Goal: Information Seeking & Learning: Find specific fact

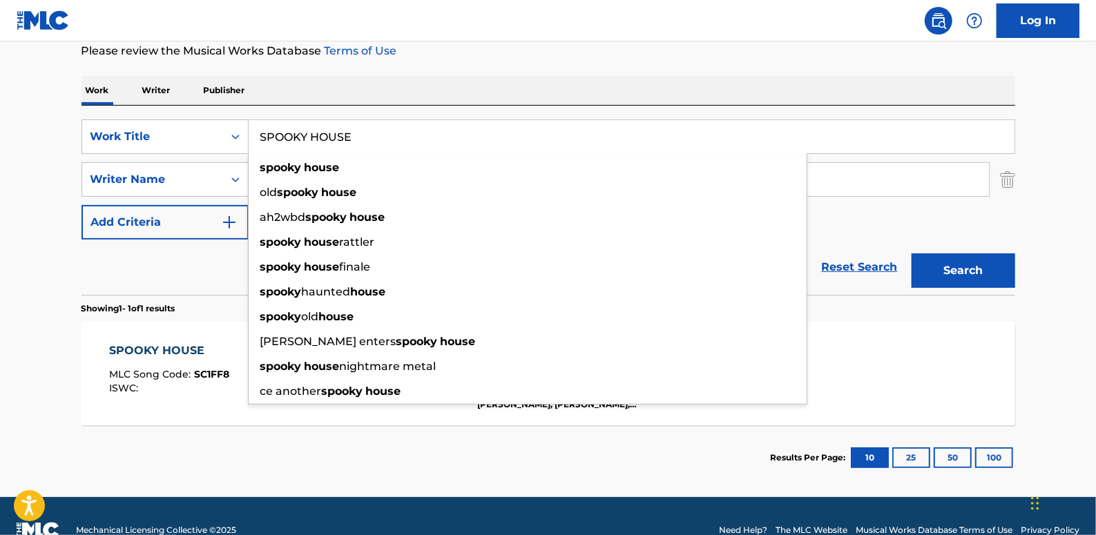
scroll to position [188, 0]
drag, startPoint x: 862, startPoint y: 266, endPoint x: 655, endPoint y: 260, distance: 206.6
click at [862, 267] on link "Reset Search" at bounding box center [860, 267] width 90 height 30
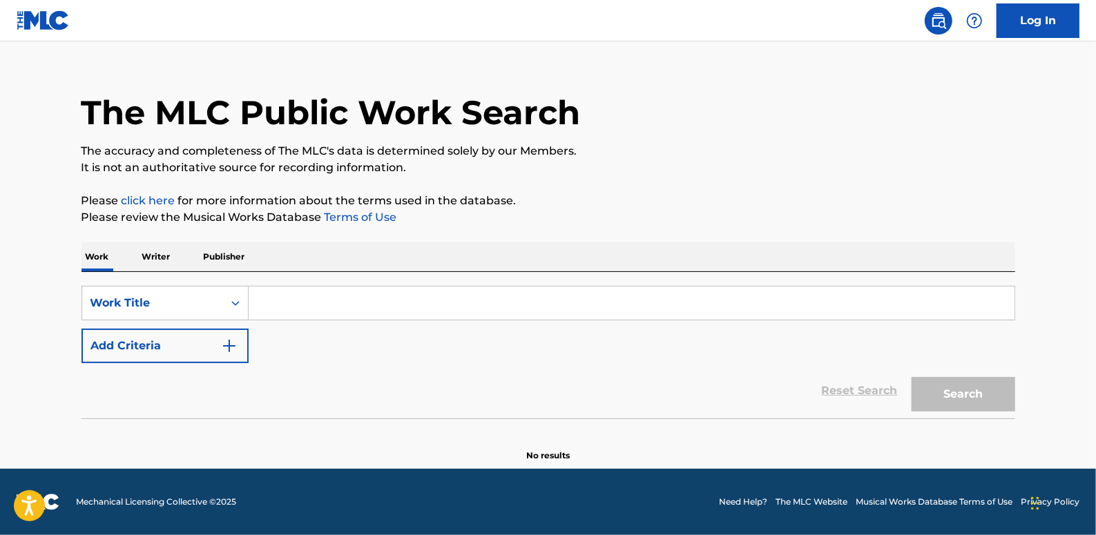
scroll to position [0, 0]
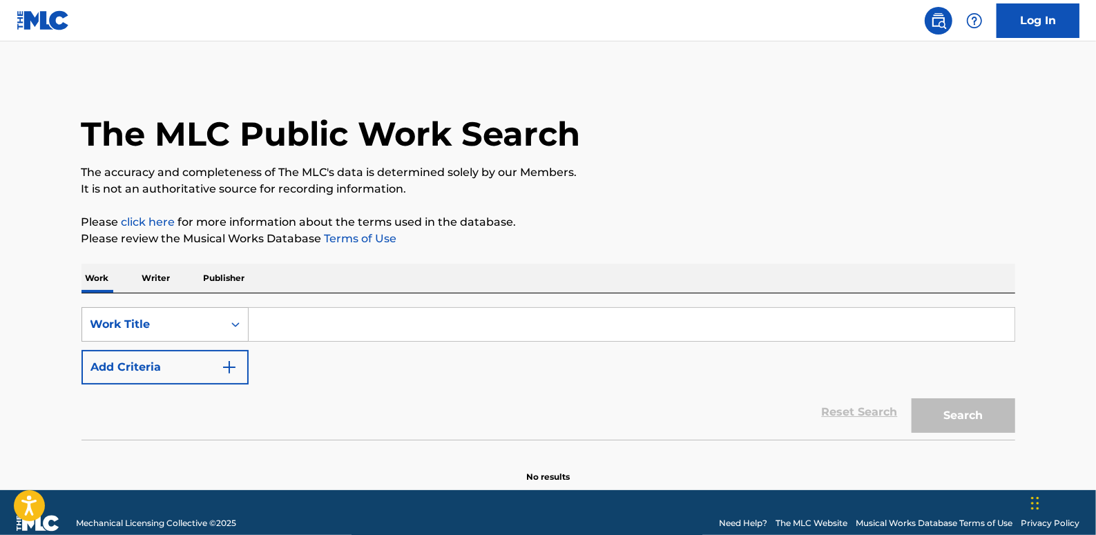
click at [235, 317] on div "Search Form" at bounding box center [235, 324] width 25 height 25
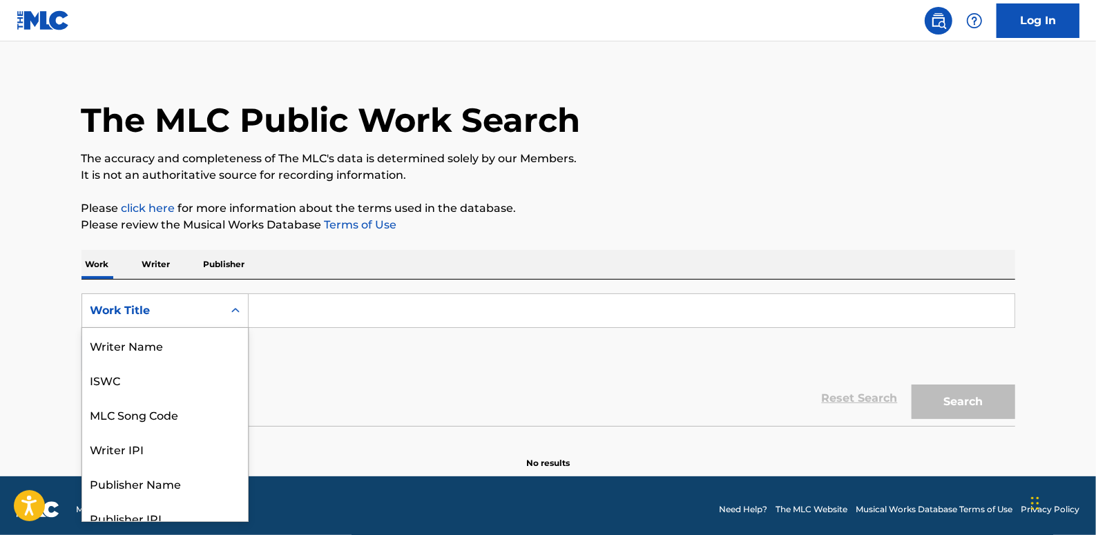
scroll to position [14, 0]
click at [166, 341] on div "MLC Song Code" at bounding box center [165, 345] width 166 height 35
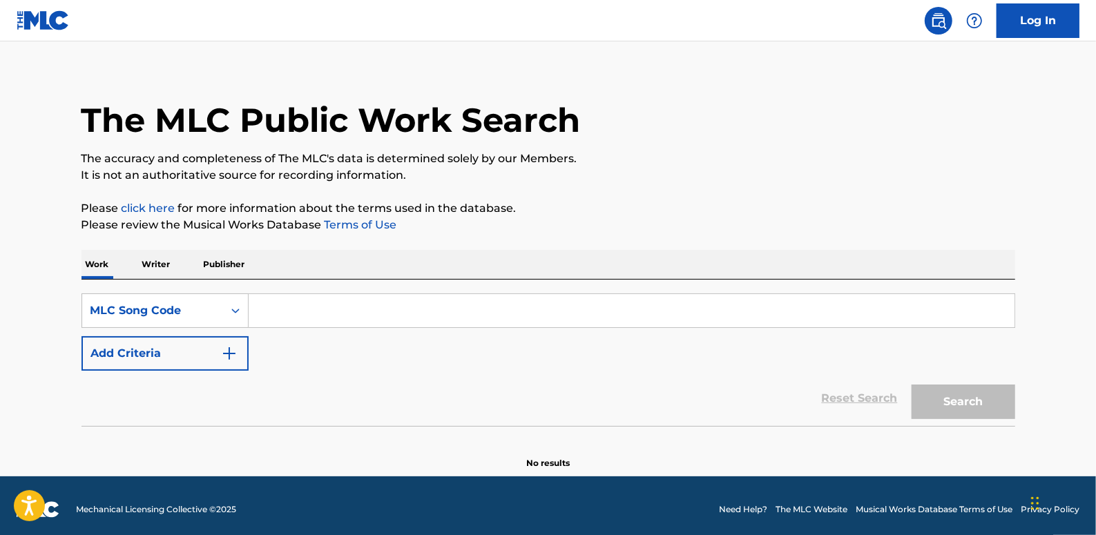
paste input "EB0QOO"
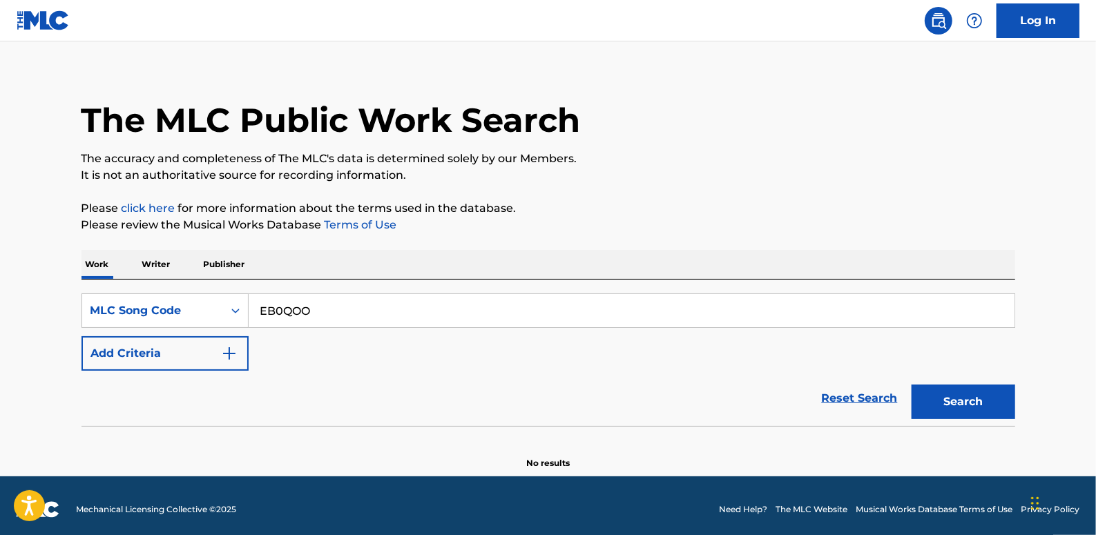
type input "EB0QOO"
click at [942, 402] on button "Search" at bounding box center [964, 402] width 104 height 35
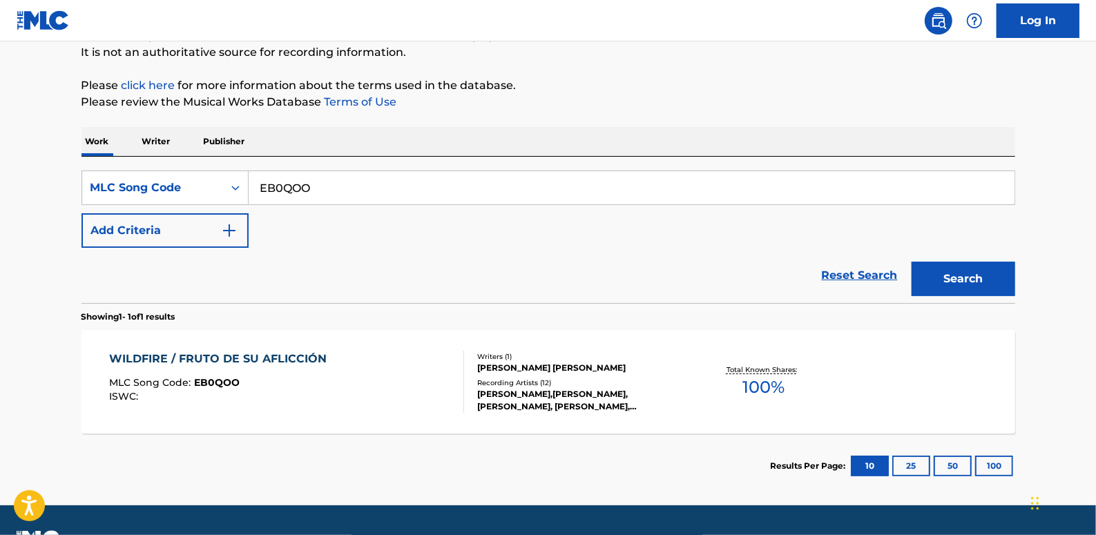
scroll to position [140, 0]
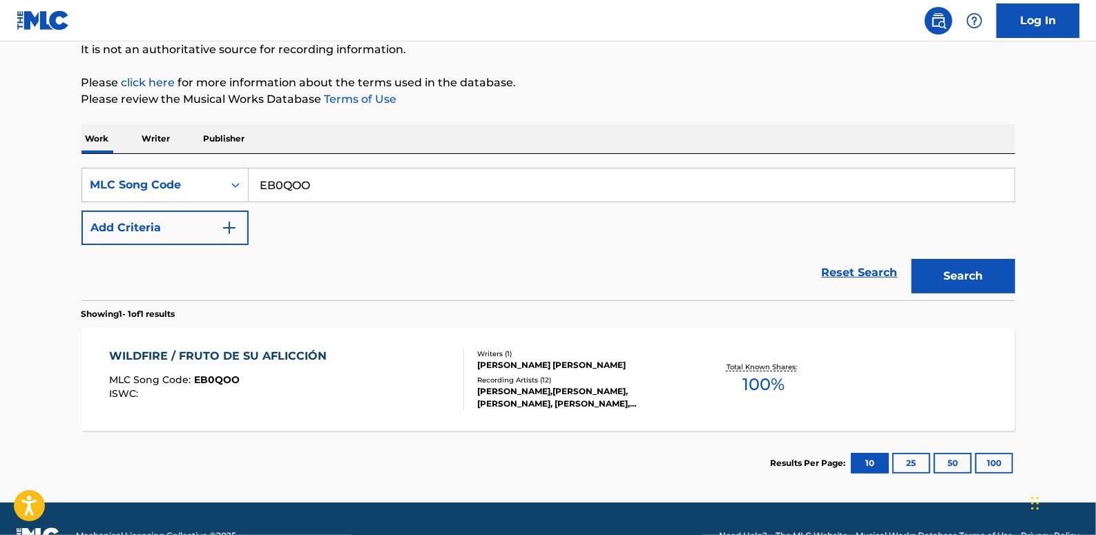
click at [361, 387] on div "WILDFIRE / FRUTO DE SU AFLICCIÓN MLC Song Code : EB0QOO ISWC :" at bounding box center [286, 379] width 355 height 62
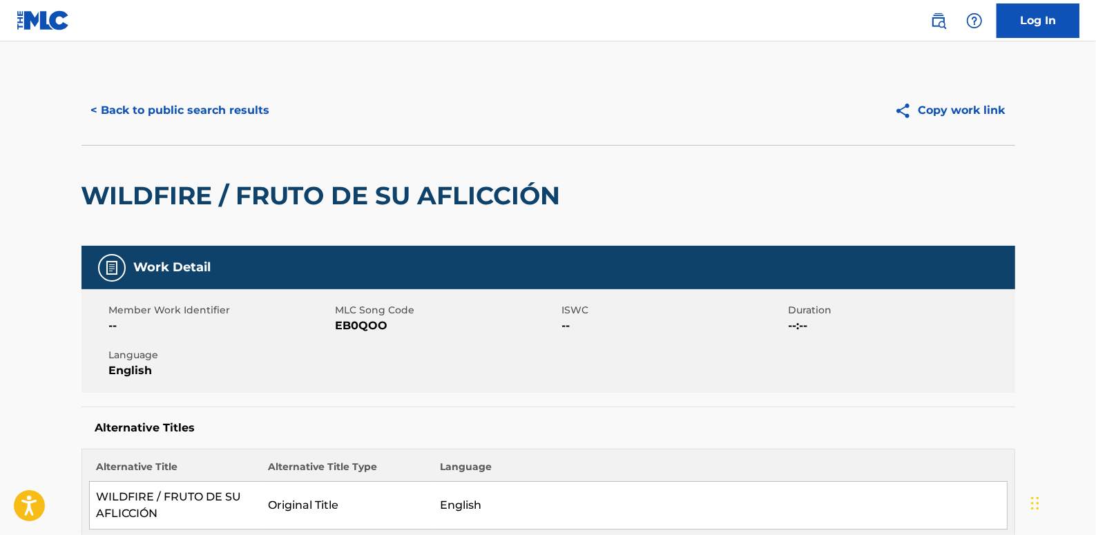
click at [222, 102] on button "< Back to public search results" at bounding box center [181, 110] width 198 height 35
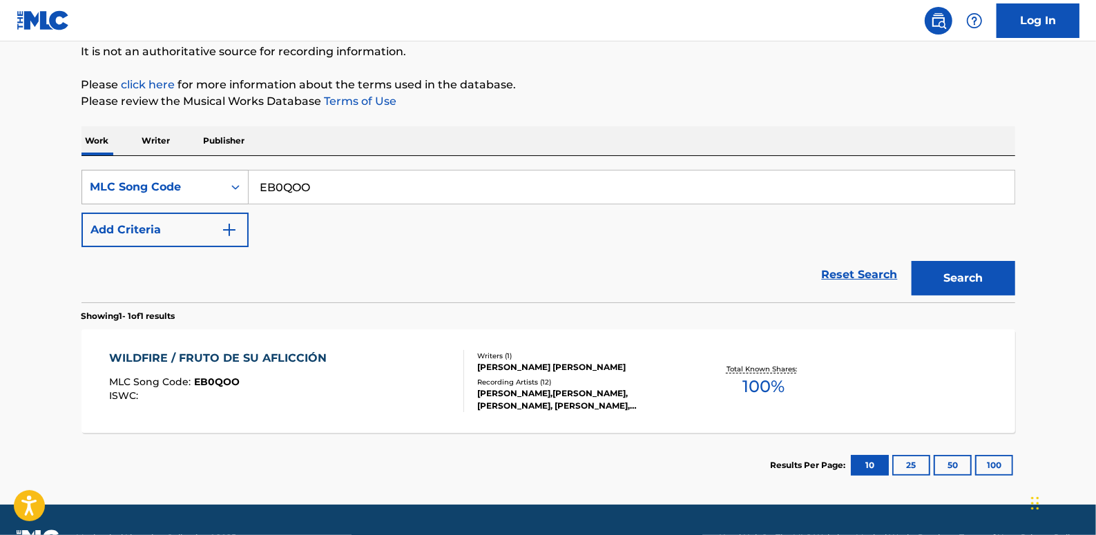
drag, startPoint x: 350, startPoint y: 189, endPoint x: 244, endPoint y: 182, distance: 105.9
click at [244, 182] on div "SearchWithCriteriacf8da6d4-6f1e-4903-ab89-aaab4e1272ff MLC Song Code EB0QOO" at bounding box center [549, 187] width 934 height 35
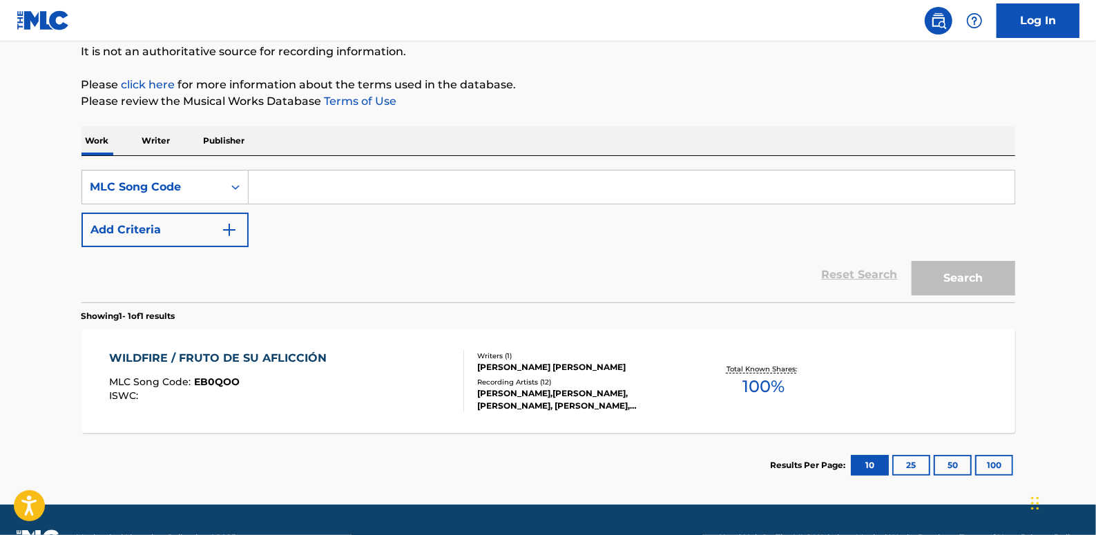
paste input "WC7O9W"
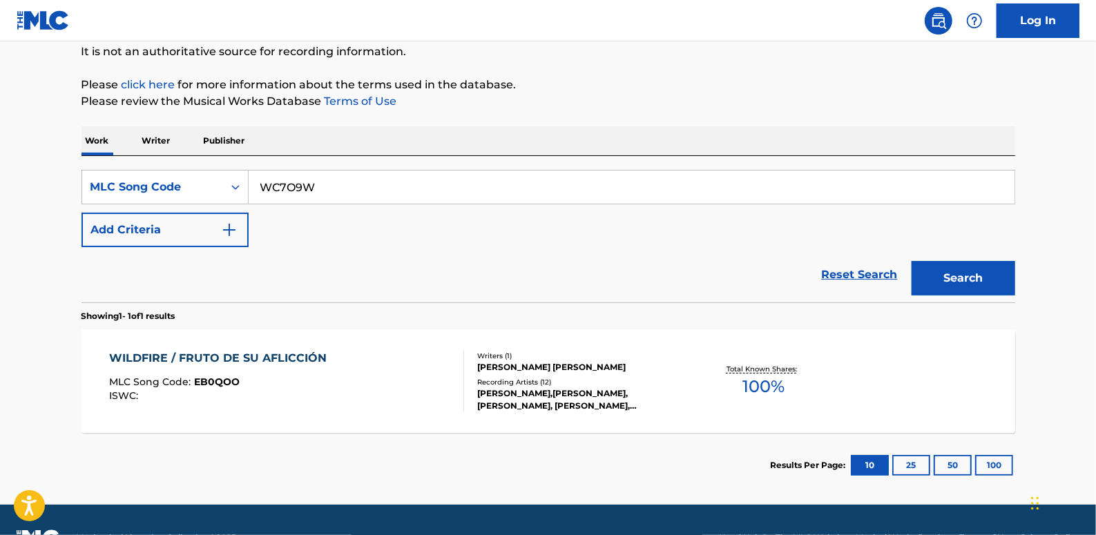
type input "WC7O9W"
click at [966, 273] on button "Search" at bounding box center [964, 278] width 104 height 35
drag, startPoint x: 385, startPoint y: 188, endPoint x: 236, endPoint y: 175, distance: 149.7
click at [236, 175] on div "SearchWithCriteriacf8da6d4-6f1e-4903-ab89-aaab4e1272ff MLC Song Code WC7O9W" at bounding box center [549, 187] width 934 height 35
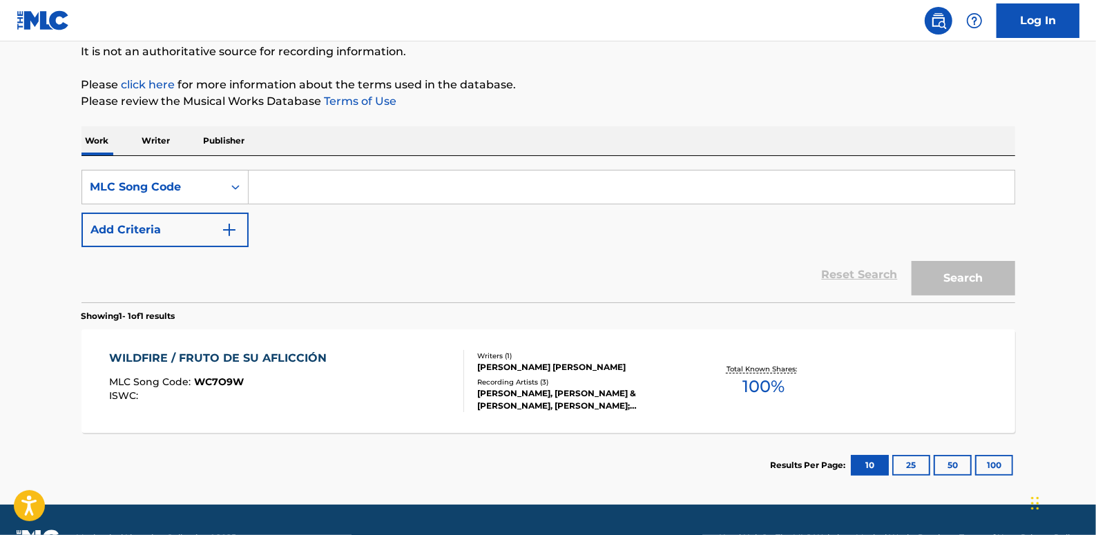
paste input "EB0QOO"
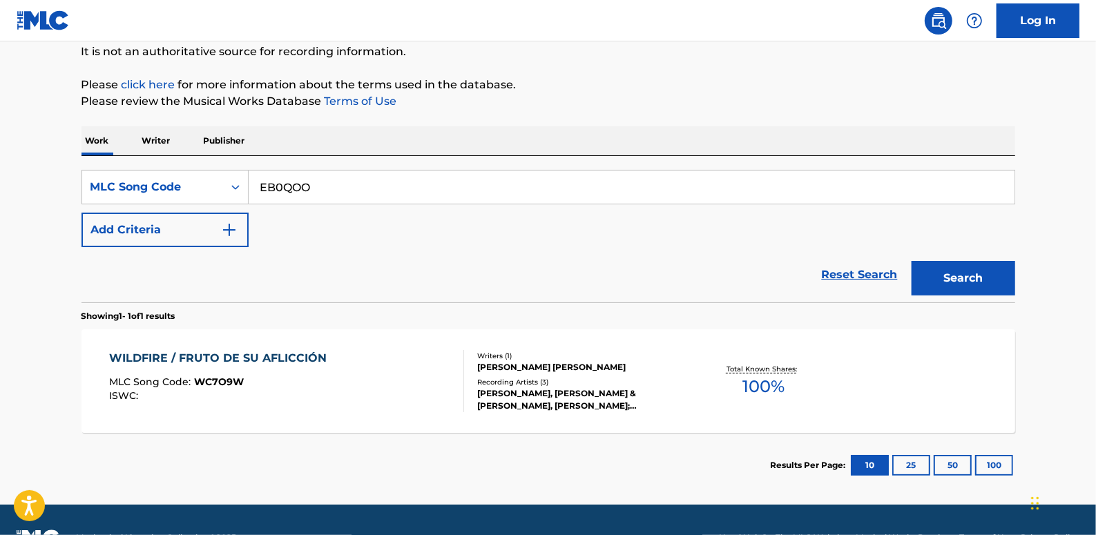
type input "EB0QOO"
click at [1003, 280] on button "Search" at bounding box center [964, 278] width 104 height 35
click at [411, 367] on div "WILDFIRE / FRUTO DE SU AFLICCIÓN MLC Song Code : EB0QOO ISWC :" at bounding box center [286, 381] width 355 height 62
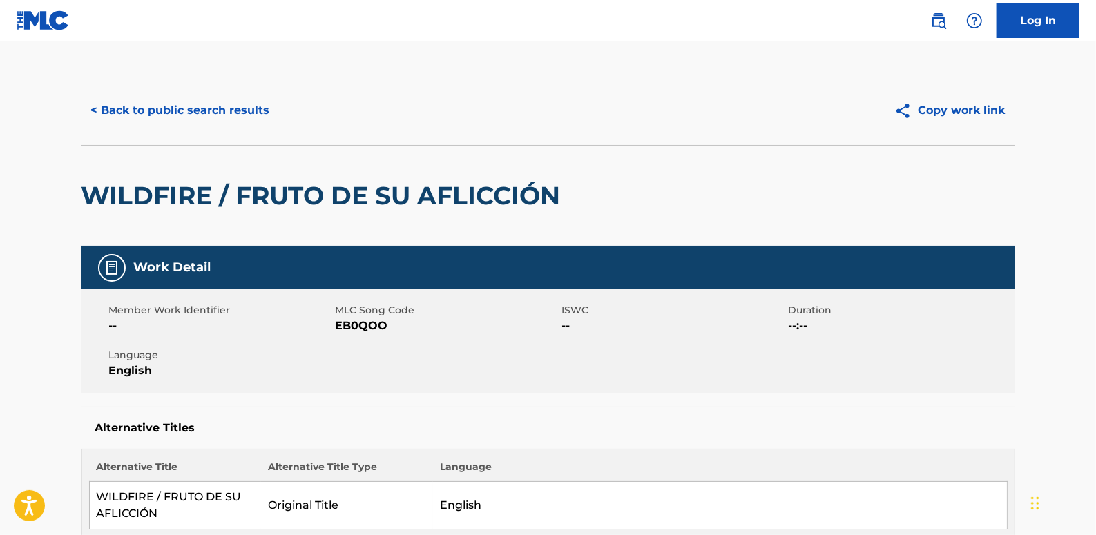
click at [228, 114] on button "< Back to public search results" at bounding box center [181, 110] width 198 height 35
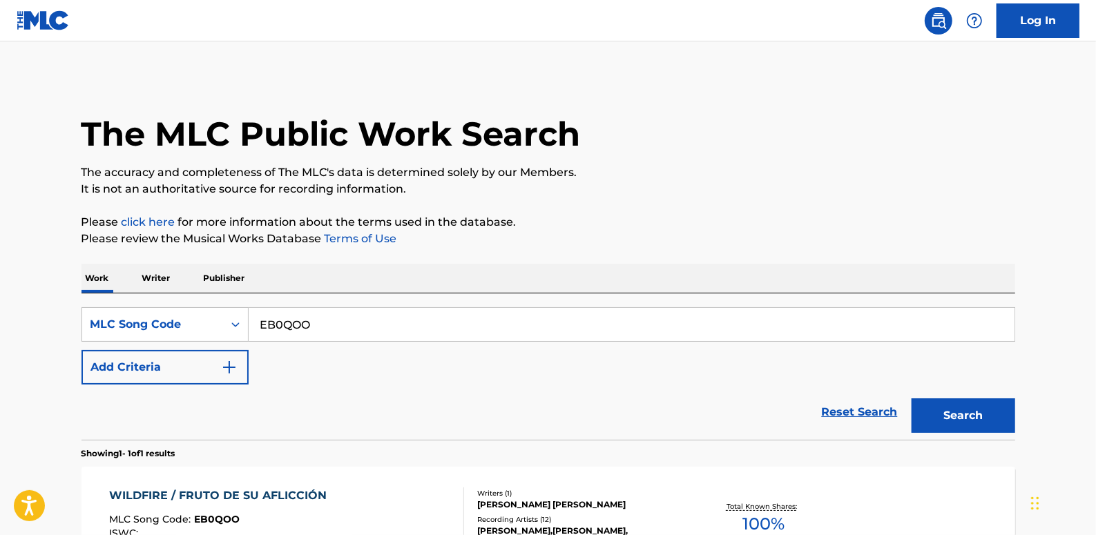
scroll to position [137, 0]
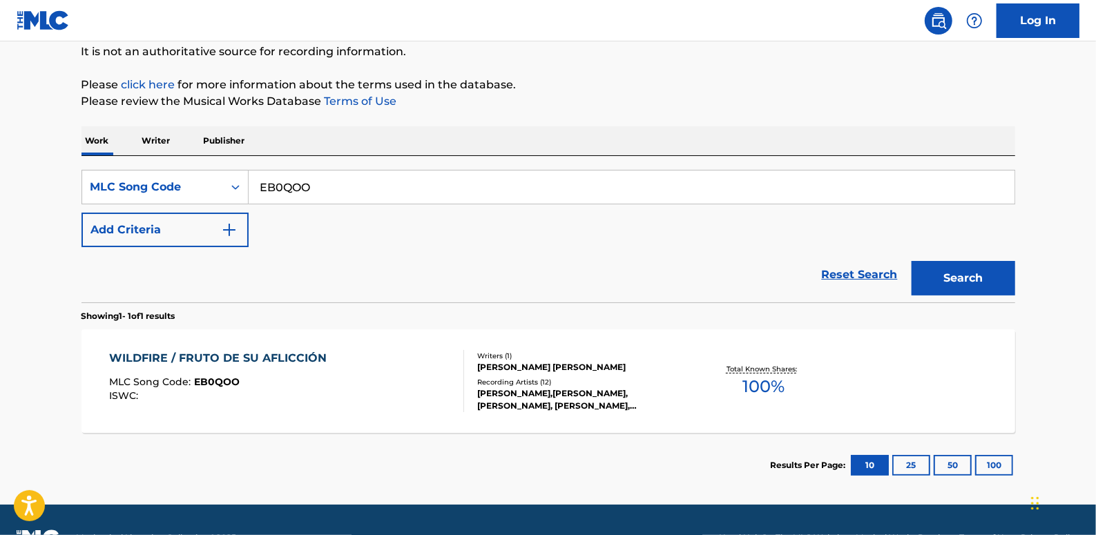
drag, startPoint x: 328, startPoint y: 185, endPoint x: 252, endPoint y: 186, distance: 76.0
click at [252, 186] on input "EB0QOO" at bounding box center [632, 187] width 766 height 33
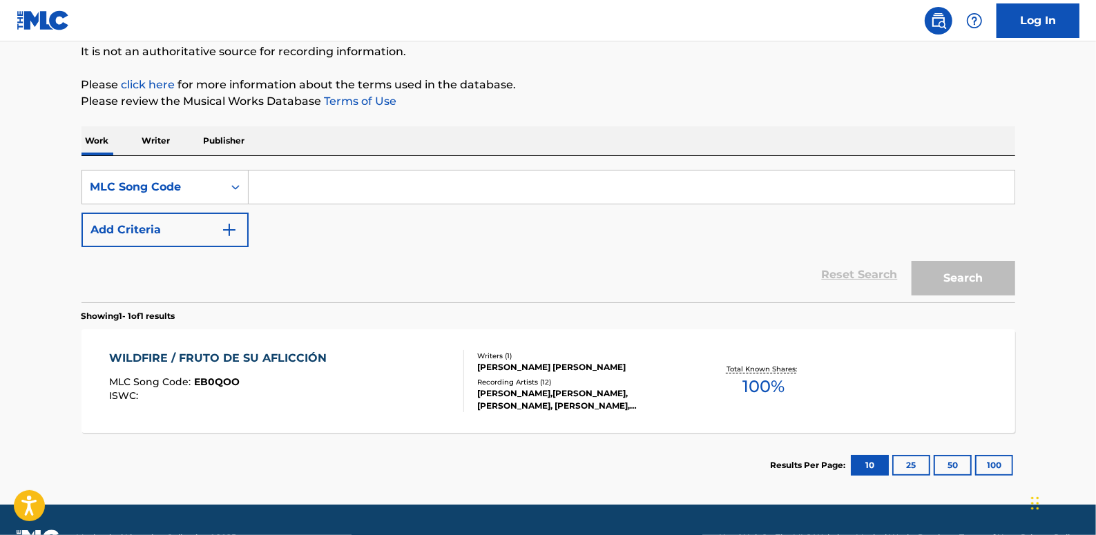
paste input "EB0QOO"
type input "EB0QOO"
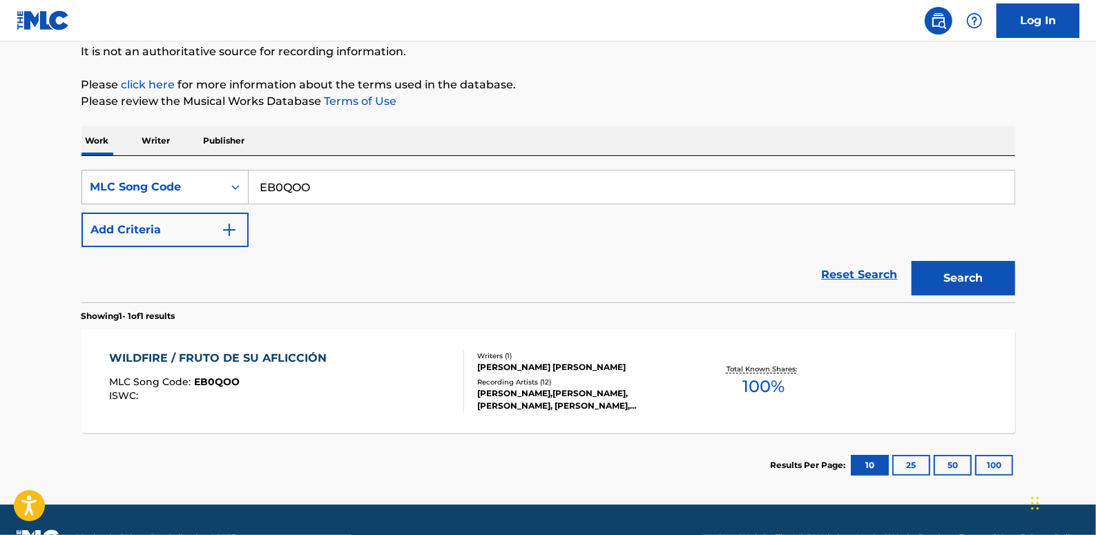
drag, startPoint x: 350, startPoint y: 193, endPoint x: 221, endPoint y: 185, distance: 129.4
click at [221, 185] on div "SearchWithCriteriacf8da6d4-6f1e-4903-ab89-aaab4e1272ff MLC Song Code EB0QOO" at bounding box center [549, 187] width 934 height 35
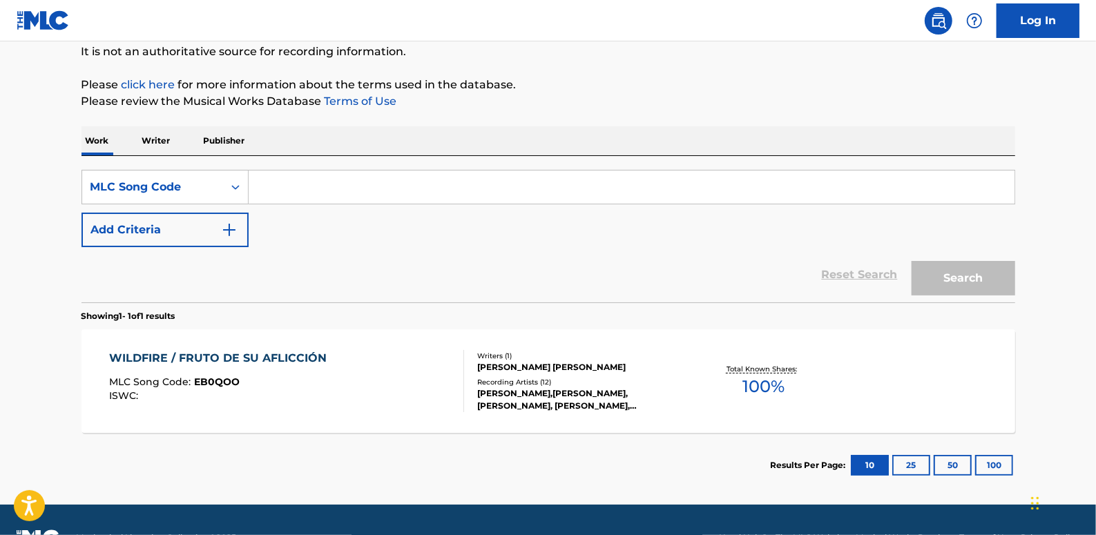
paste input "WC7O9W"
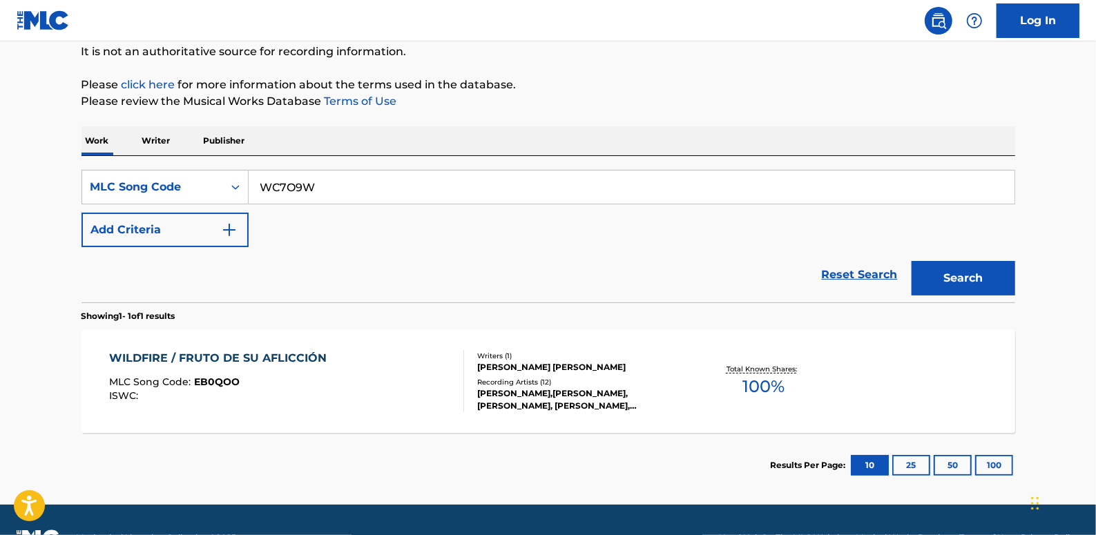
type input "WC7O9W"
click at [964, 271] on button "Search" at bounding box center [964, 278] width 104 height 35
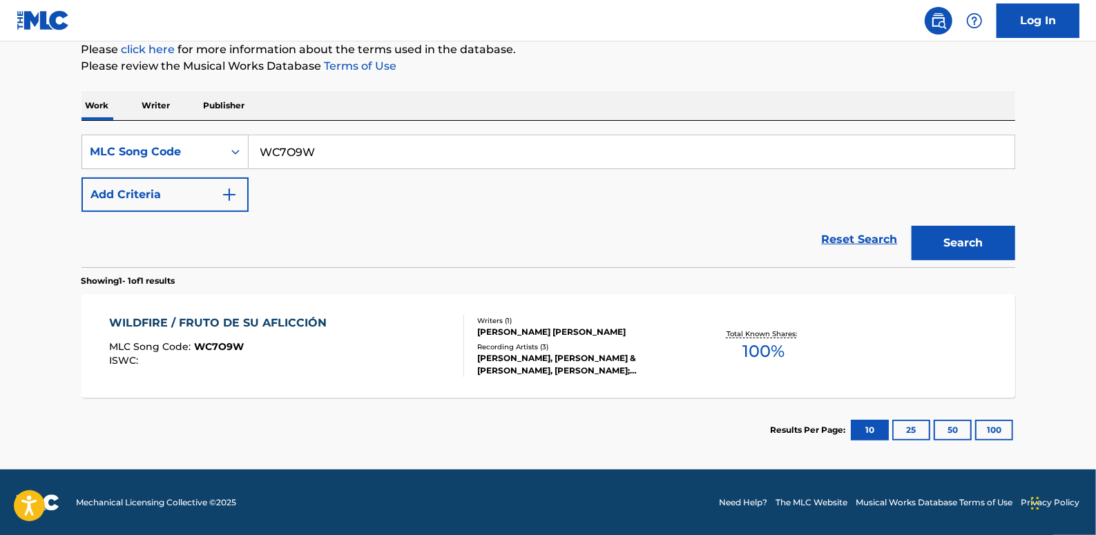
click at [414, 347] on div "WILDFIRE / FRUTO DE SU AFLICCIÓN MLC Song Code : WC7O9W ISWC :" at bounding box center [286, 346] width 355 height 62
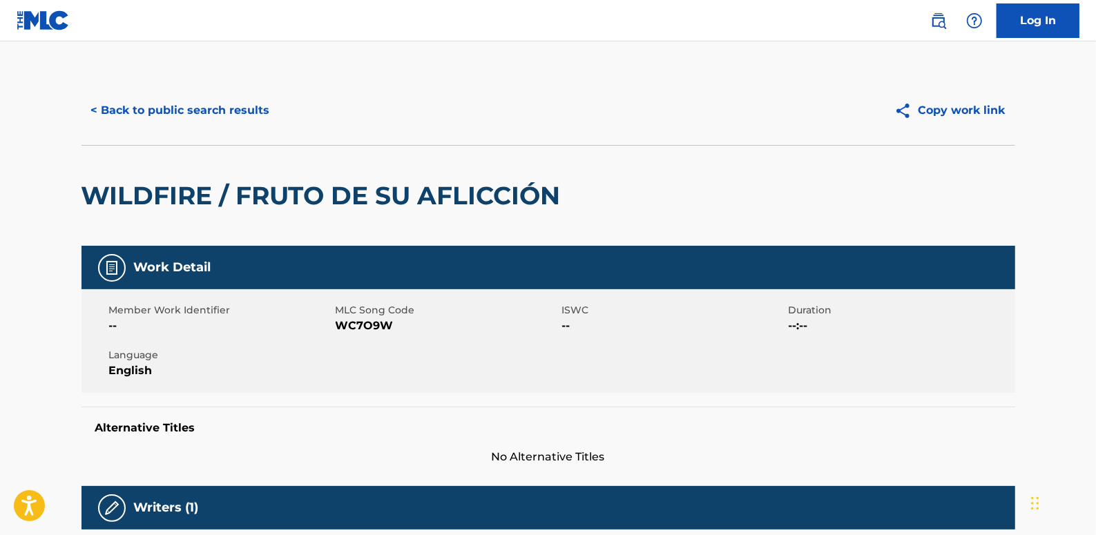
click at [215, 124] on button "< Back to public search results" at bounding box center [181, 110] width 198 height 35
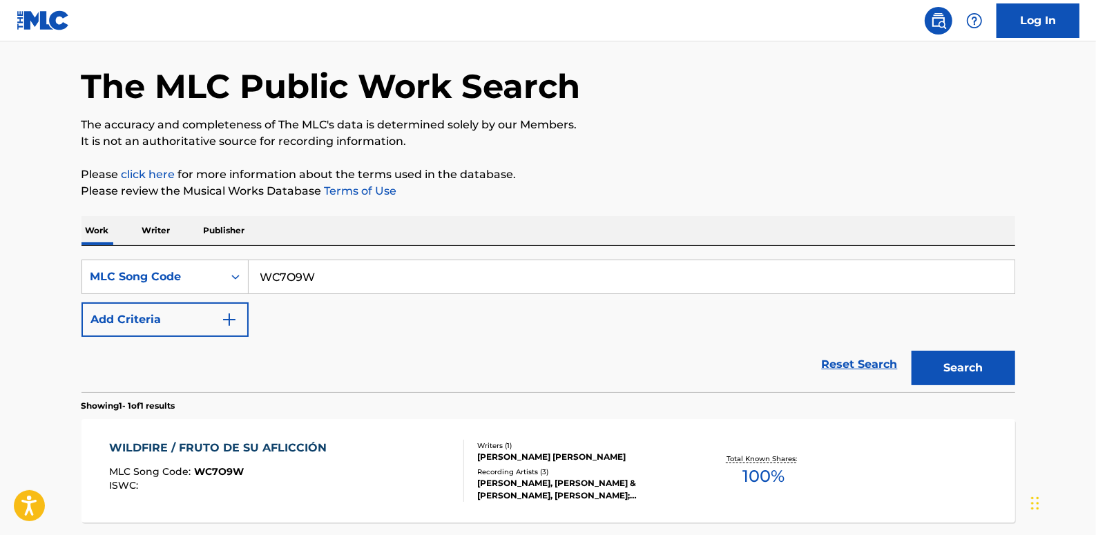
scroll to position [173, 0]
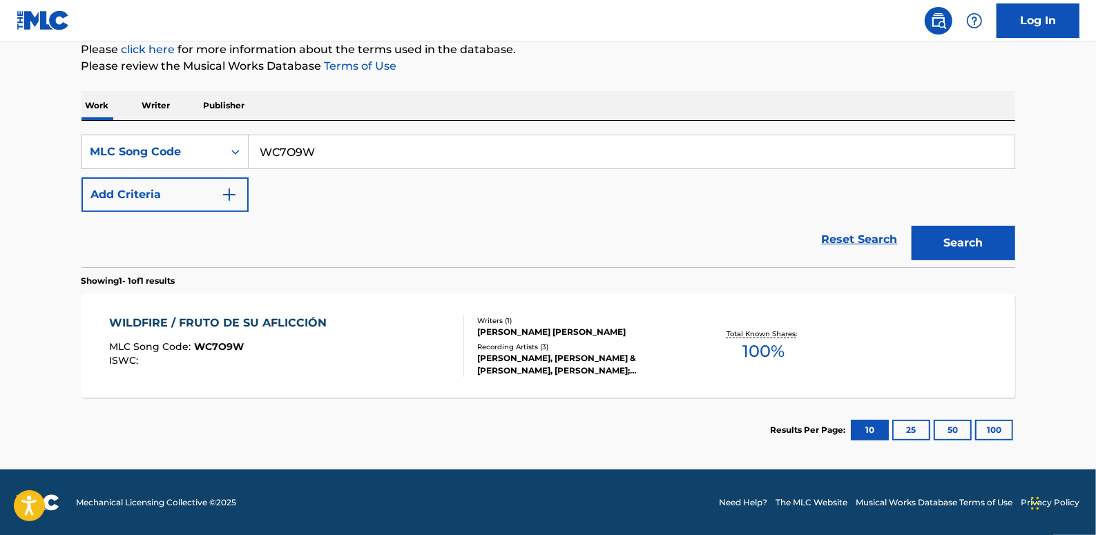
click at [298, 318] on div "WILDFIRE / FRUTO DE SU AFLICCIÓN" at bounding box center [221, 323] width 224 height 17
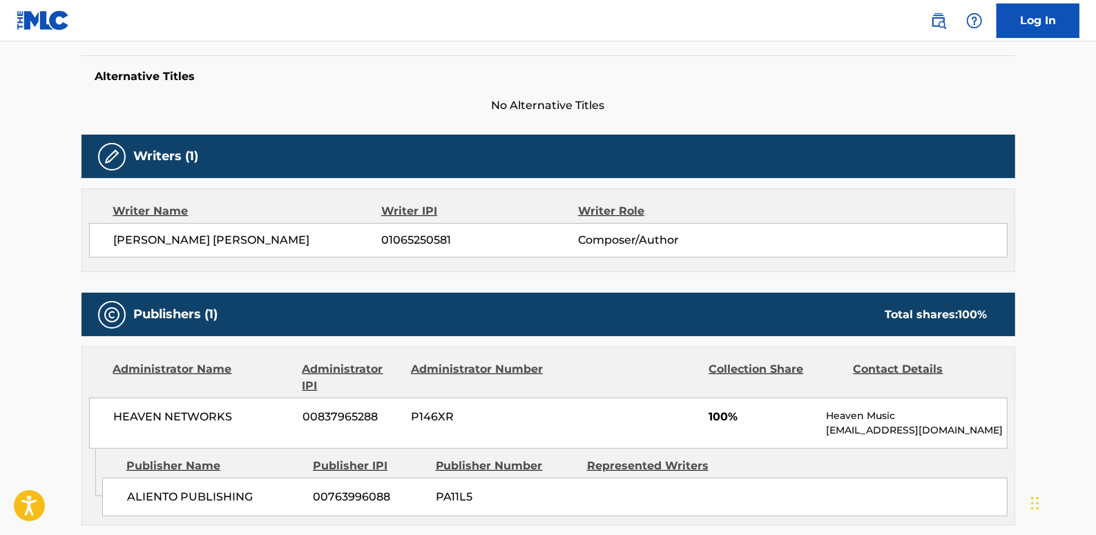
scroll to position [37, 0]
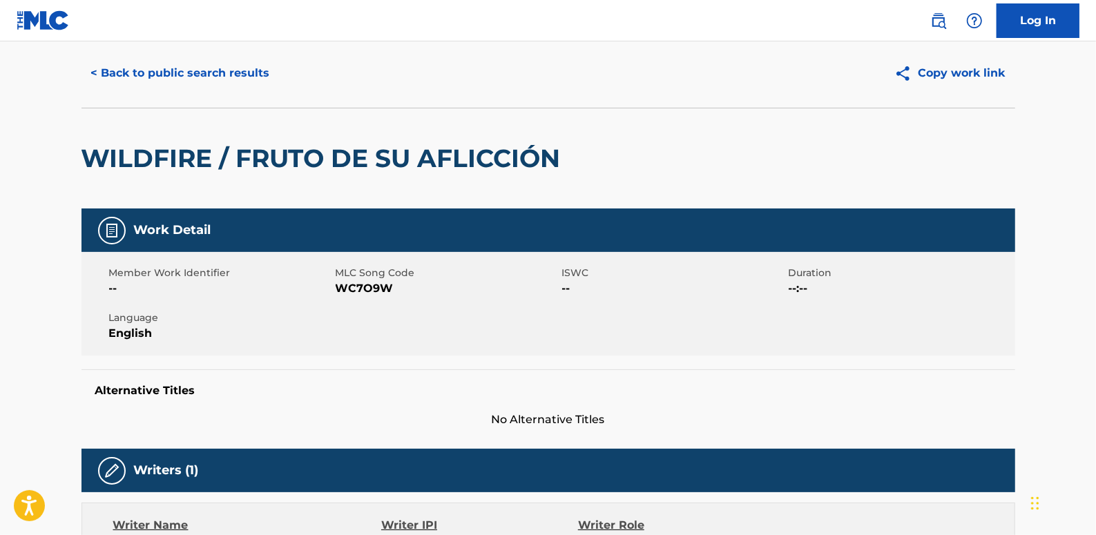
click at [209, 70] on button "< Back to public search results" at bounding box center [181, 73] width 198 height 35
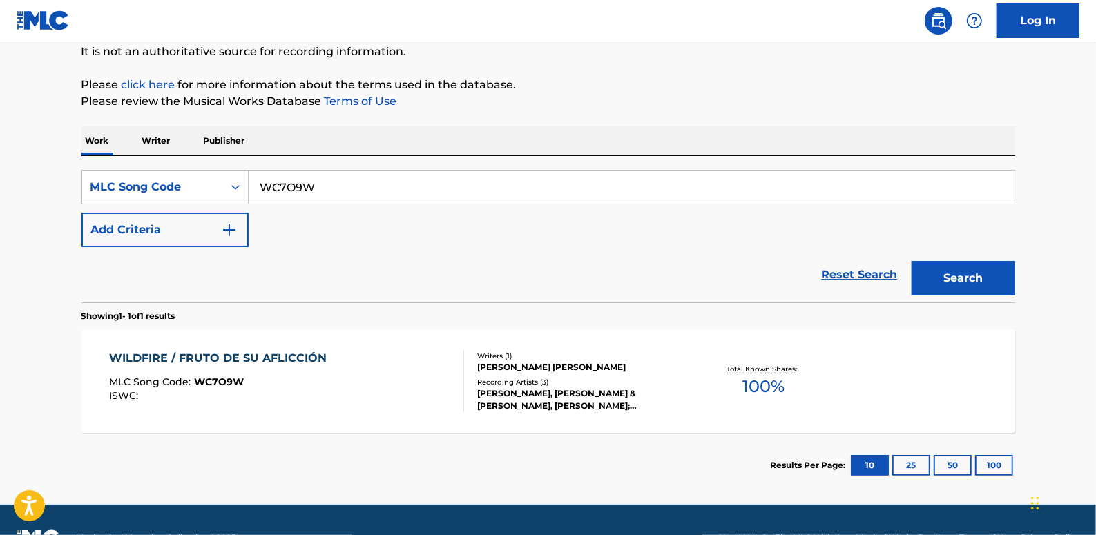
drag, startPoint x: 843, startPoint y: 274, endPoint x: 352, endPoint y: 379, distance: 502.9
click at [843, 274] on link "Reset Search" at bounding box center [860, 275] width 90 height 30
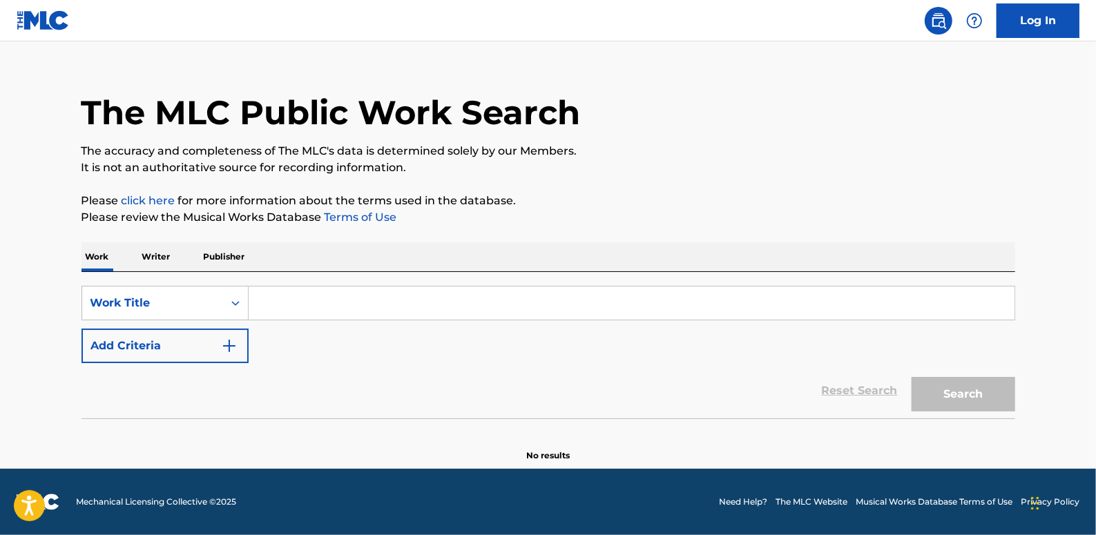
scroll to position [0, 0]
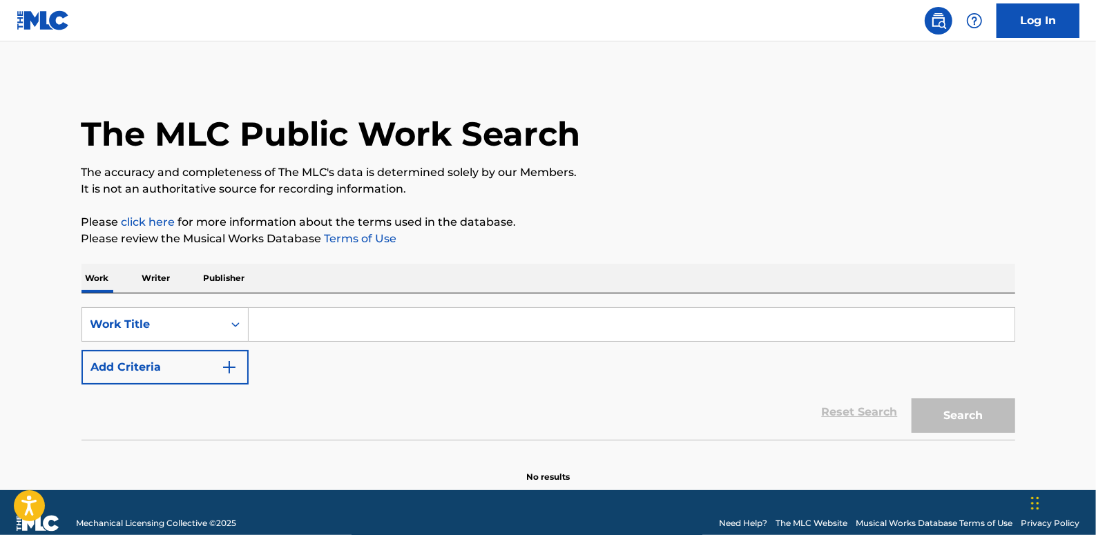
click at [165, 372] on button "Add Criteria" at bounding box center [165, 367] width 167 height 35
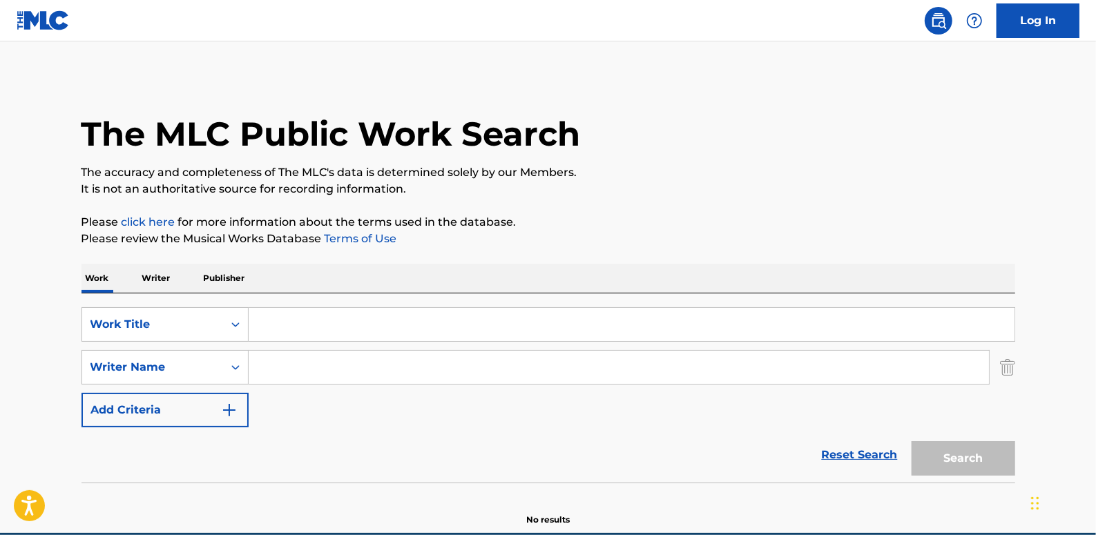
paste input ""[PERSON_NAME]""
type input ""[PERSON_NAME]""
click at [313, 323] on input "Search Form" at bounding box center [632, 324] width 766 height 33
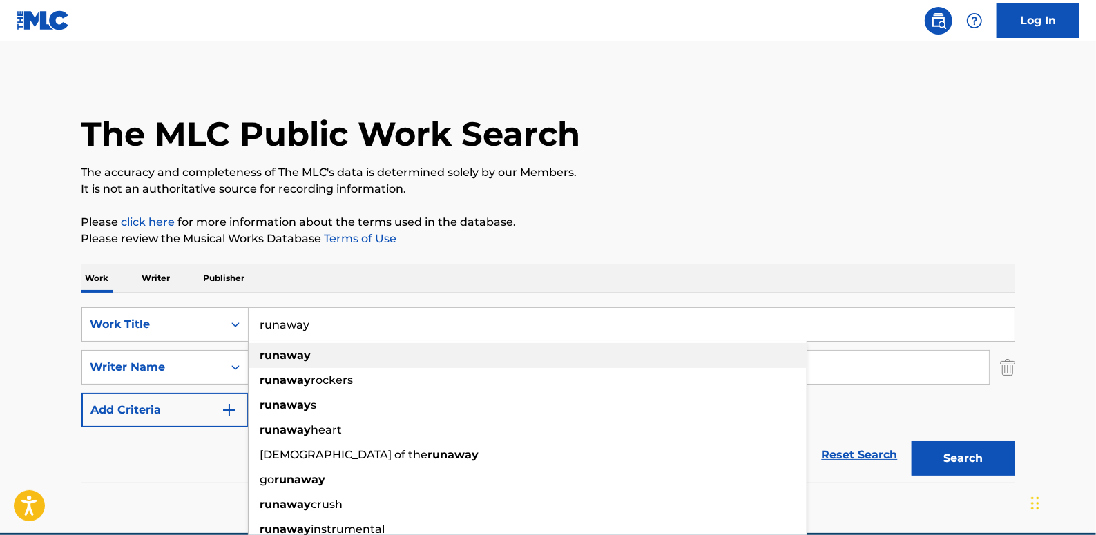
type input "runaway"
click at [319, 364] on div "runaway" at bounding box center [528, 355] width 558 height 25
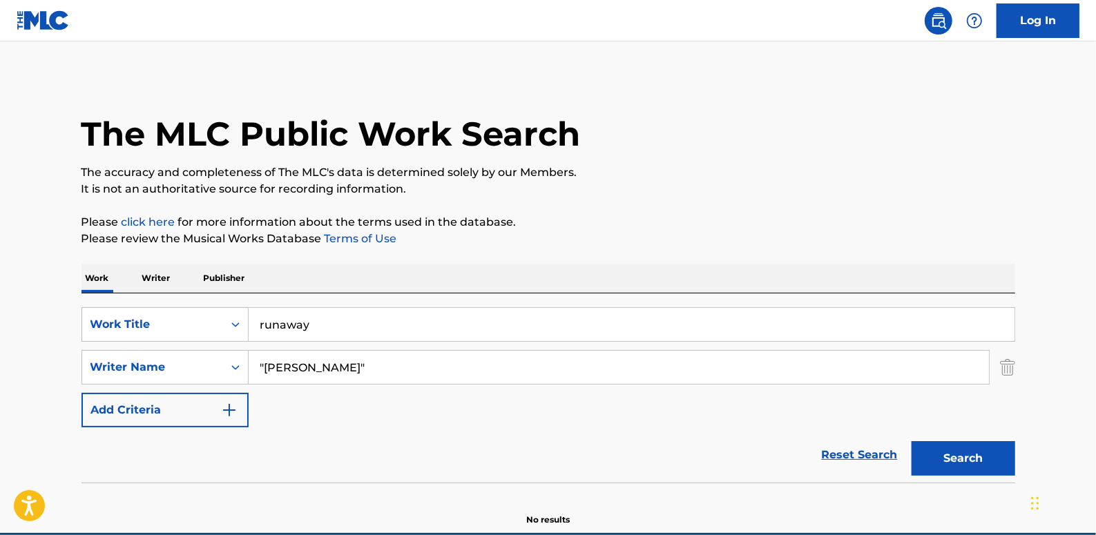
click at [414, 370] on input ""[PERSON_NAME]"" at bounding box center [619, 367] width 740 height 33
click at [266, 366] on input ""[PERSON_NAME]" at bounding box center [619, 367] width 740 height 33
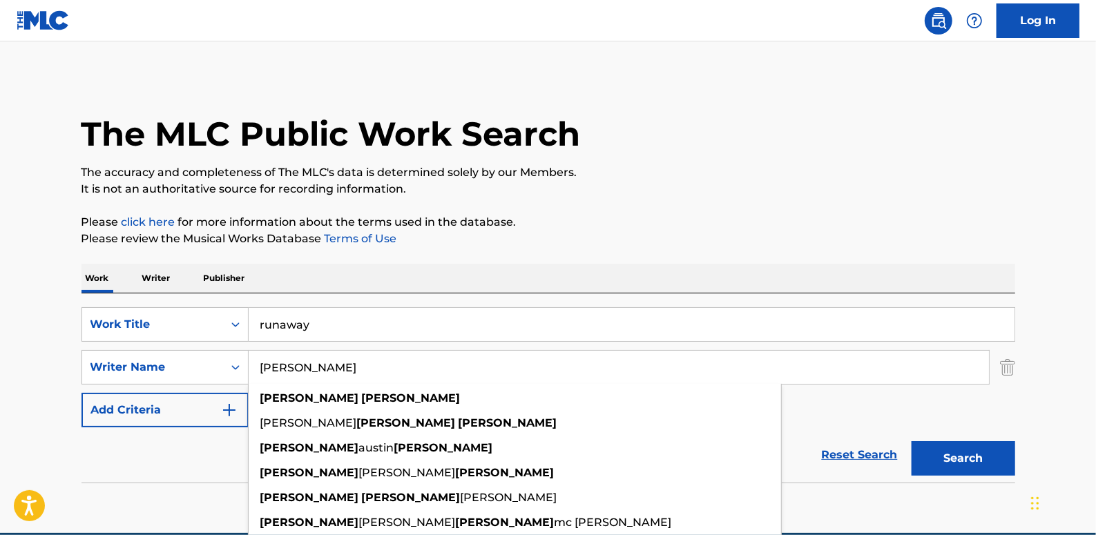
type input "[PERSON_NAME]"
click at [995, 461] on button "Search" at bounding box center [964, 458] width 104 height 35
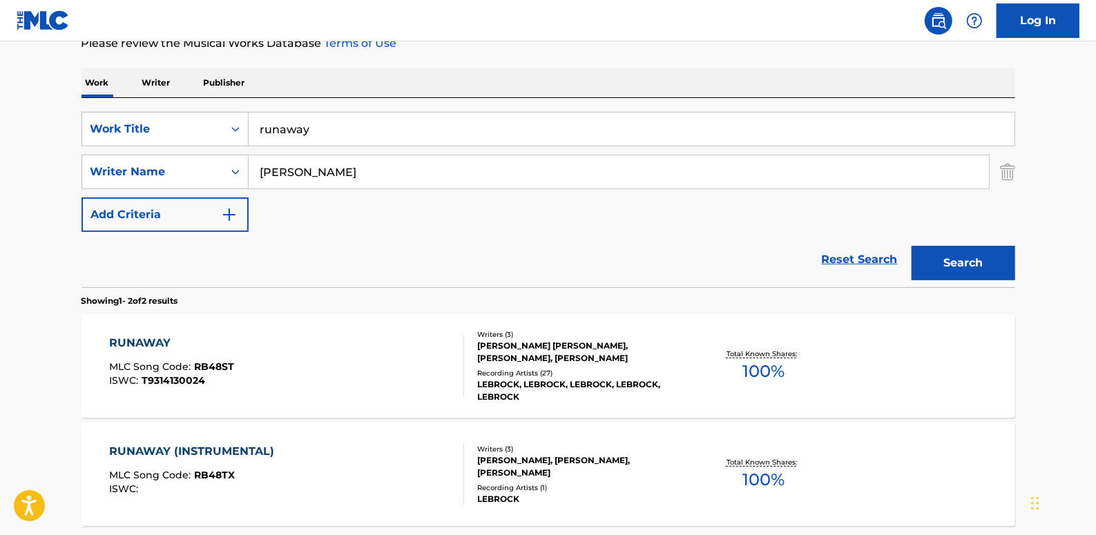
scroll to position [188, 0]
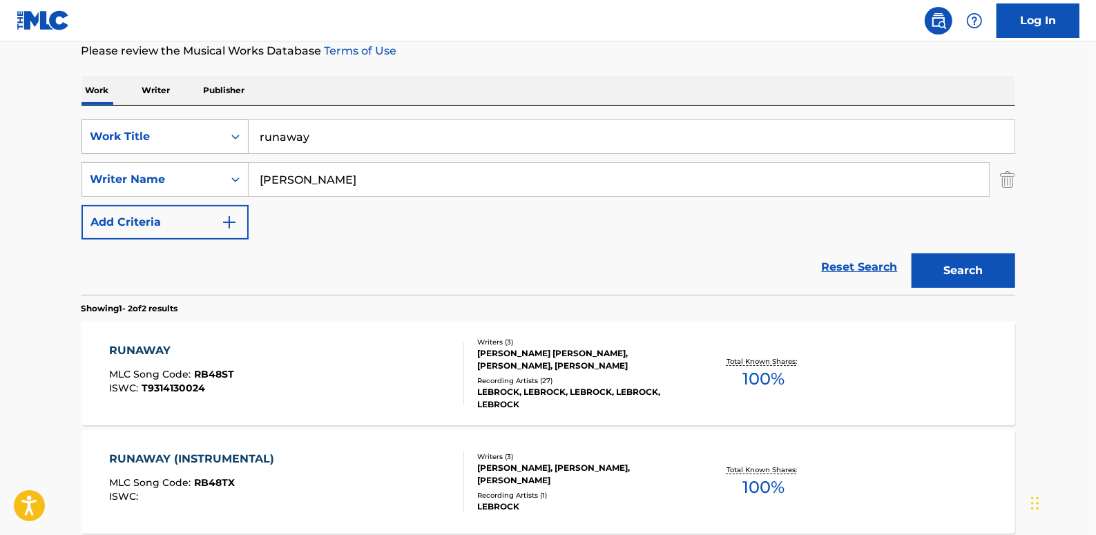
click at [235, 134] on icon "Search Form" at bounding box center [236, 137] width 14 height 14
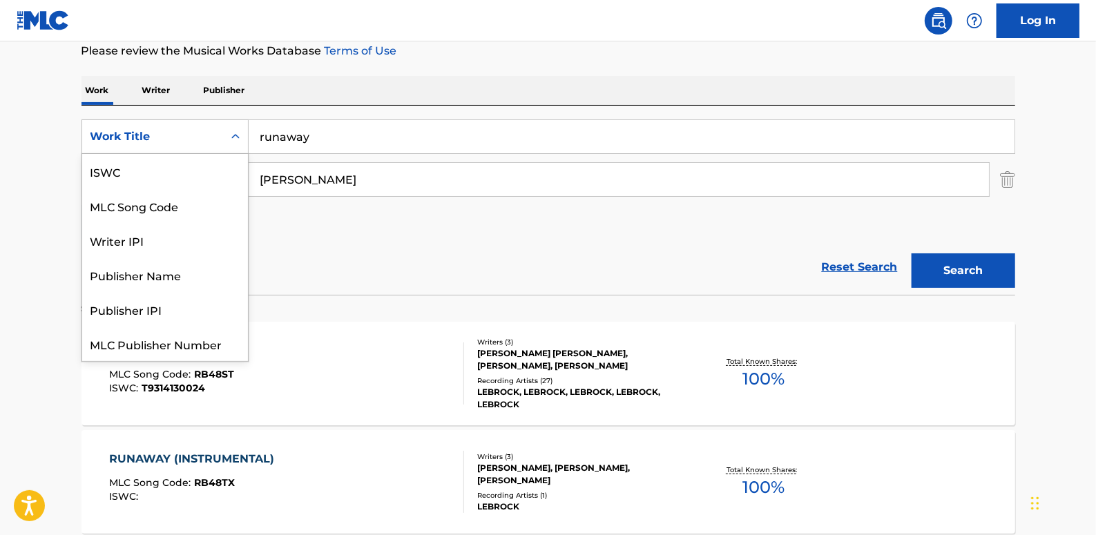
scroll to position [35, 0]
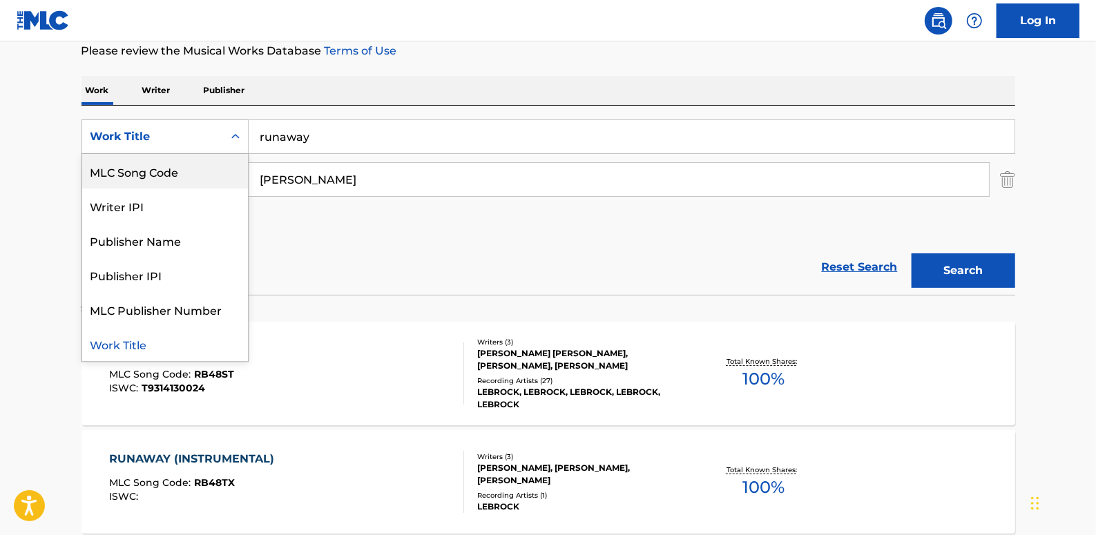
click at [183, 173] on div "MLC Song Code" at bounding box center [165, 171] width 166 height 35
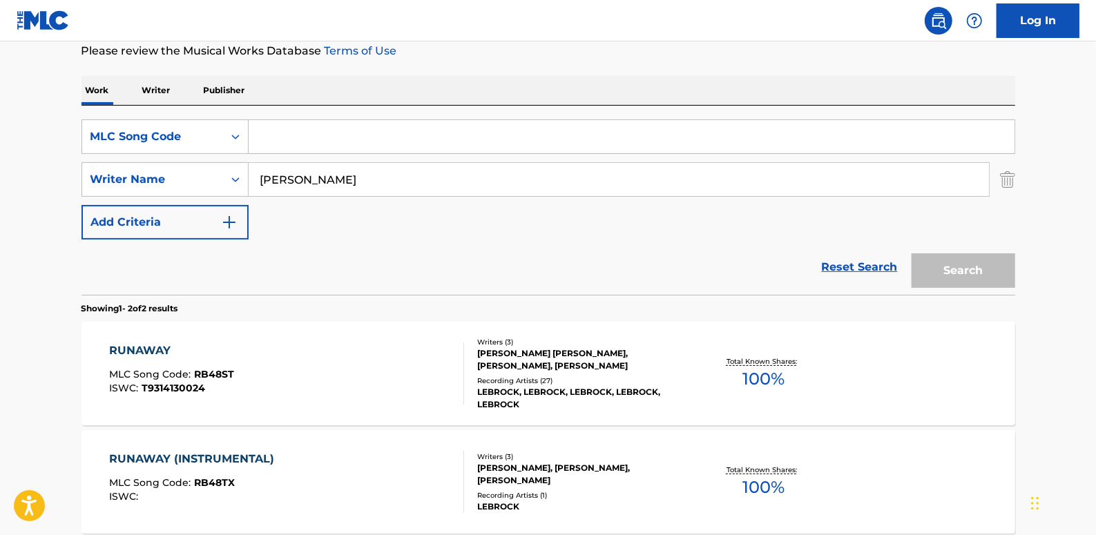
click at [846, 260] on link "Reset Search" at bounding box center [860, 267] width 90 height 30
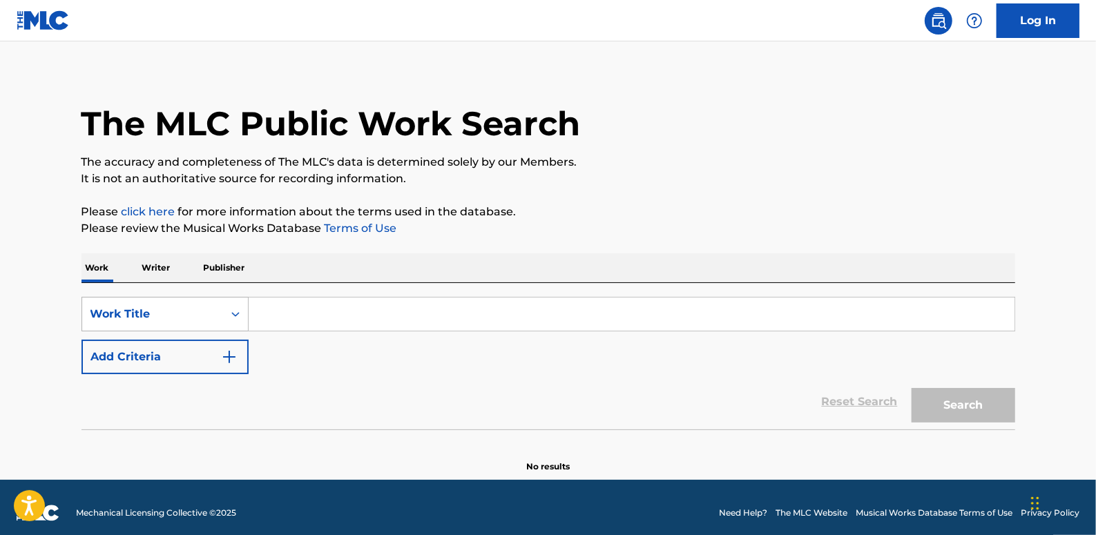
click at [232, 324] on div "Search Form" at bounding box center [235, 314] width 25 height 25
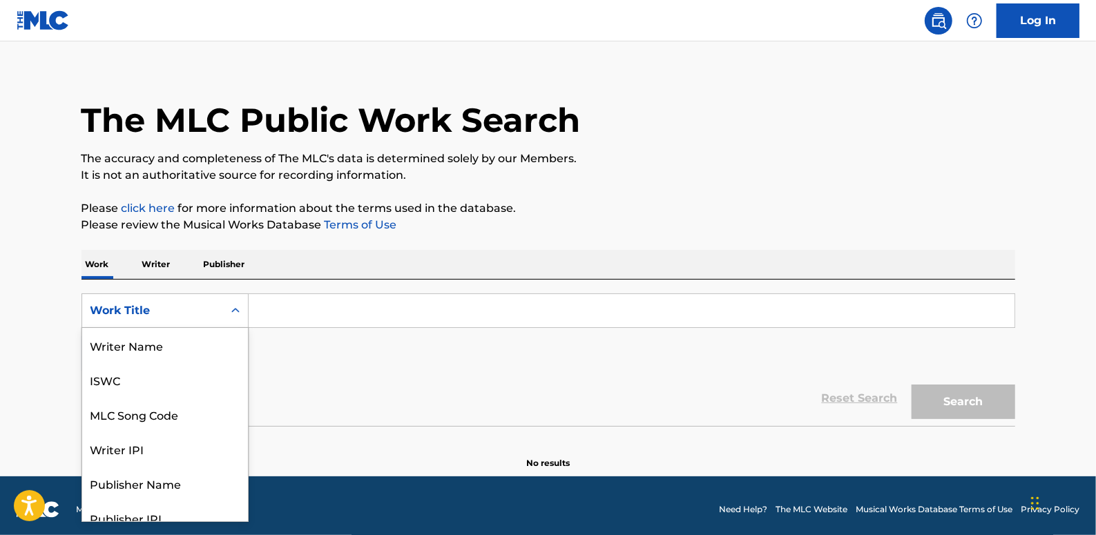
scroll to position [69, 0]
click at [205, 338] on div "MLC Song Code" at bounding box center [165, 345] width 166 height 35
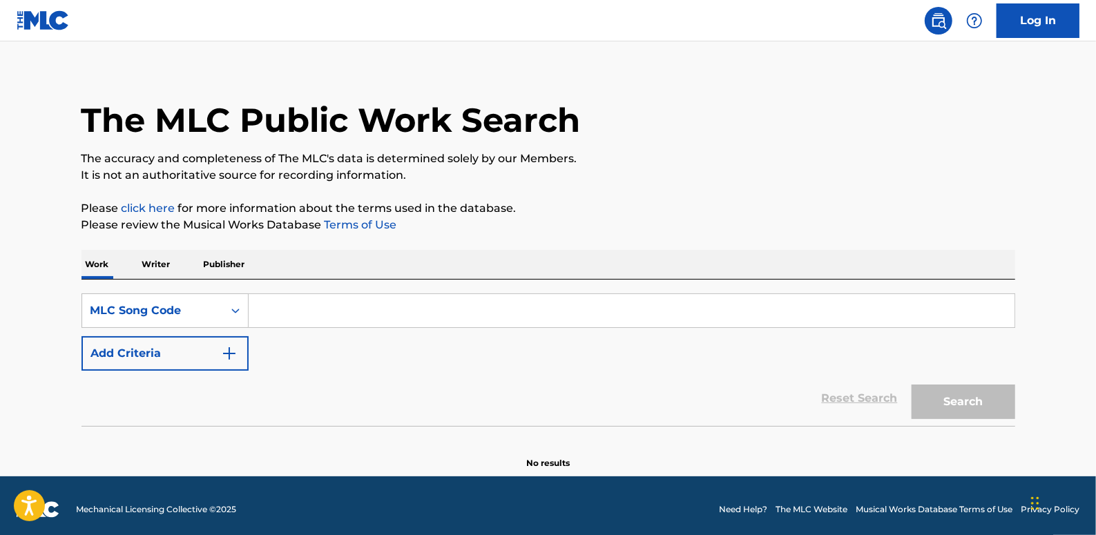
paste input "RV7AOY"
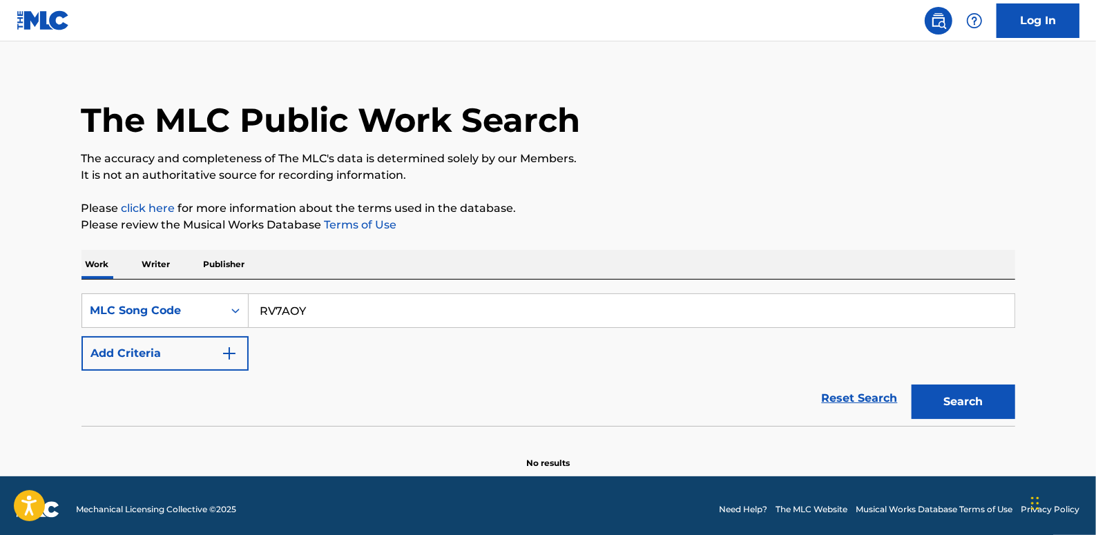
click at [972, 410] on button "Search" at bounding box center [964, 402] width 104 height 35
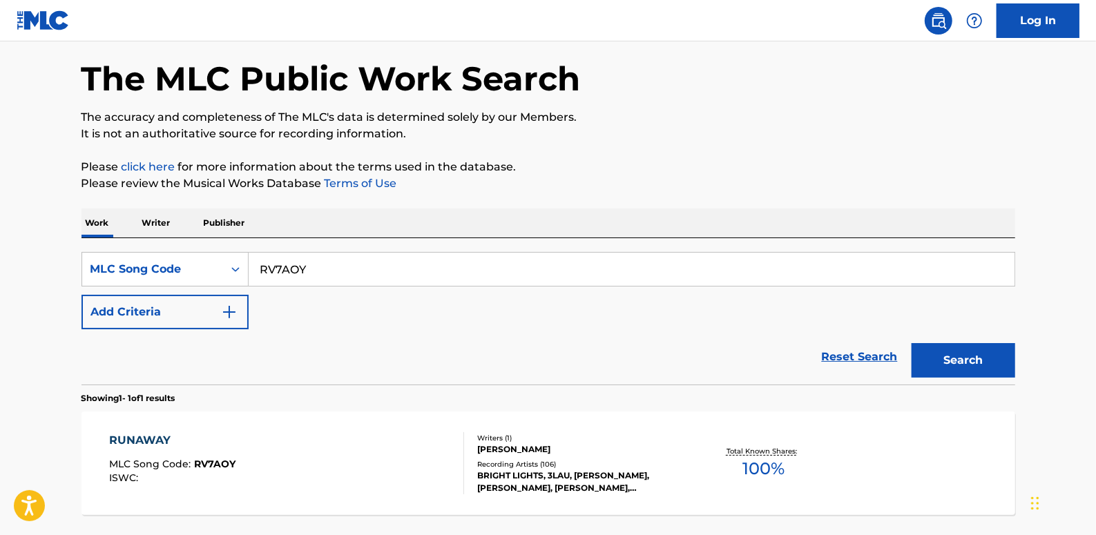
scroll to position [77, 0]
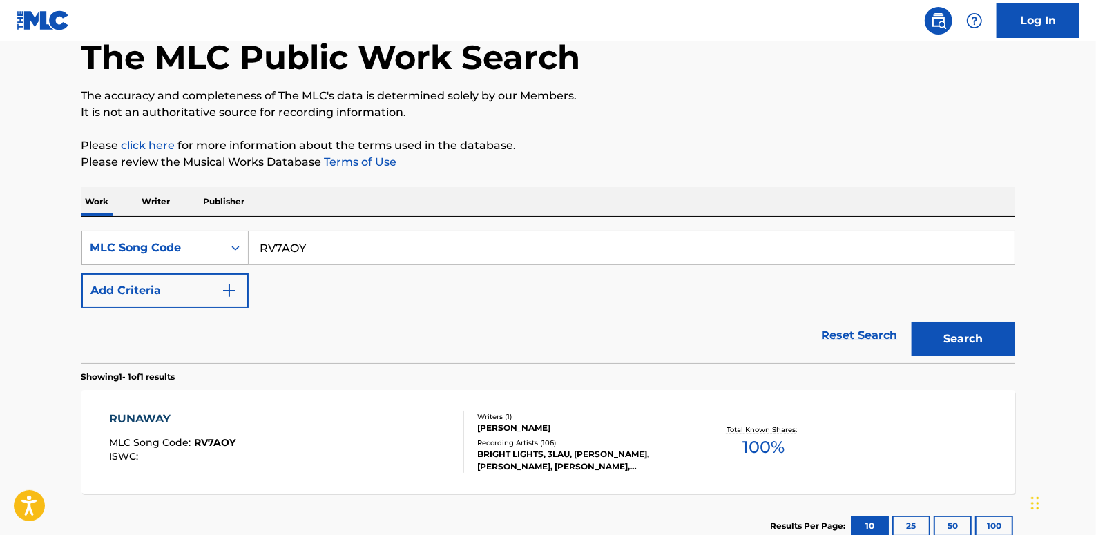
drag, startPoint x: 314, startPoint y: 248, endPoint x: 222, endPoint y: 242, distance: 92.1
click at [222, 242] on div "SearchWithCriteria3fa09c9a-786e-4164-9e3e-65d714337739 MLC Song Code RV7AOY" at bounding box center [549, 248] width 934 height 35
type input "runaWy"
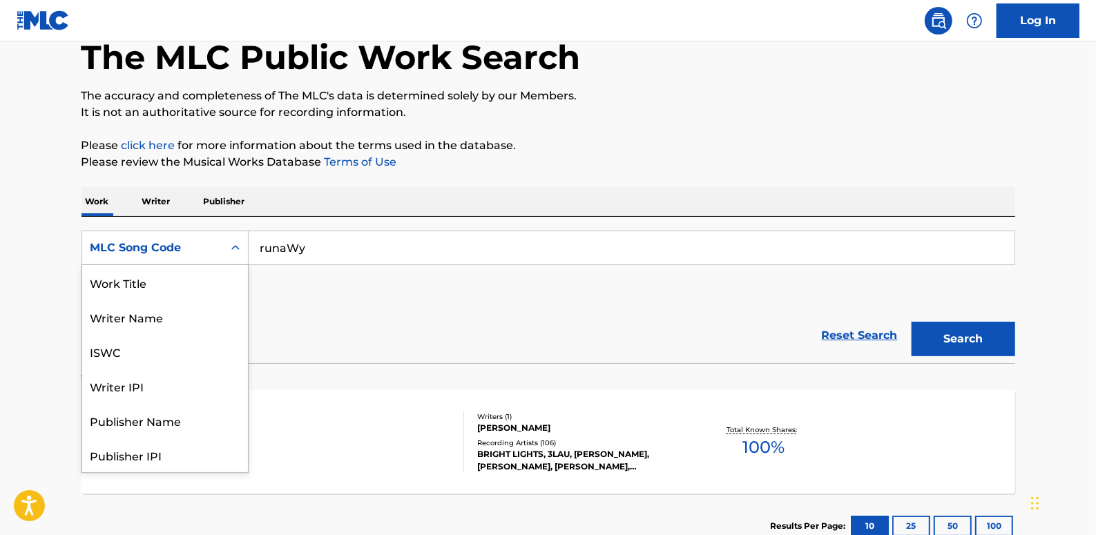
click at [228, 239] on div "Search Form" at bounding box center [235, 248] width 25 height 25
click at [184, 283] on div "Work Title" at bounding box center [165, 282] width 166 height 35
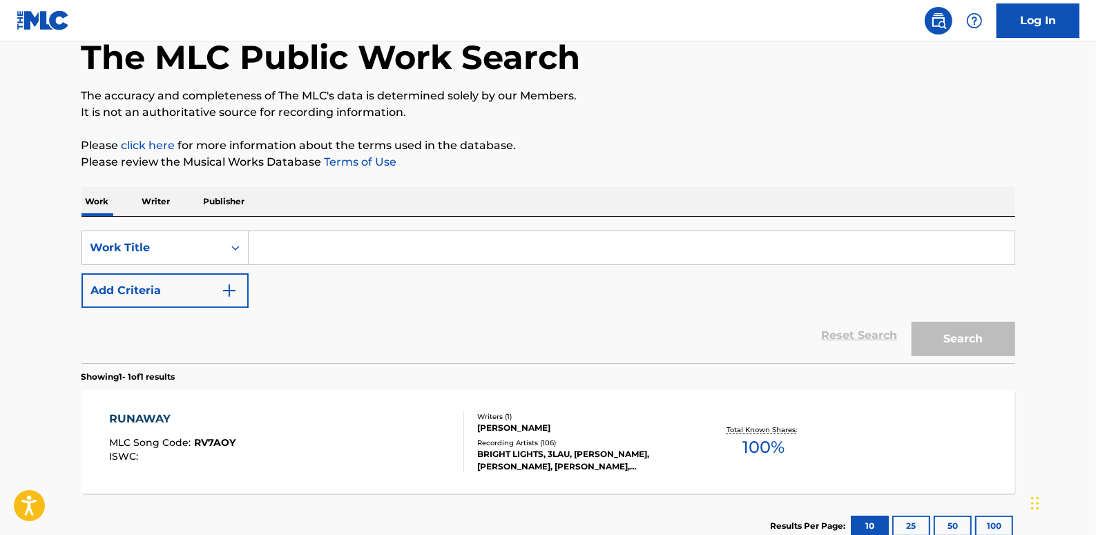
click at [333, 256] on input "Search Form" at bounding box center [632, 247] width 766 height 33
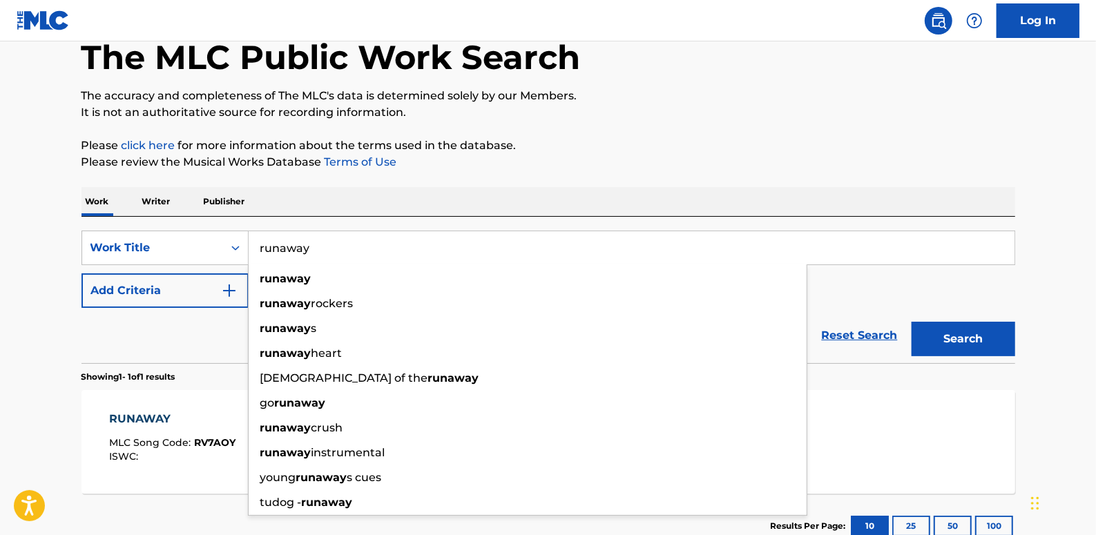
type input "runaway"
click at [352, 272] on div "runaway" at bounding box center [528, 279] width 558 height 25
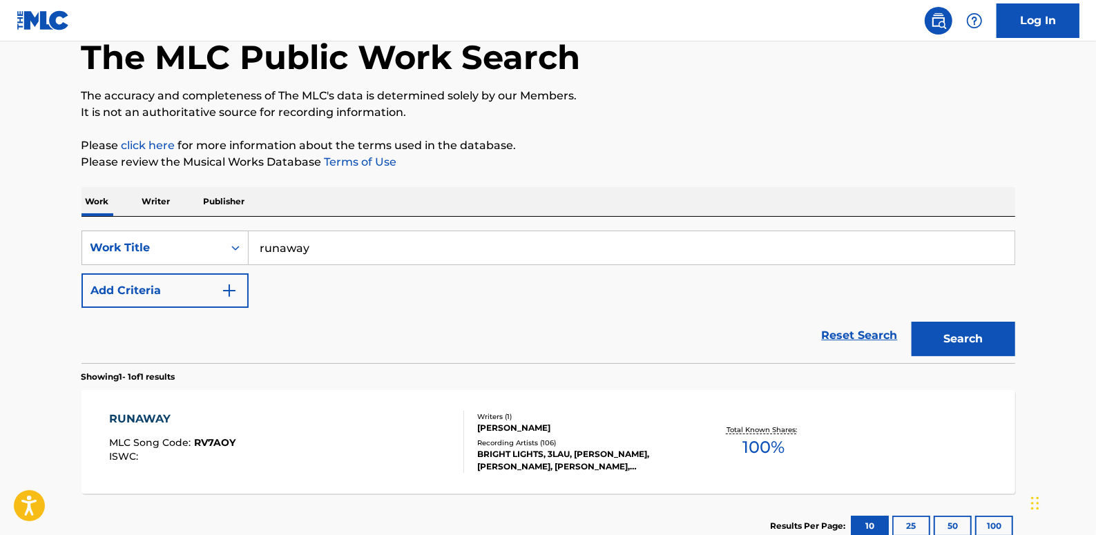
click at [193, 293] on button "Add Criteria" at bounding box center [165, 291] width 167 height 35
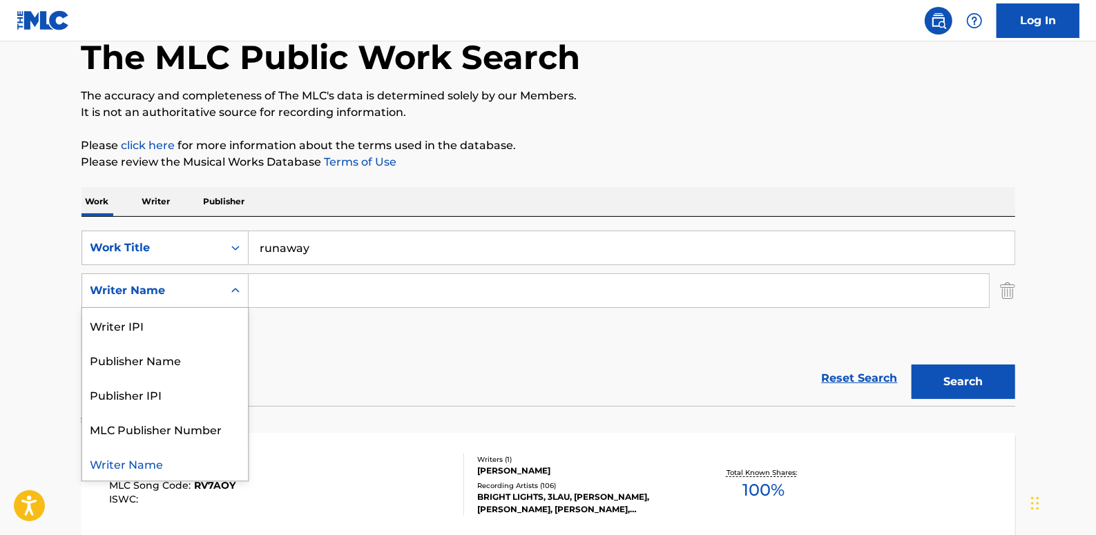
click at [190, 292] on div "Writer Name" at bounding box center [152, 291] width 124 height 17
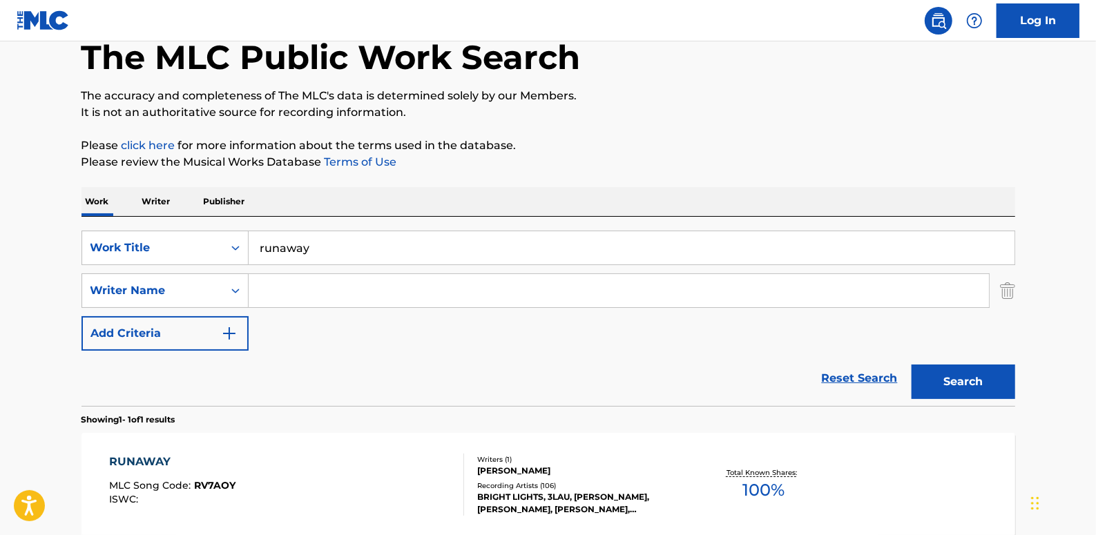
click at [309, 289] on input "Search Form" at bounding box center [619, 290] width 740 height 33
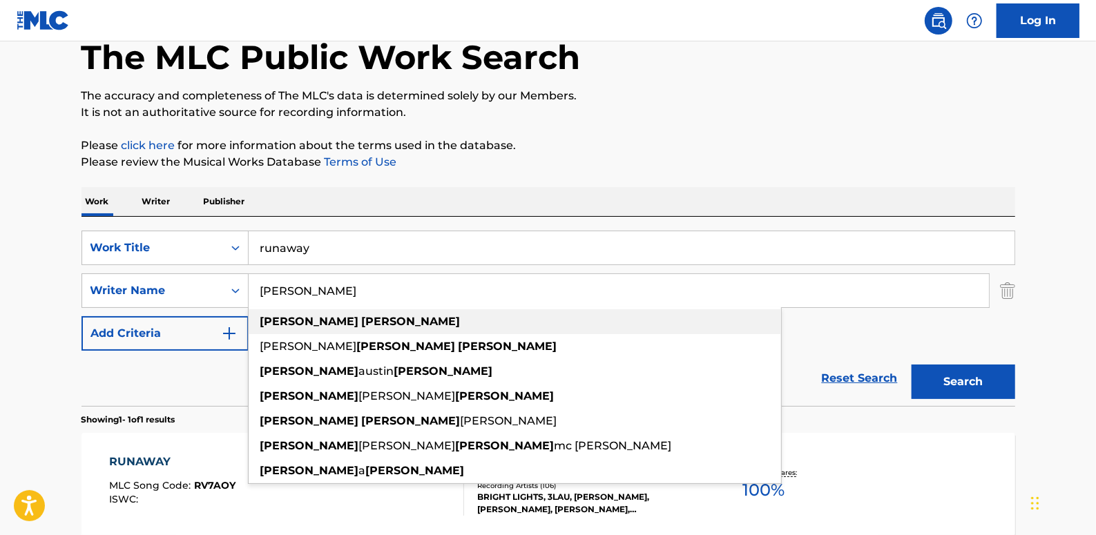
type input "[PERSON_NAME]"
click at [380, 325] on div "[PERSON_NAME]" at bounding box center [515, 321] width 533 height 25
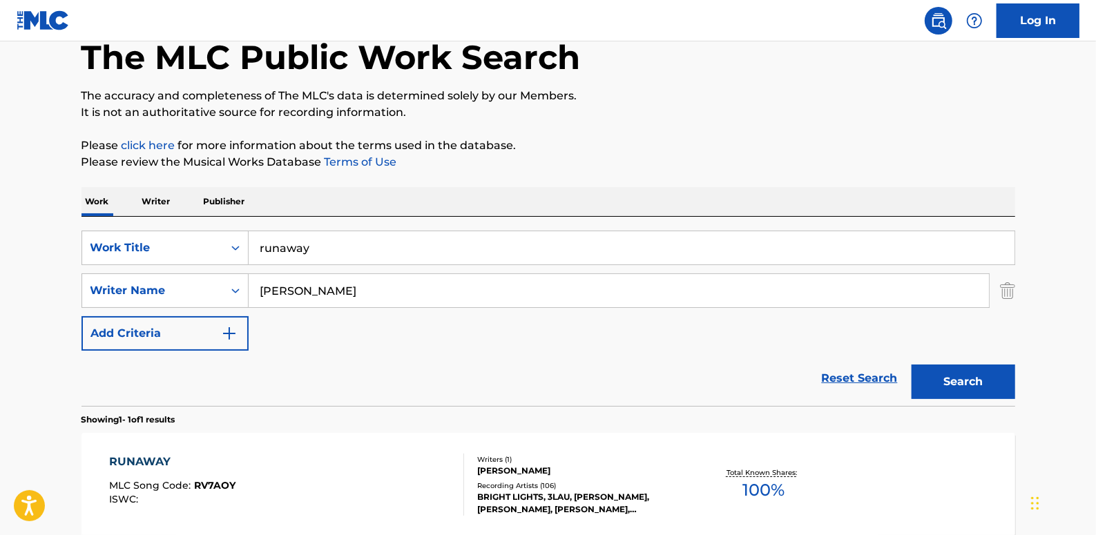
click at [988, 372] on button "Search" at bounding box center [964, 382] width 104 height 35
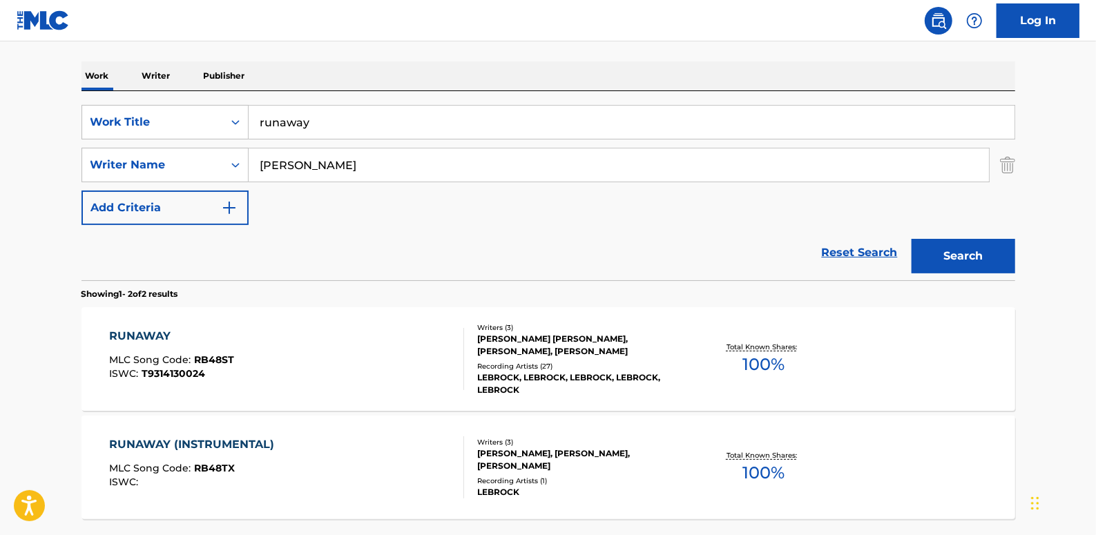
scroll to position [265, 0]
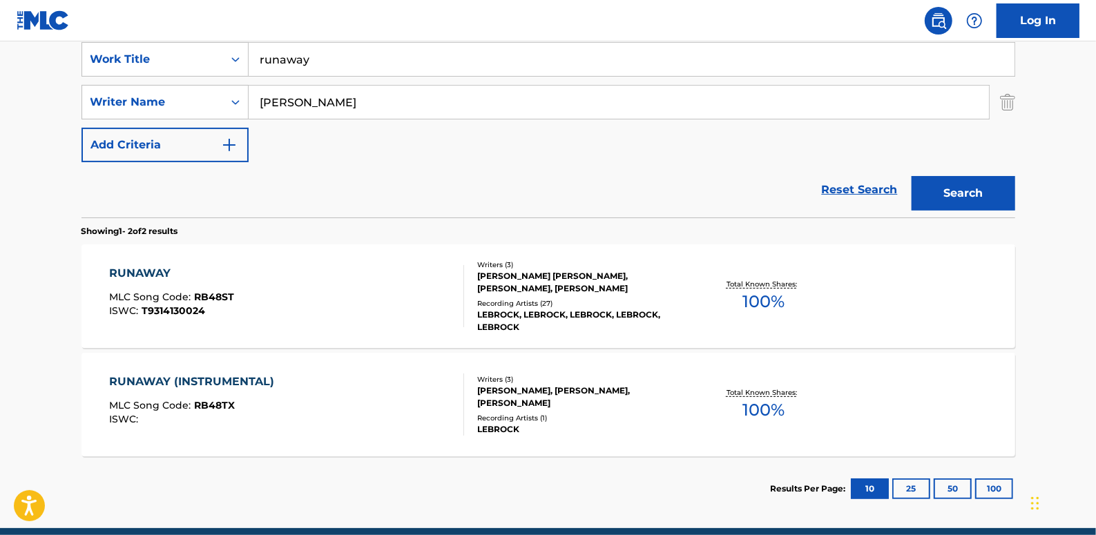
click at [430, 298] on div "RUNAWAY MLC Song Code : RB48ST ISWC : T9314130024" at bounding box center [286, 296] width 355 height 62
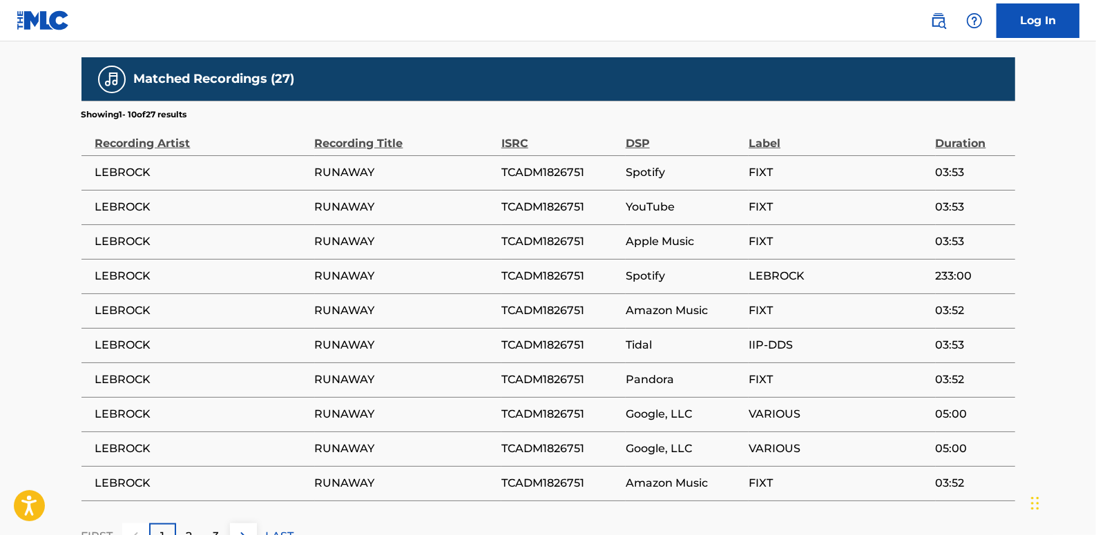
scroll to position [879, 0]
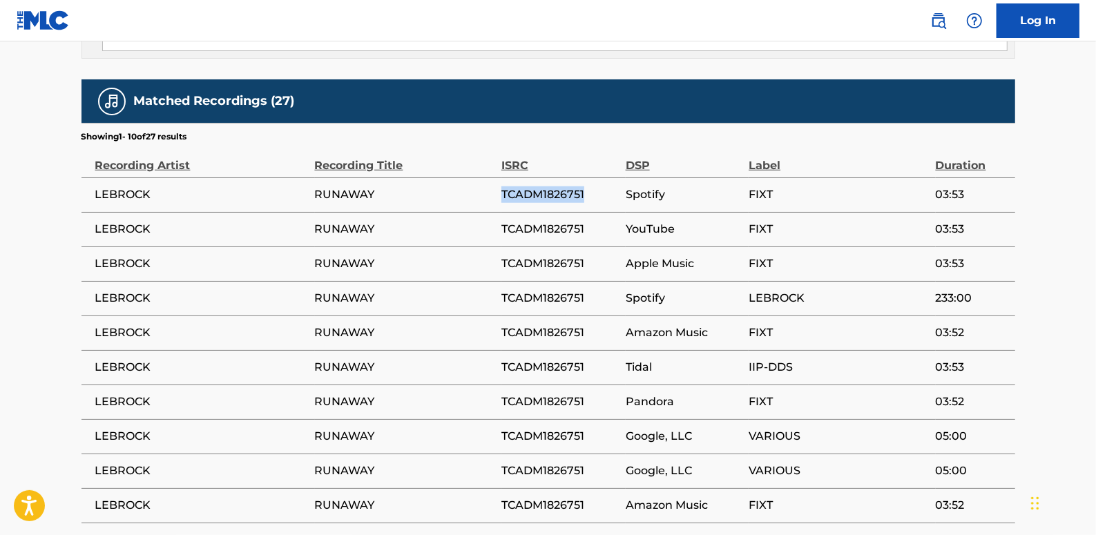
drag, startPoint x: 595, startPoint y: 199, endPoint x: 492, endPoint y: 198, distance: 103.6
click at [492, 198] on tr "LEBROCK RUNAWAY TCADM1826751 Spotify FIXT 03:53" at bounding box center [549, 195] width 934 height 35
drag, startPoint x: 492, startPoint y: 198, endPoint x: 524, endPoint y: 195, distance: 31.9
copy tr "TCADM1826751"
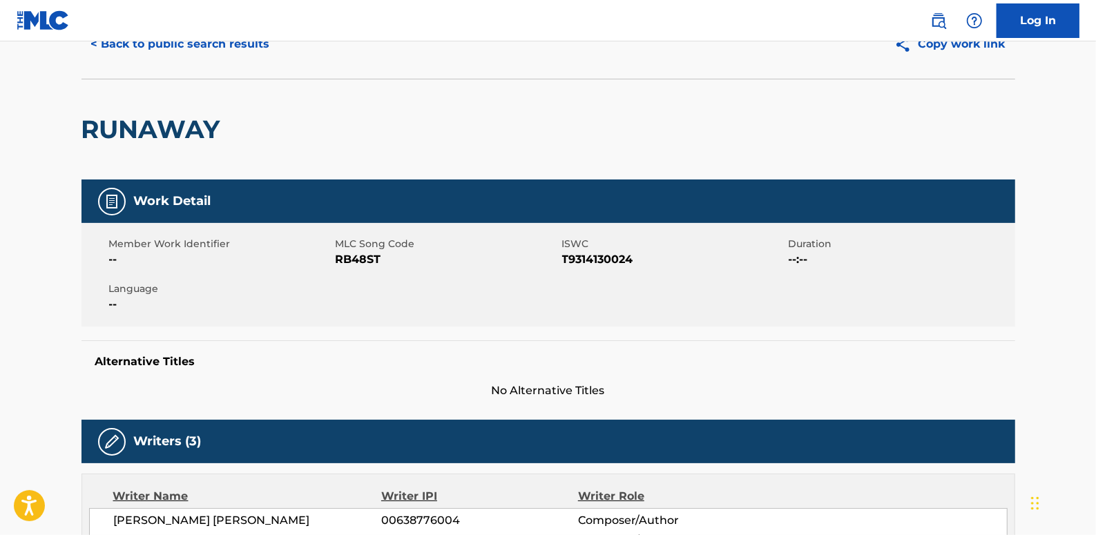
scroll to position [0, 0]
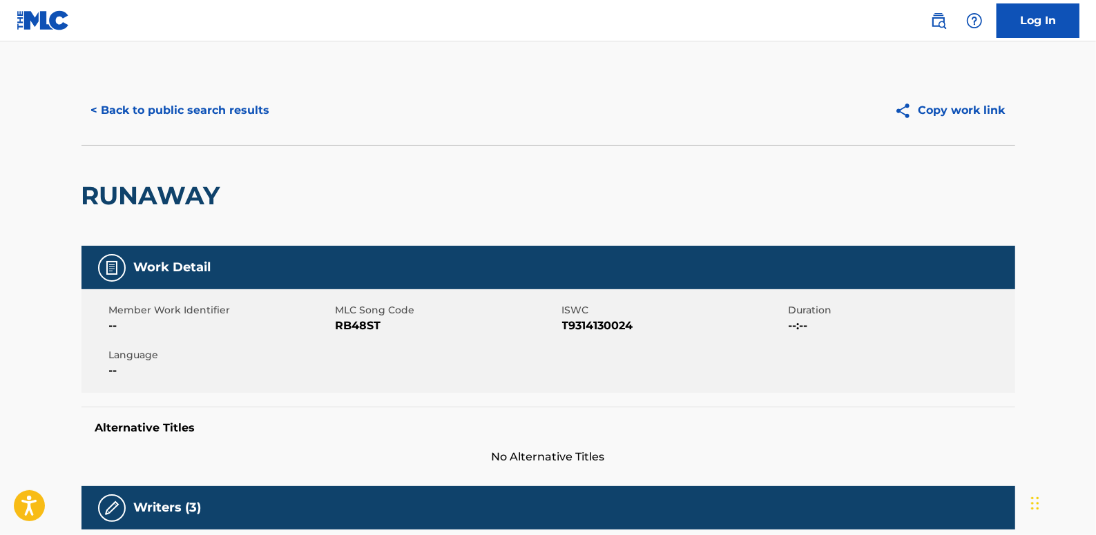
click at [186, 111] on button "< Back to public search results" at bounding box center [181, 110] width 198 height 35
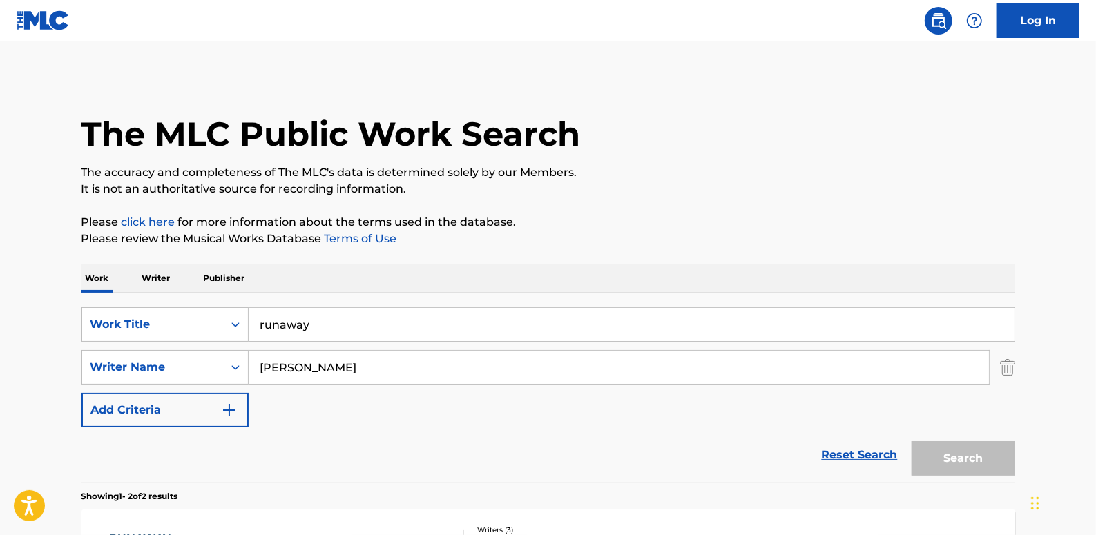
scroll to position [246, 0]
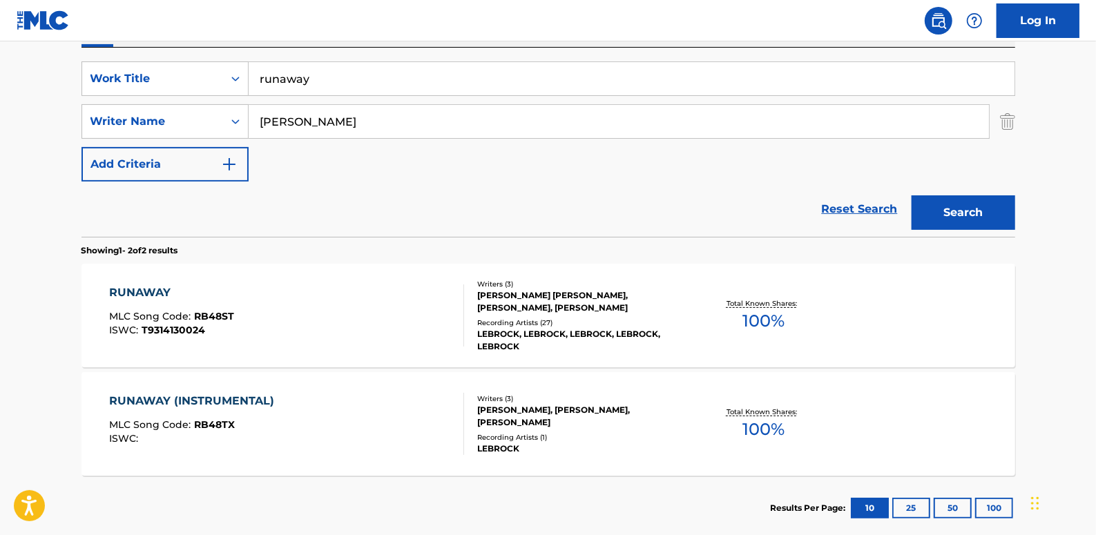
click at [340, 424] on div "RUNAWAY (INSTRUMENTAL) MLC Song Code : RB48TX ISWC :" at bounding box center [286, 424] width 355 height 62
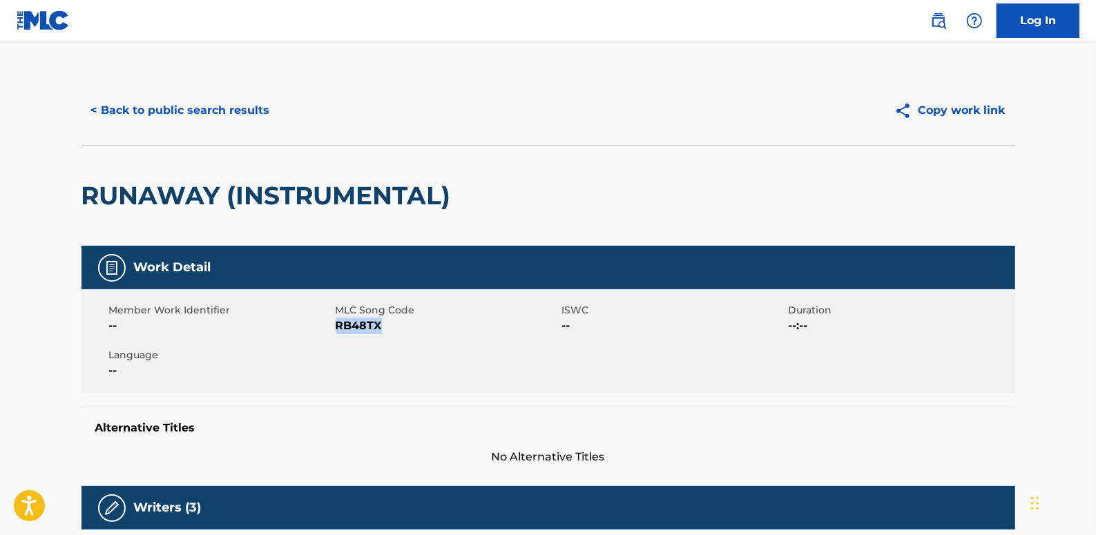
drag, startPoint x: 389, startPoint y: 327, endPoint x: 338, endPoint y: 325, distance: 51.1
click at [338, 325] on span "RB48TX" at bounding box center [447, 326] width 223 height 17
copy span "RB48TX"
click at [187, 115] on button "< Back to public search results" at bounding box center [181, 110] width 198 height 35
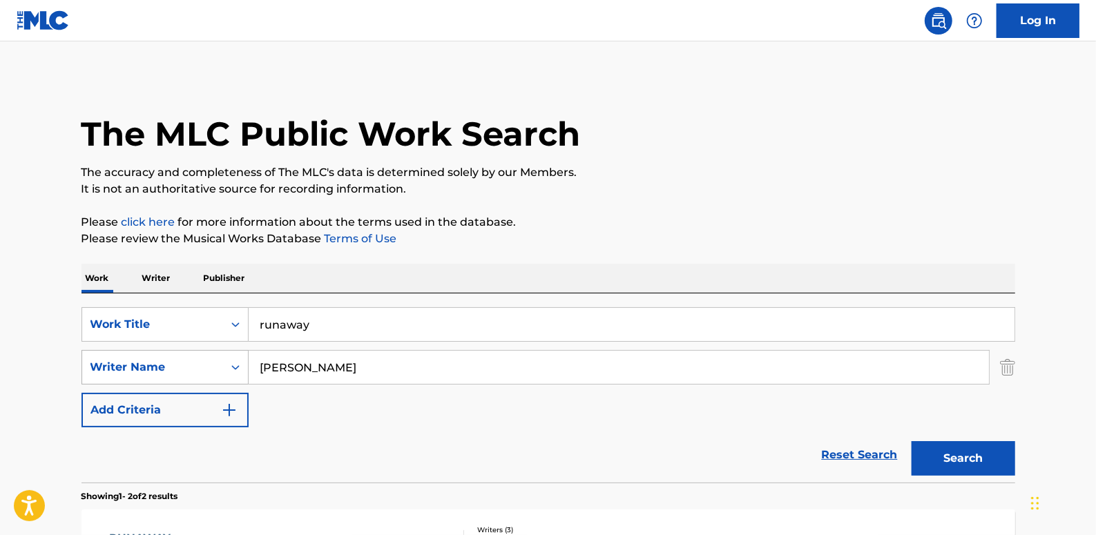
scroll to position [246, 0]
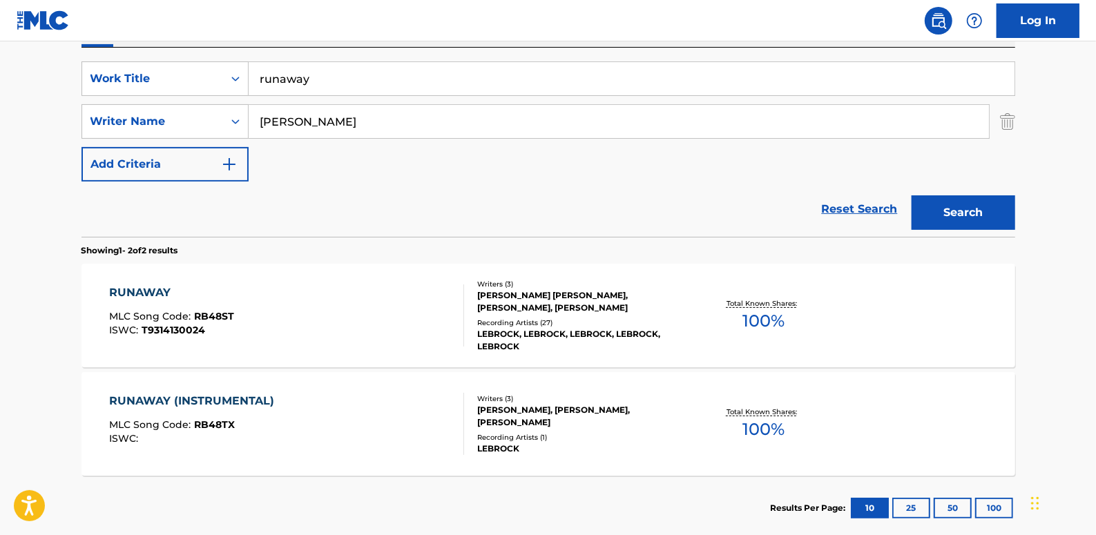
click at [861, 215] on link "Reset Search" at bounding box center [860, 209] width 90 height 30
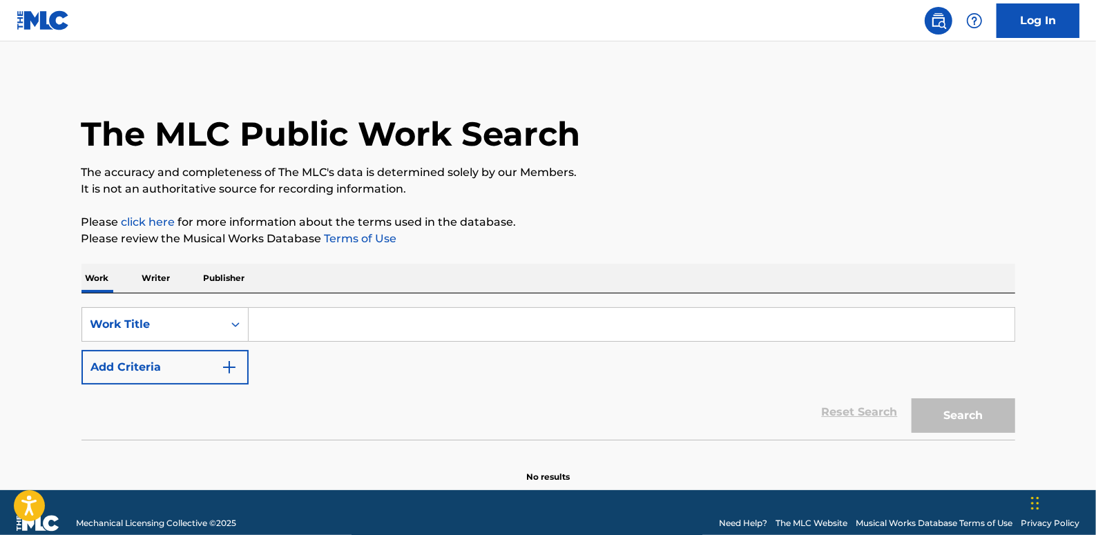
paste input "QM5LC2000556"
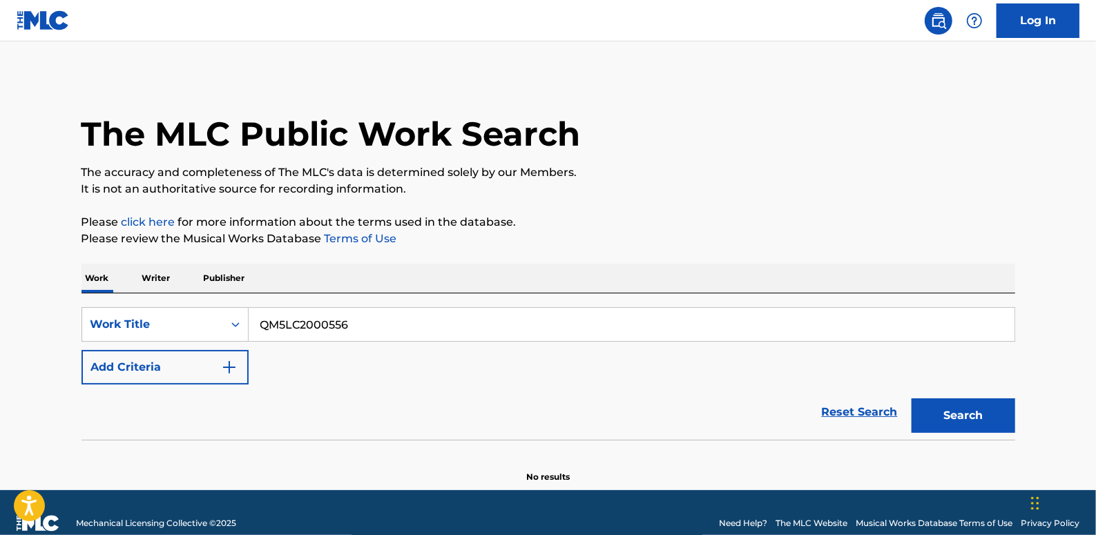
type input "QM5LC2000556"
click at [874, 414] on link "Reset Search" at bounding box center [860, 412] width 90 height 30
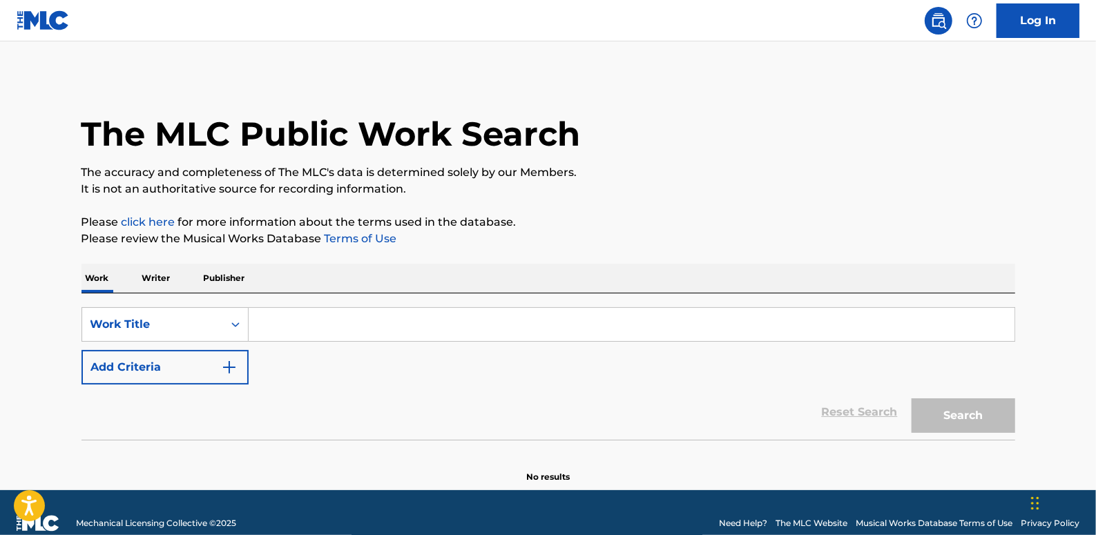
click at [195, 367] on button "Add Criteria" at bounding box center [165, 367] width 167 height 35
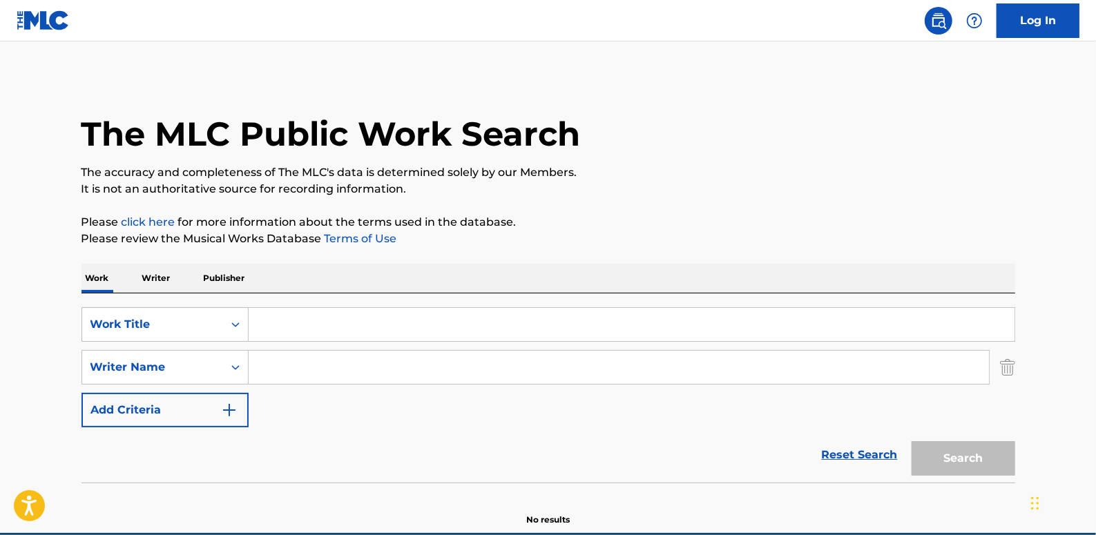
click at [293, 363] on input "Search Form" at bounding box center [619, 367] width 740 height 33
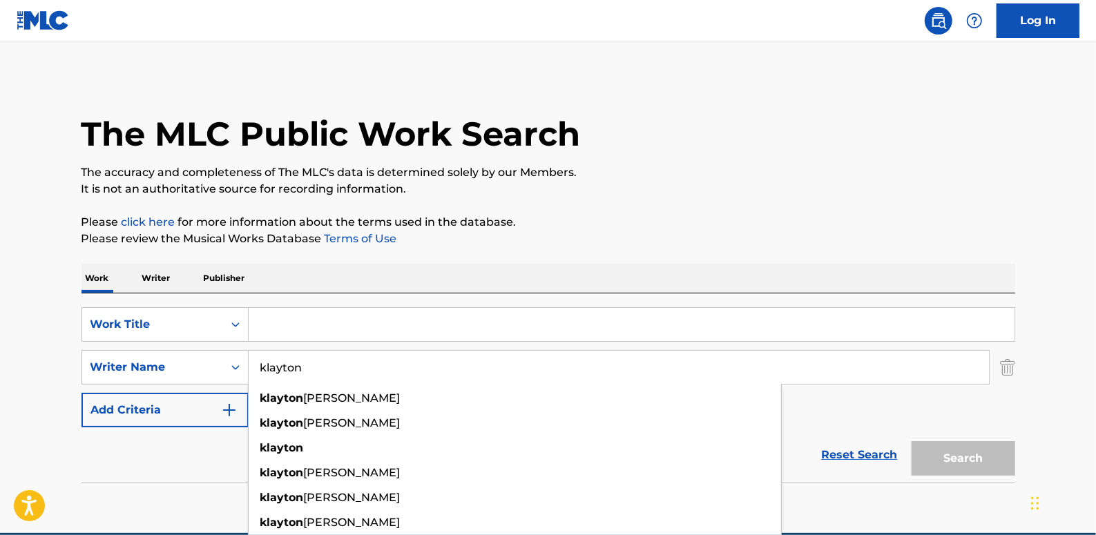
type input "klayton"
click at [412, 316] on input "Search Form" at bounding box center [632, 324] width 766 height 33
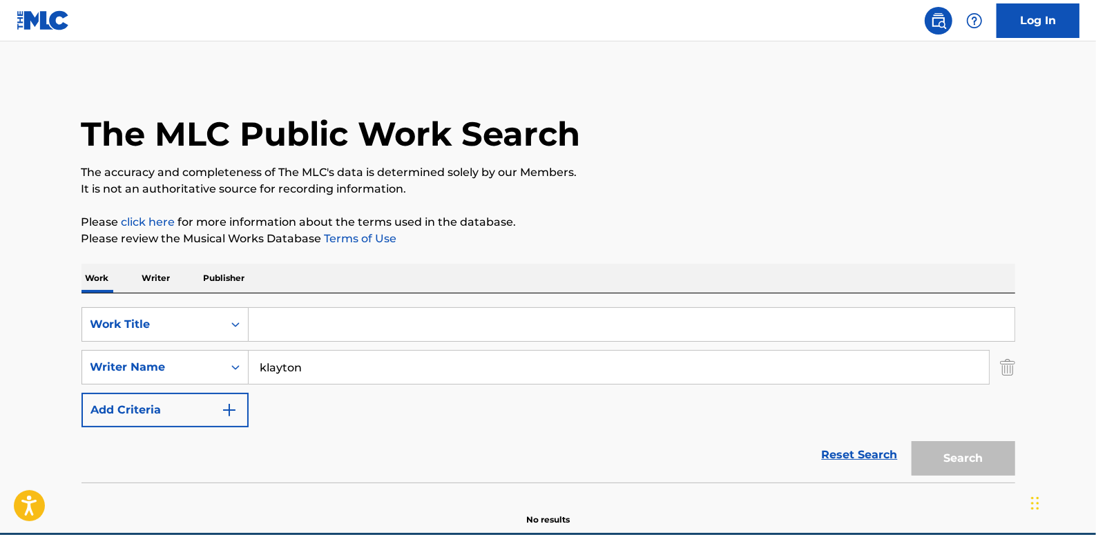
paste input "Empire Of Steel"
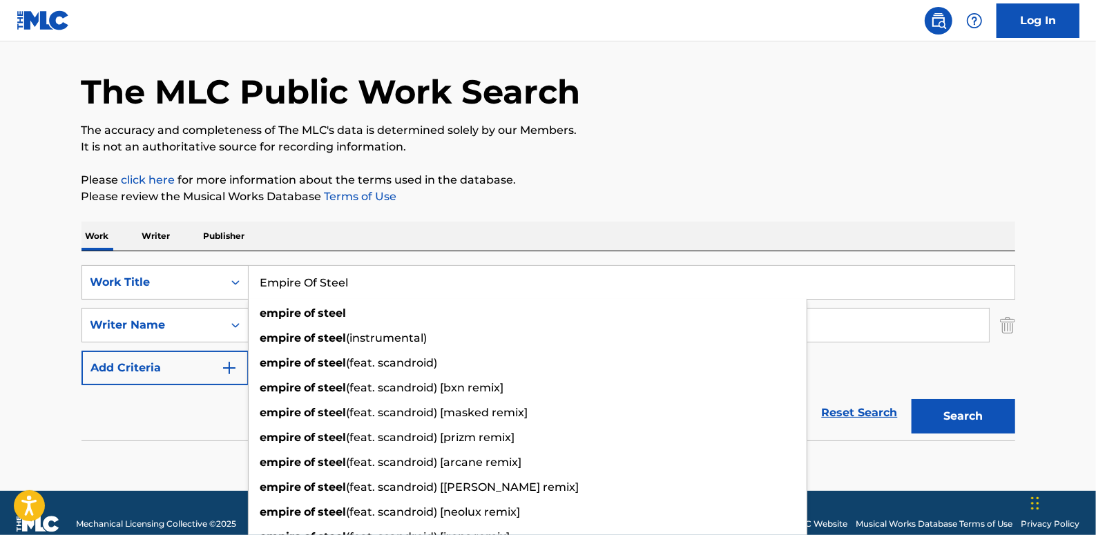
scroll to position [64, 0]
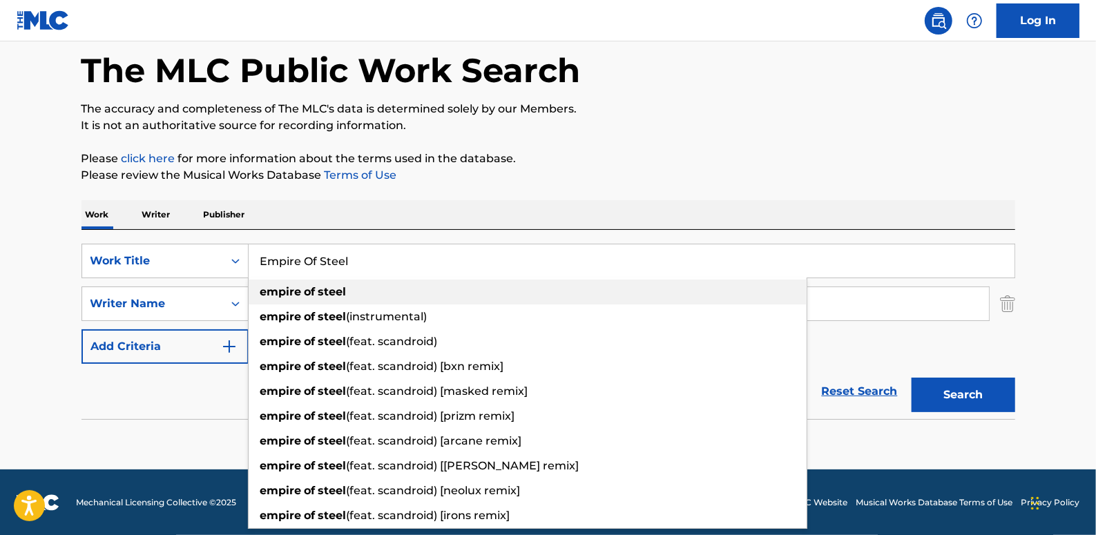
click at [359, 290] on div "empire of steel" at bounding box center [528, 292] width 558 height 25
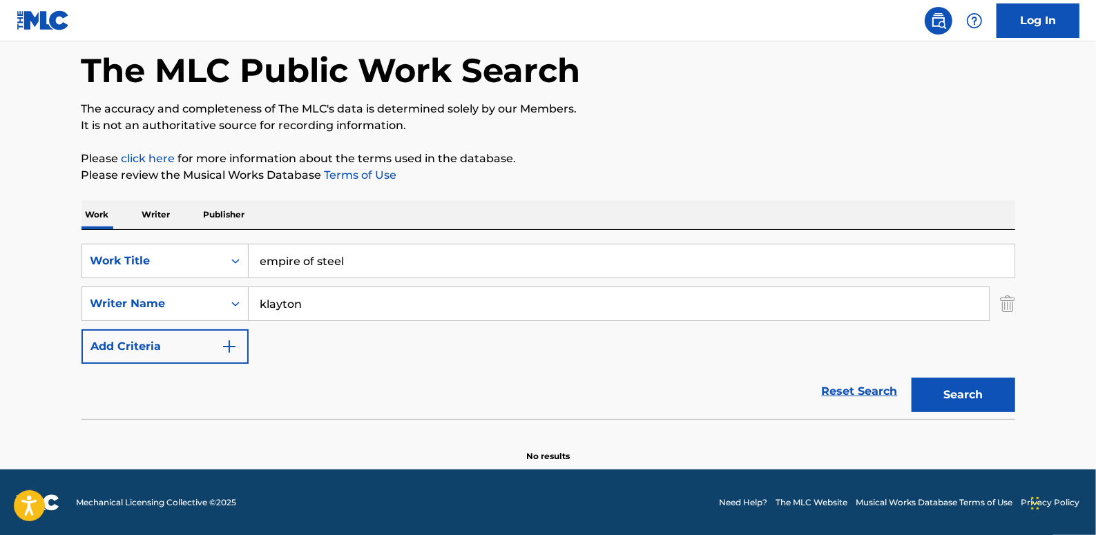
click at [988, 396] on button "Search" at bounding box center [964, 395] width 104 height 35
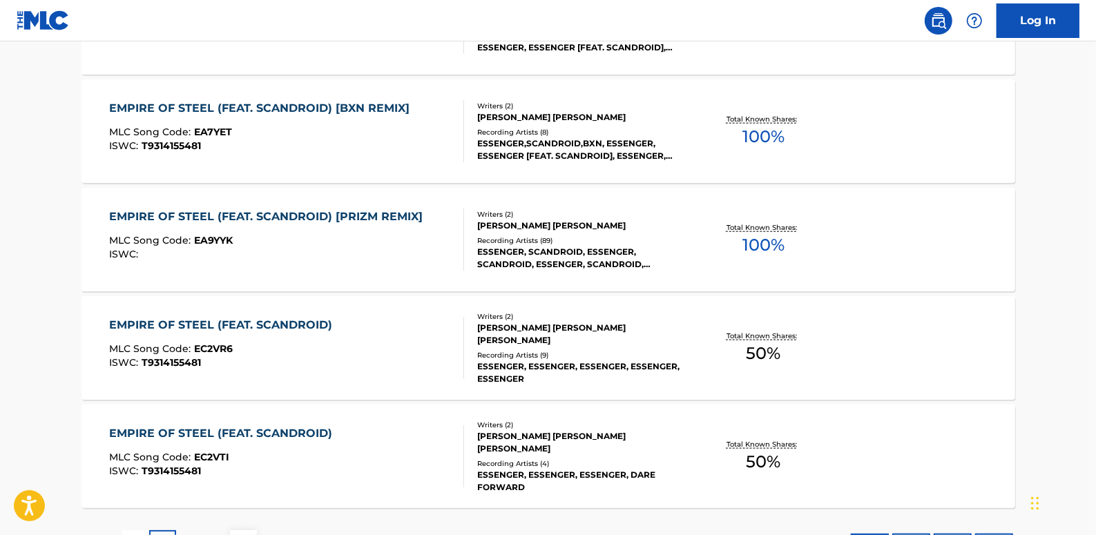
scroll to position [1194, 0]
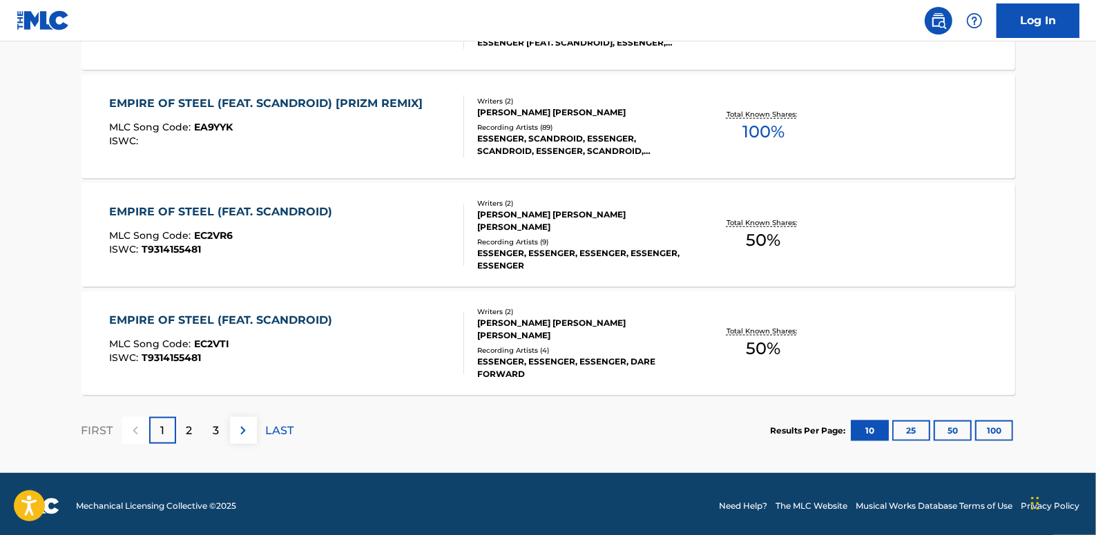
click at [195, 432] on div "2" at bounding box center [189, 430] width 27 height 27
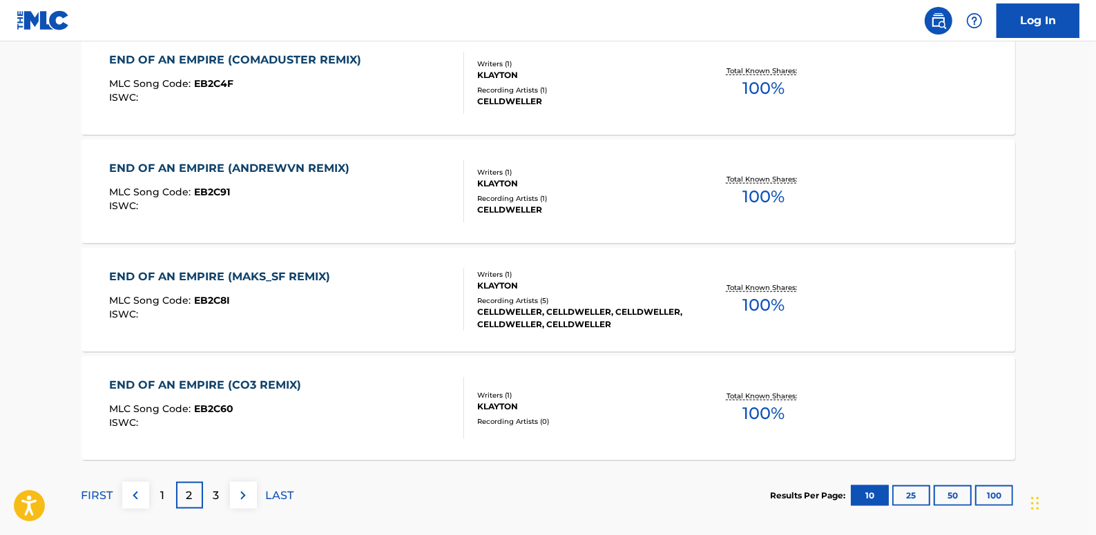
scroll to position [1198, 0]
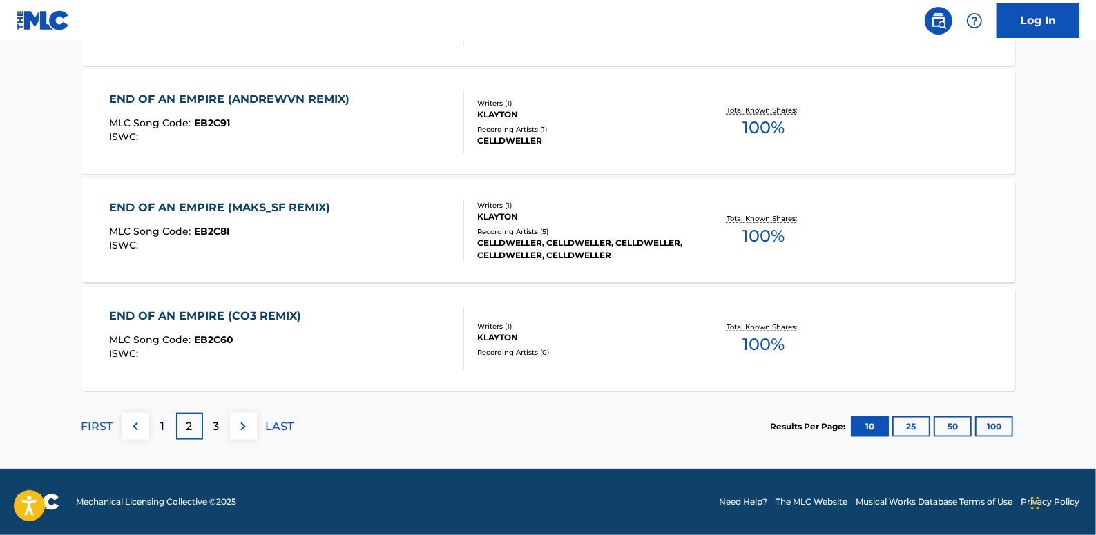
click at [219, 430] on p "3" at bounding box center [216, 427] width 6 height 17
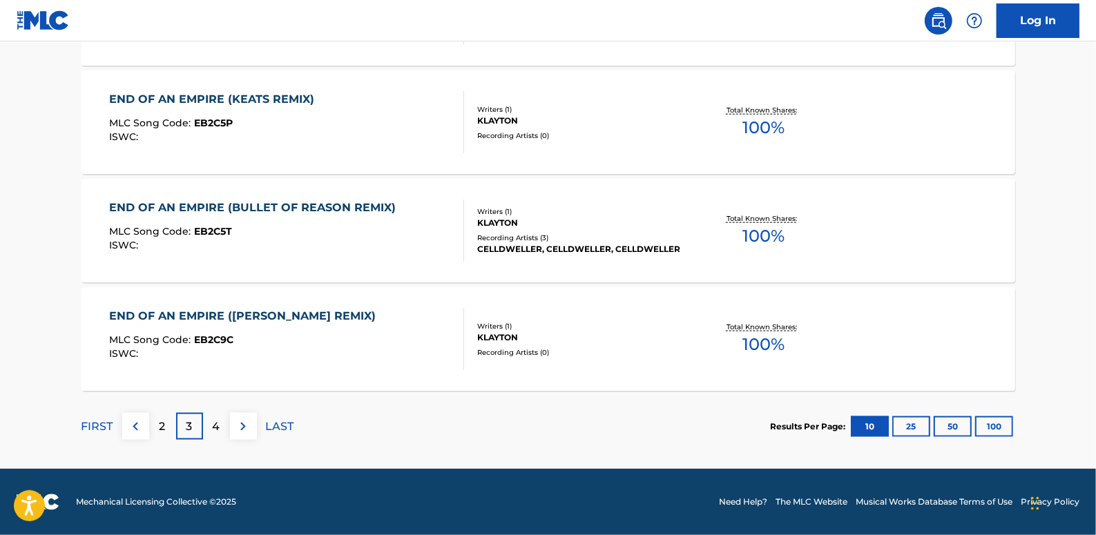
click at [245, 423] on img at bounding box center [243, 427] width 17 height 17
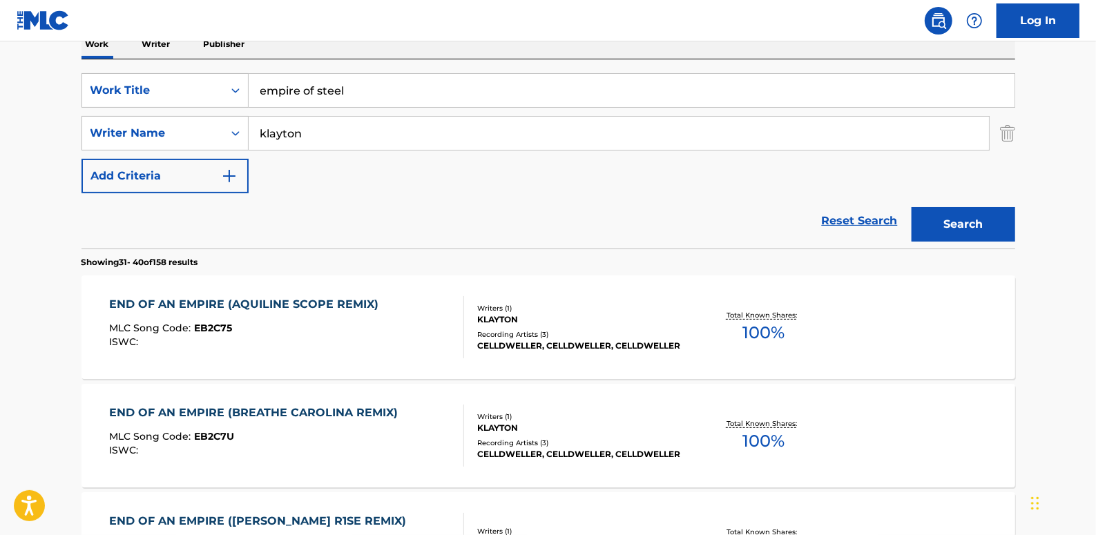
scroll to position [193, 0]
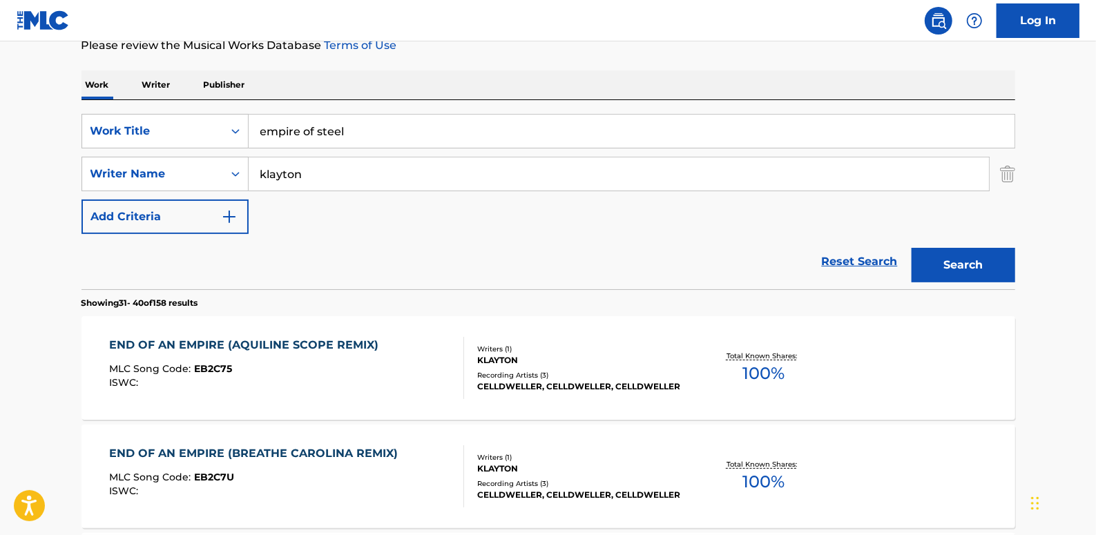
click at [386, 133] on input "empire of steel" at bounding box center [632, 131] width 766 height 33
type input "empire of steel nightcore"
click at [982, 266] on button "Search" at bounding box center [964, 265] width 104 height 35
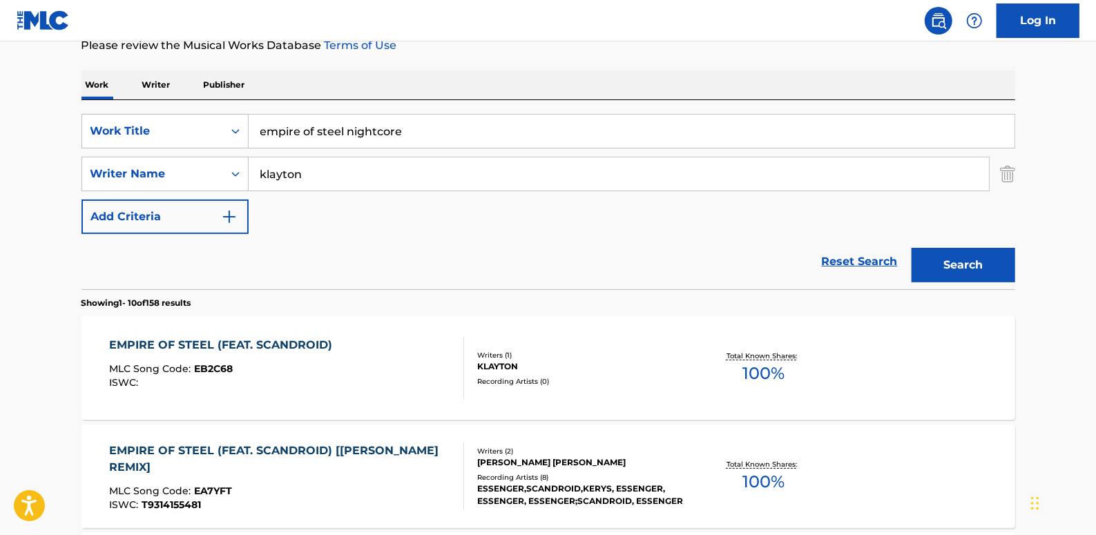
click at [1002, 172] on img "Search Form" at bounding box center [1007, 174] width 15 height 35
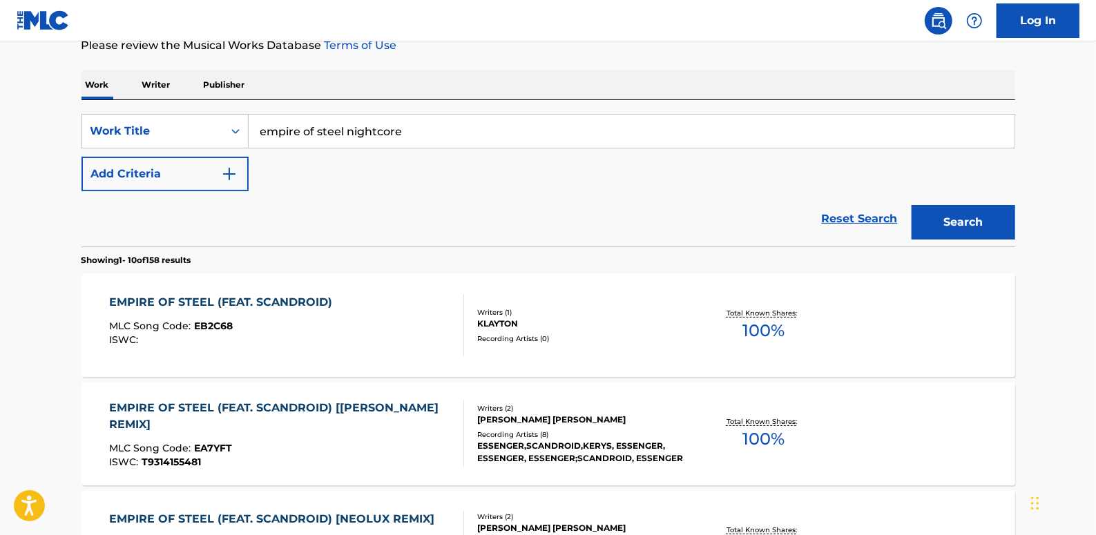
click at [982, 235] on button "Search" at bounding box center [964, 222] width 104 height 35
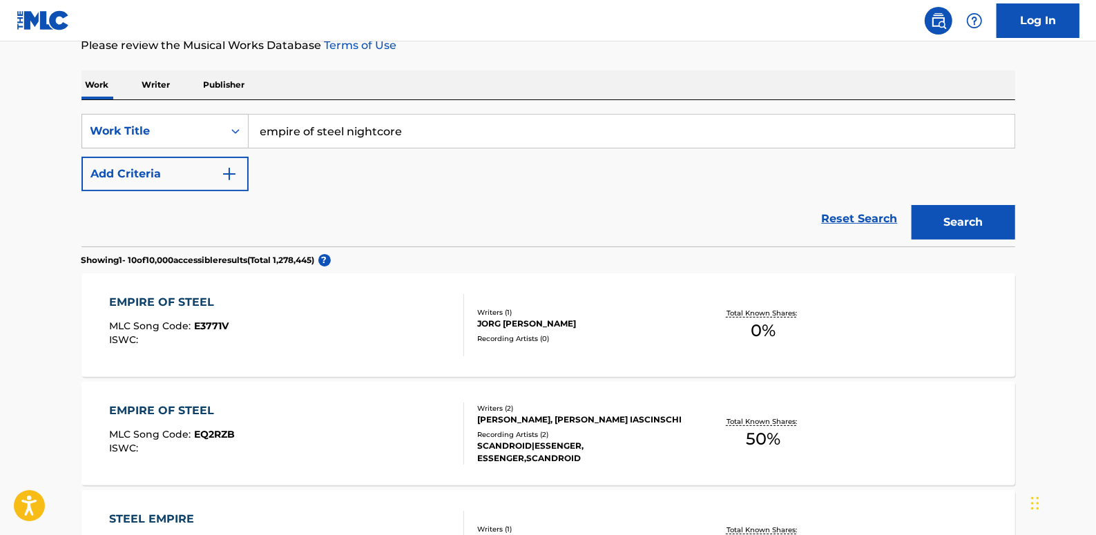
click at [194, 183] on button "Add Criteria" at bounding box center [165, 174] width 167 height 35
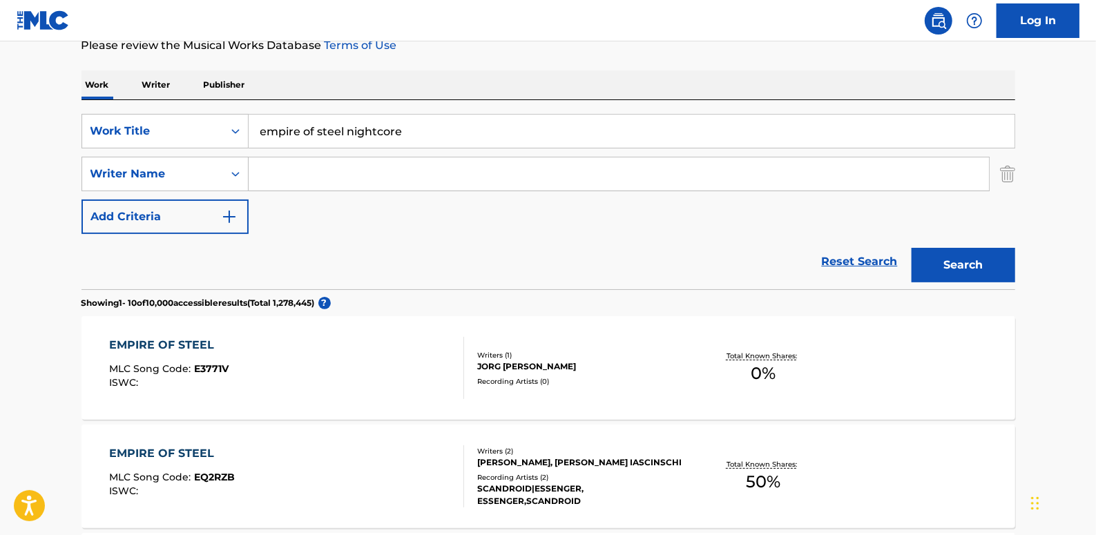
paste input ""Essenger""
click at [261, 172] on input ""Essenger" at bounding box center [619, 173] width 740 height 33
type input "Essenger"
click at [995, 267] on button "Search" at bounding box center [964, 265] width 104 height 35
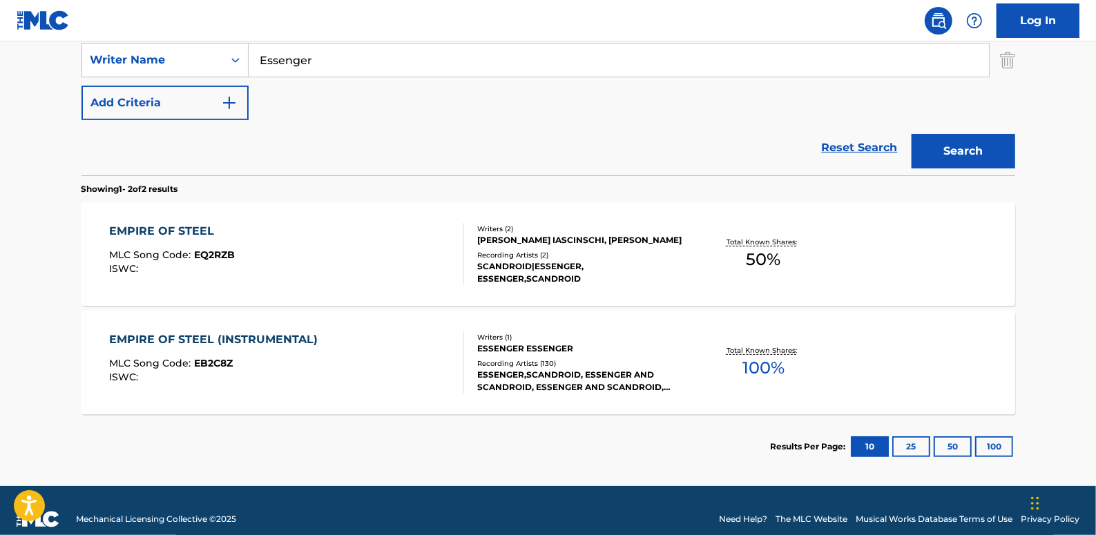
scroll to position [319, 0]
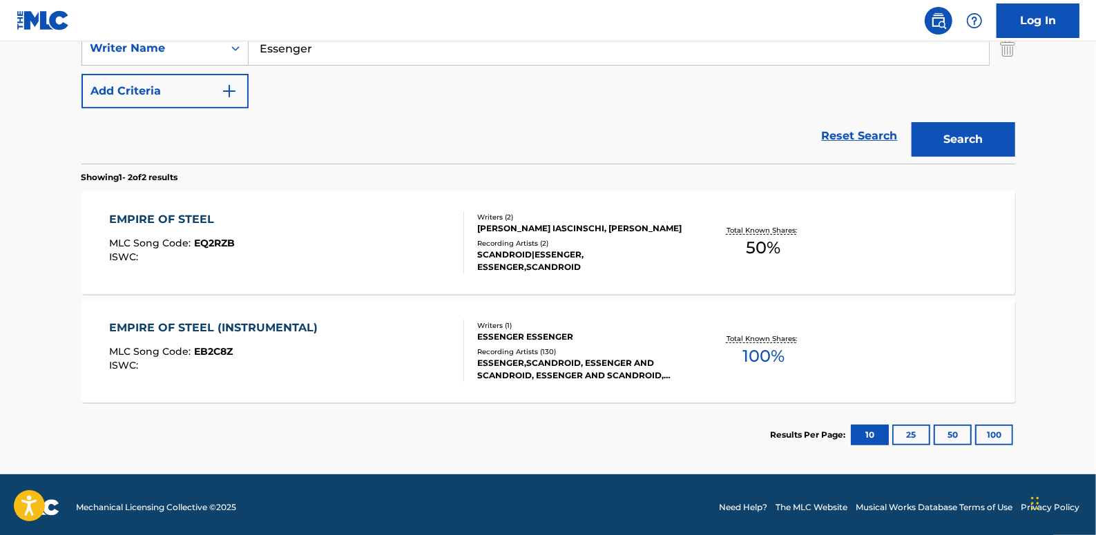
click at [400, 236] on div "EMPIRE OF STEEL MLC Song Code : EQ2RZB ISWC :" at bounding box center [286, 242] width 355 height 62
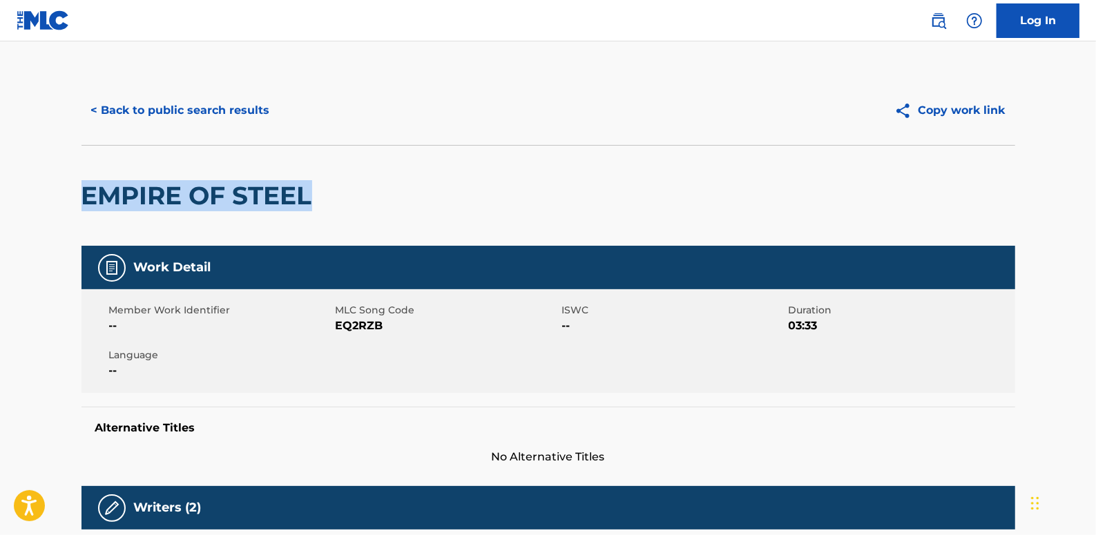
drag, startPoint x: 328, startPoint y: 187, endPoint x: 22, endPoint y: 202, distance: 306.3
click at [21, 202] on main "< Back to public search results Copy work link EMPIRE OF STEEL Work Detail Memb…" at bounding box center [548, 531] width 1096 height 981
copy h2 "EMPIRE OF STEEL"
click at [228, 107] on button "< Back to public search results" at bounding box center [181, 110] width 198 height 35
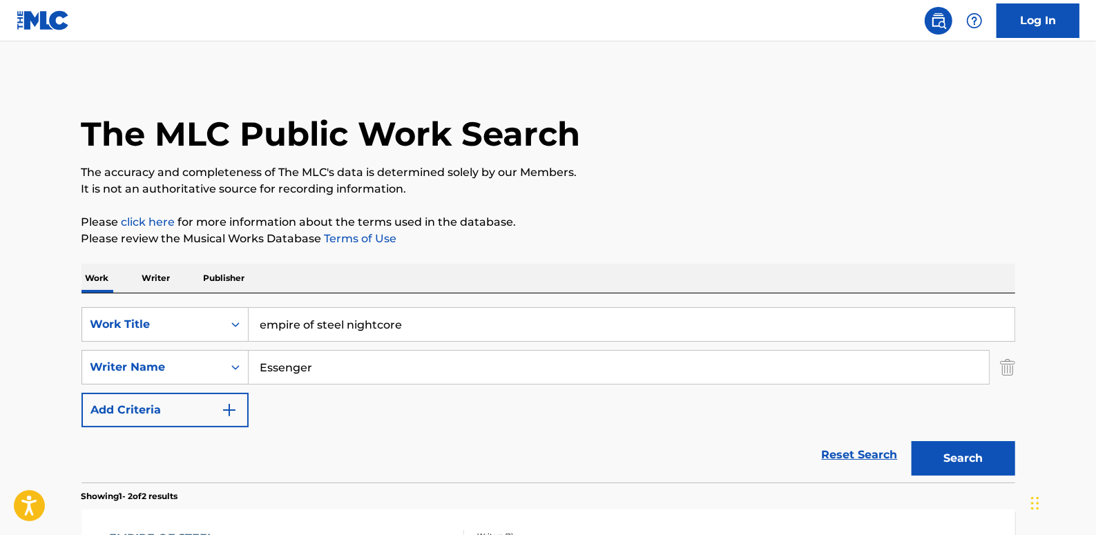
scroll to position [246, 0]
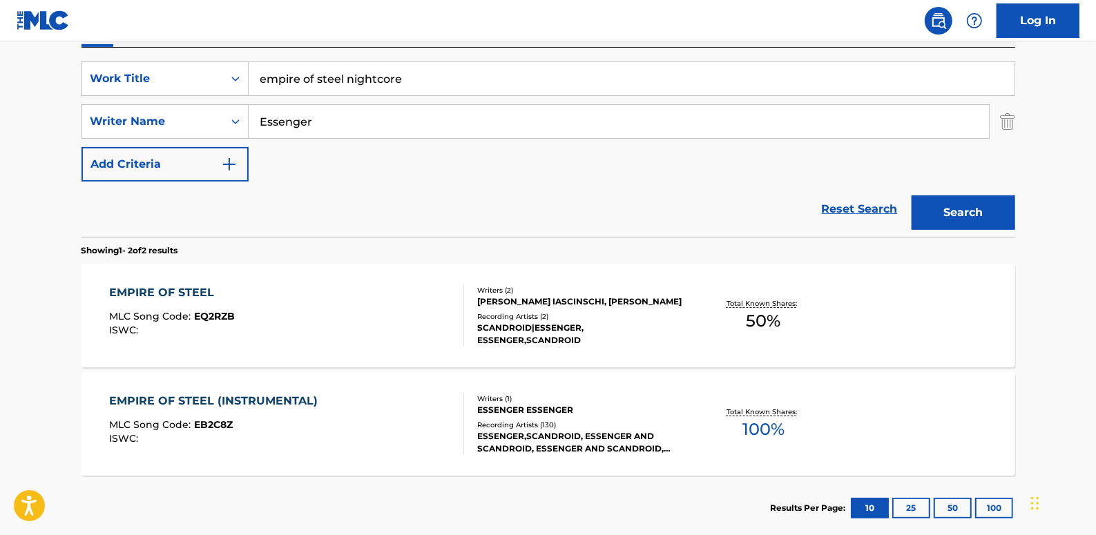
click at [429, 439] on div "EMPIRE OF STEEL (INSTRUMENTAL) MLC Song Code : EB2C8Z ISWC :" at bounding box center [286, 424] width 355 height 62
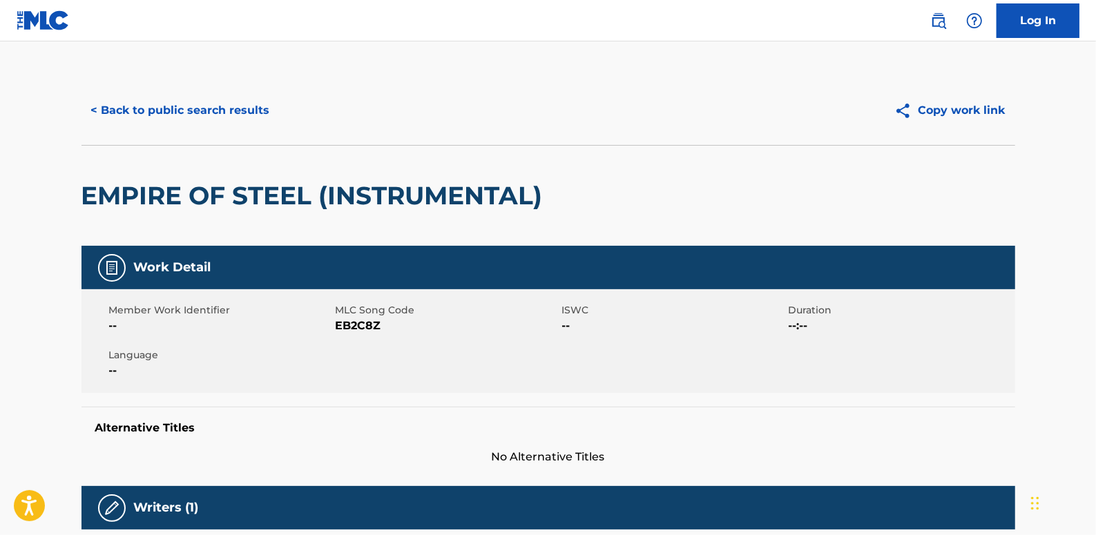
click at [146, 101] on button "< Back to public search results" at bounding box center [181, 110] width 198 height 35
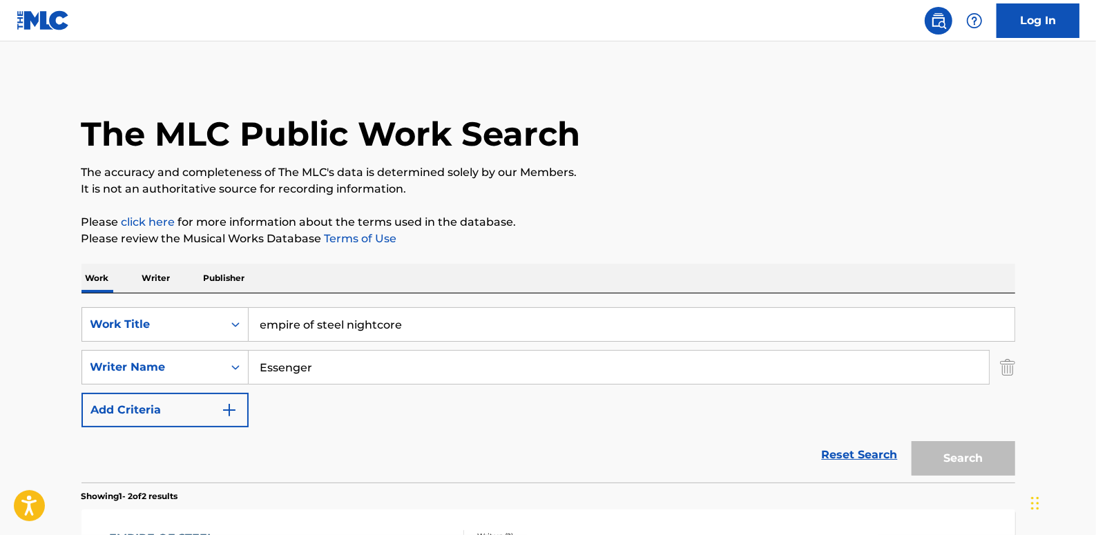
scroll to position [246, 0]
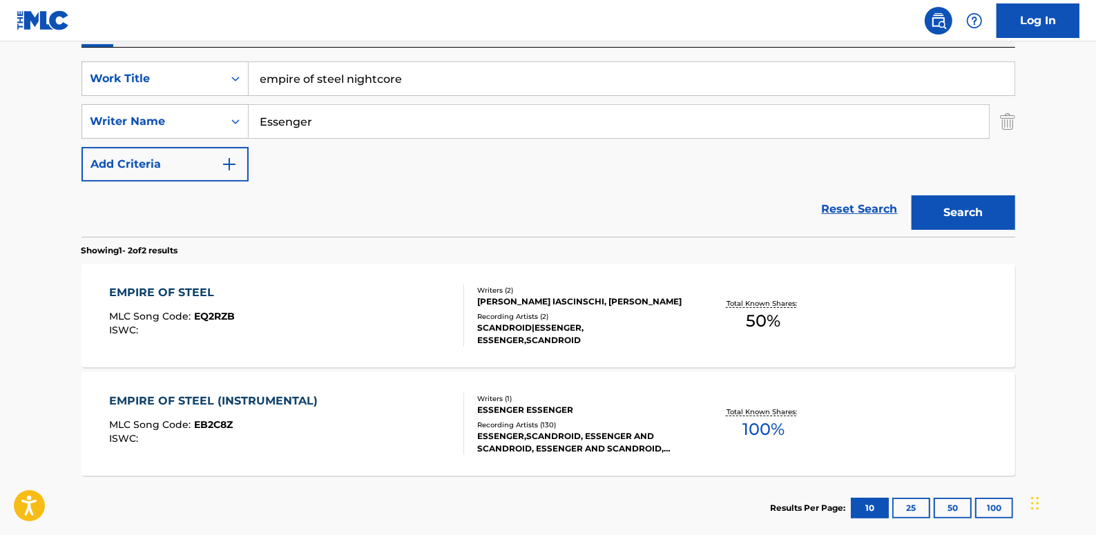
click at [350, 291] on div "EMPIRE OF STEEL MLC Song Code : EQ2RZB ISWC :" at bounding box center [286, 316] width 355 height 62
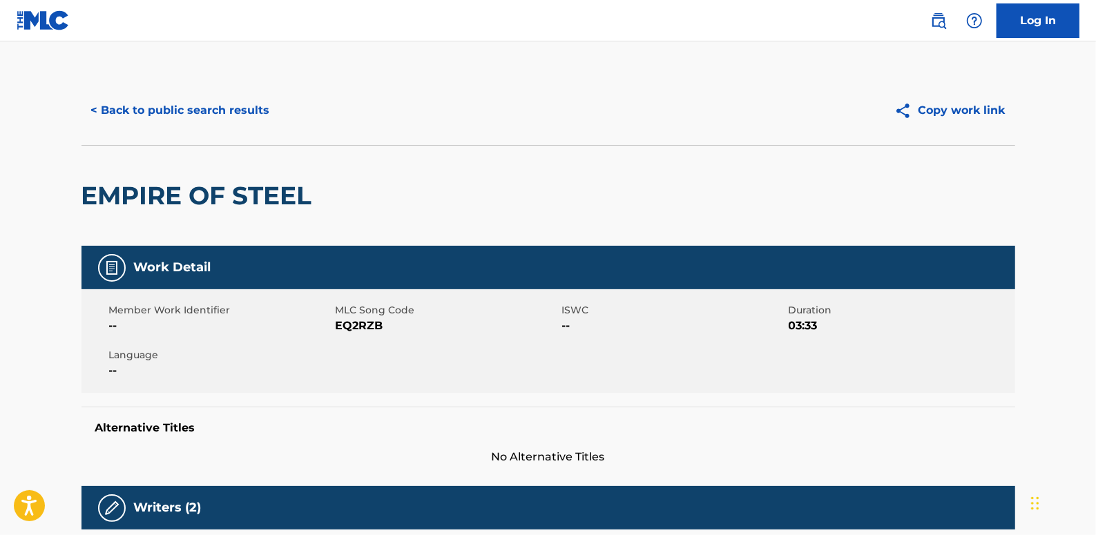
click at [172, 97] on button "< Back to public search results" at bounding box center [181, 110] width 198 height 35
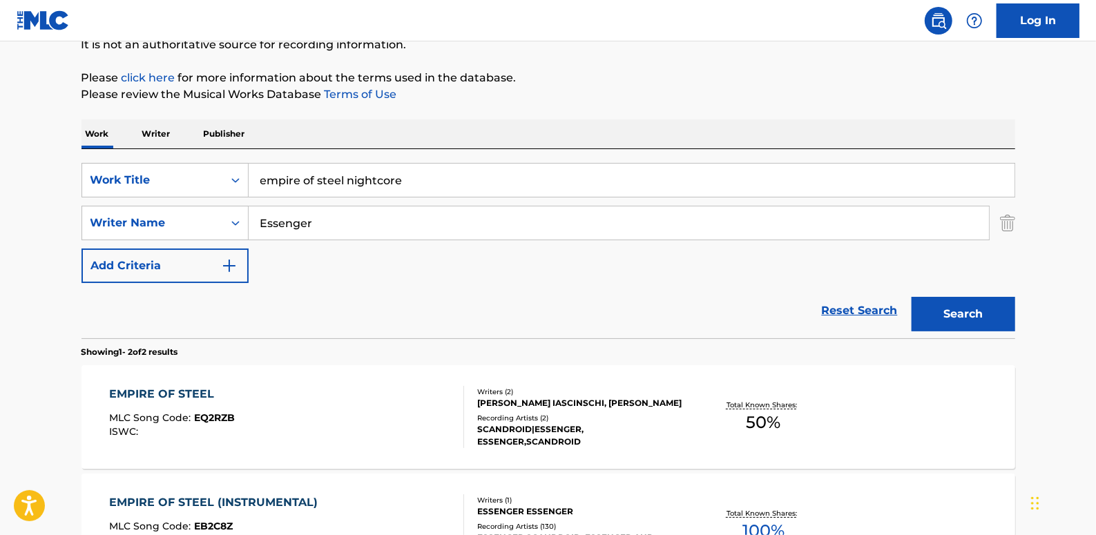
scroll to position [120, 0]
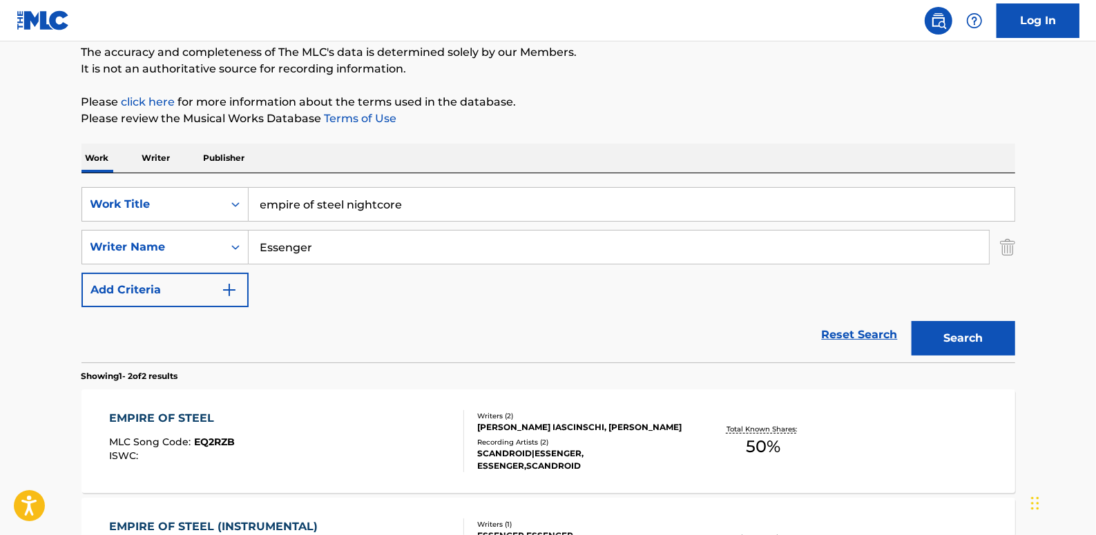
drag, startPoint x: 873, startPoint y: 332, endPoint x: 863, endPoint y: 332, distance: 9.7
click at [872, 332] on link "Reset Search" at bounding box center [860, 335] width 90 height 30
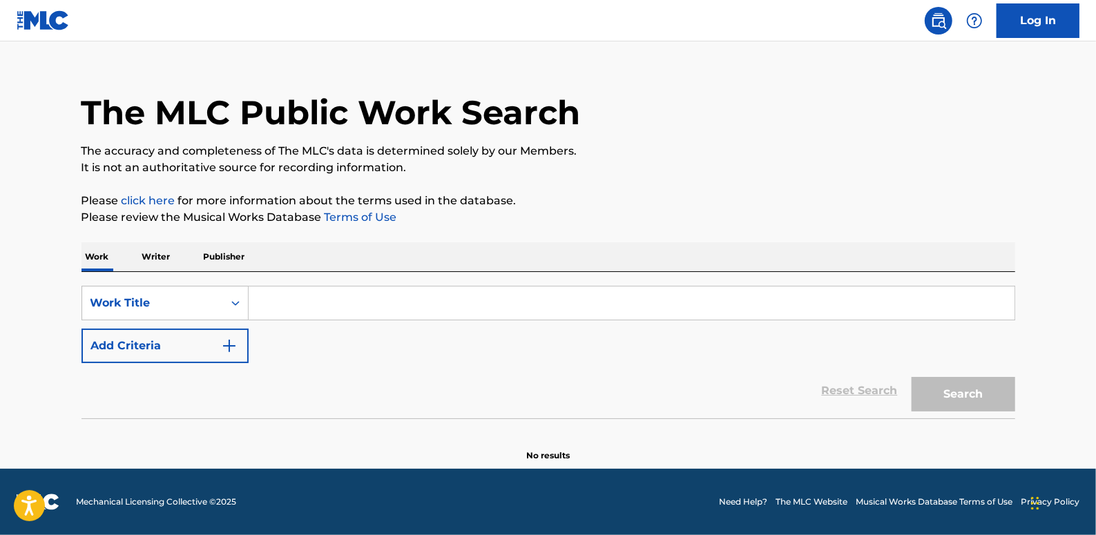
scroll to position [0, 0]
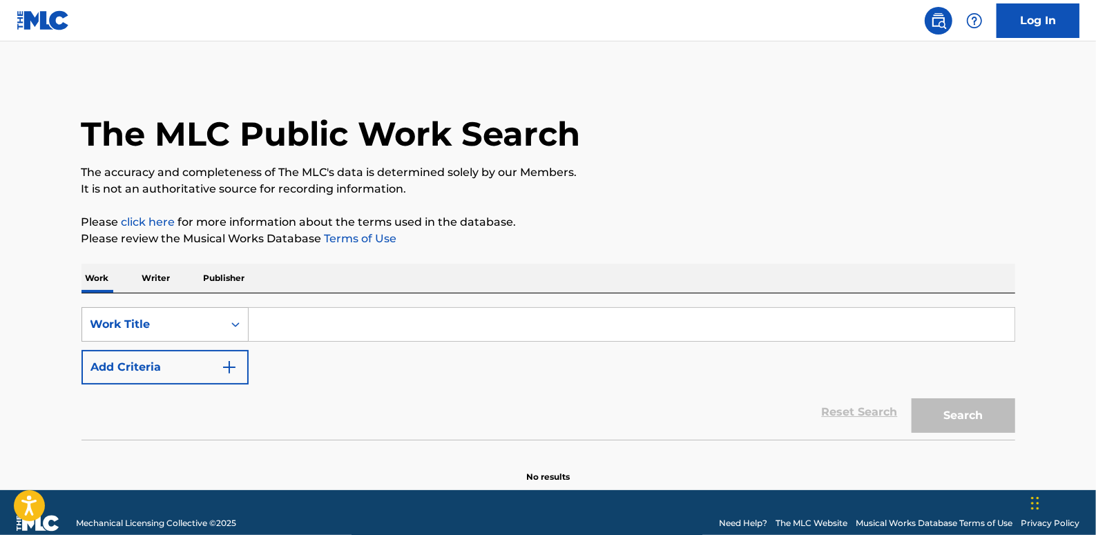
click at [240, 320] on icon "Search Form" at bounding box center [236, 325] width 14 height 14
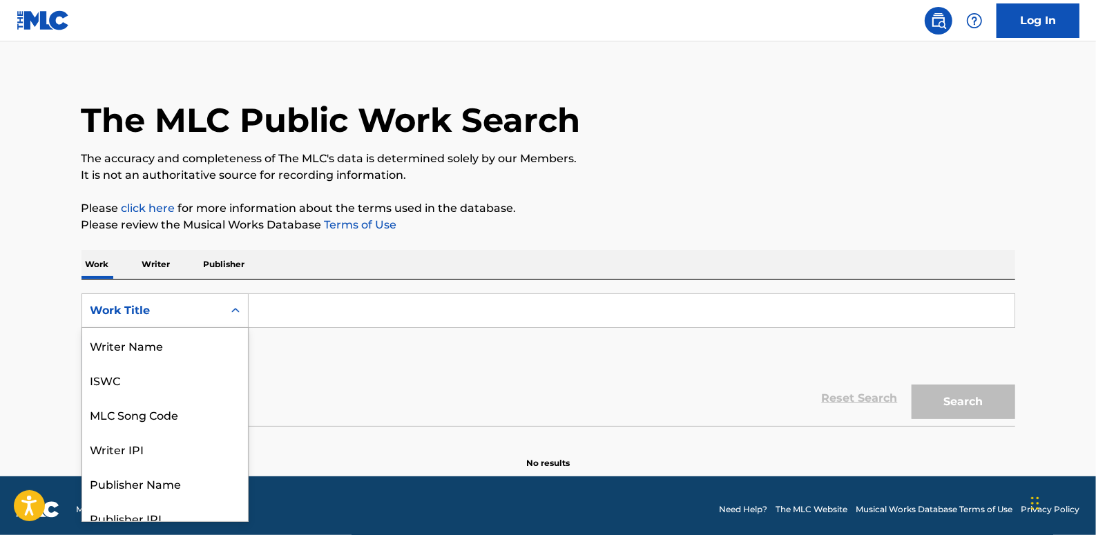
scroll to position [69, 0]
click at [198, 338] on div "MLC Song Code" at bounding box center [165, 345] width 166 height 35
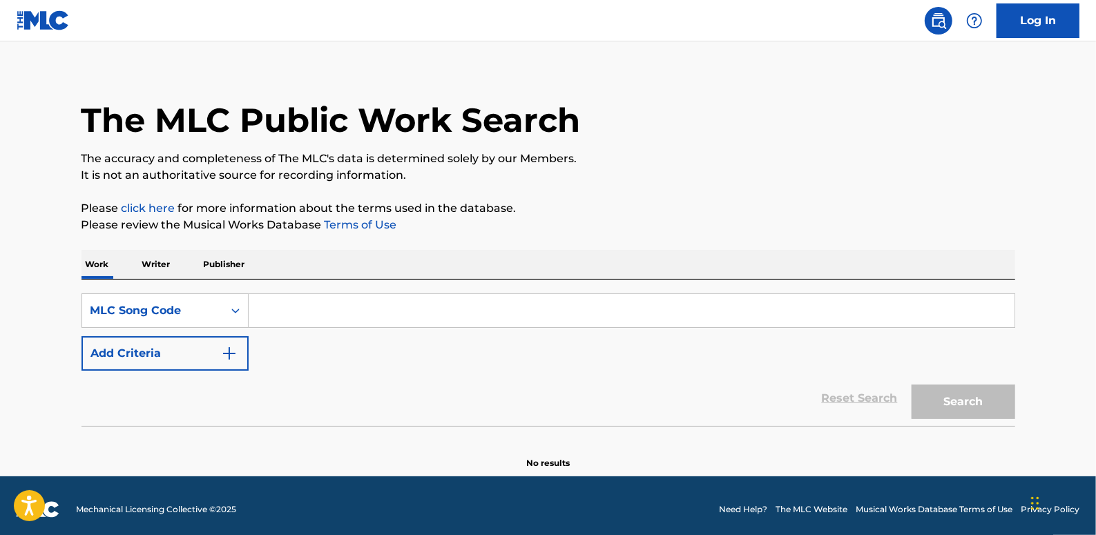
paste input "EA9YYK"
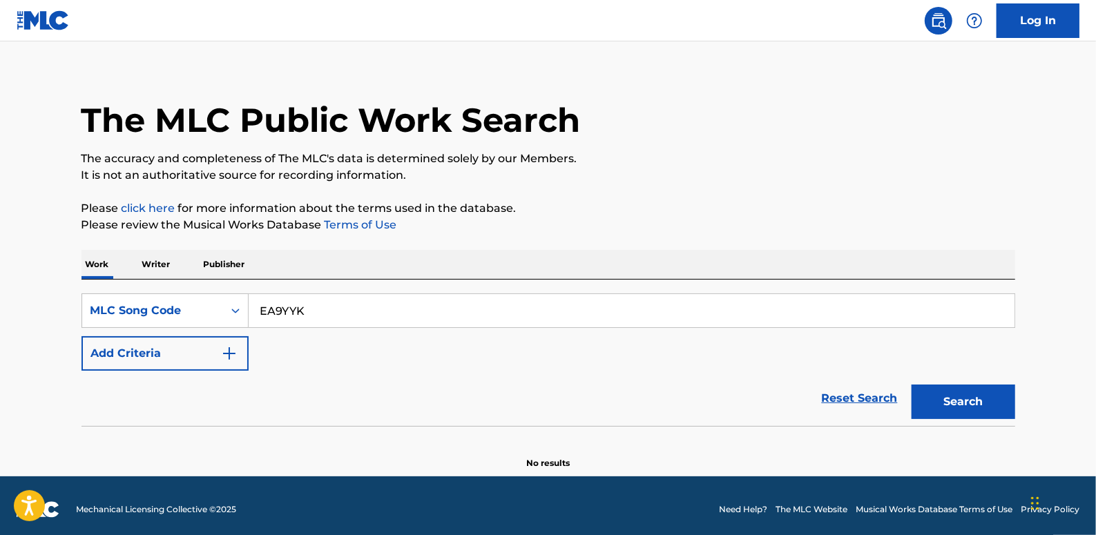
type input "EA9YYK"
click at [988, 394] on button "Search" at bounding box center [964, 402] width 104 height 35
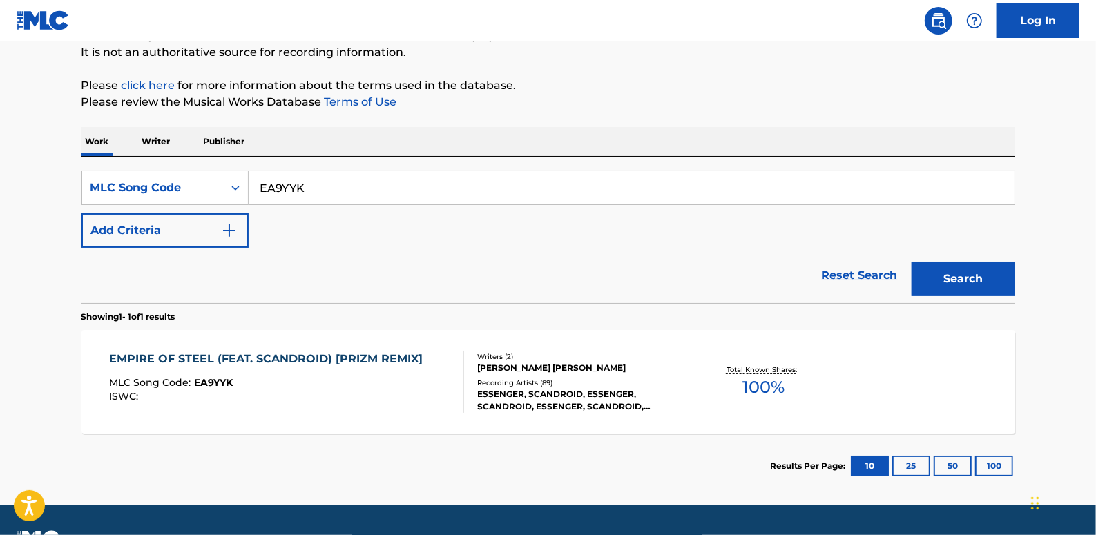
scroll to position [140, 0]
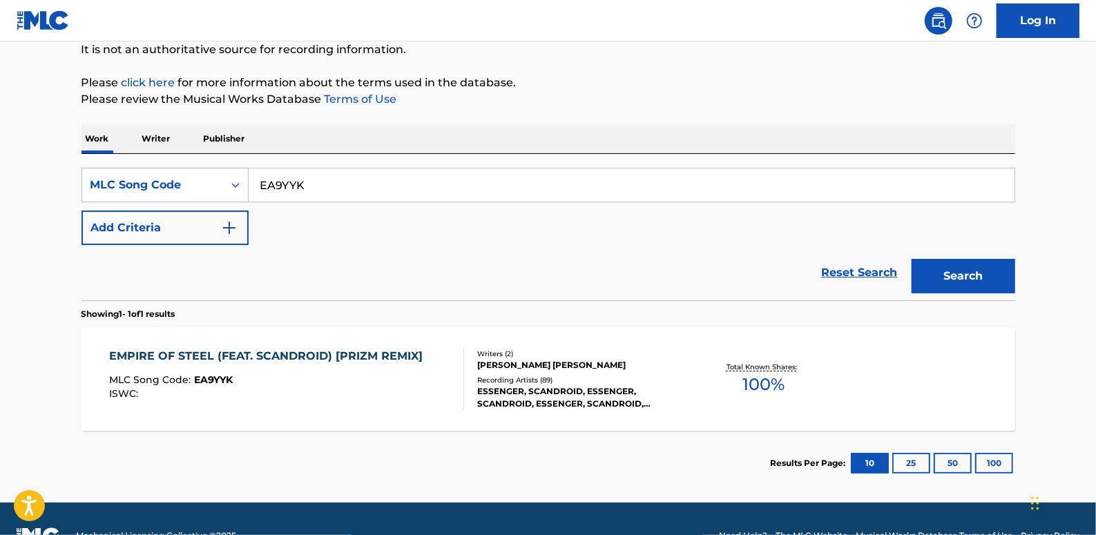
click at [389, 345] on div "EMPIRE OF STEEL (FEAT. SCANDROID) [PRIZM REMIX] MLC Song Code : EA9YYK ISWC : W…" at bounding box center [549, 379] width 934 height 104
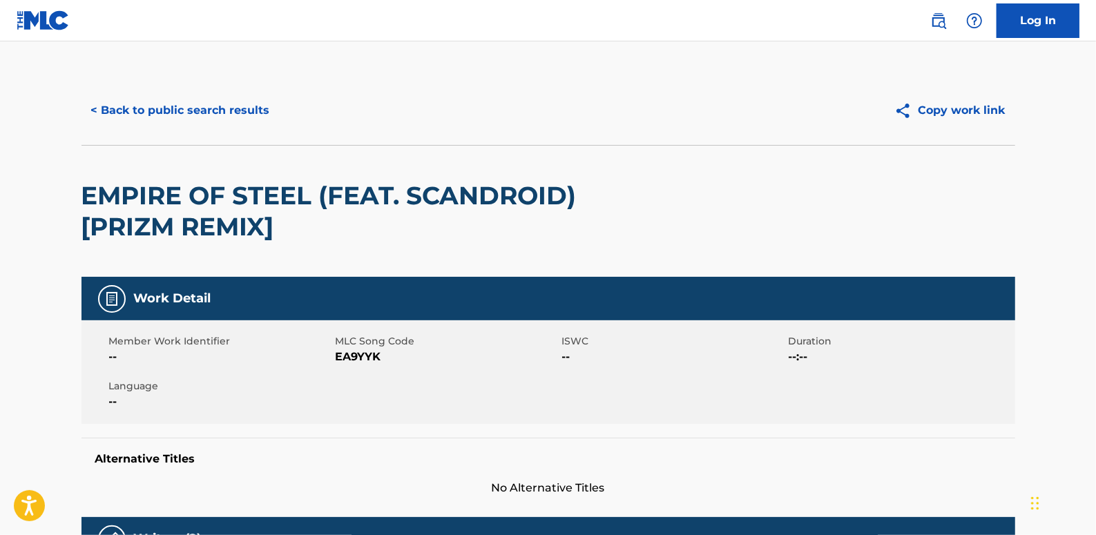
click at [225, 104] on button "< Back to public search results" at bounding box center [181, 110] width 198 height 35
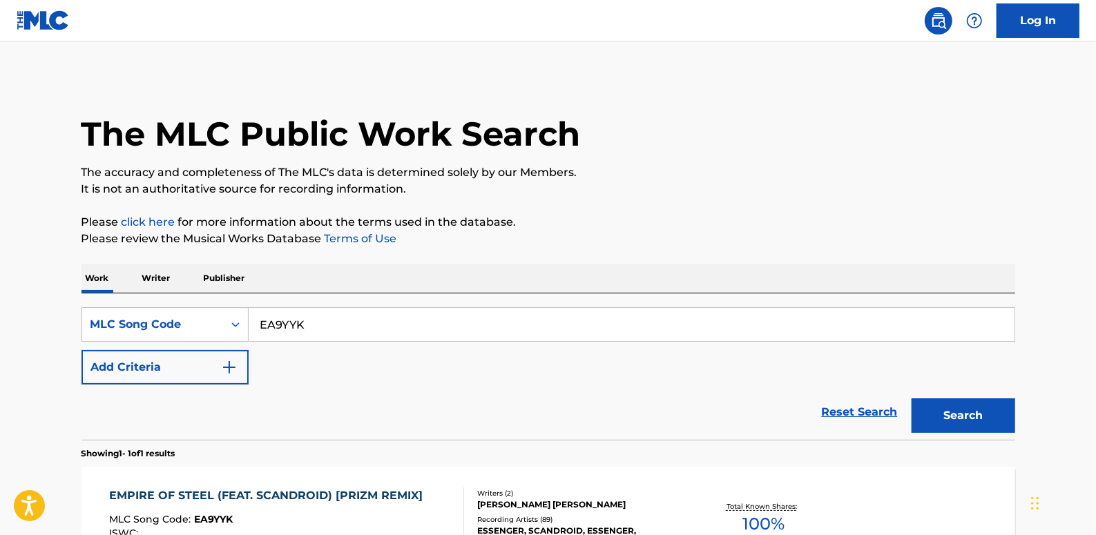
scroll to position [137, 0]
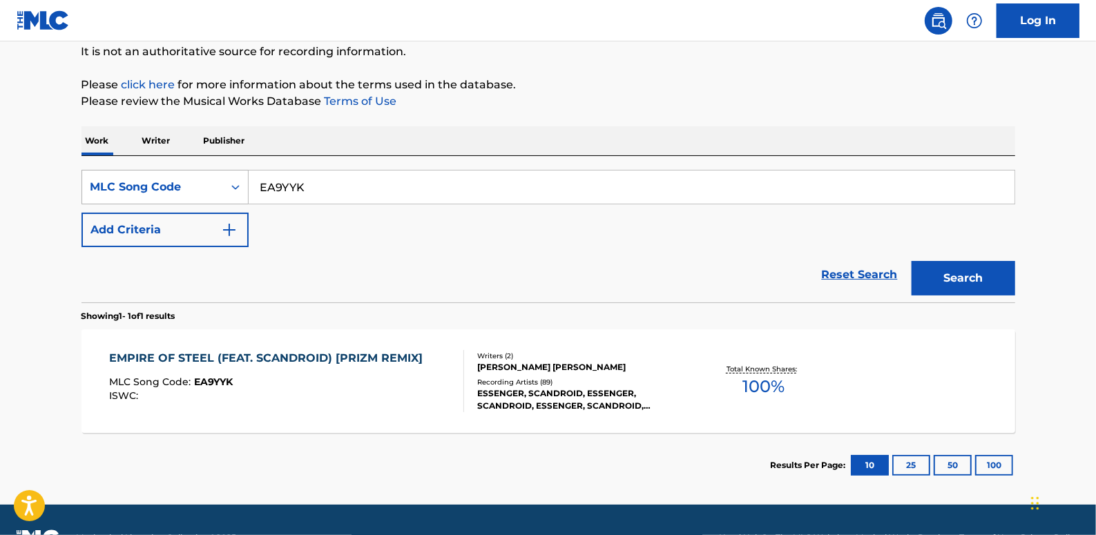
drag, startPoint x: 331, startPoint y: 189, endPoint x: 245, endPoint y: 186, distance: 85.7
click at [245, 186] on div "SearchWithCriteria14af7e3b-3505-4bc2-894b-206c8750c36d MLC Song Code EA9YYK" at bounding box center [549, 187] width 934 height 35
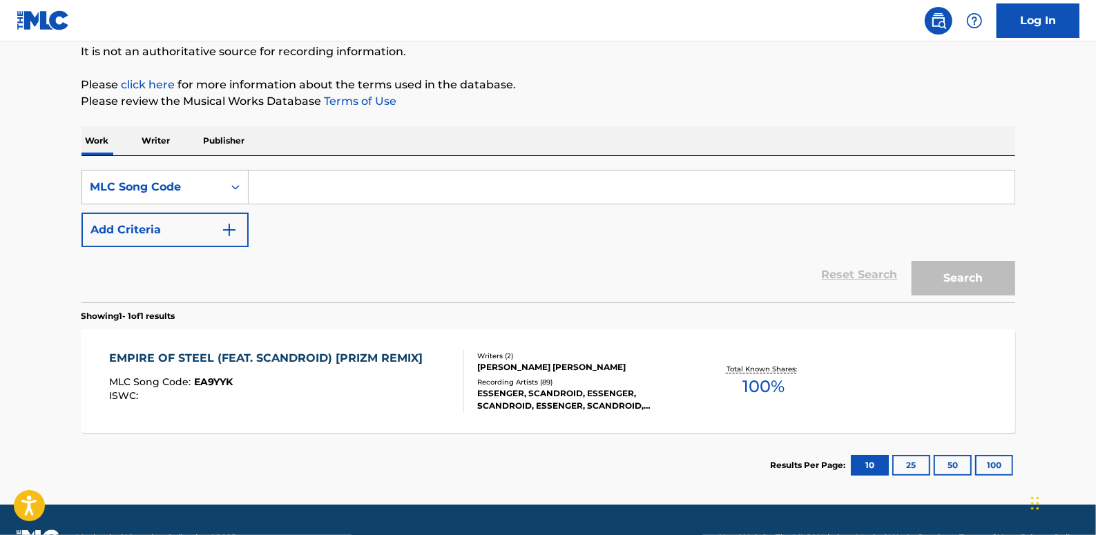
paste input "EA7YEV"
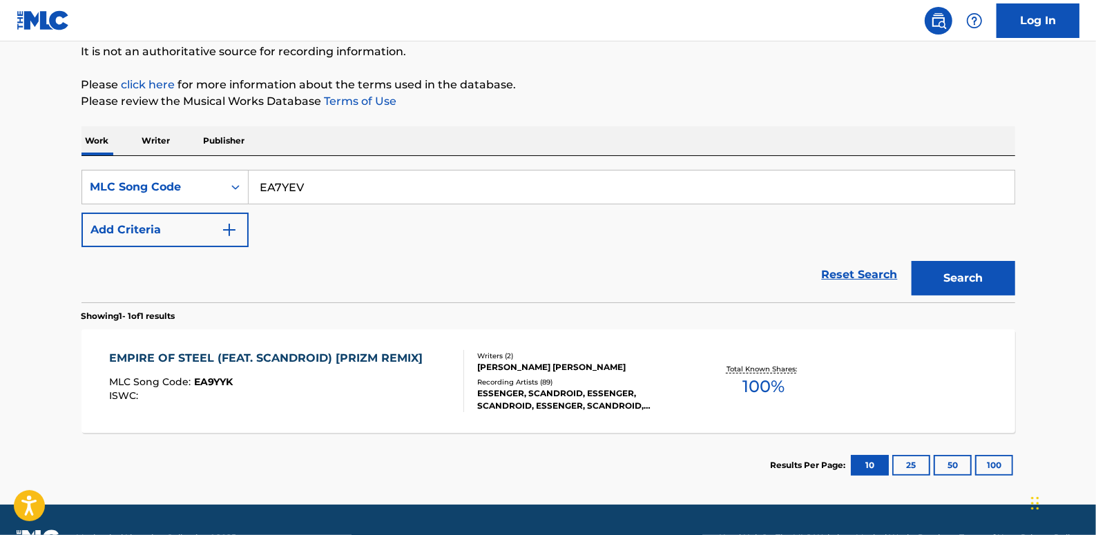
type input "EA7YEV"
click at [984, 267] on button "Search" at bounding box center [964, 278] width 104 height 35
click at [360, 358] on div "EMPIRE OF STEEL (FEAT. SCANDROID) [J PEAK REMIX]" at bounding box center [271, 358] width 325 height 17
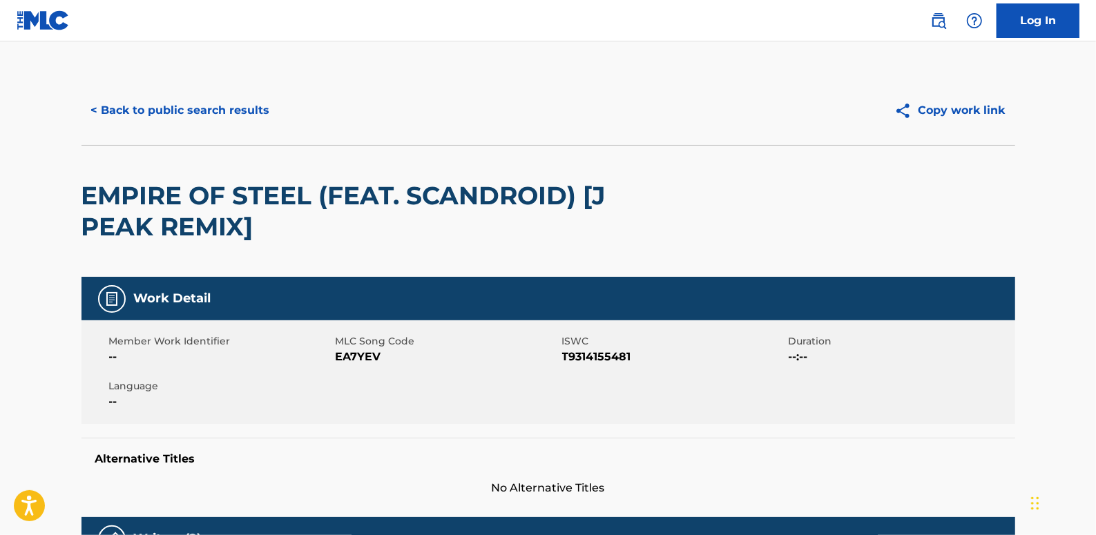
click at [205, 109] on button "< Back to public search results" at bounding box center [181, 110] width 198 height 35
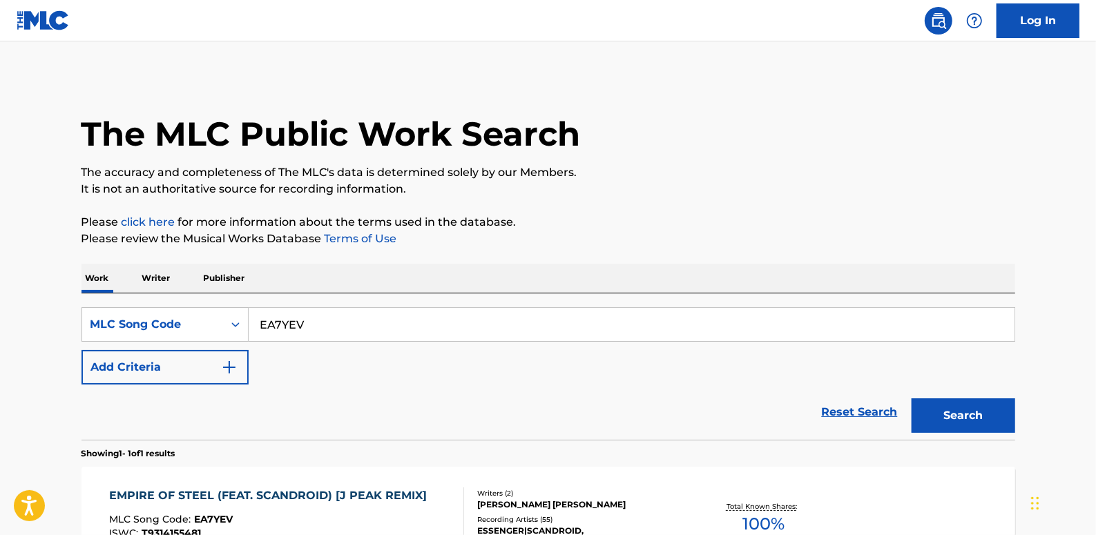
scroll to position [137, 0]
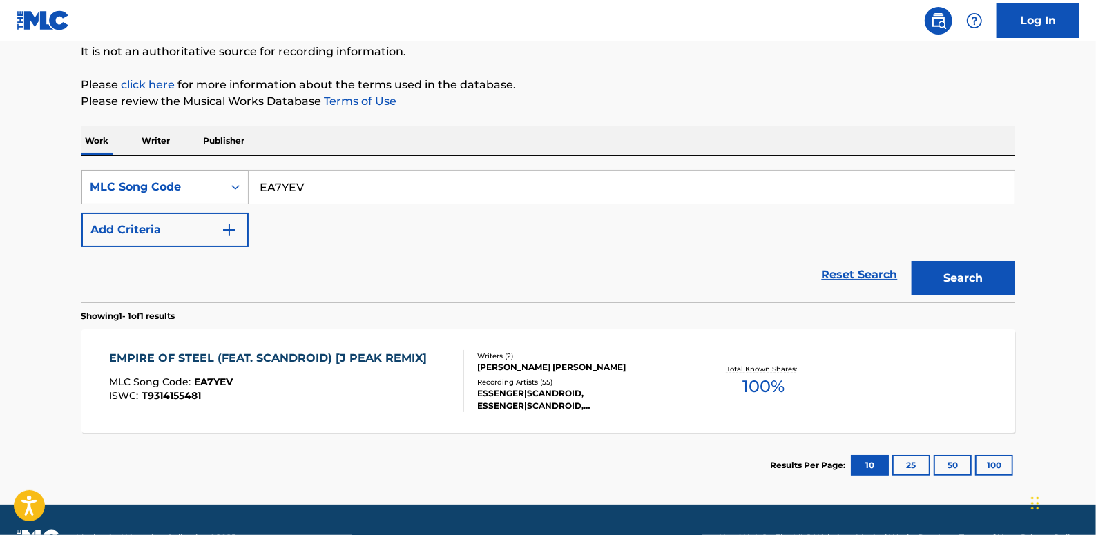
drag, startPoint x: 319, startPoint y: 191, endPoint x: 211, endPoint y: 175, distance: 109.6
click at [211, 175] on div "SearchWithCriteria14af7e3b-3505-4bc2-894b-206c8750c36d MLC Song Code EA7YEV" at bounding box center [549, 187] width 934 height 35
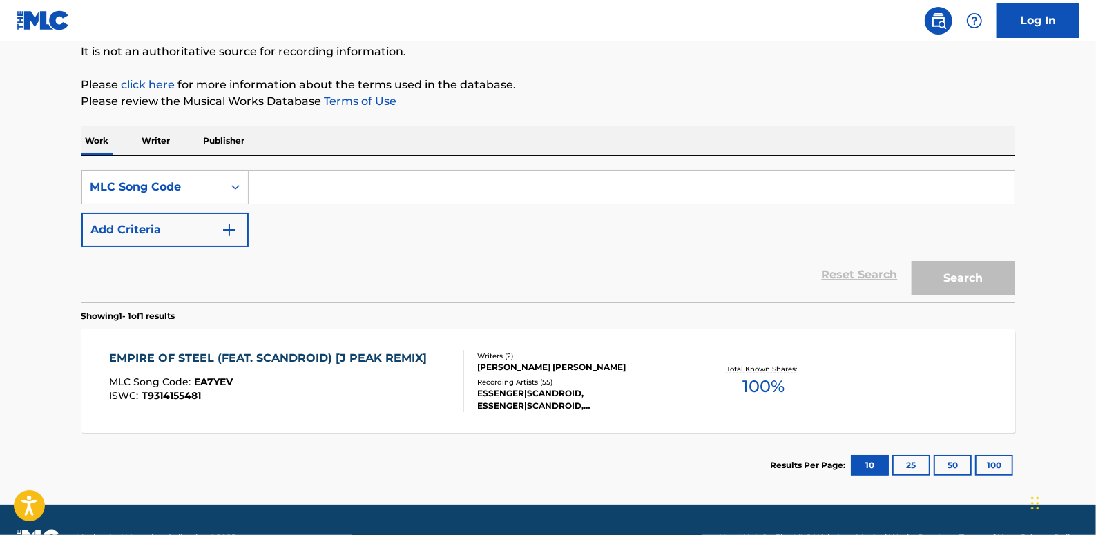
paste input "EA7YIG"
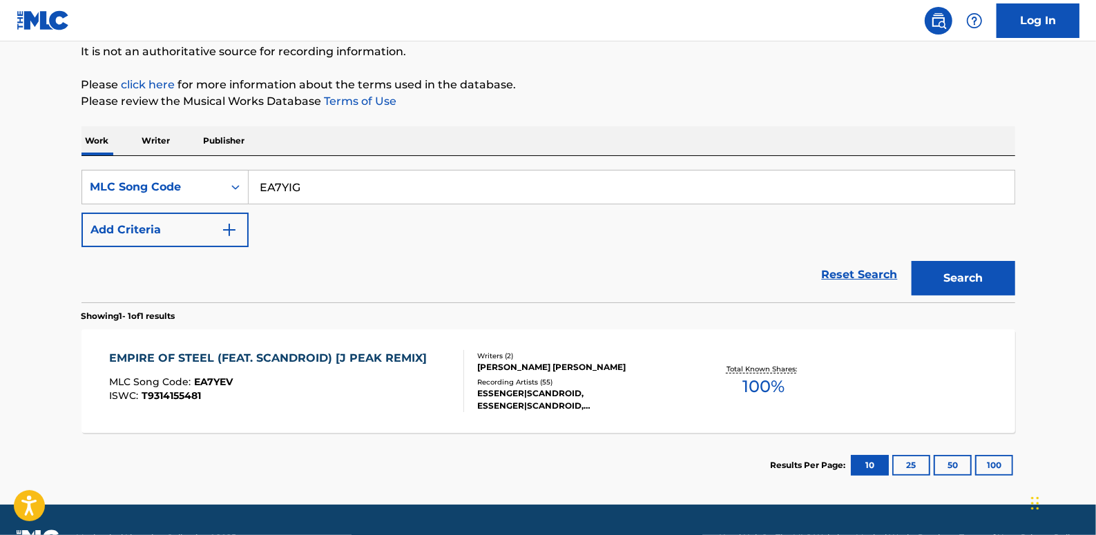
type input "EA7YIG"
click at [974, 276] on button "Search" at bounding box center [964, 278] width 104 height 35
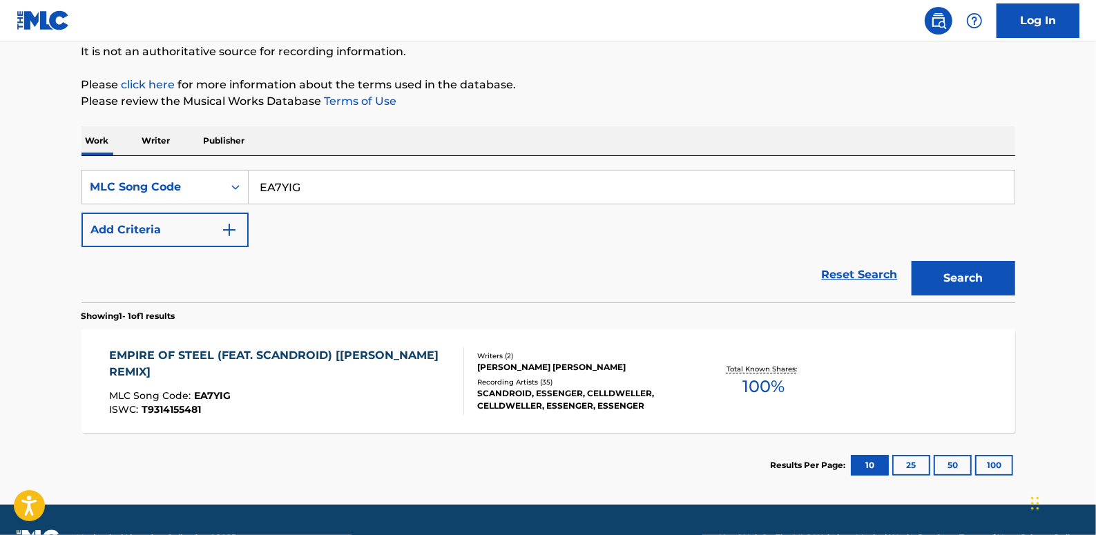
click at [337, 367] on div "EMPIRE OF STEEL (FEAT. SCANDROID) [[PERSON_NAME] REMIX]" at bounding box center [280, 363] width 343 height 33
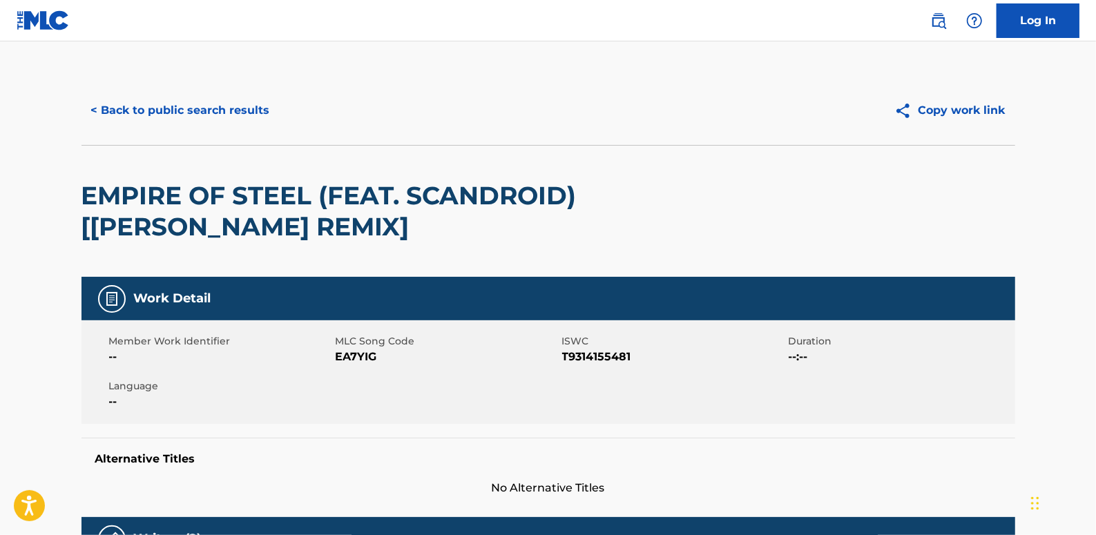
click at [238, 104] on button "< Back to public search results" at bounding box center [181, 110] width 198 height 35
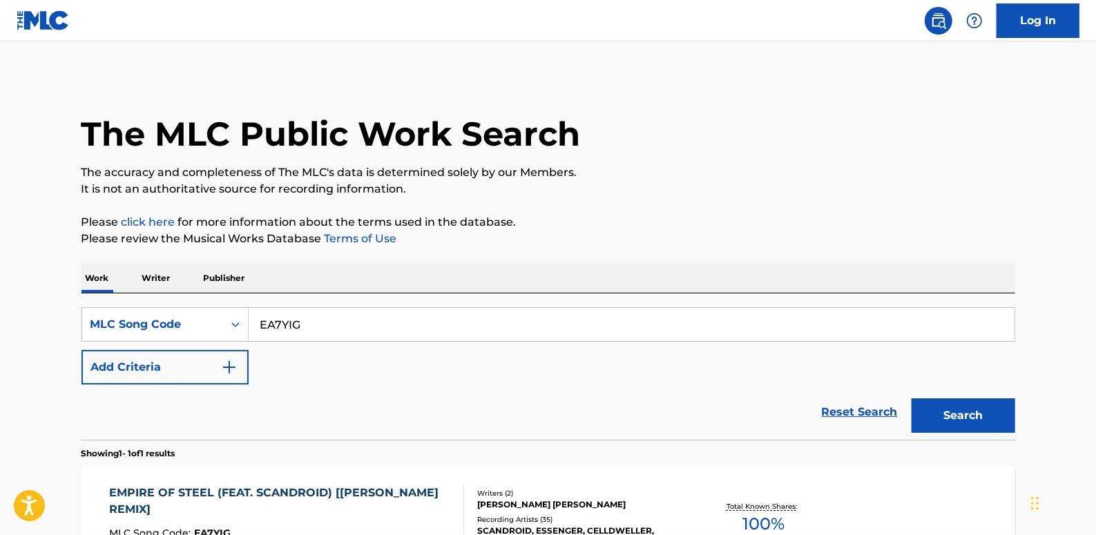
scroll to position [137, 0]
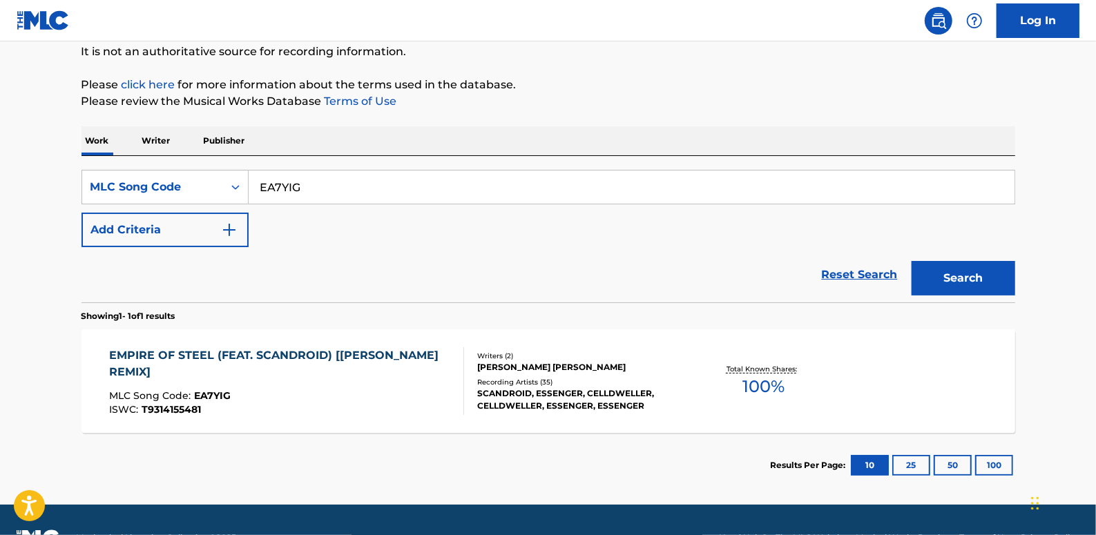
drag, startPoint x: 380, startPoint y: 181, endPoint x: 249, endPoint y: 186, distance: 131.3
click at [249, 186] on input "EA7YIG" at bounding box center [632, 187] width 766 height 33
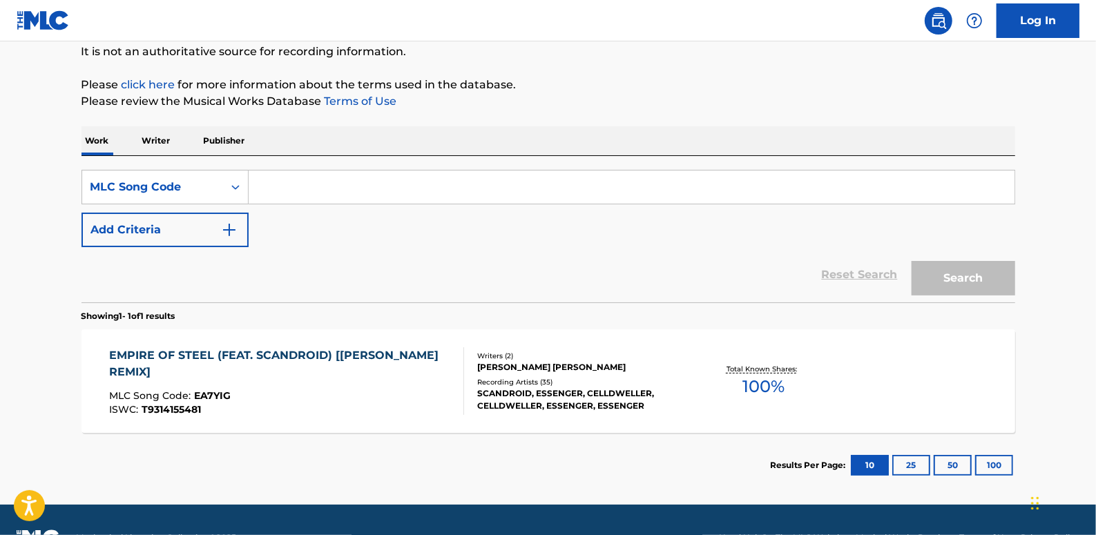
paste input "EB2C8Z"
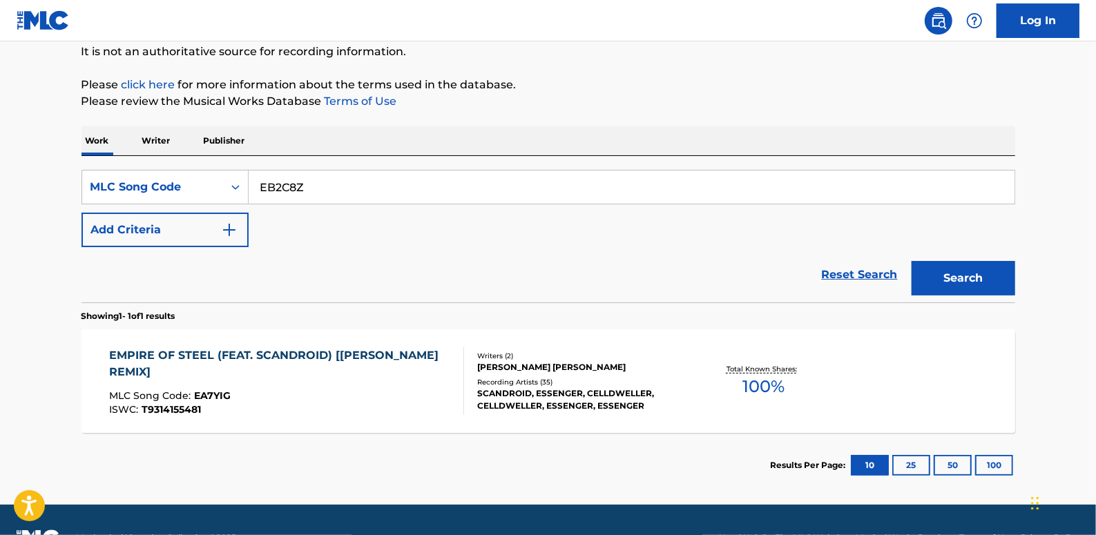
type input "EB2C8Z"
click at [955, 280] on button "Search" at bounding box center [964, 278] width 104 height 35
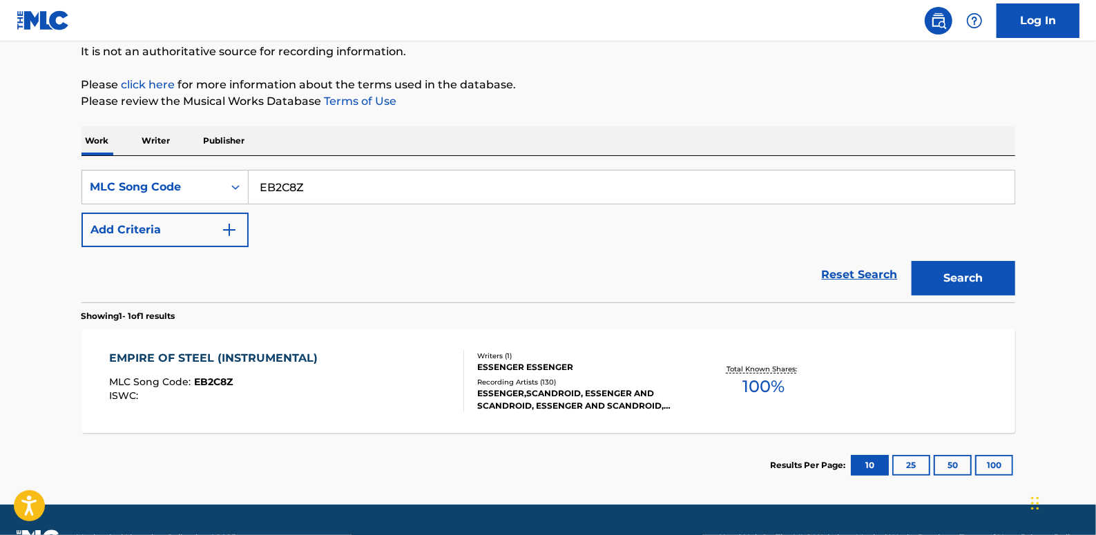
click at [345, 396] on div "EMPIRE OF STEEL (INSTRUMENTAL) MLC Song Code : EB2C8Z ISWC :" at bounding box center [286, 381] width 355 height 62
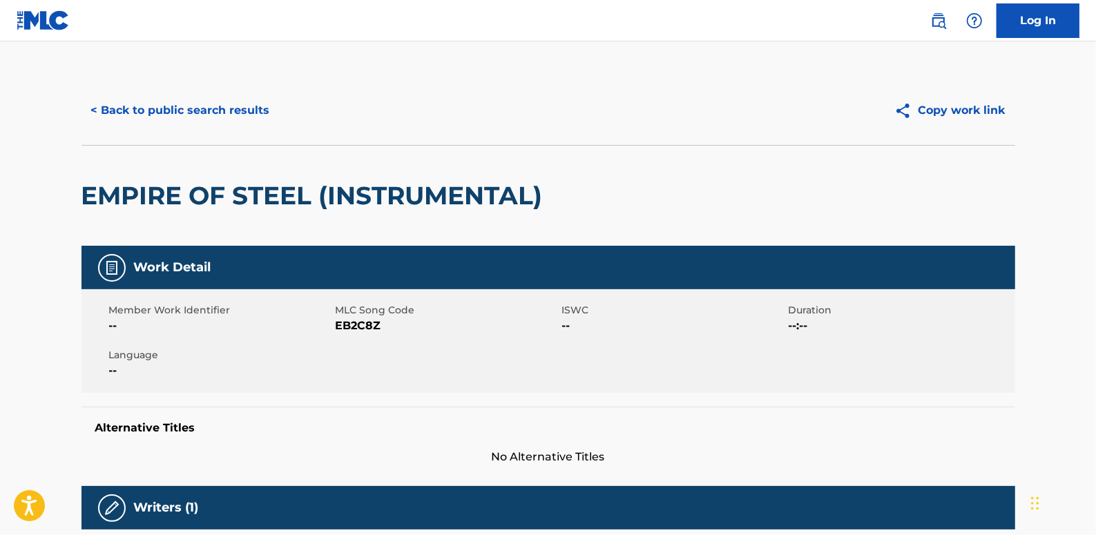
click at [254, 108] on button "< Back to public search results" at bounding box center [181, 110] width 198 height 35
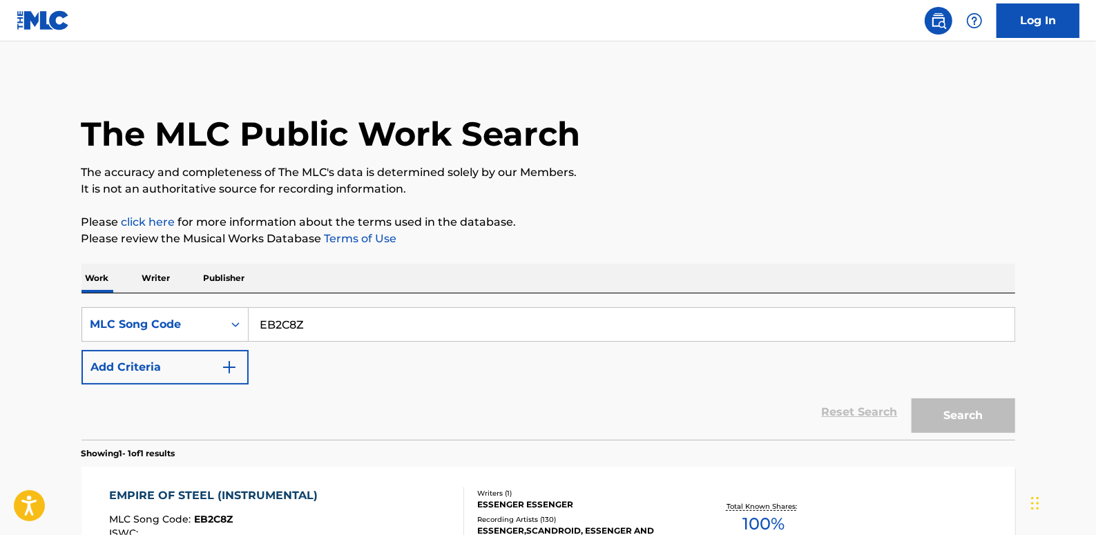
scroll to position [137, 0]
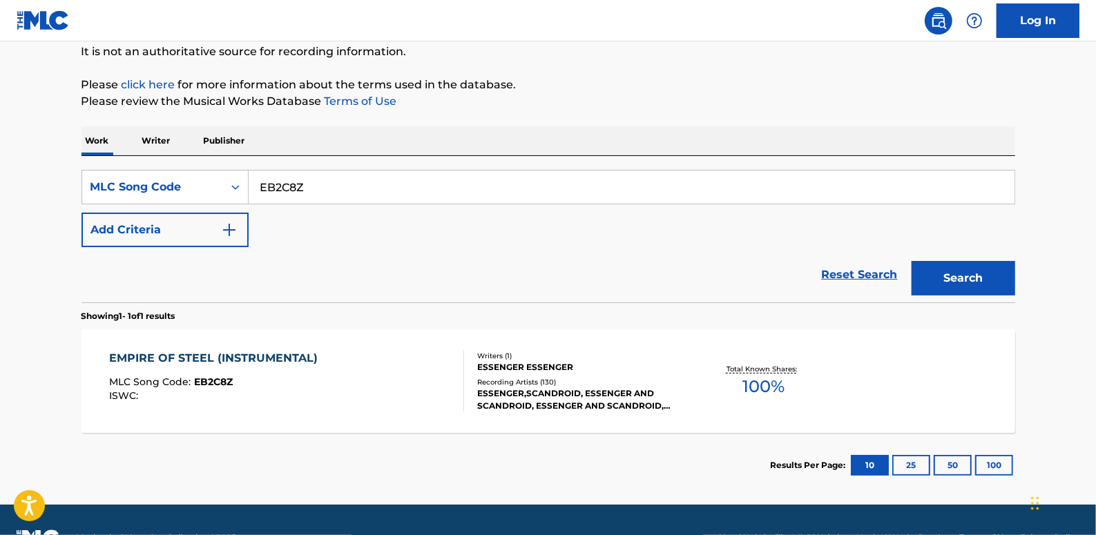
drag, startPoint x: 324, startPoint y: 193, endPoint x: 251, endPoint y: 186, distance: 73.5
click at [251, 186] on input "EB2C8Z" at bounding box center [632, 187] width 766 height 33
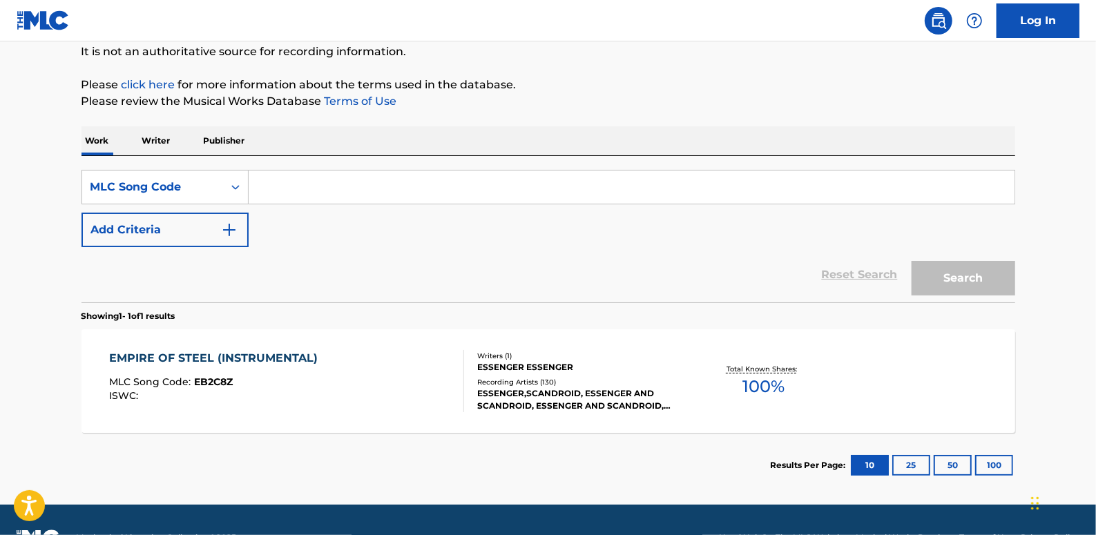
paste input "EC2VTI"
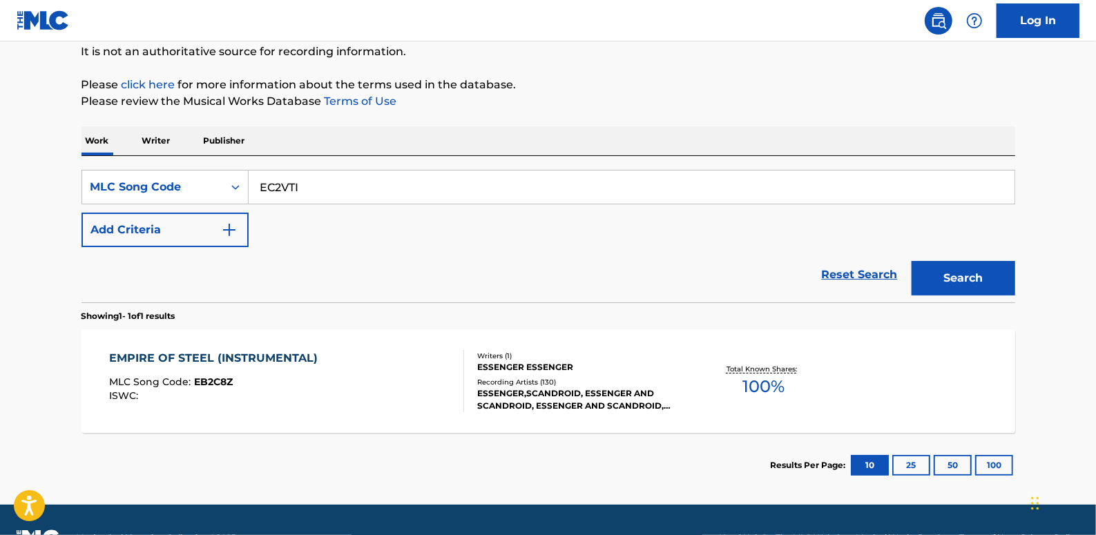
type input "EC2VTI"
click at [970, 271] on button "Search" at bounding box center [964, 278] width 104 height 35
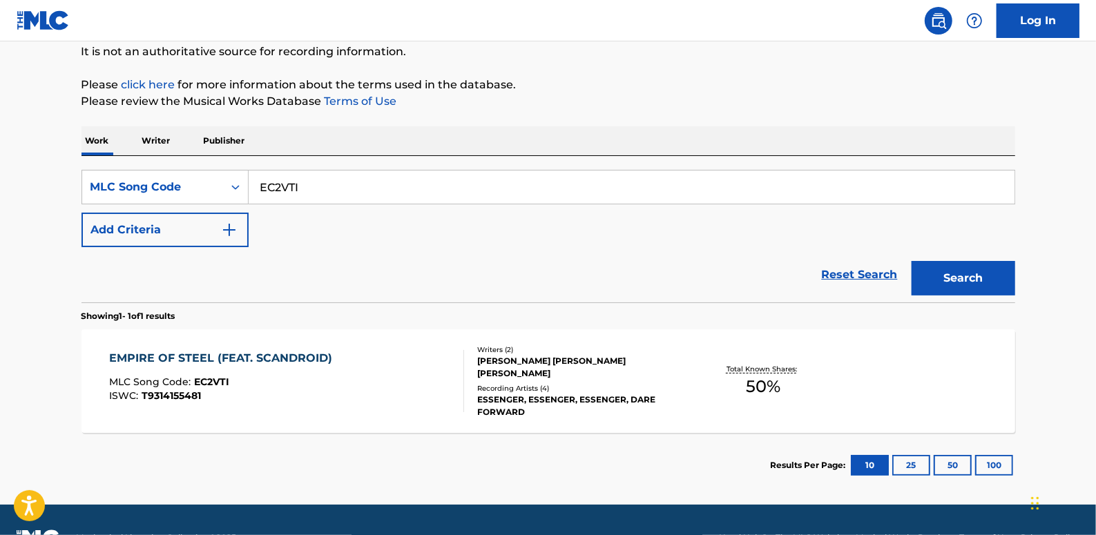
click at [371, 385] on div "EMPIRE OF STEEL (FEAT. SCANDROID) MLC Song Code : EC2VTI ISWC : T9314155481" at bounding box center [286, 381] width 355 height 62
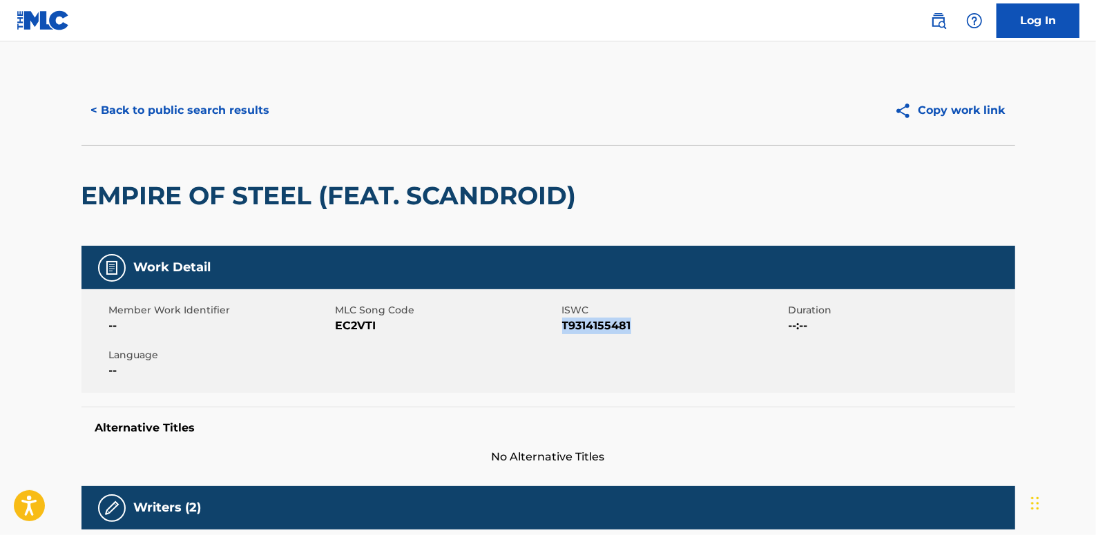
drag, startPoint x: 640, startPoint y: 326, endPoint x: 563, endPoint y: 325, distance: 76.7
click at [563, 325] on span "T9314155481" at bounding box center [673, 326] width 223 height 17
drag, startPoint x: 563, startPoint y: 325, endPoint x: 570, endPoint y: 330, distance: 8.4
copy span "T9314155481"
click at [246, 113] on button "< Back to public search results" at bounding box center [181, 110] width 198 height 35
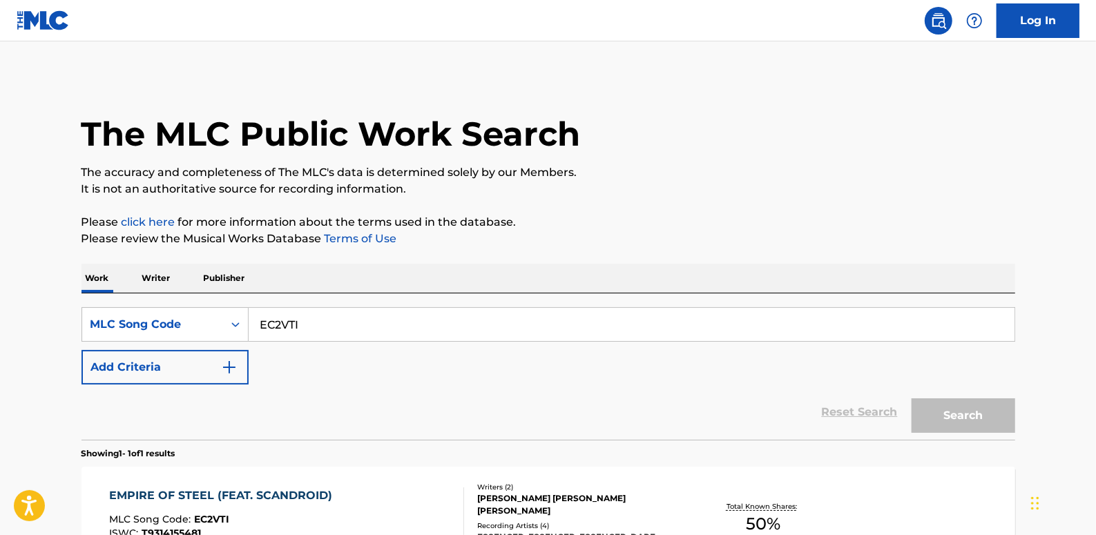
scroll to position [137, 0]
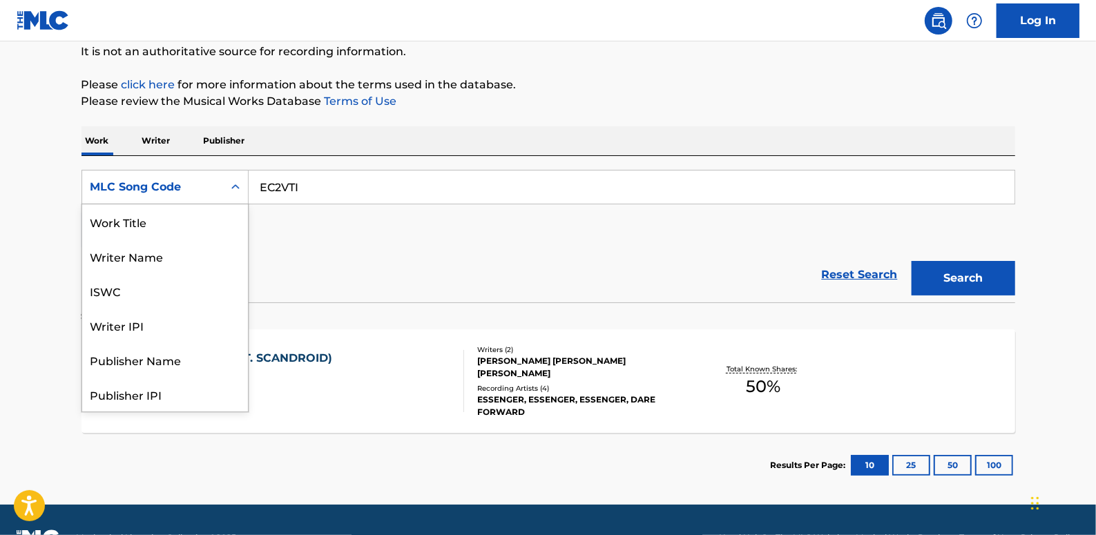
click at [241, 189] on icon "Search Form" at bounding box center [236, 187] width 14 height 14
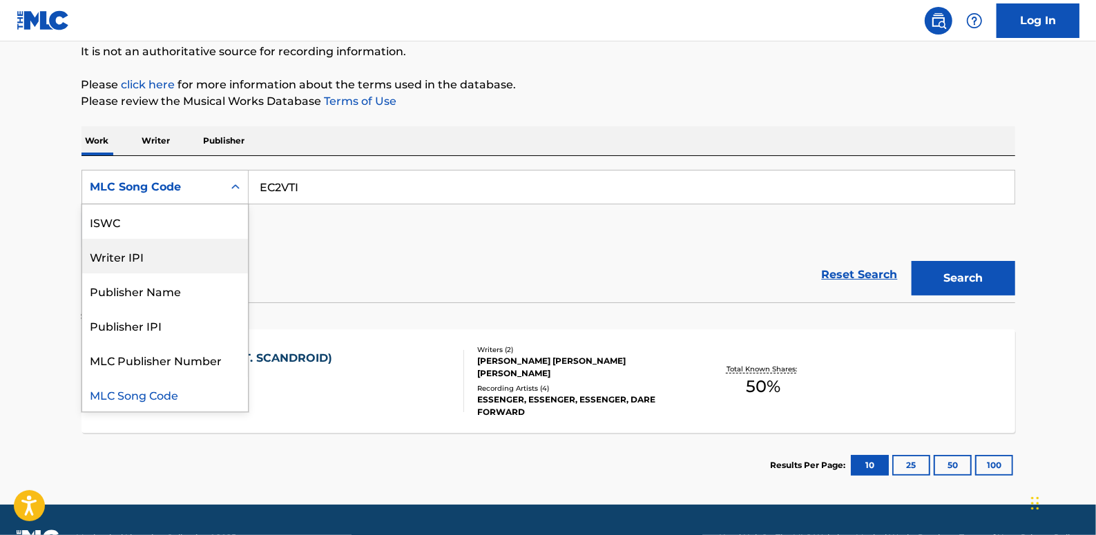
scroll to position [0, 0]
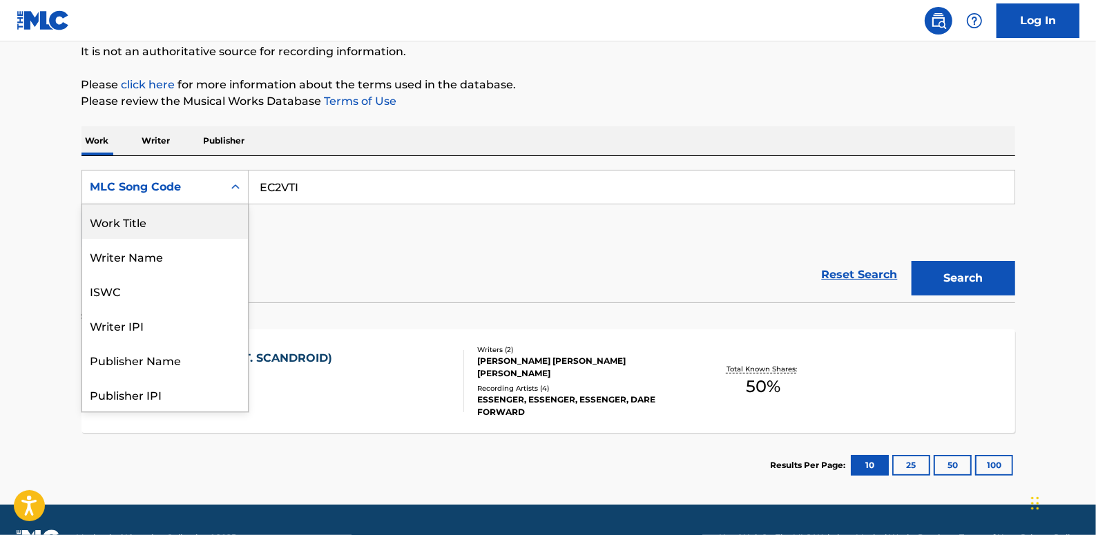
click at [347, 191] on input "EC2VTI" at bounding box center [632, 187] width 766 height 33
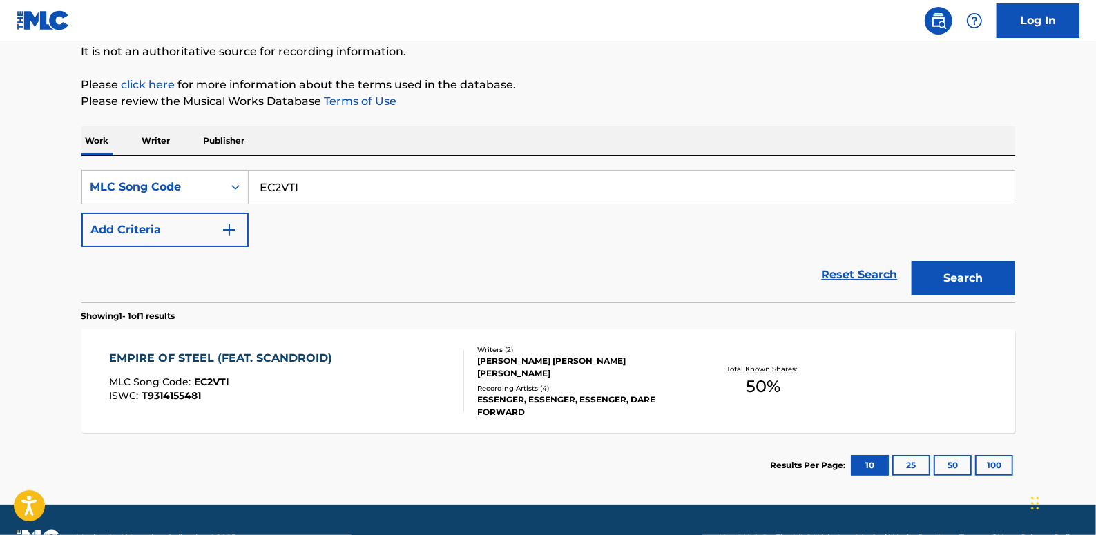
drag, startPoint x: 347, startPoint y: 191, endPoint x: 253, endPoint y: 184, distance: 94.9
click at [253, 184] on input "EC2VTI" at bounding box center [632, 187] width 766 height 33
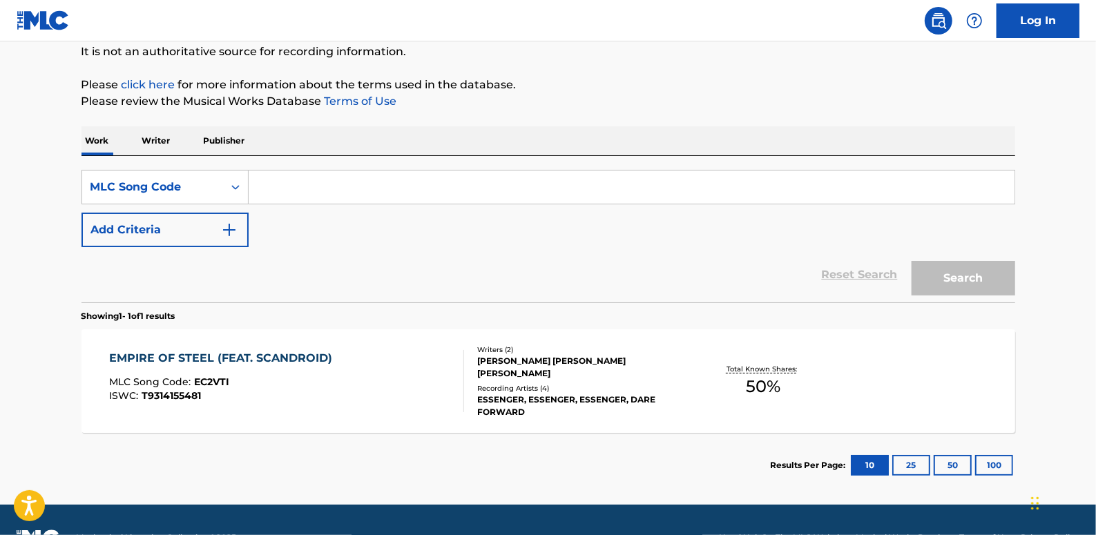
paste input "AA56UY"
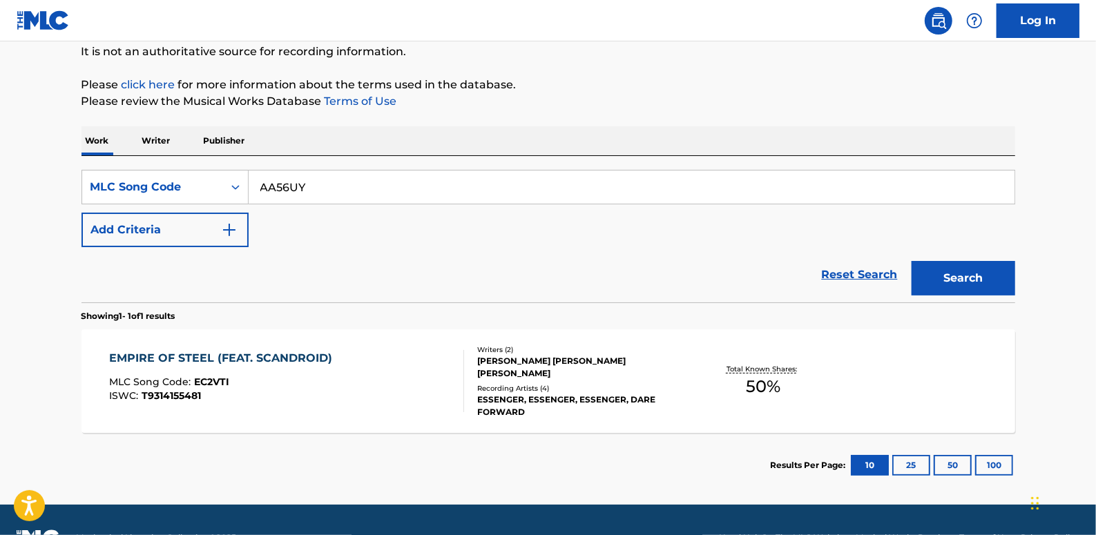
click at [970, 275] on button "Search" at bounding box center [964, 278] width 104 height 35
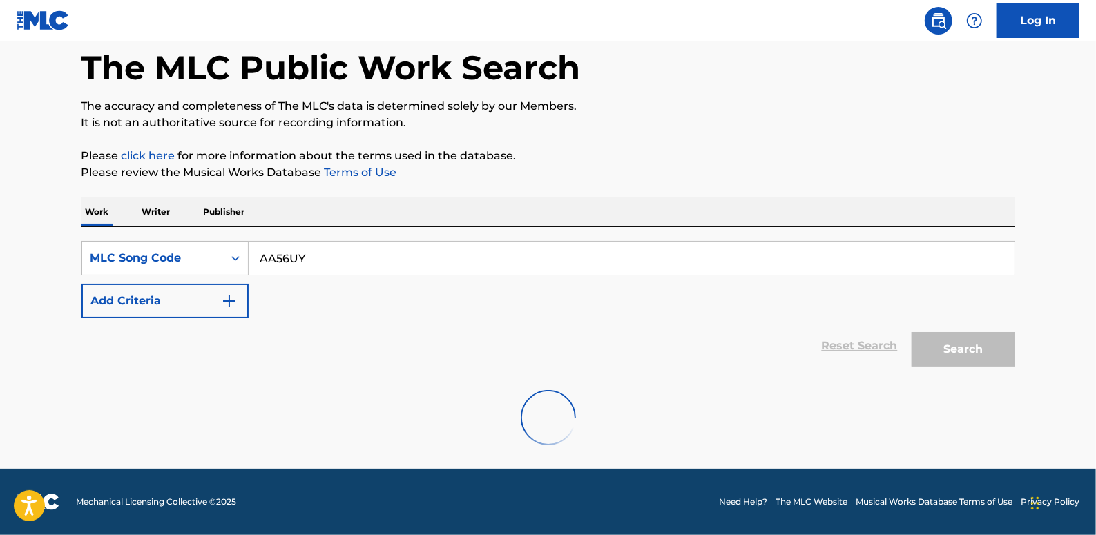
scroll to position [137, 0]
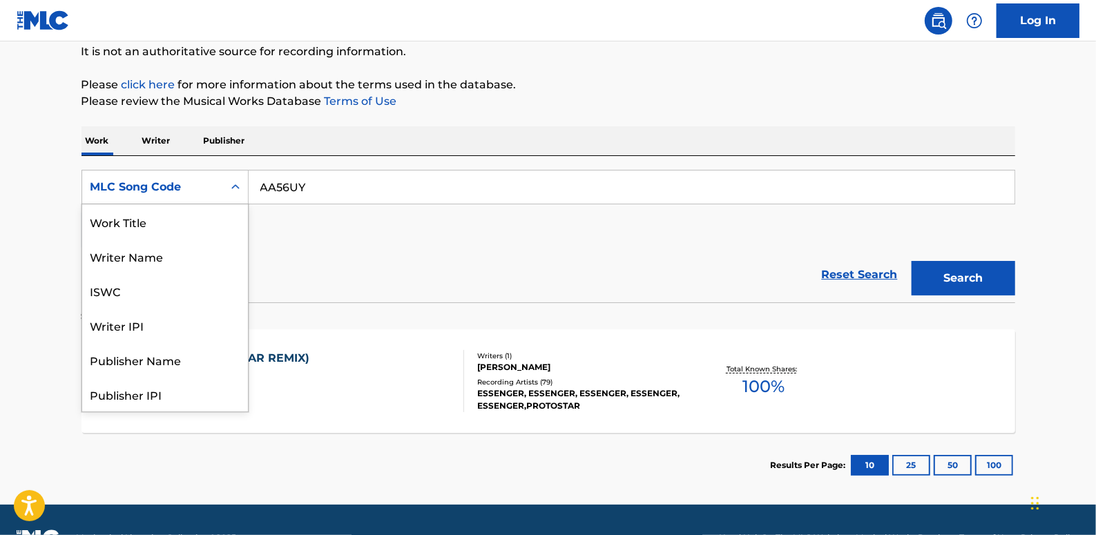
click at [234, 186] on icon "Search Form" at bounding box center [236, 187] width 14 height 14
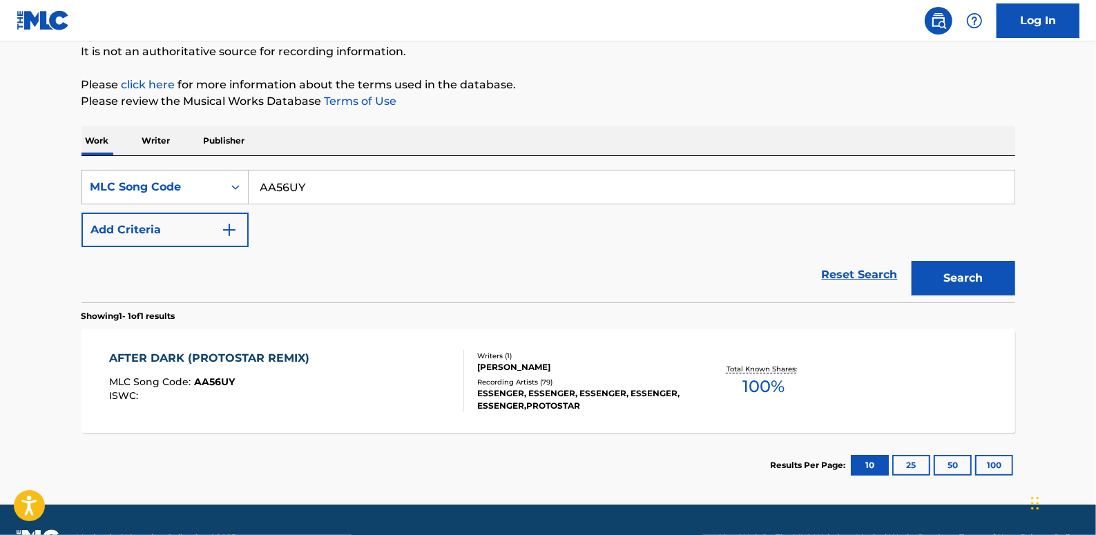
drag, startPoint x: 338, startPoint y: 189, endPoint x: 234, endPoint y: 183, distance: 103.8
click at [234, 183] on div "SearchWithCriteria14af7e3b-3505-4bc2-894b-206c8750c36d MLC Song Code AA56UY" at bounding box center [549, 187] width 934 height 35
type input "after dark"
click at [180, 236] on button "Add Criteria" at bounding box center [165, 230] width 167 height 35
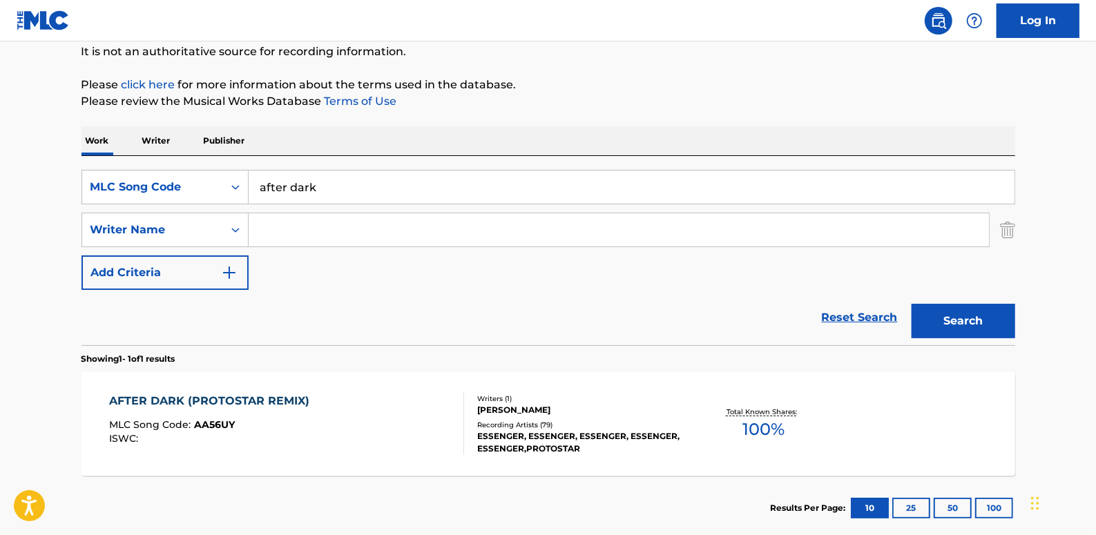
click at [299, 238] on input "Search Form" at bounding box center [619, 229] width 740 height 33
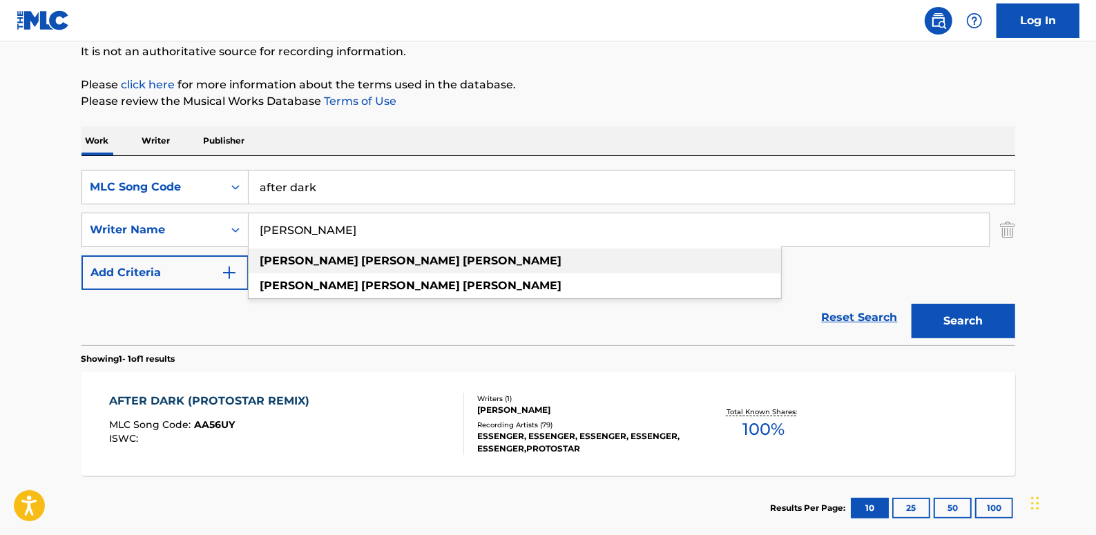
type input "[PERSON_NAME]"
click at [463, 261] on strong "[PERSON_NAME]" at bounding box center [512, 260] width 99 height 13
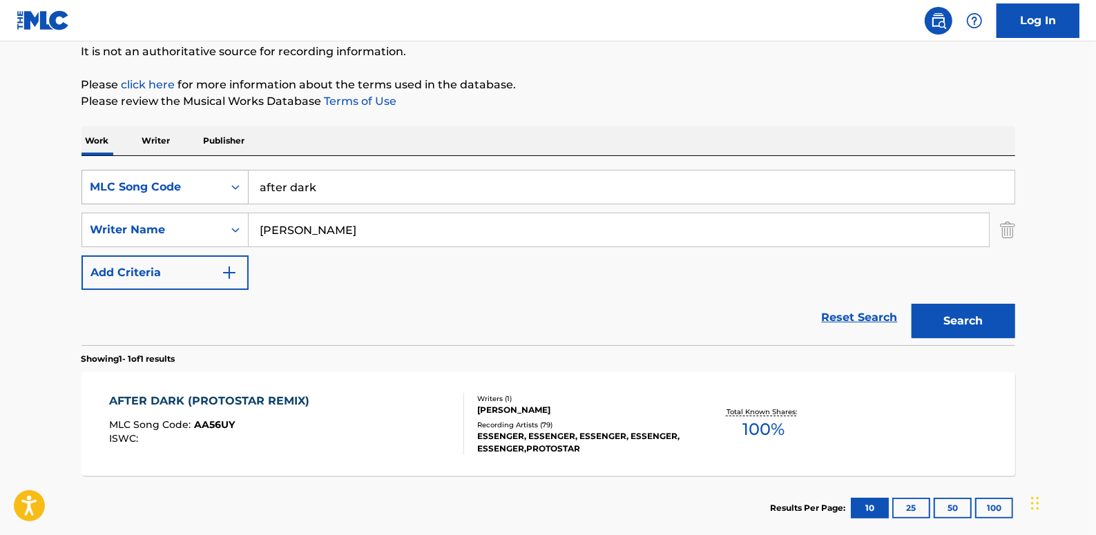
click at [230, 182] on icon "Search Form" at bounding box center [236, 187] width 14 height 14
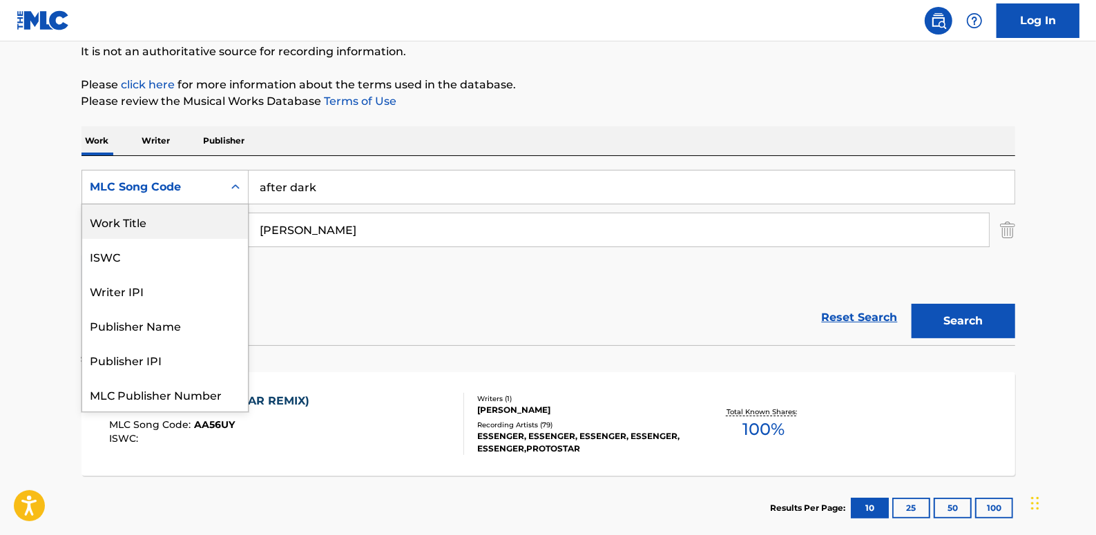
click at [151, 224] on div "Work Title" at bounding box center [165, 221] width 166 height 35
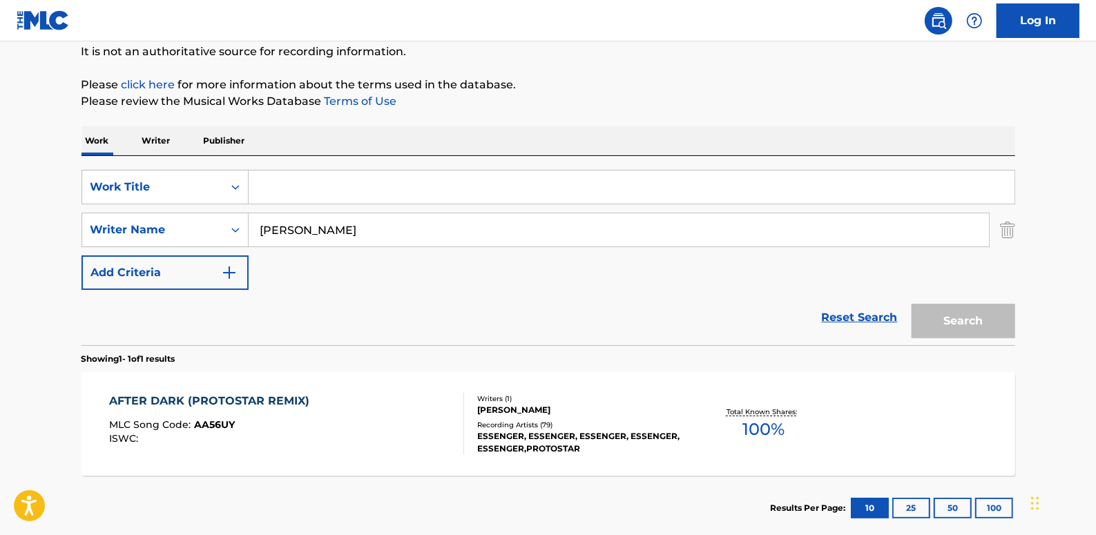
click at [374, 190] on input "Search Form" at bounding box center [632, 187] width 766 height 33
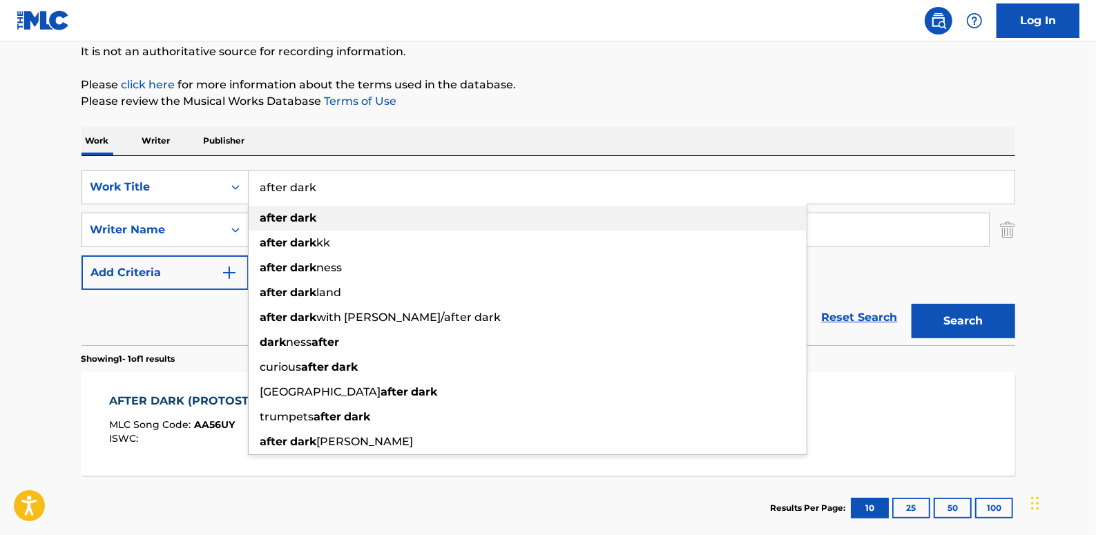
type input "after dark"
click at [449, 209] on div "after dark" at bounding box center [528, 218] width 558 height 25
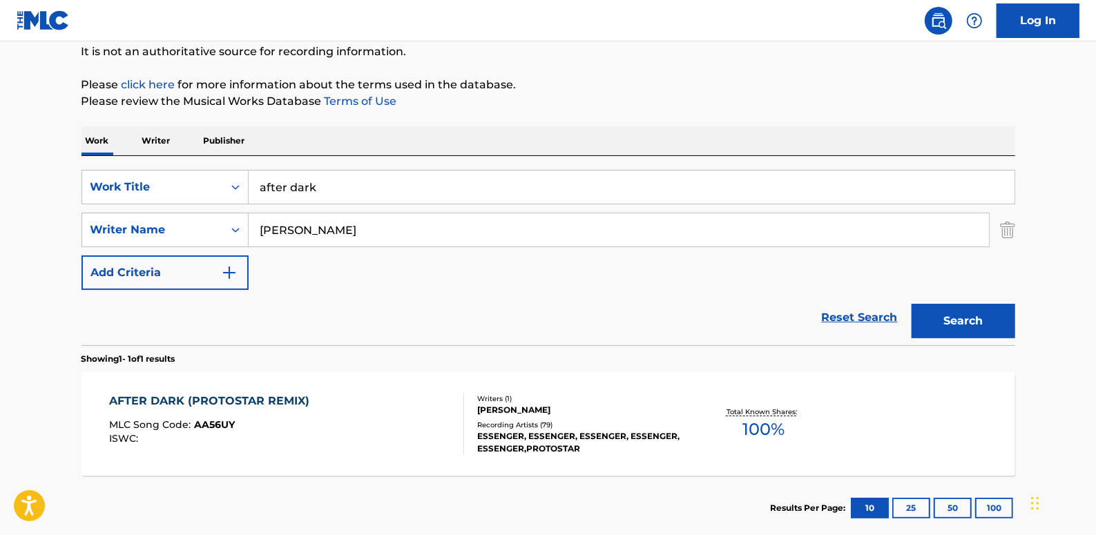
click at [970, 325] on button "Search" at bounding box center [964, 321] width 104 height 35
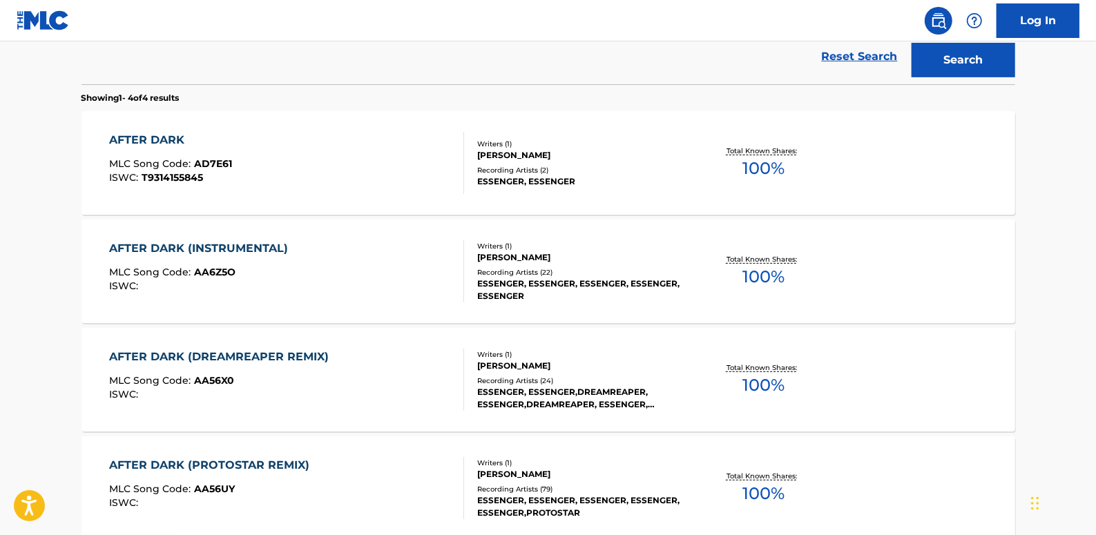
scroll to position [325, 0]
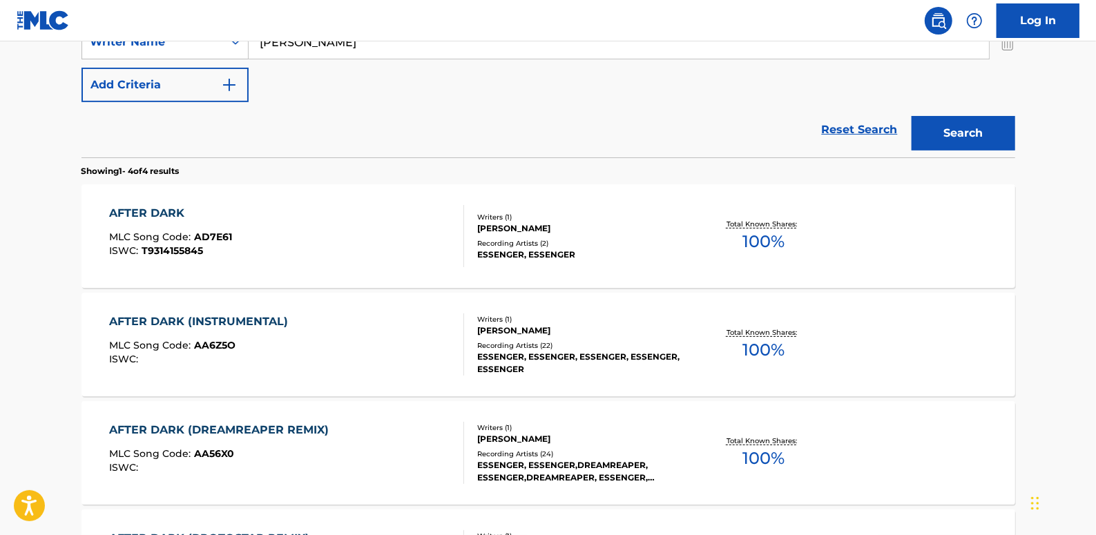
click at [392, 227] on div "AFTER DARK MLC Song Code : AD7E61 ISWC : T9314155845" at bounding box center [286, 236] width 355 height 62
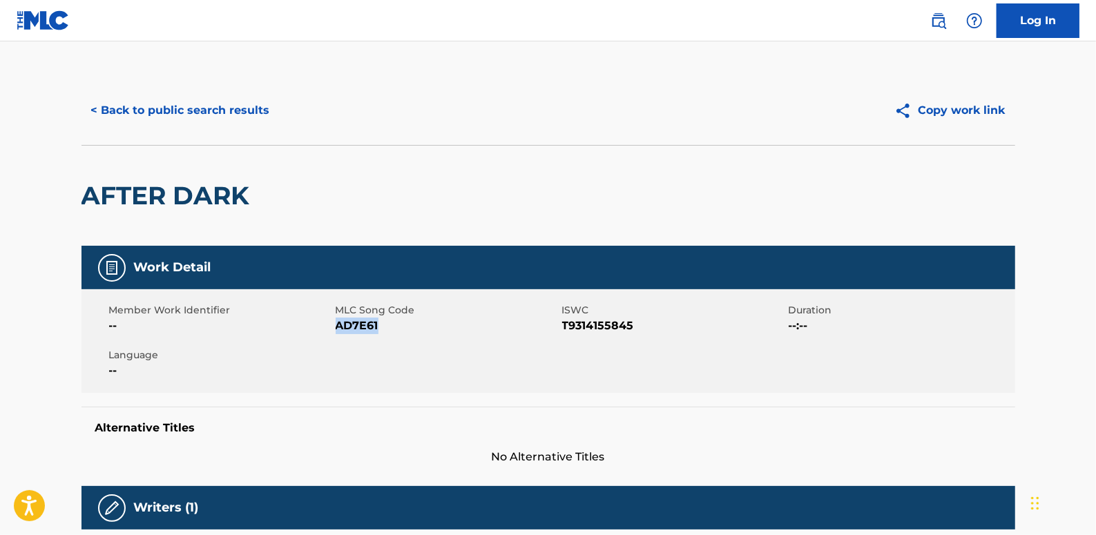
drag, startPoint x: 392, startPoint y: 328, endPoint x: 337, endPoint y: 329, distance: 54.6
click at [337, 329] on span "AD7E61" at bounding box center [447, 326] width 223 height 17
copy span "AD7E61"
click at [240, 102] on button "< Back to public search results" at bounding box center [181, 110] width 198 height 35
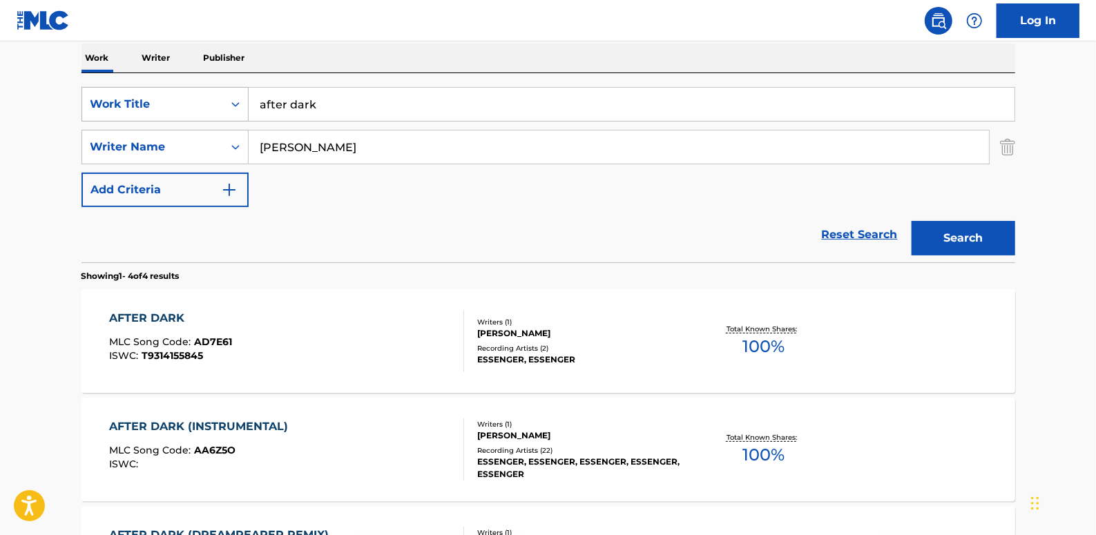
scroll to position [216, 0]
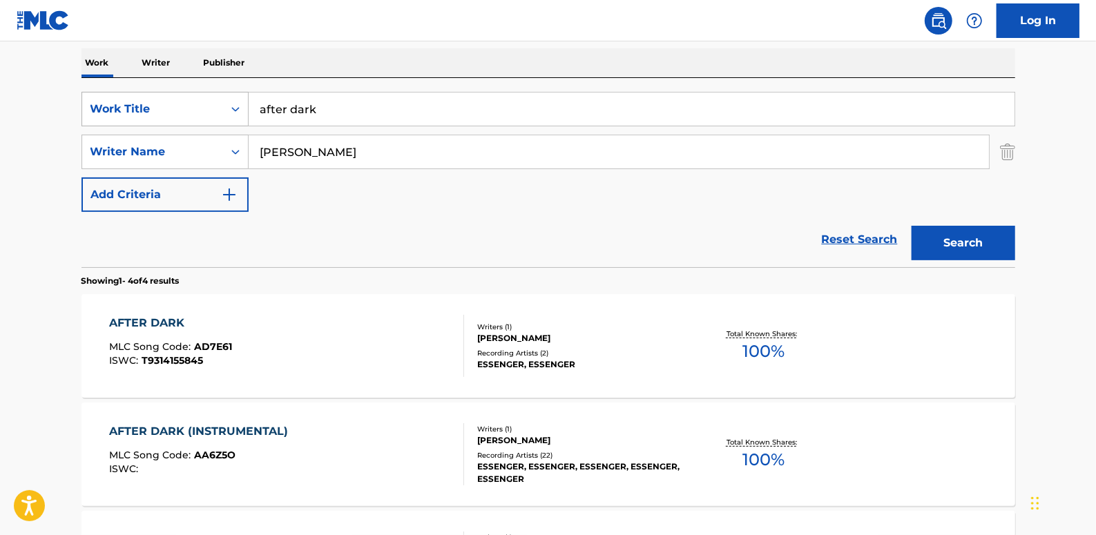
click at [232, 102] on icon "Search Form" at bounding box center [236, 109] width 14 height 14
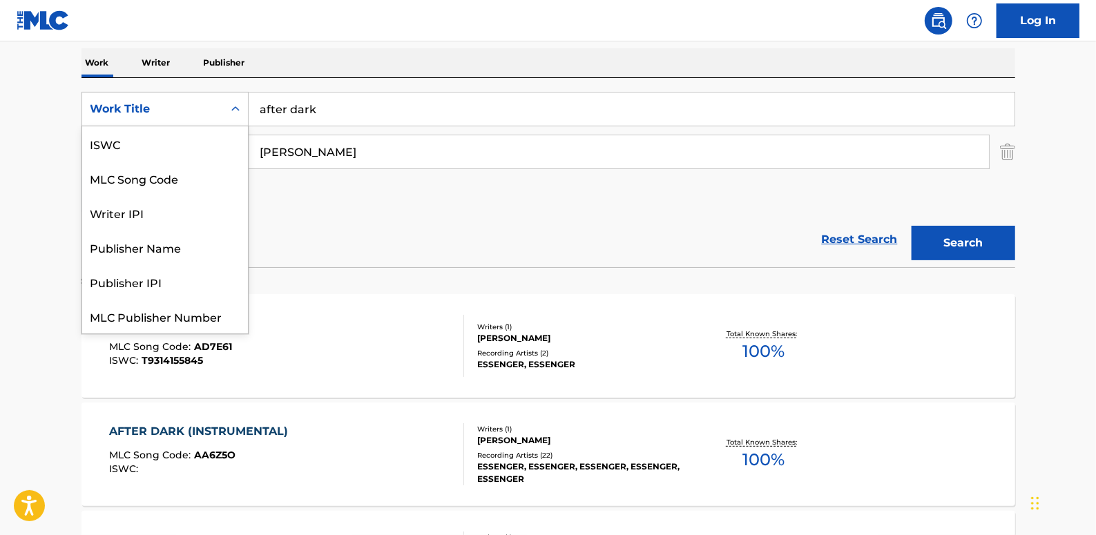
scroll to position [35, 0]
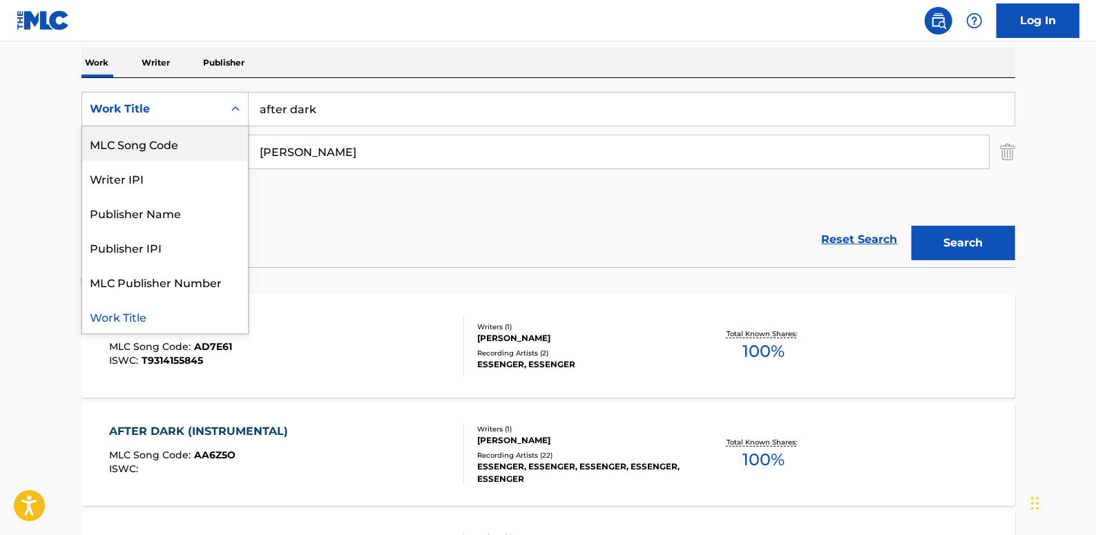
click at [195, 140] on div "MLC Song Code" at bounding box center [165, 143] width 166 height 35
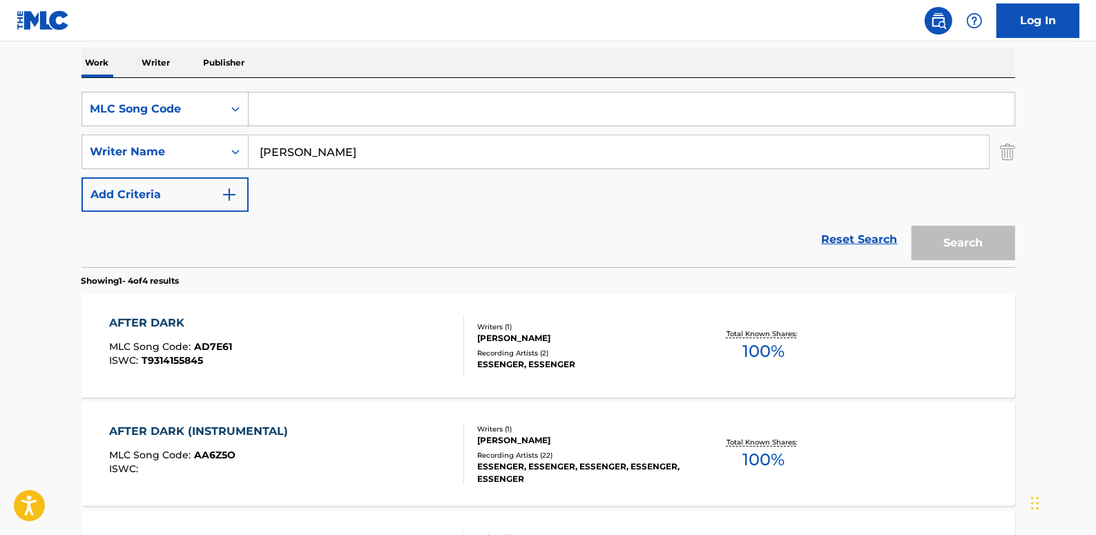
drag, startPoint x: 888, startPoint y: 240, endPoint x: 880, endPoint y: 240, distance: 7.6
click at [890, 241] on link "Reset Search" at bounding box center [860, 239] width 90 height 30
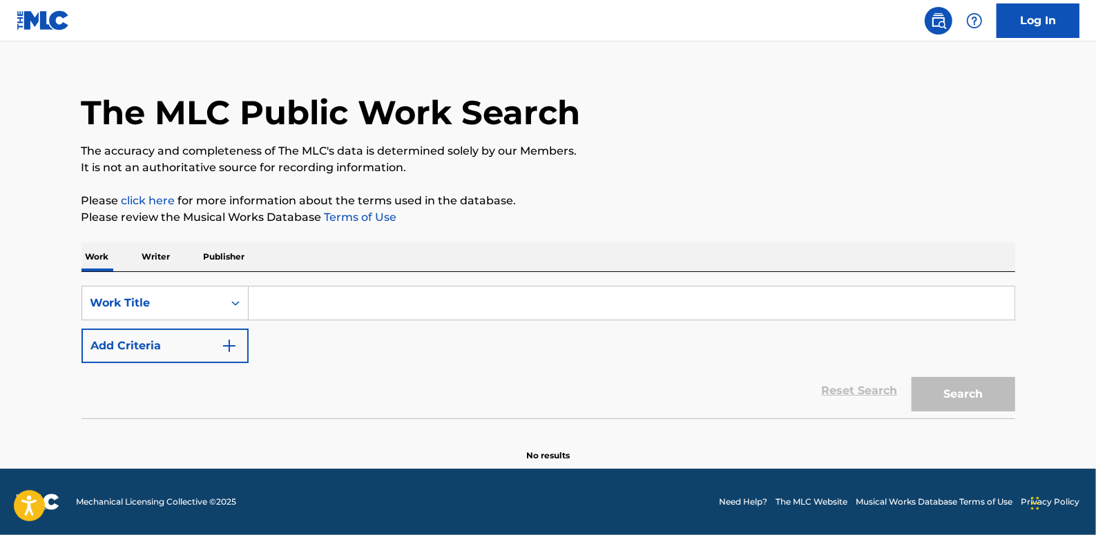
scroll to position [0, 0]
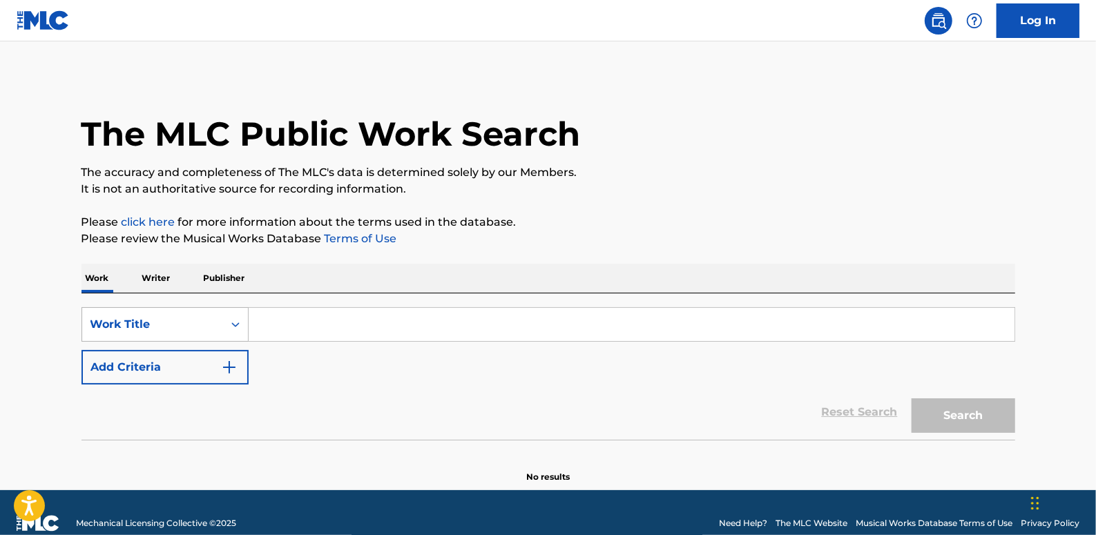
click at [235, 320] on div "Search Form" at bounding box center [235, 324] width 25 height 25
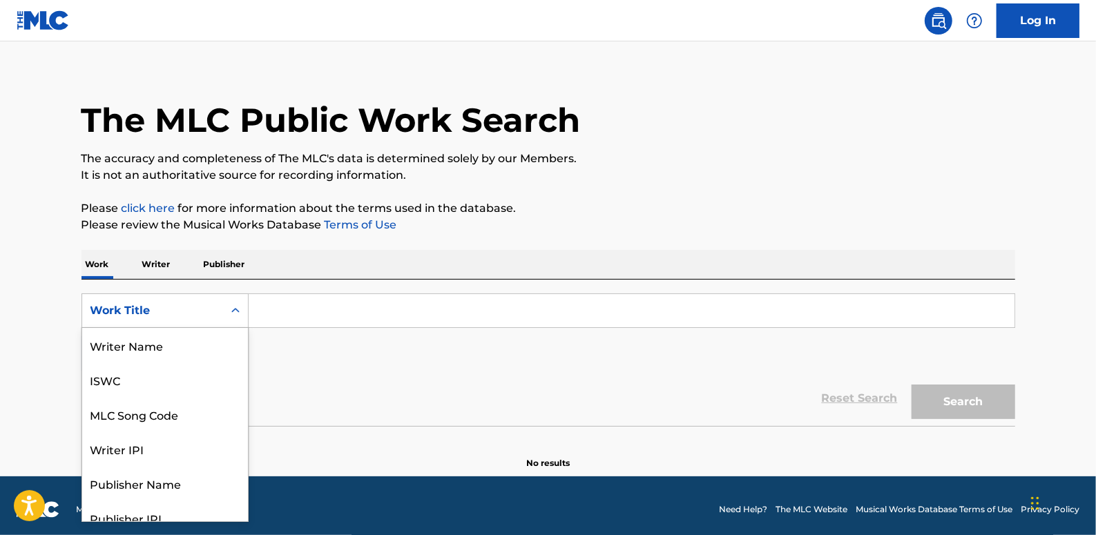
scroll to position [69, 0]
click at [172, 338] on div "MLC Song Code" at bounding box center [165, 345] width 166 height 35
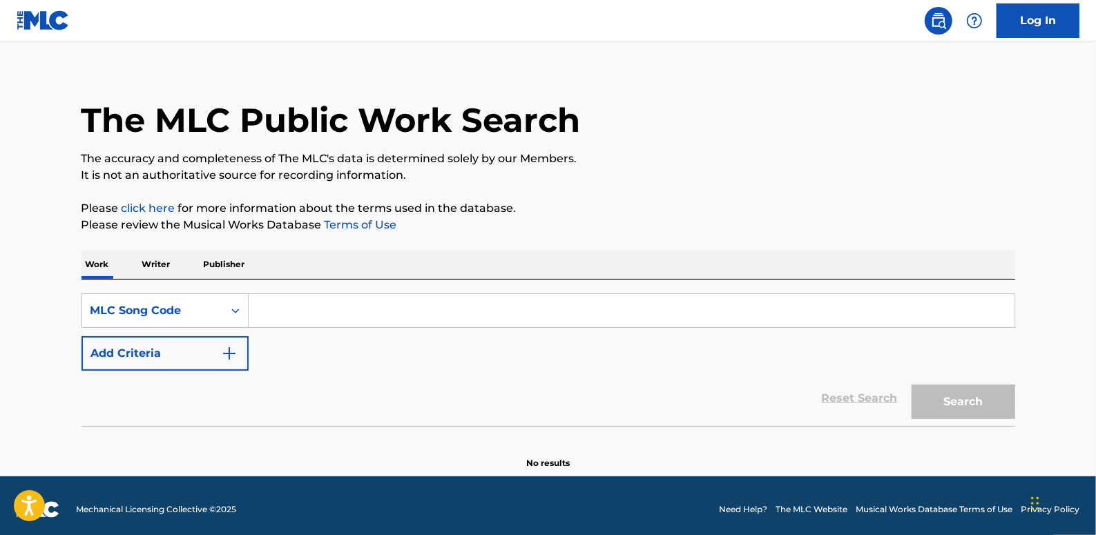
paste input "EC2VTI"
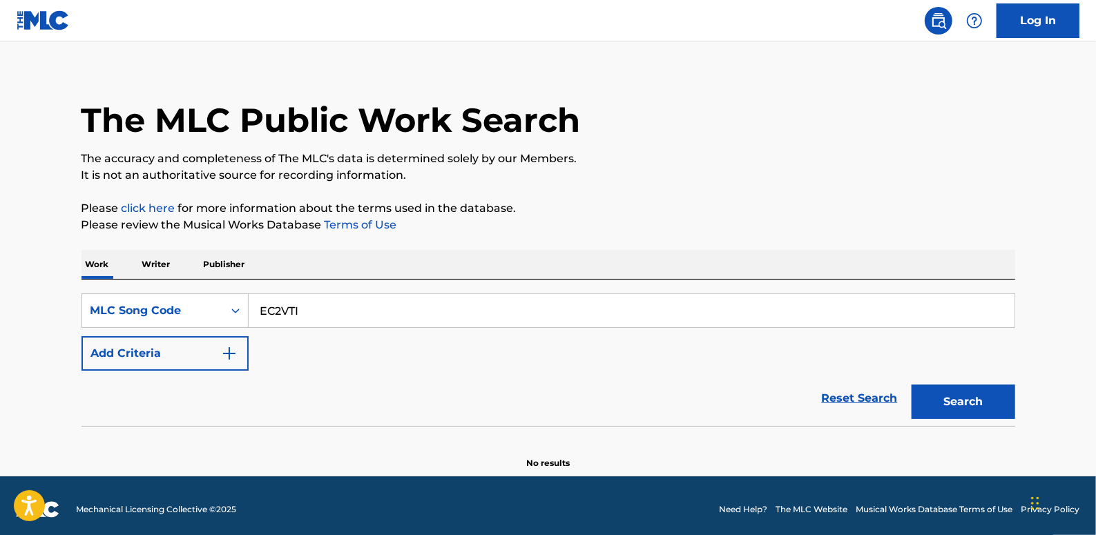
drag, startPoint x: 967, startPoint y: 405, endPoint x: 957, endPoint y: 399, distance: 11.9
click at [967, 405] on button "Search" at bounding box center [964, 402] width 104 height 35
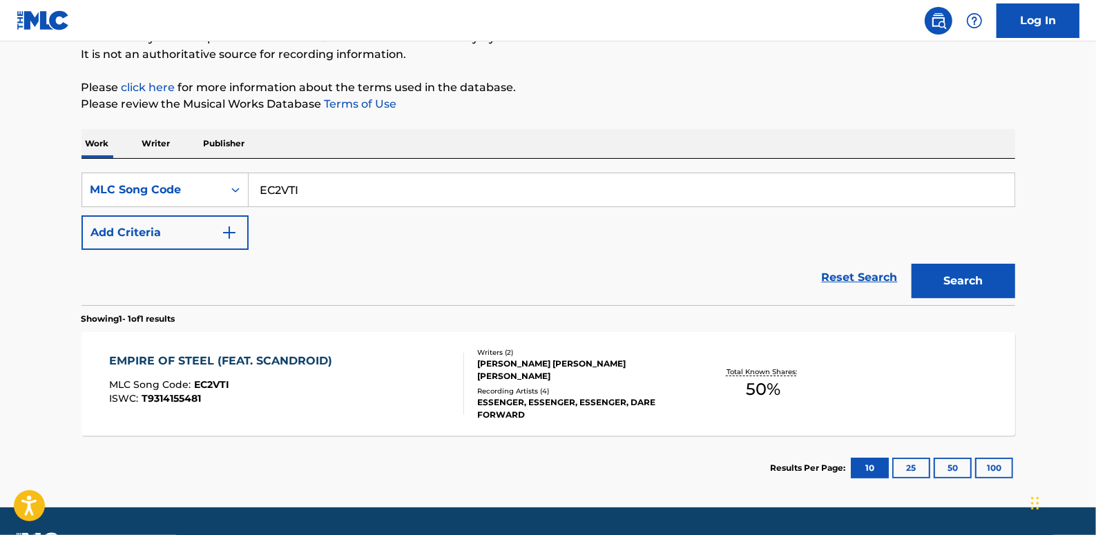
scroll to position [140, 0]
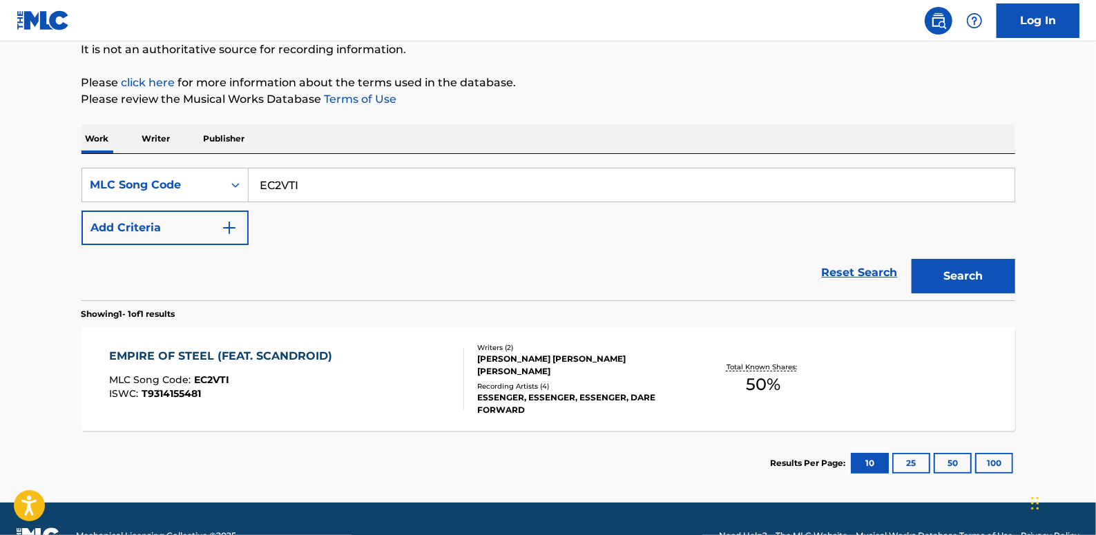
drag, startPoint x: 337, startPoint y: 193, endPoint x: 269, endPoint y: 192, distance: 67.7
click at [269, 192] on input "EC2VTI" at bounding box center [632, 185] width 766 height 33
type input "E"
paste input "EA7YIG"
type input "EA7YIG"
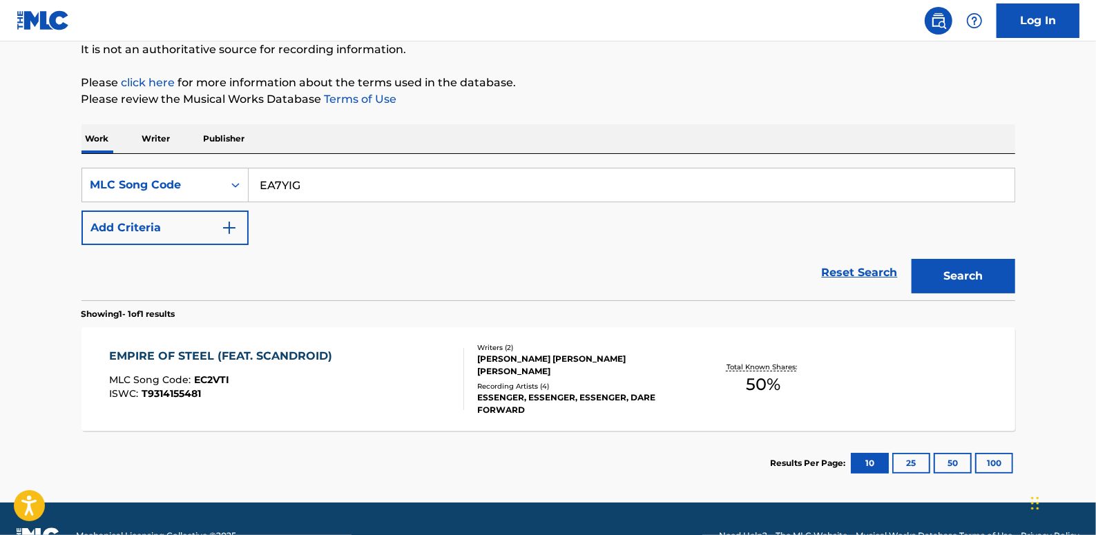
click at [974, 259] on button "Search" at bounding box center [964, 276] width 104 height 35
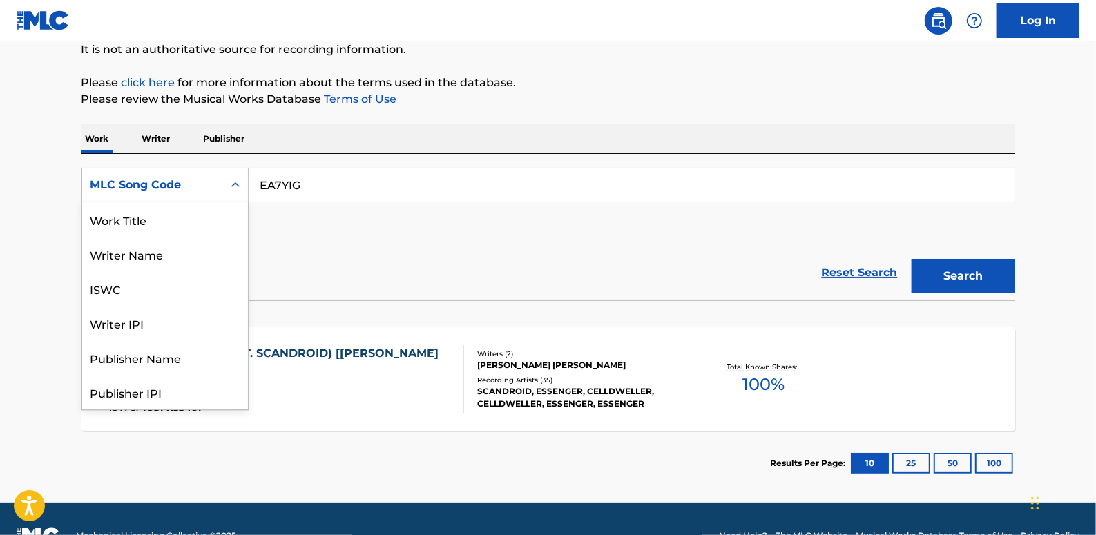
click at [233, 179] on icon "Search Form" at bounding box center [236, 185] width 14 height 14
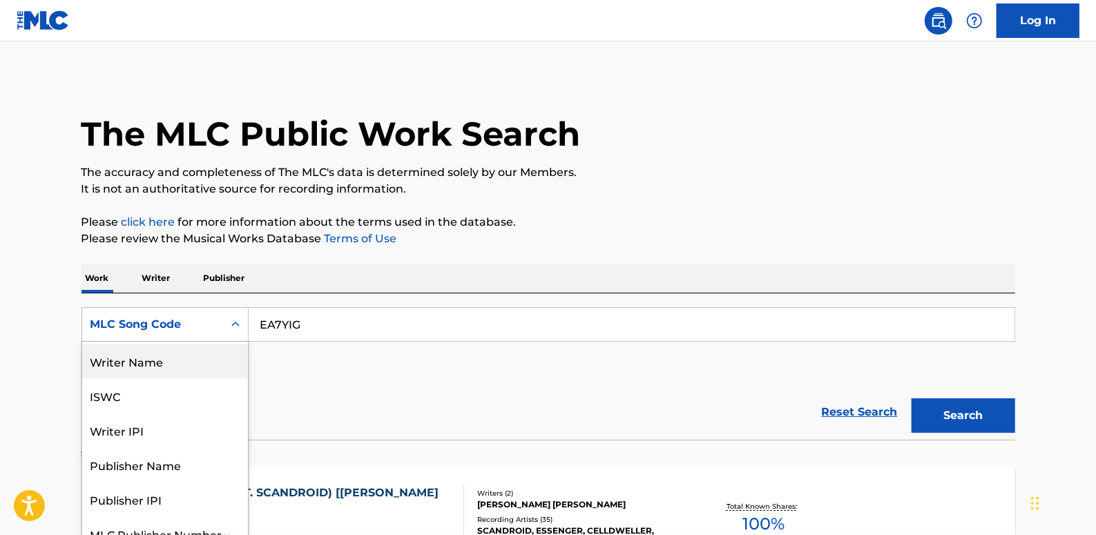
scroll to position [0, 0]
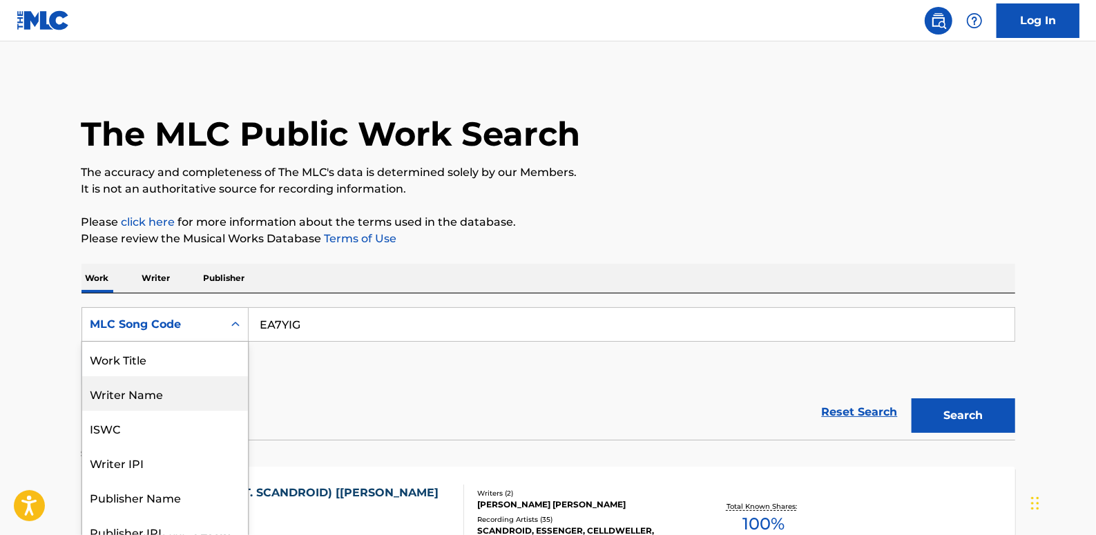
click at [154, 362] on div "Work Title" at bounding box center [165, 359] width 166 height 35
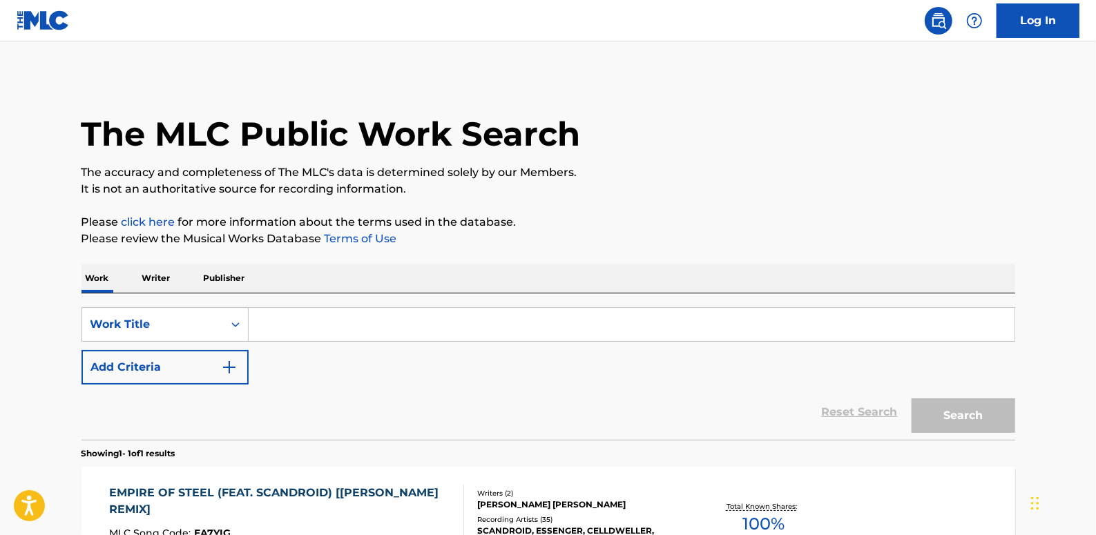
click at [387, 324] on input "Search Form" at bounding box center [632, 324] width 766 height 33
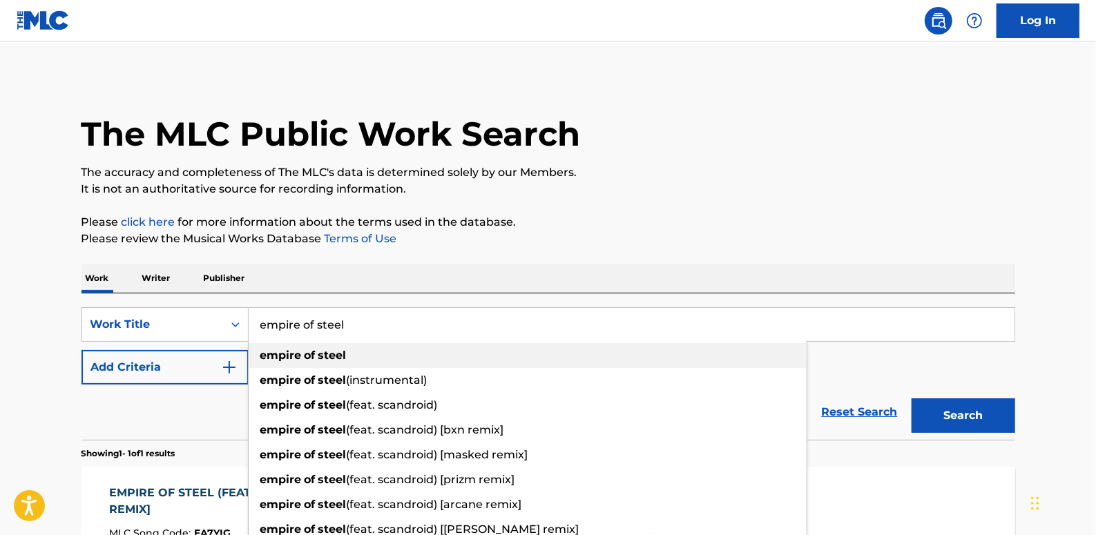
type input "empire of steel"
click at [340, 357] on strong "steel" at bounding box center [332, 355] width 28 height 13
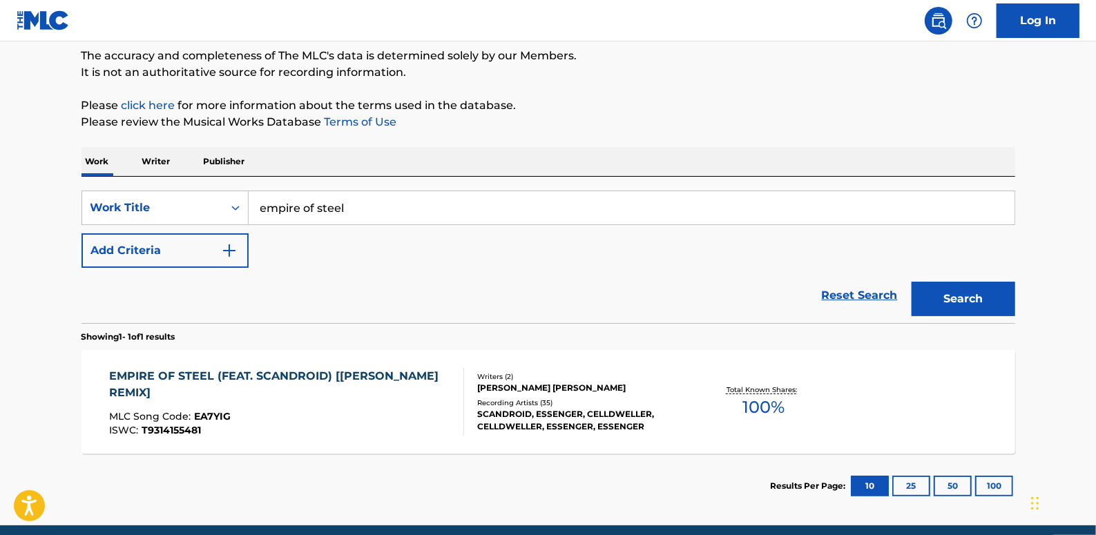
scroll to position [125, 0]
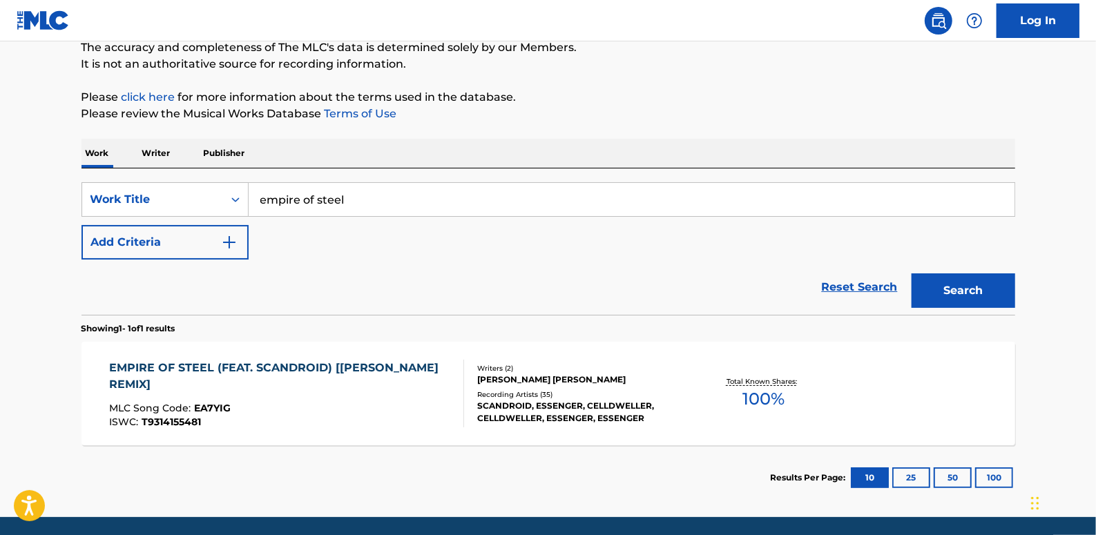
click at [163, 238] on button "Add Criteria" at bounding box center [165, 242] width 167 height 35
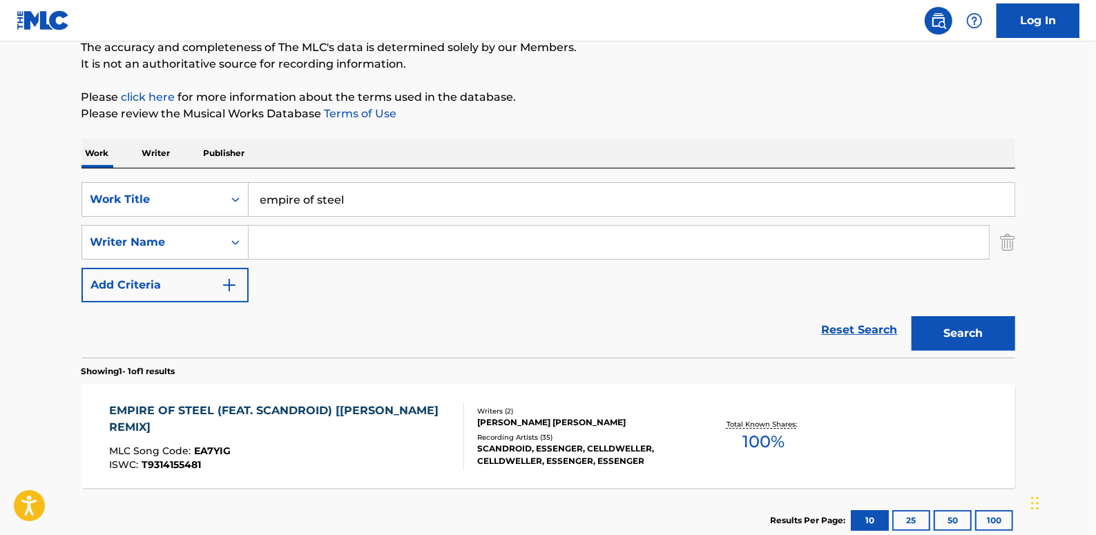
paste input "[PERSON_NAME] [PERSON_NAME]"
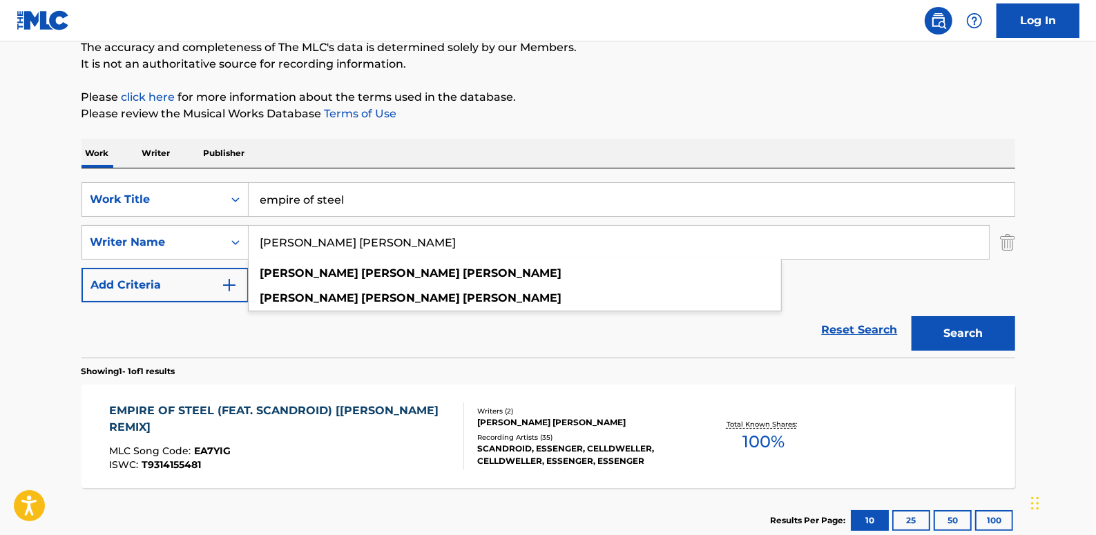
type input "[PERSON_NAME] [PERSON_NAME]"
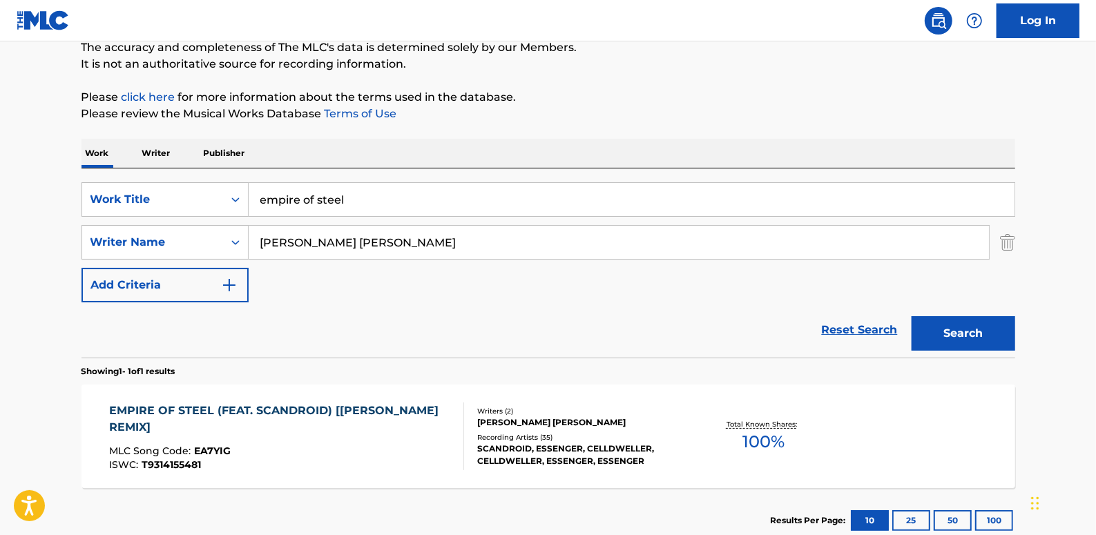
click at [946, 329] on button "Search" at bounding box center [964, 333] width 104 height 35
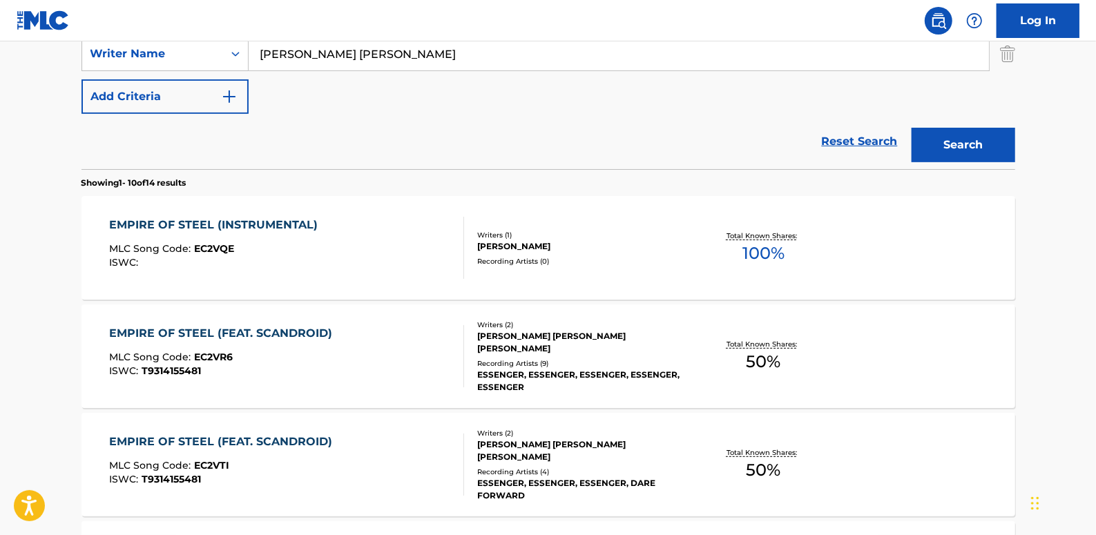
scroll to position [376, 0]
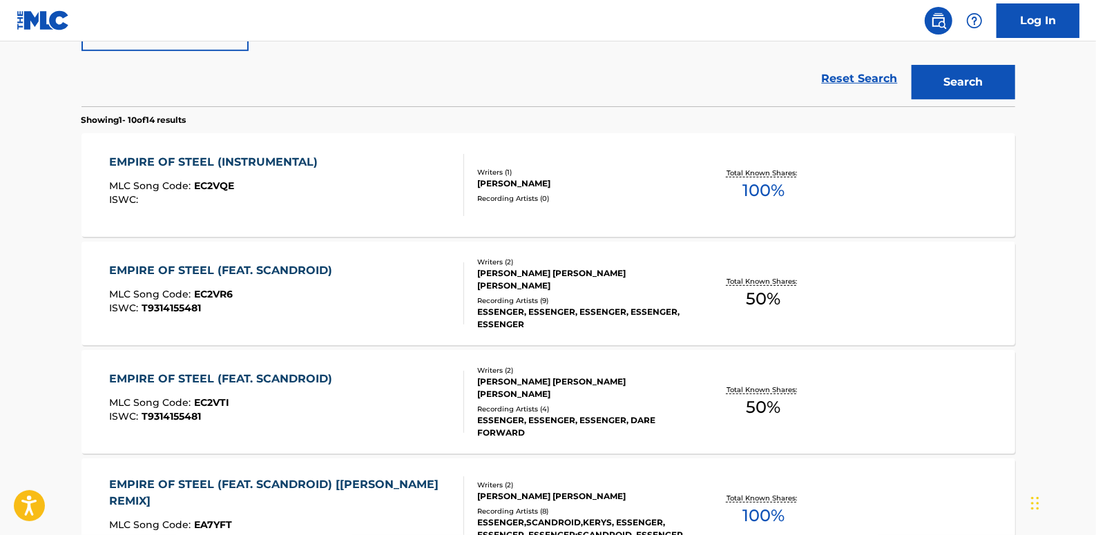
click at [354, 285] on div "EMPIRE OF STEEL (FEAT. SCANDROID) MLC Song Code : EC2VR6 ISWC : T9314155481" at bounding box center [286, 293] width 355 height 62
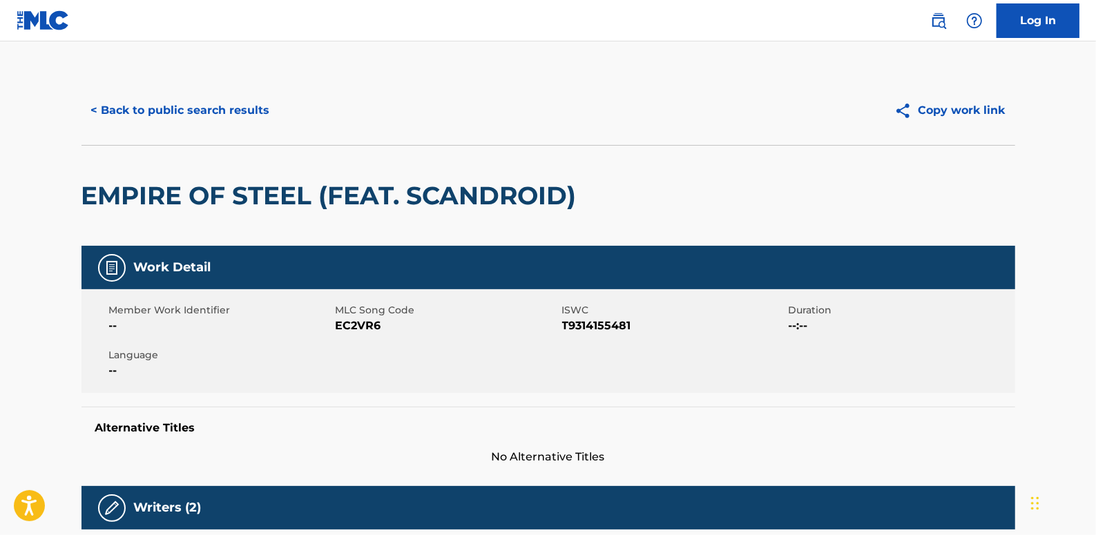
click at [120, 111] on button "< Back to public search results" at bounding box center [181, 110] width 198 height 35
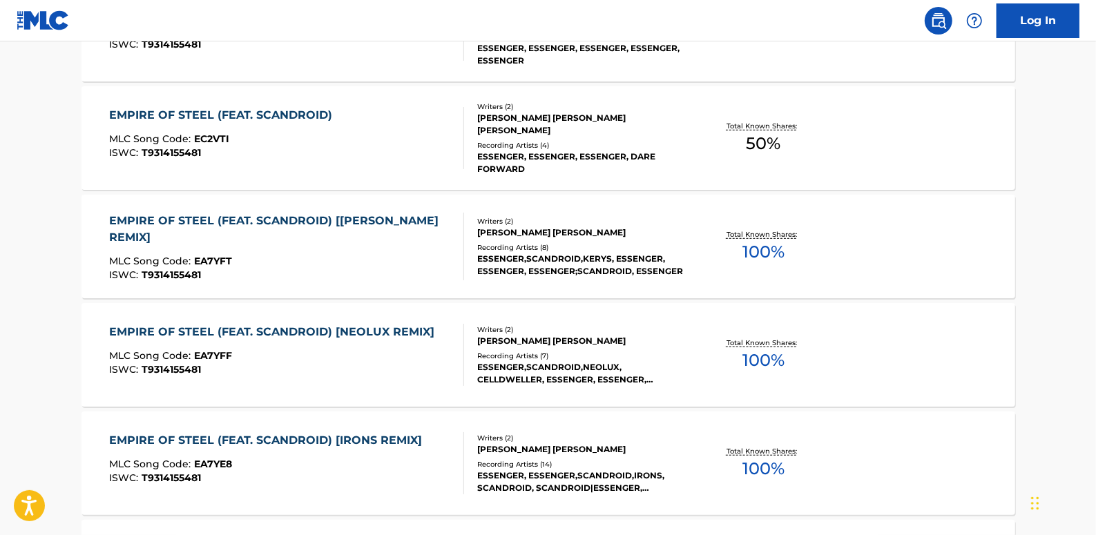
scroll to position [643, 0]
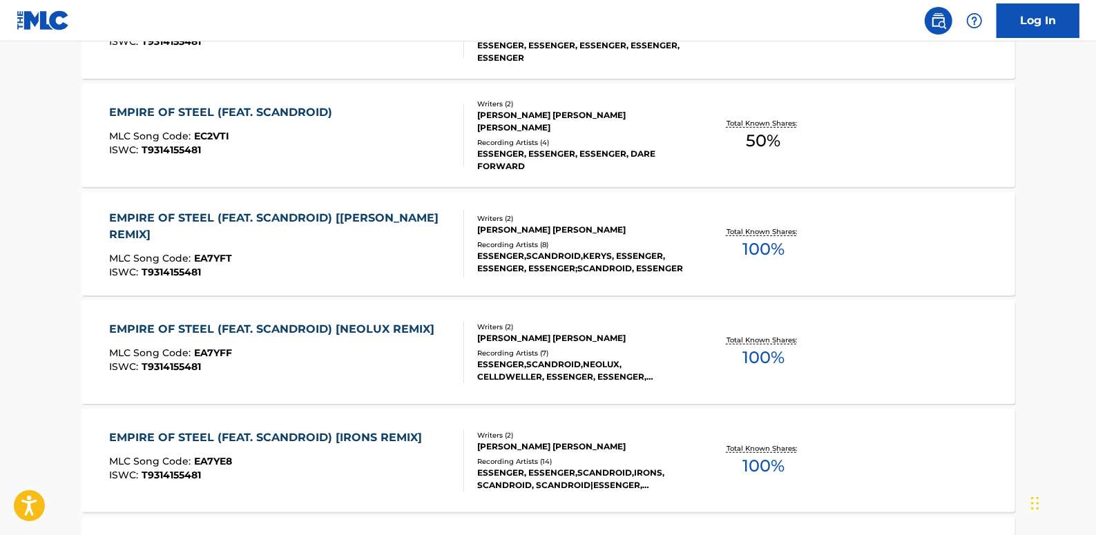
click at [309, 233] on div "EMPIRE OF STEEL (FEAT. SCANDROID) [[PERSON_NAME] REMIX] MLC Song Code : EA7YFT …" at bounding box center [280, 244] width 343 height 68
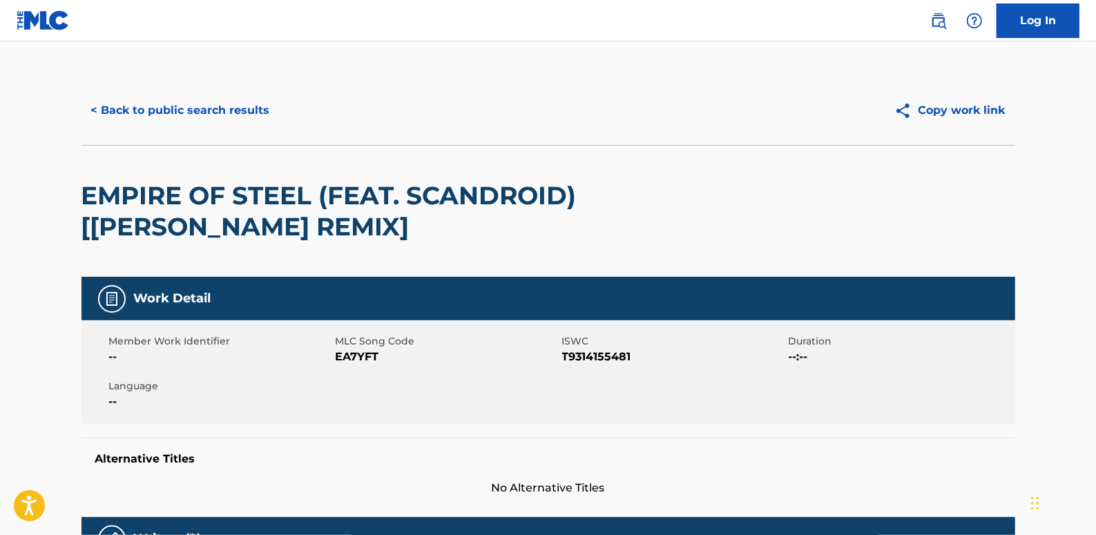
click at [191, 113] on button "< Back to public search results" at bounding box center [181, 110] width 198 height 35
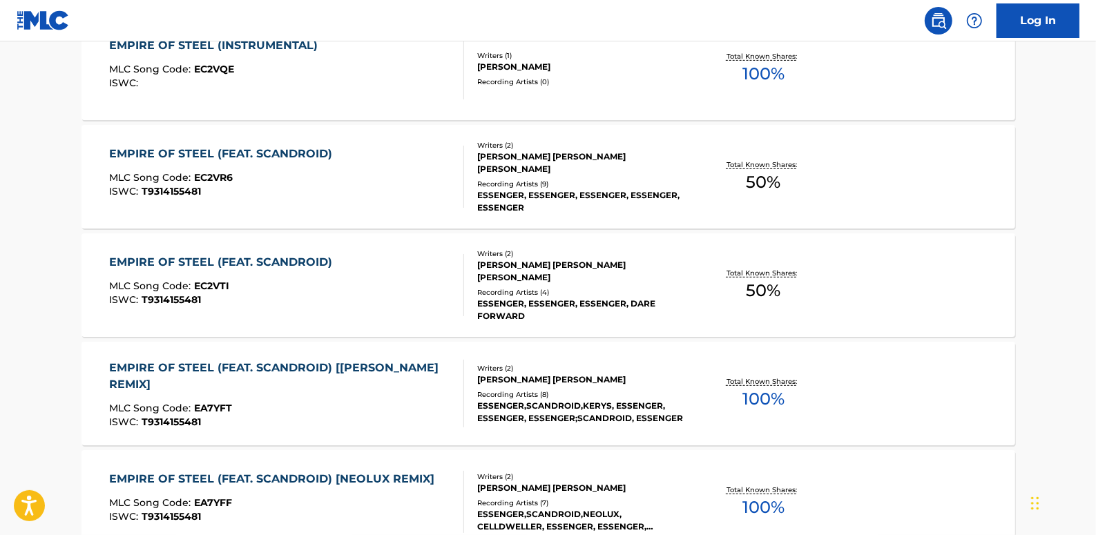
scroll to position [408, 0]
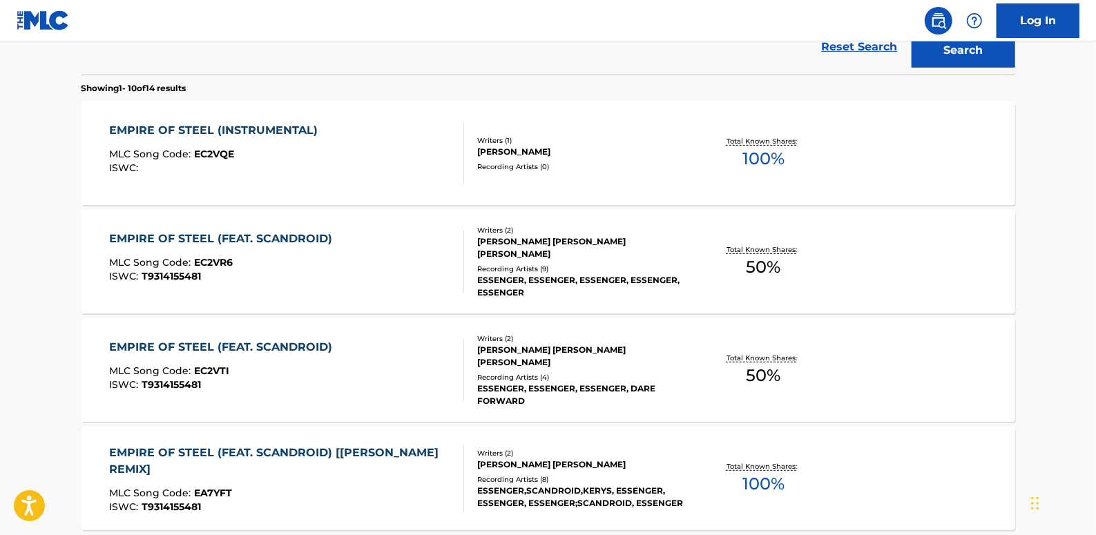
click at [378, 255] on div "EMPIRE OF STEEL (FEAT. SCANDROID) MLC Song Code : EC2VR6 ISWC : T9314155481" at bounding box center [286, 262] width 355 height 62
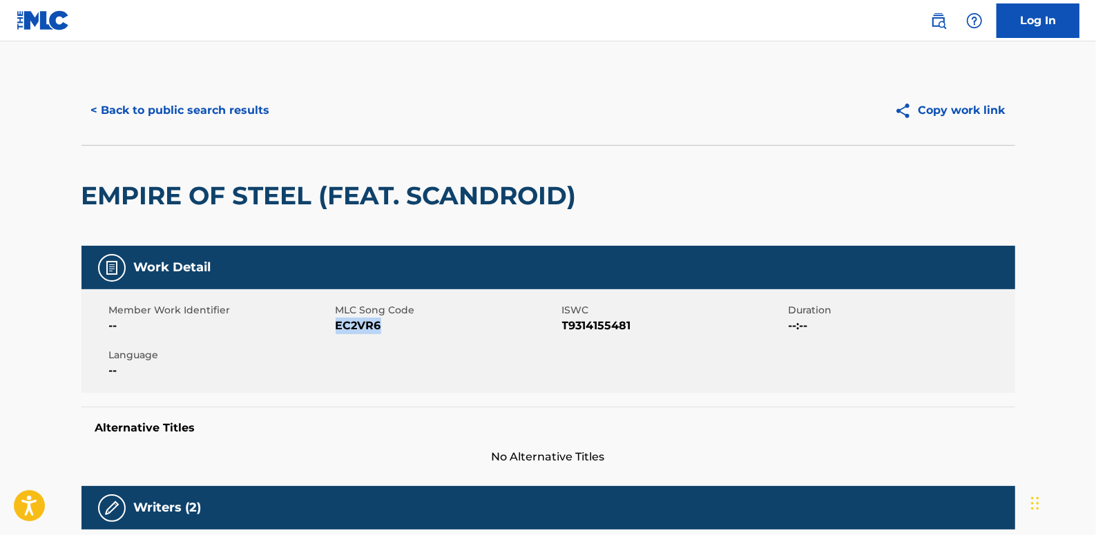
drag, startPoint x: 390, startPoint y: 326, endPoint x: 338, endPoint y: 327, distance: 51.1
click at [338, 327] on span "EC2VR6" at bounding box center [447, 326] width 223 height 17
copy span "EC2VR6"
click at [261, 108] on button "< Back to public search results" at bounding box center [181, 110] width 198 height 35
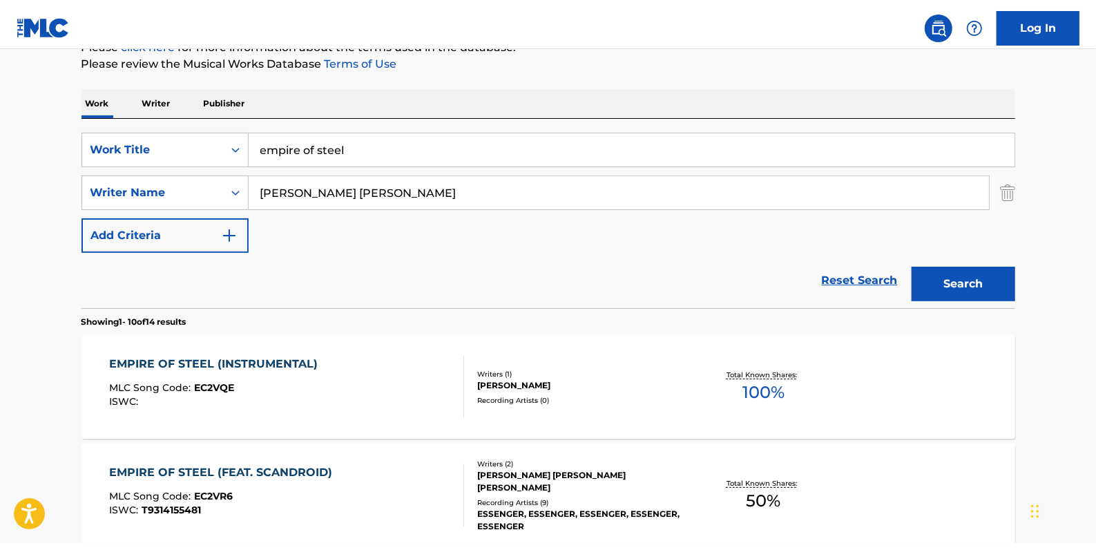
scroll to position [111, 0]
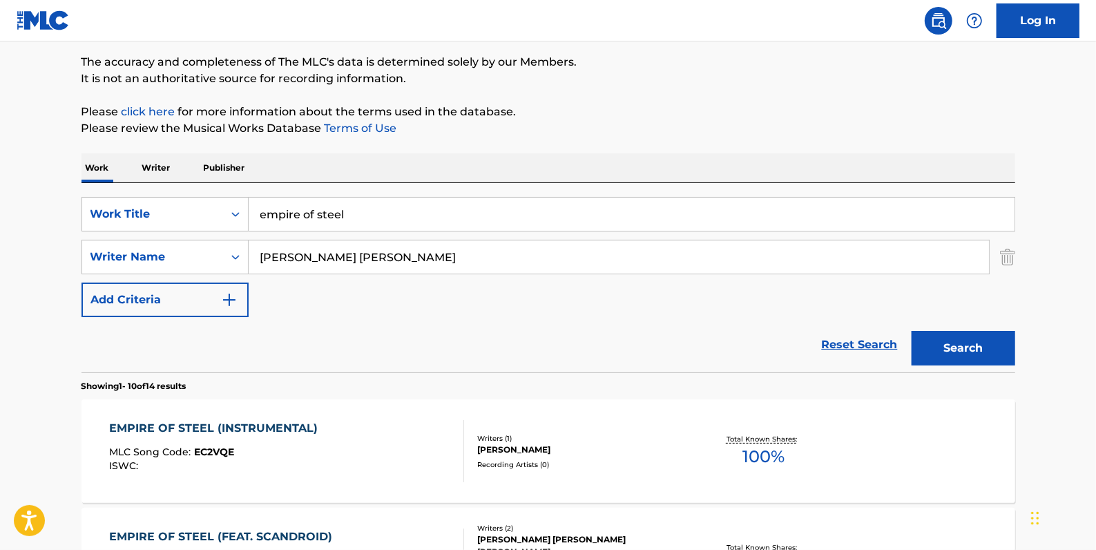
click at [840, 338] on link "Reset Search" at bounding box center [860, 344] width 90 height 30
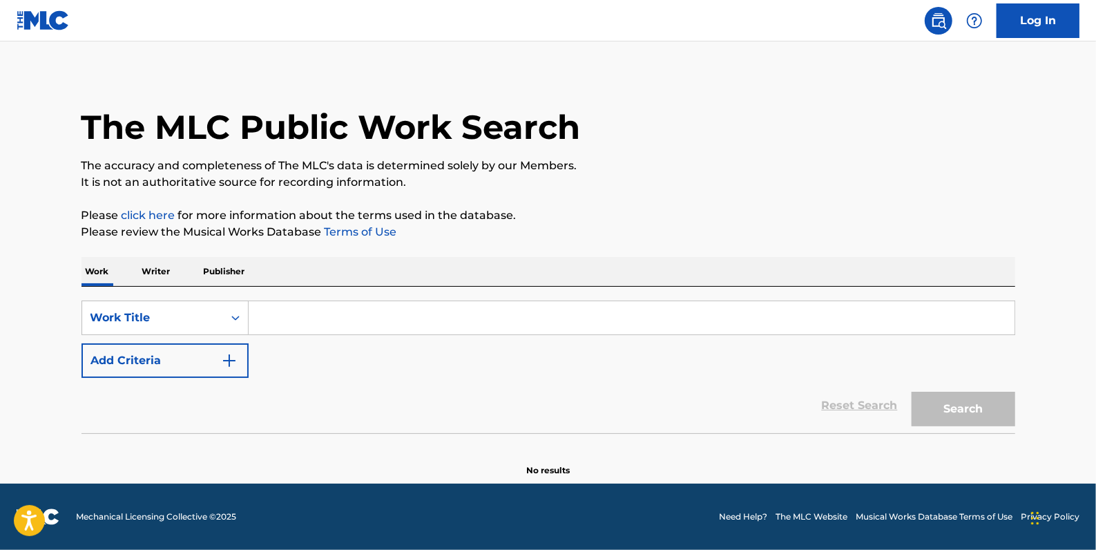
scroll to position [0, 0]
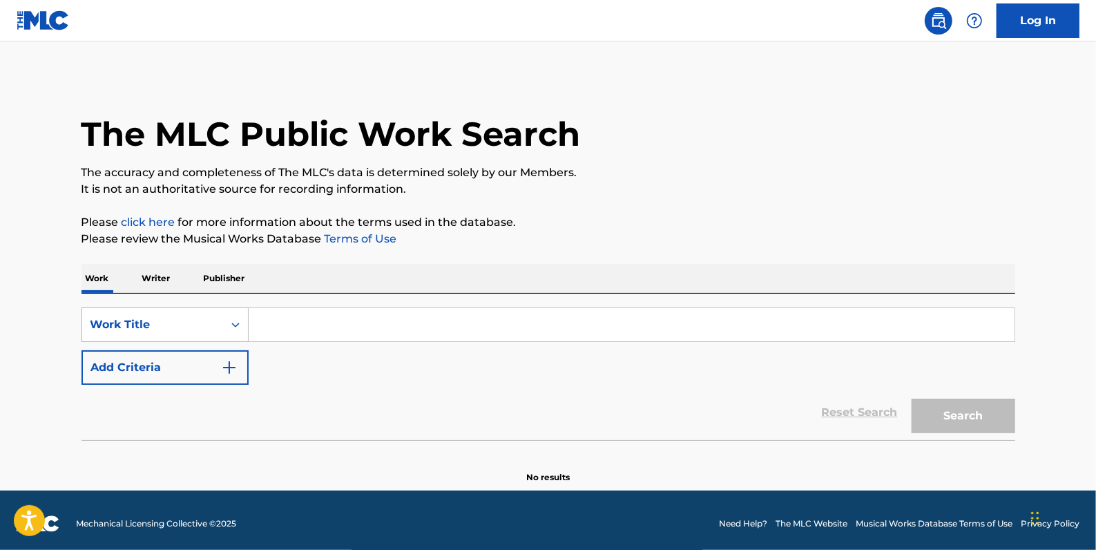
click at [239, 323] on icon "Search Form" at bounding box center [236, 325] width 14 height 14
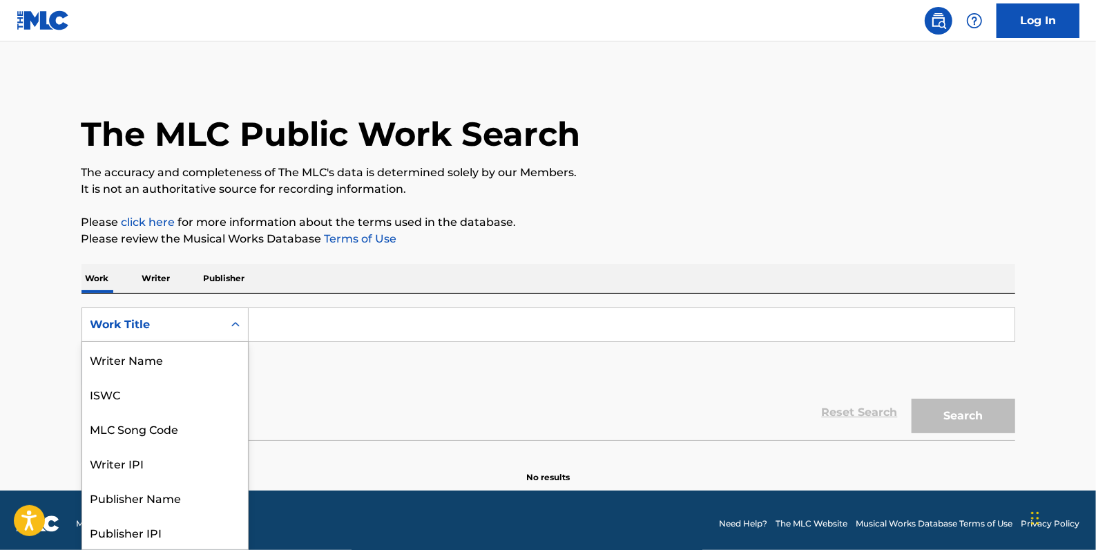
scroll to position [69, 0]
click at [186, 365] on div "MLC Song Code" at bounding box center [165, 359] width 166 height 35
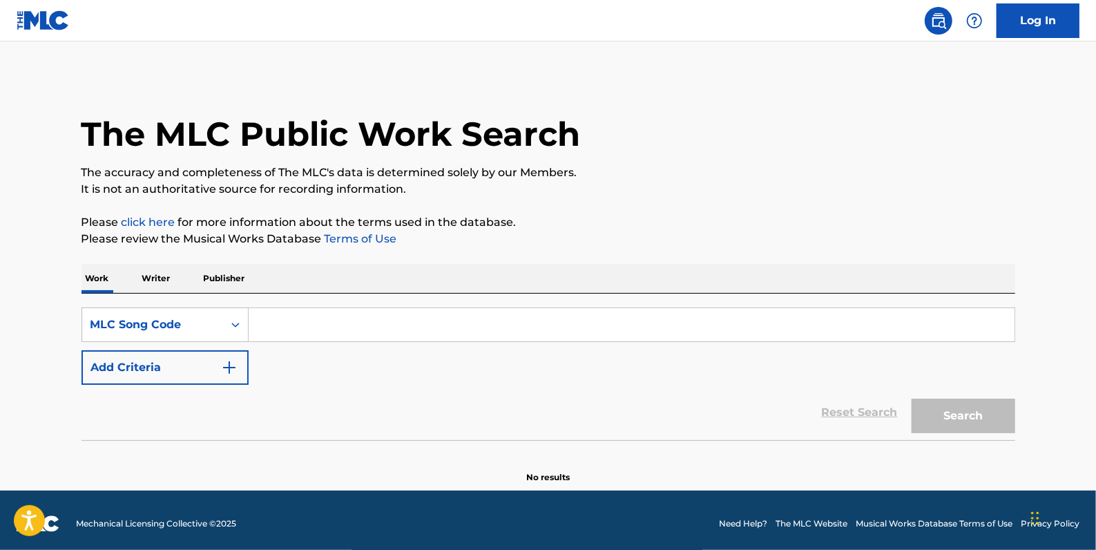
paste input "NV9W46"
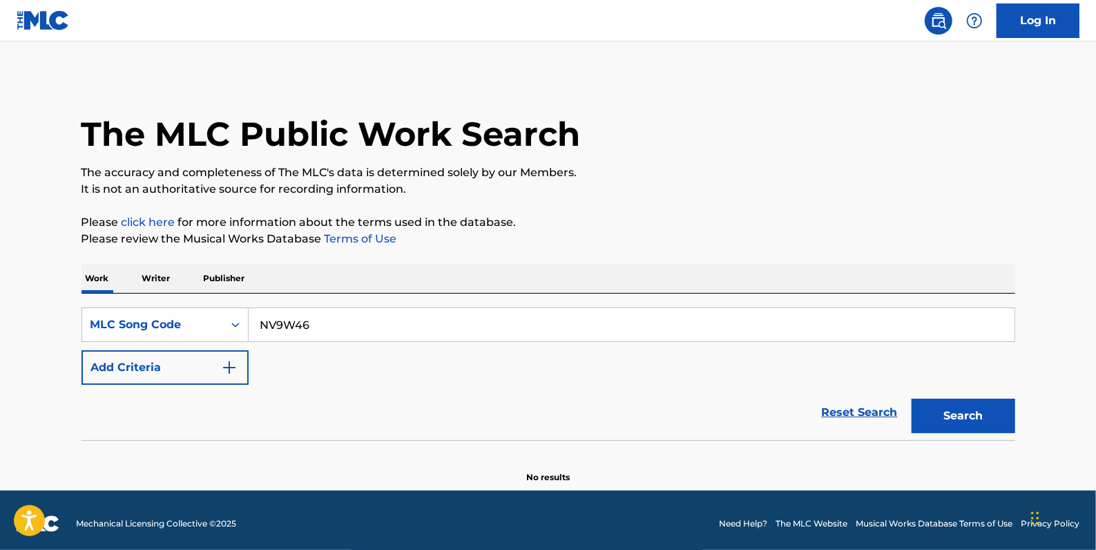
type input "NV9W46"
click at [949, 421] on button "Search" at bounding box center [964, 416] width 104 height 35
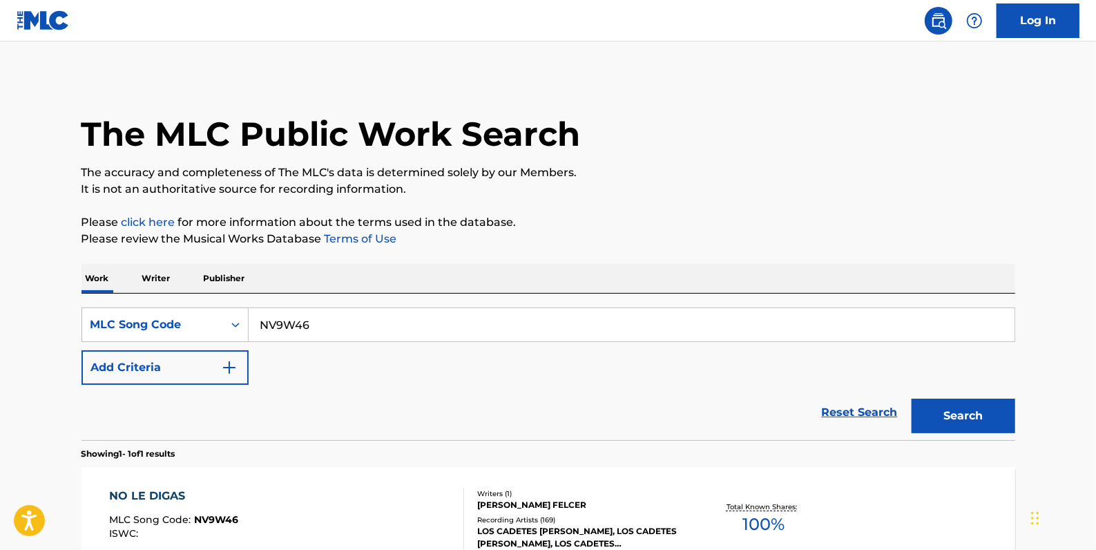
scroll to position [62, 0]
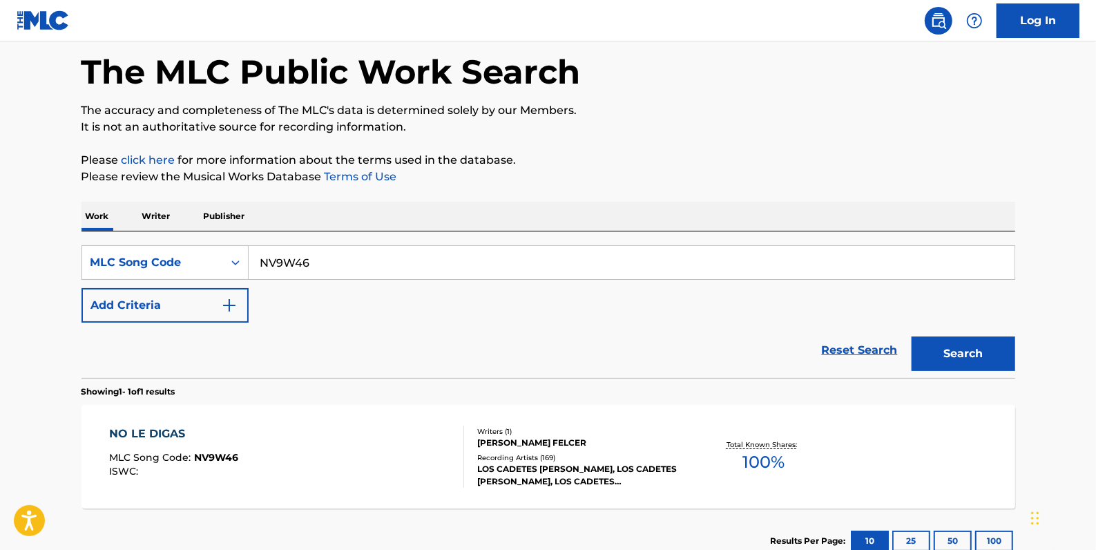
click at [366, 428] on div "NO LE DIGAS MLC Song Code : NV9W46 ISWC :" at bounding box center [286, 456] width 355 height 62
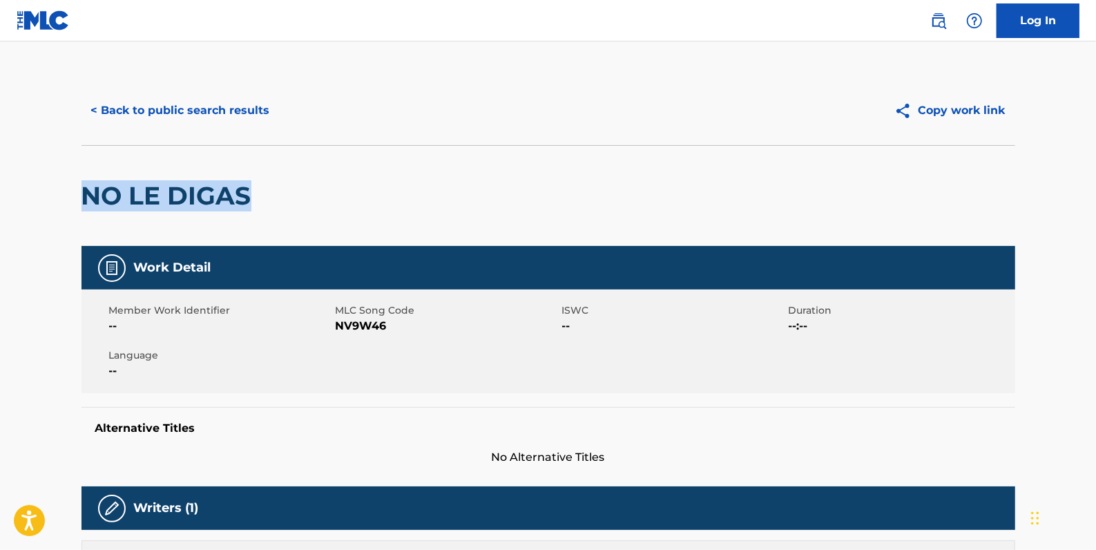
drag, startPoint x: 276, startPoint y: 195, endPoint x: 82, endPoint y: 197, distance: 194.1
click at [82, 195] on div "NO LE DIGAS" at bounding box center [549, 195] width 934 height 101
drag, startPoint x: 82, startPoint y: 197, endPoint x: 157, endPoint y: 203, distance: 74.9
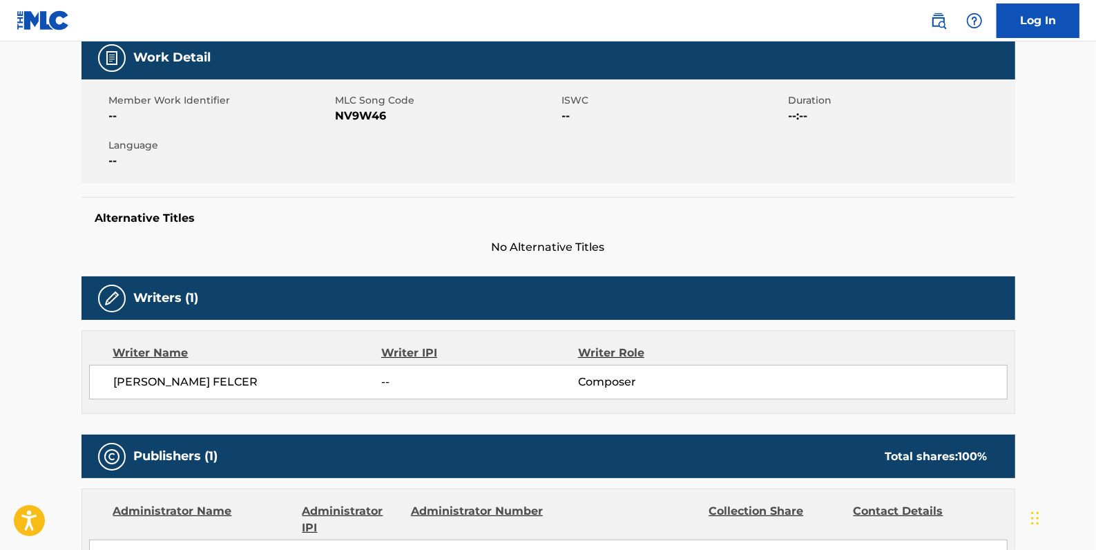
scroll to position [251, 0]
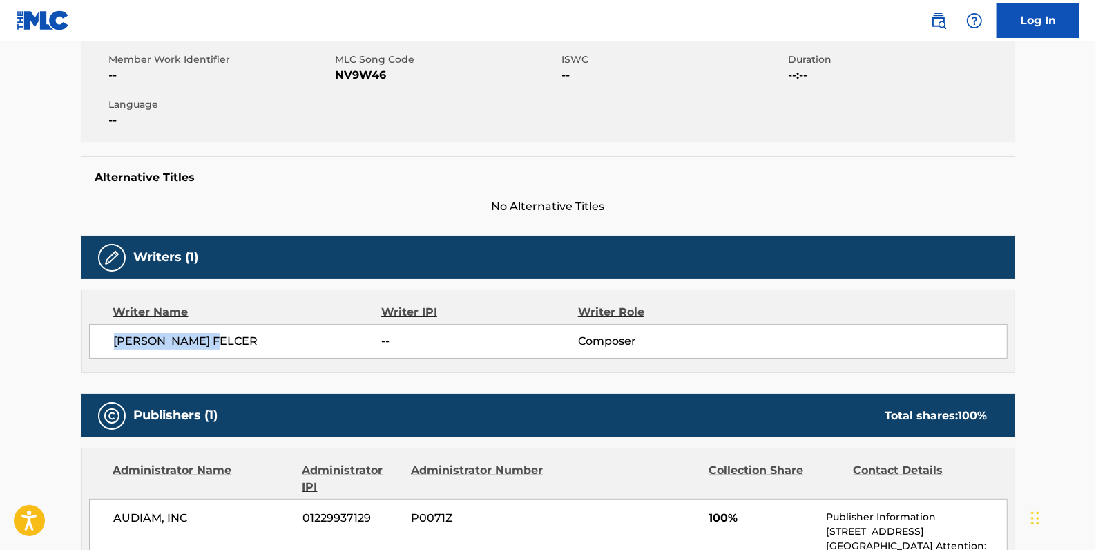
drag, startPoint x: 246, startPoint y: 349, endPoint x: 115, endPoint y: 352, distance: 131.3
click at [115, 352] on div "[PERSON_NAME] FELCER -- Composer" at bounding box center [548, 341] width 919 height 35
copy span "[PERSON_NAME] FELCER"
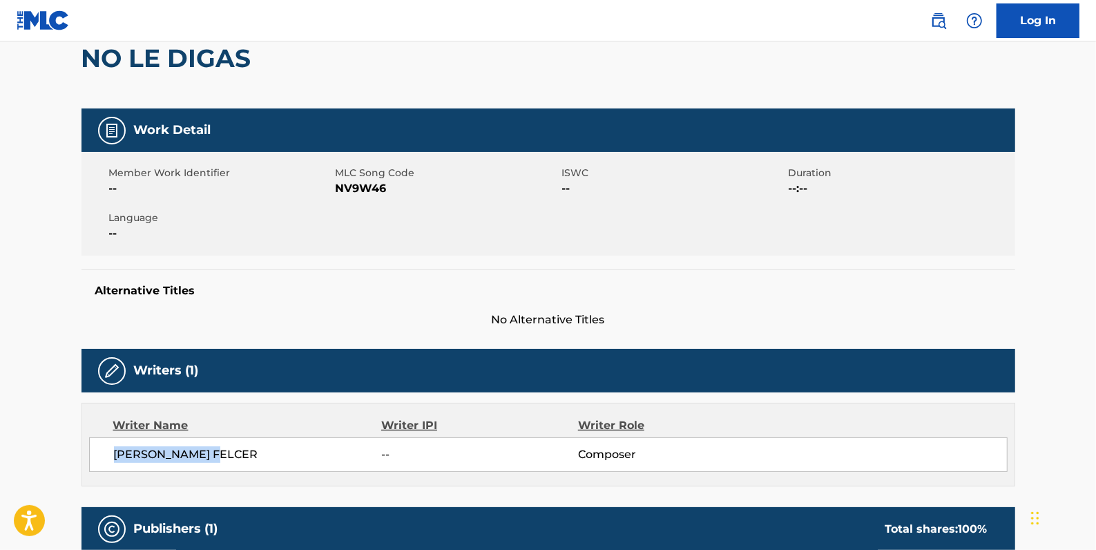
scroll to position [0, 0]
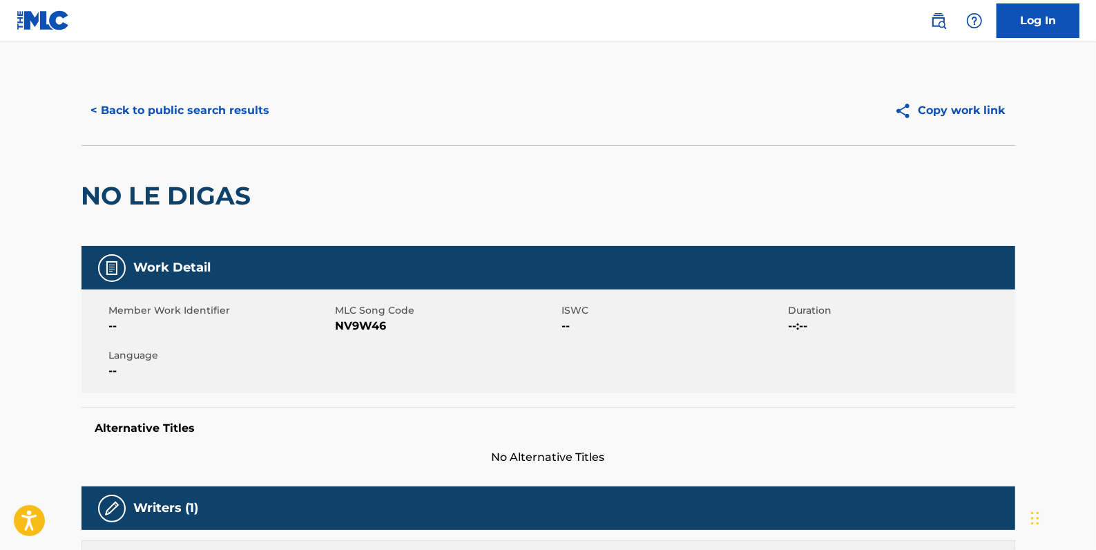
click at [178, 122] on button "< Back to public search results" at bounding box center [181, 110] width 198 height 35
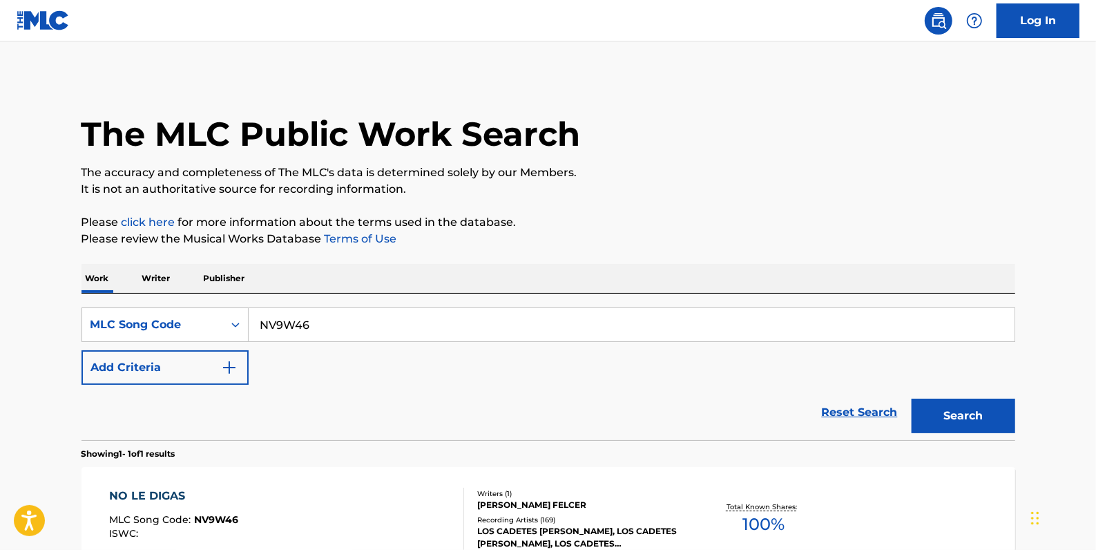
scroll to position [62, 0]
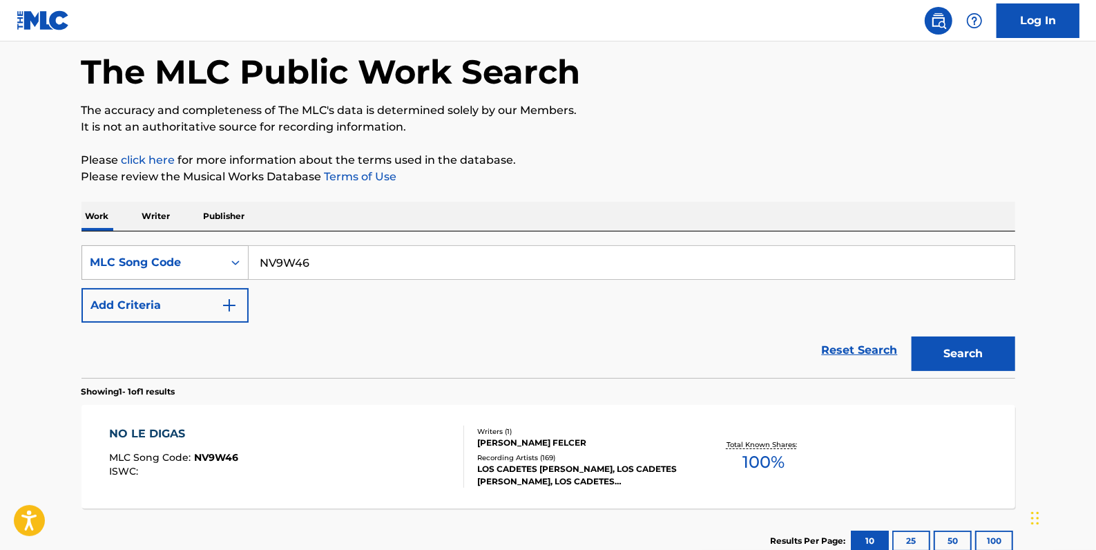
drag, startPoint x: 367, startPoint y: 267, endPoint x: 238, endPoint y: 255, distance: 129.8
click at [238, 255] on div "SearchWithCriteria3dab5ccd-4773-4a08-87e1-c6ea3b4cd911 MLC Song Code NV9W46" at bounding box center [549, 262] width 934 height 35
paste input "N00689"
type input "N00689"
click at [981, 349] on button "Search" at bounding box center [964, 353] width 104 height 35
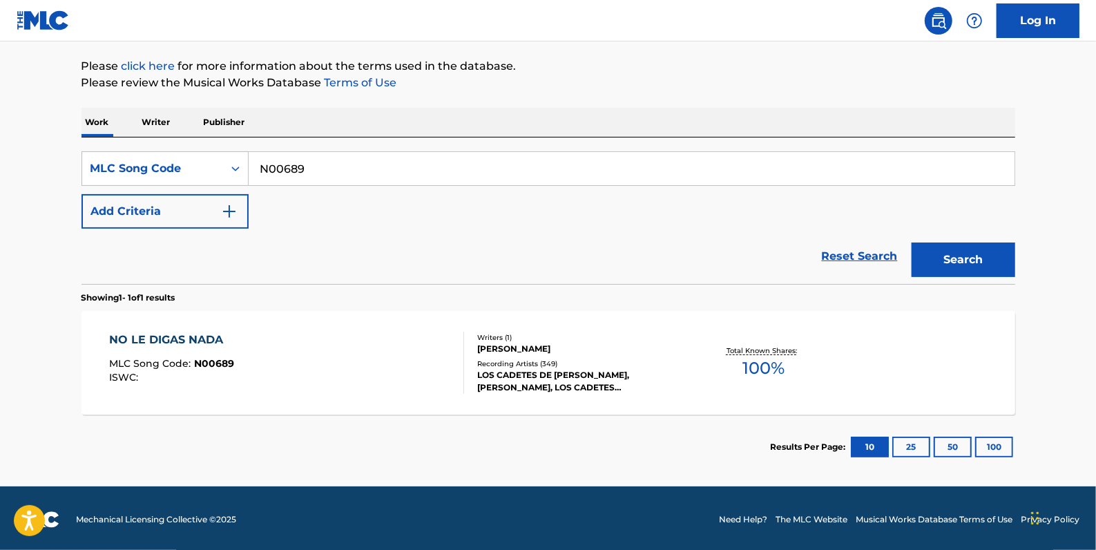
scroll to position [158, 0]
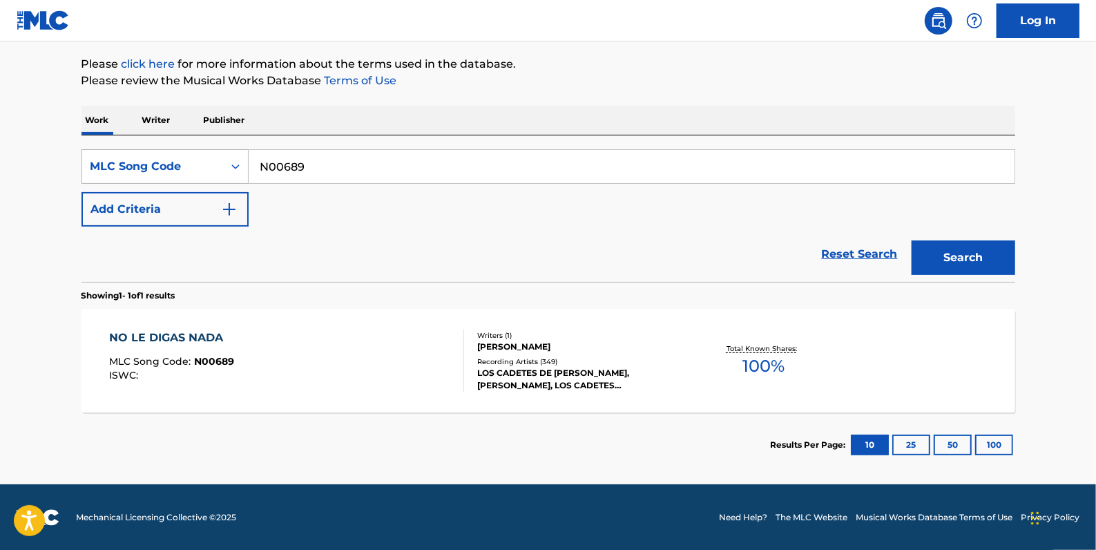
drag, startPoint x: 354, startPoint y: 158, endPoint x: 200, endPoint y: 156, distance: 153.4
click at [200, 156] on div "SearchWithCriteria3dab5ccd-4773-4a08-87e1-c6ea3b4cd911 MLC Song Code N00689" at bounding box center [549, 166] width 934 height 35
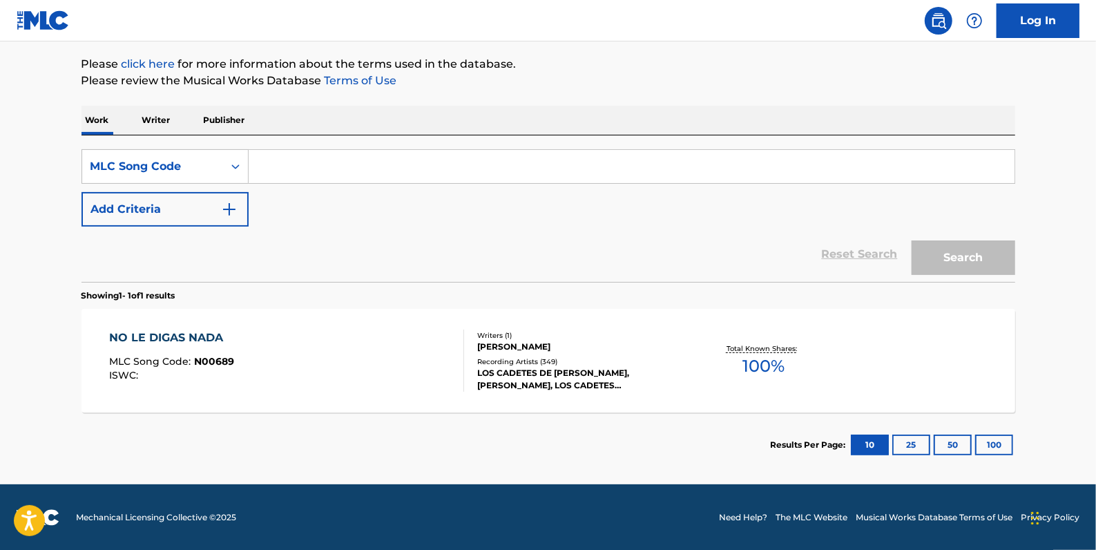
paste input "NV9W46"
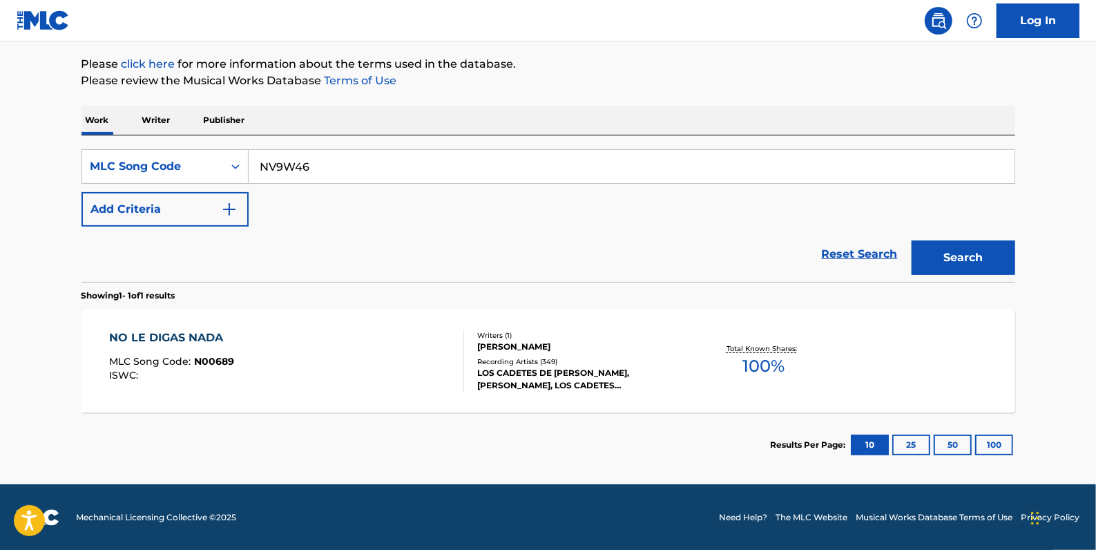
type input "NV9W46"
click at [968, 259] on button "Search" at bounding box center [964, 257] width 104 height 35
click at [400, 341] on div "NO LE DIGAS MLC Song Code : NV9W46 ISWC :" at bounding box center [286, 360] width 355 height 62
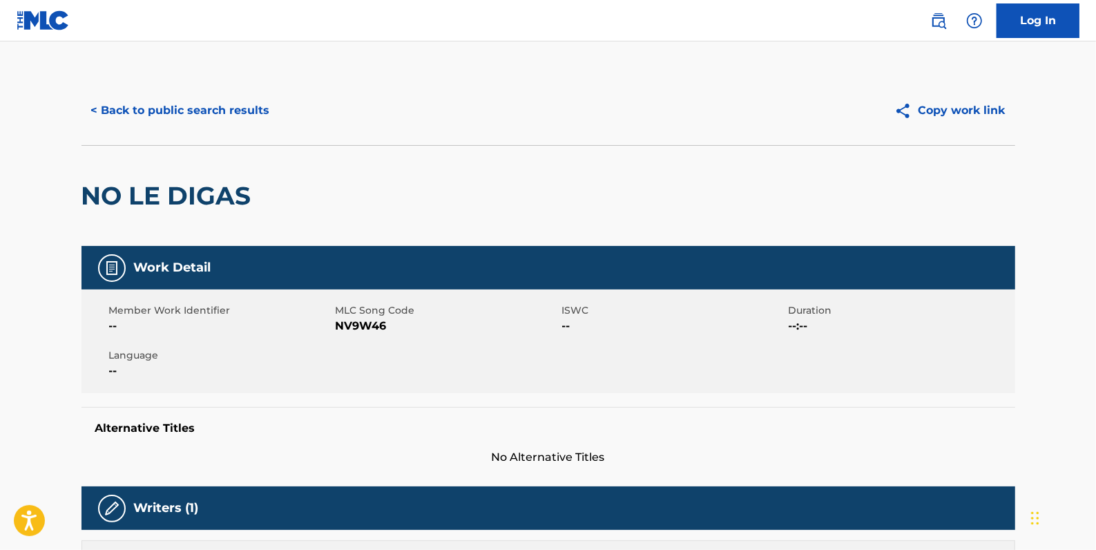
click at [228, 115] on button "< Back to public search results" at bounding box center [181, 110] width 198 height 35
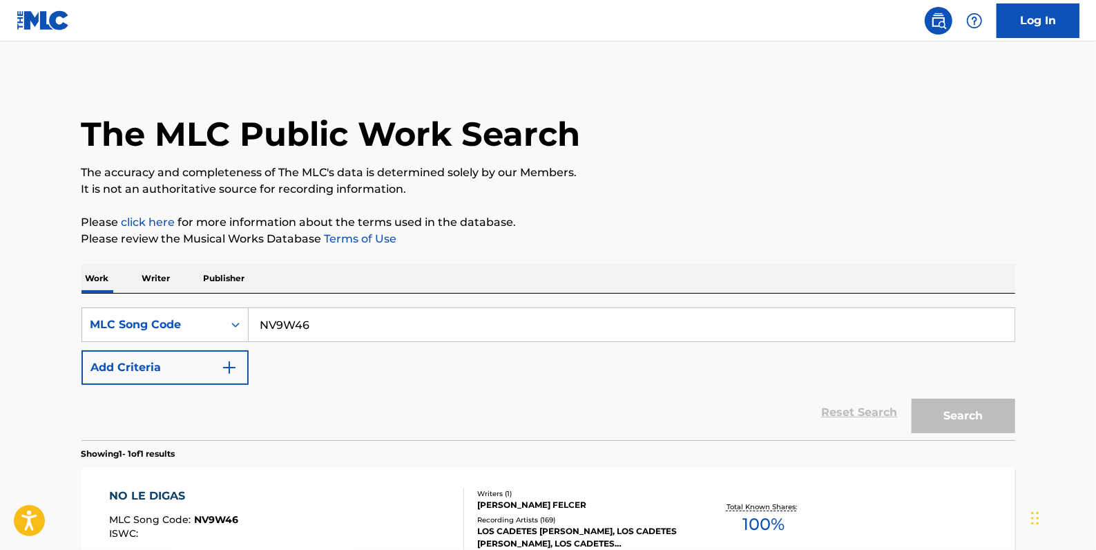
scroll to position [122, 0]
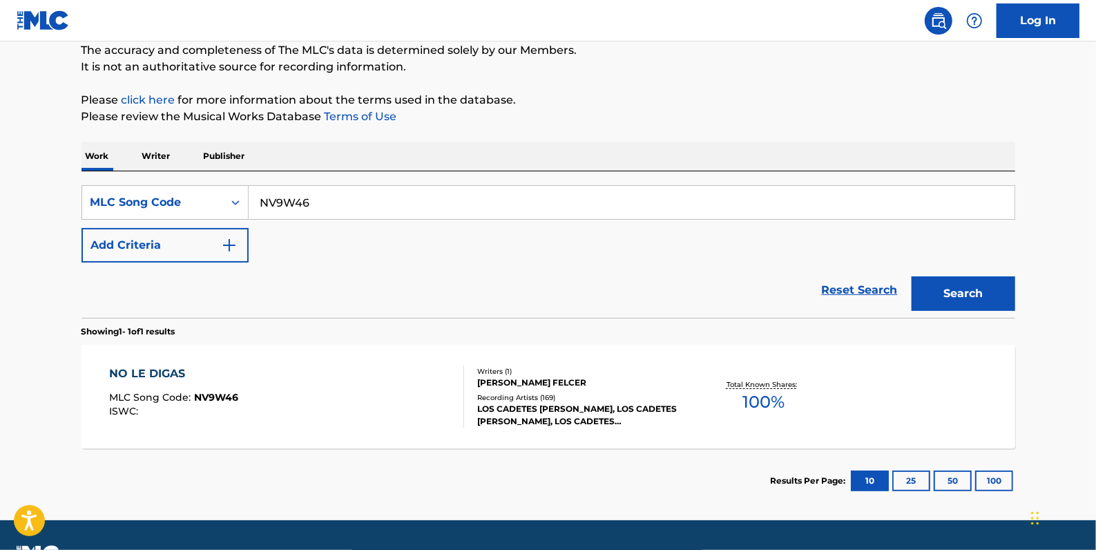
drag, startPoint x: 326, startPoint y: 202, endPoint x: 254, endPoint y: 200, distance: 71.9
click at [254, 200] on input "NV9W46" at bounding box center [632, 202] width 766 height 33
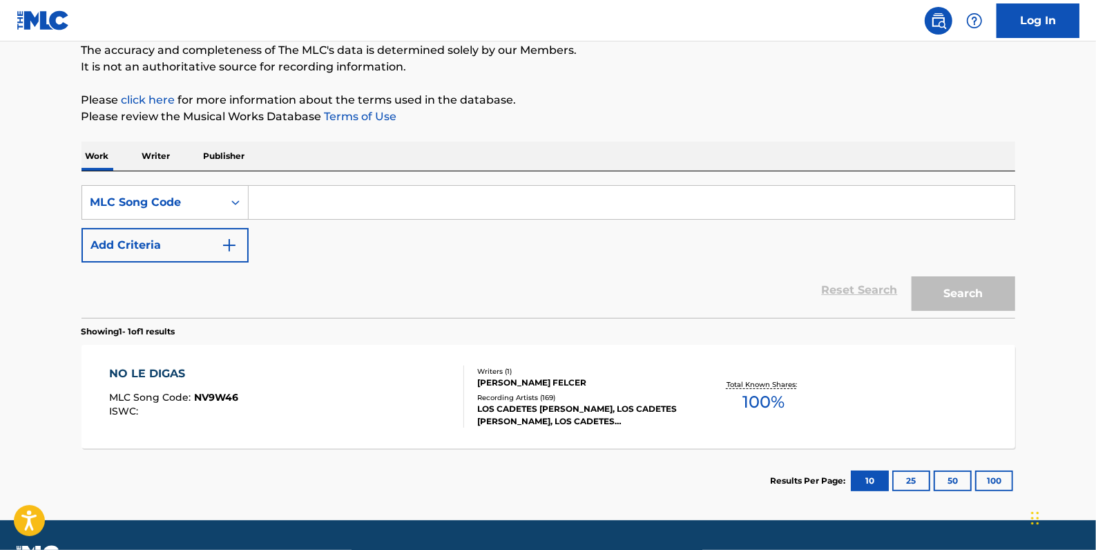
paste input "DA47OM"
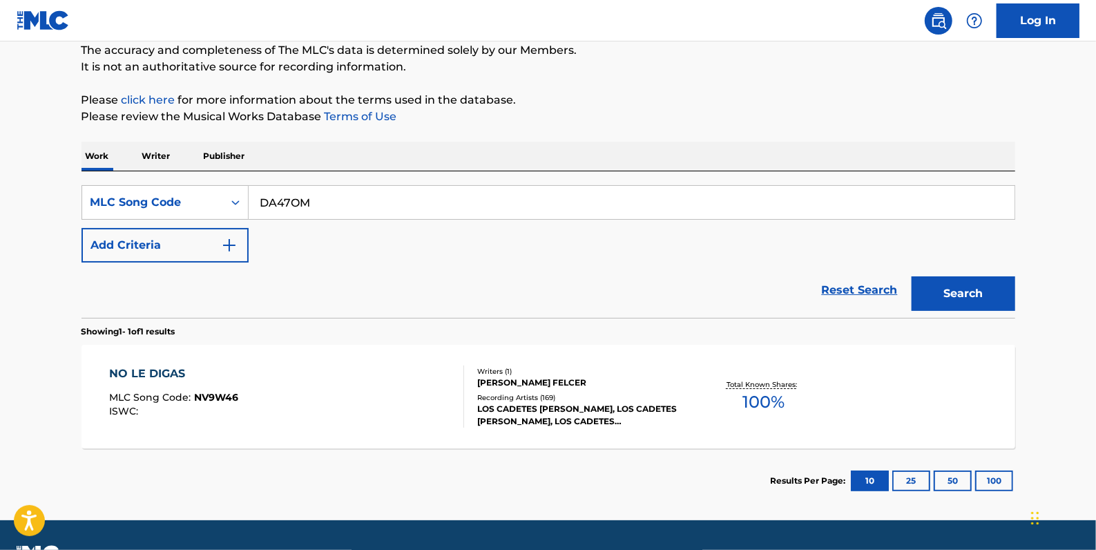
type input "DA47OM"
click at [989, 298] on button "Search" at bounding box center [964, 293] width 104 height 35
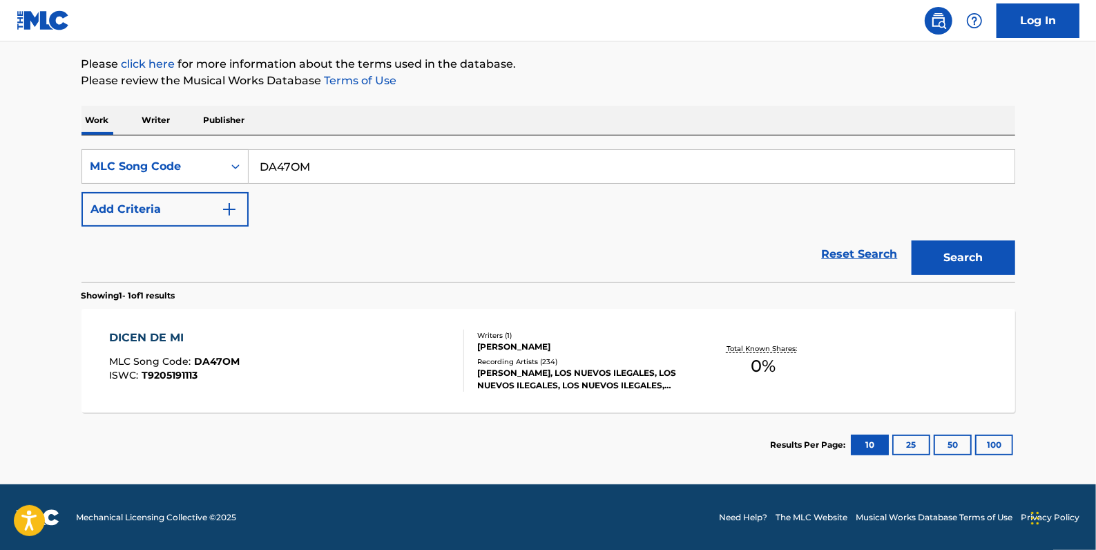
click at [430, 350] on div "DICEN DE MI MLC Song Code : DA47OM ISWC : T9205191113" at bounding box center [286, 360] width 355 height 62
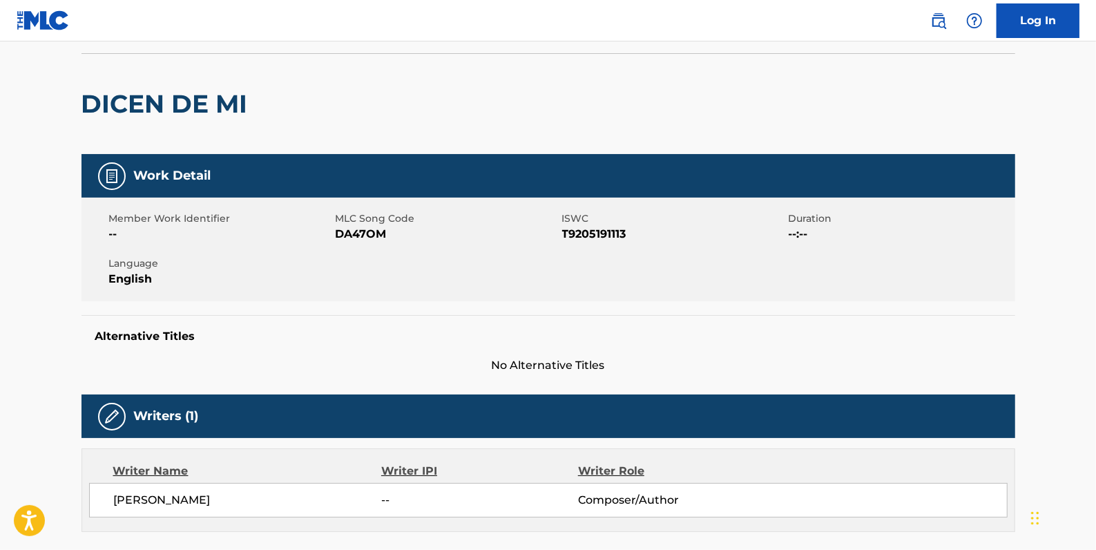
scroll to position [62, 0]
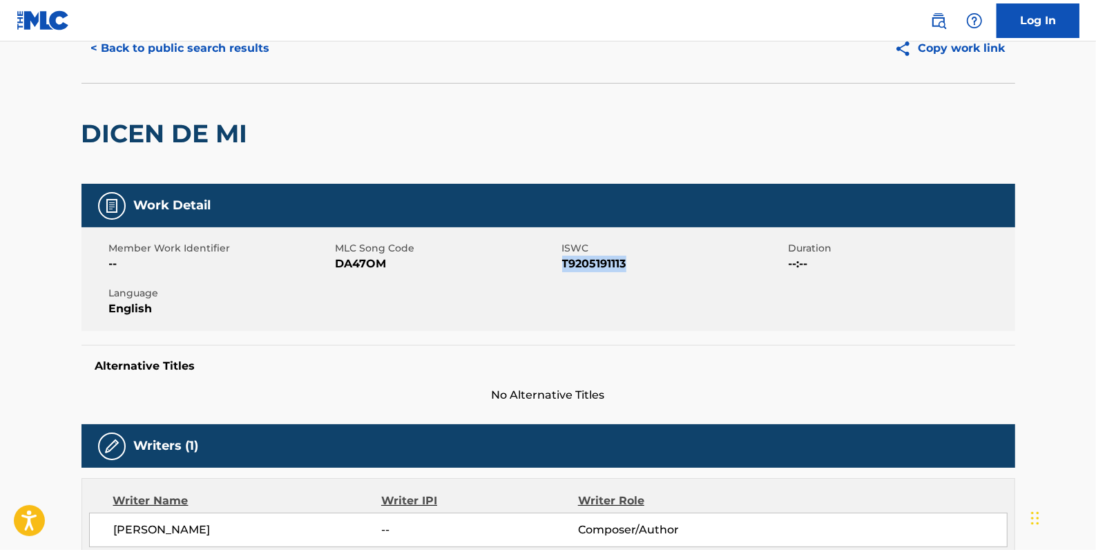
drag, startPoint x: 644, startPoint y: 258, endPoint x: 564, endPoint y: 259, distance: 80.1
click at [564, 259] on span "T9205191113" at bounding box center [673, 264] width 223 height 17
drag, startPoint x: 564, startPoint y: 259, endPoint x: 572, endPoint y: 265, distance: 9.4
copy span "T9205191113"
click at [214, 51] on button "< Back to public search results" at bounding box center [181, 48] width 198 height 35
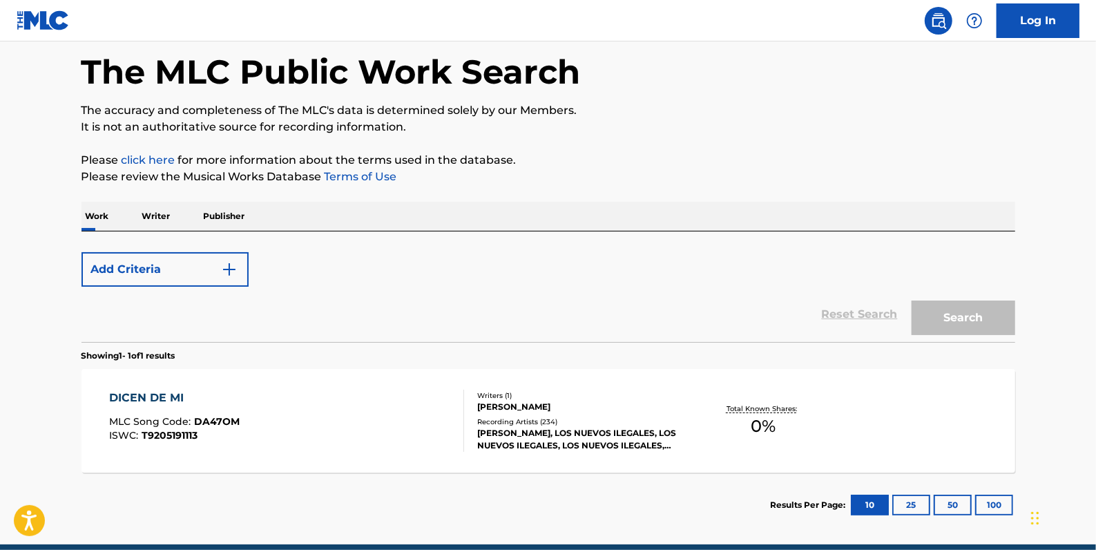
scroll to position [122, 0]
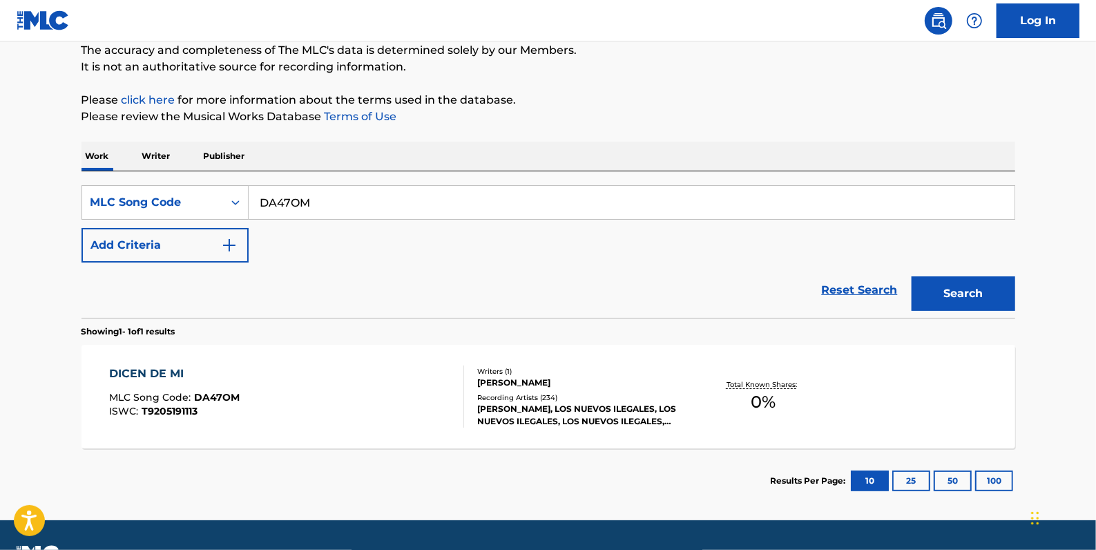
click at [850, 287] on link "Reset Search" at bounding box center [860, 290] width 90 height 30
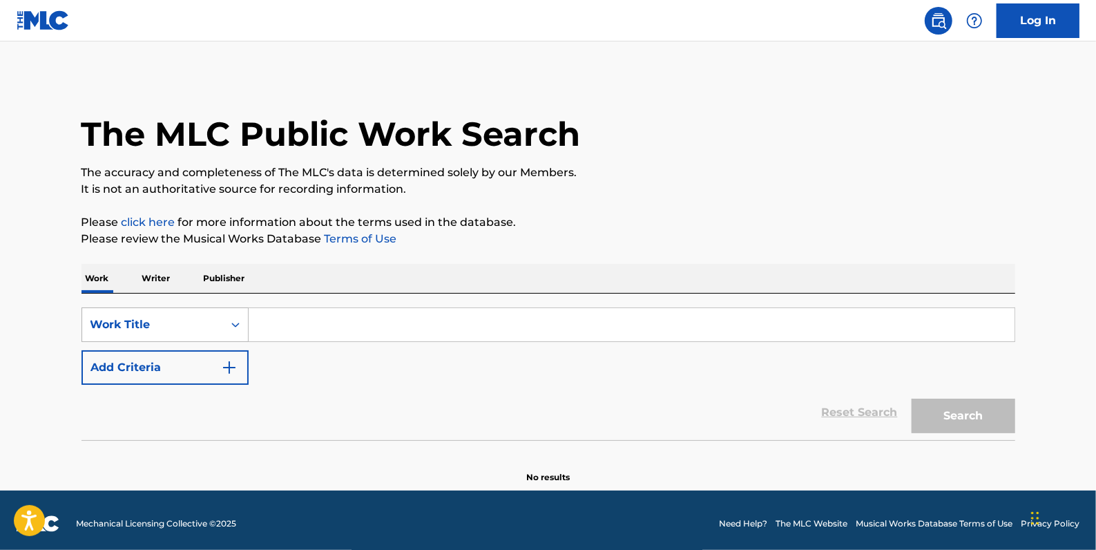
click at [233, 313] on div "Search Form" at bounding box center [235, 324] width 25 height 25
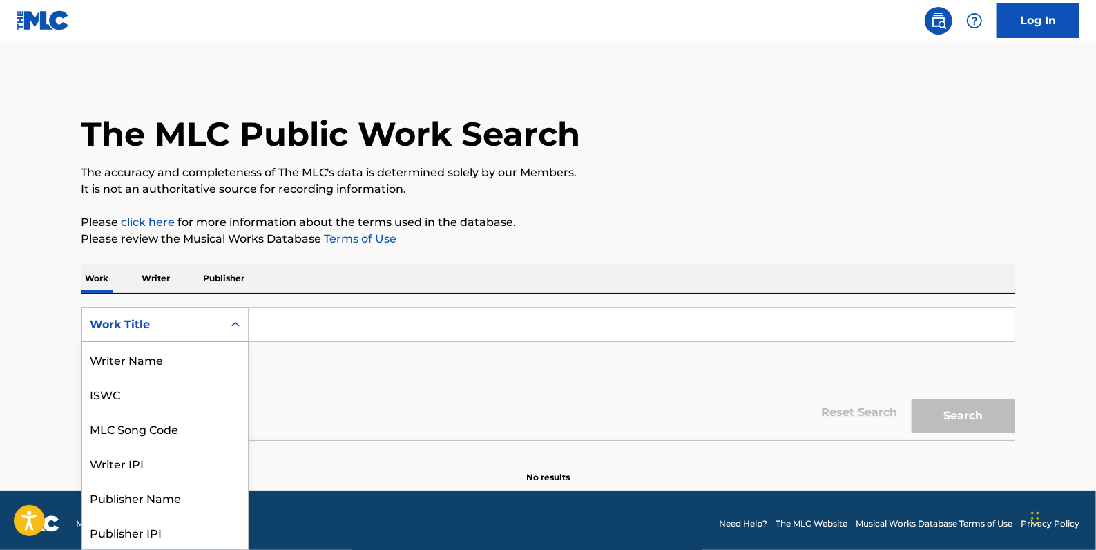
scroll to position [69, 0]
click at [195, 346] on div "MLC Song Code" at bounding box center [165, 359] width 166 height 35
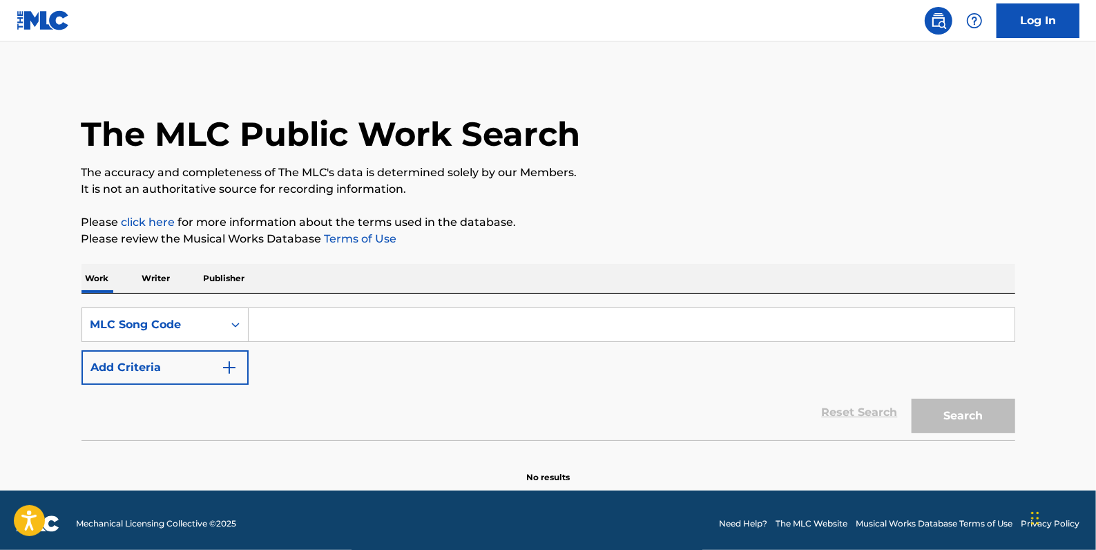
paste input "D77640"
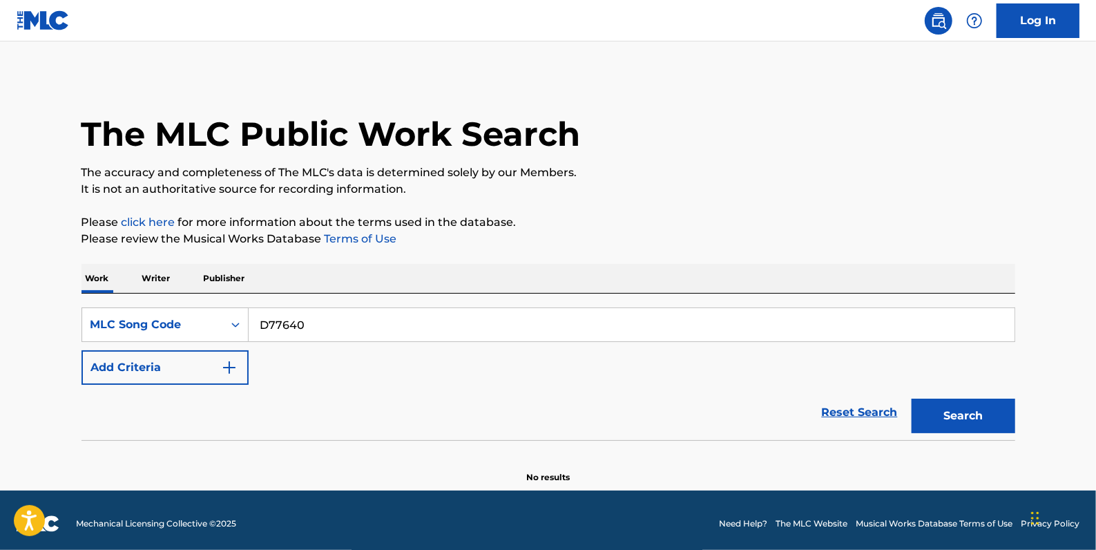
type input "D77640"
click at [965, 406] on button "Search" at bounding box center [964, 416] width 104 height 35
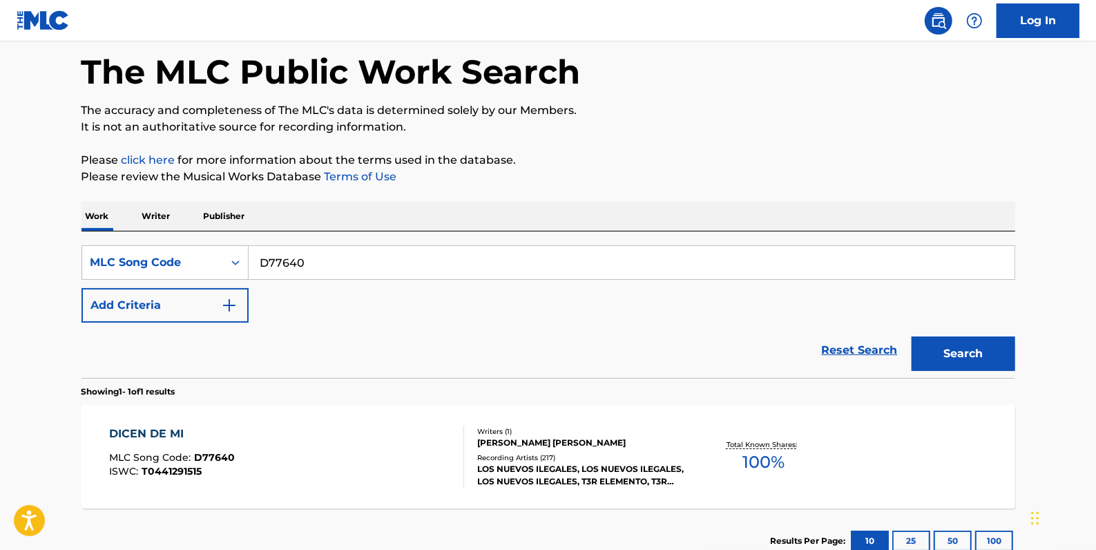
scroll to position [125, 0]
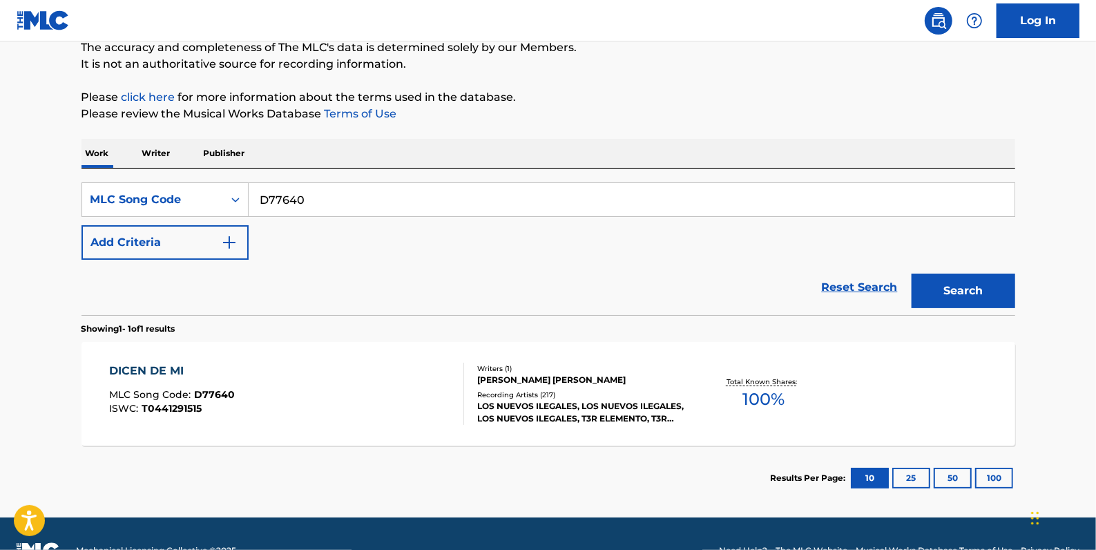
click at [401, 372] on div "DICEN DE MI MLC Song Code : D77640 ISWC : T0441291515" at bounding box center [286, 394] width 355 height 62
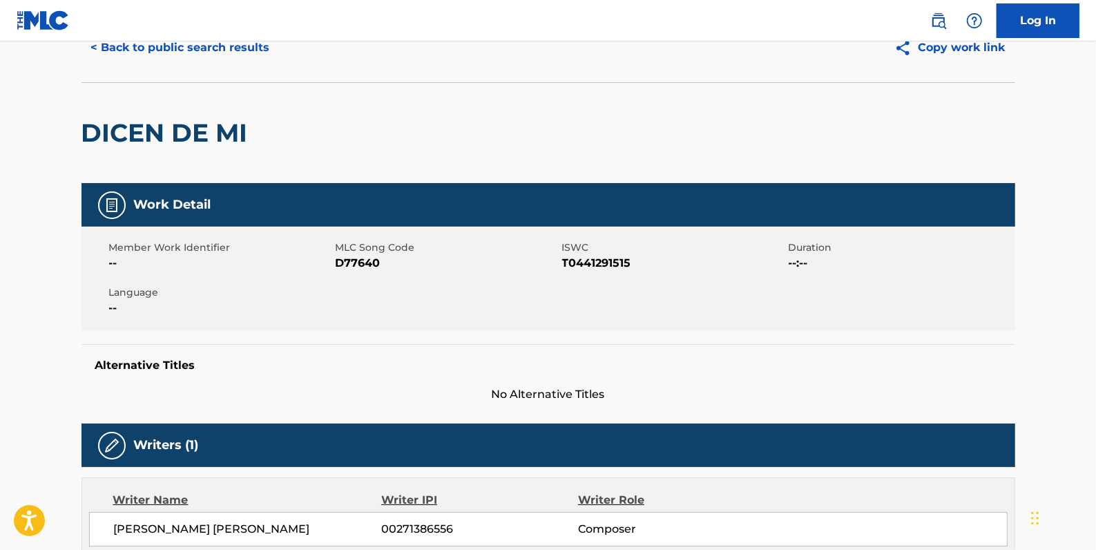
scroll to position [62, 0]
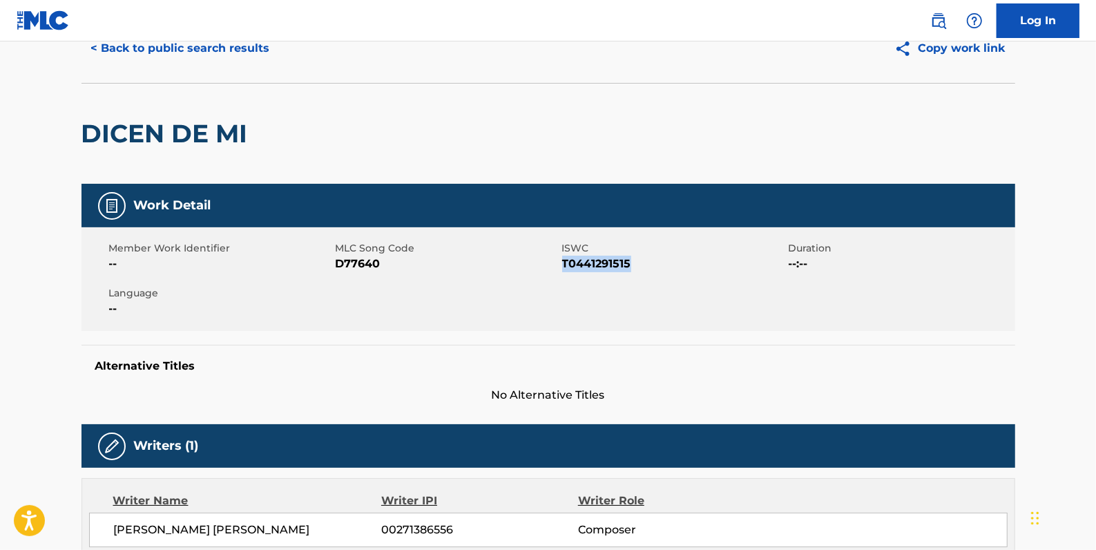
drag, startPoint x: 649, startPoint y: 267, endPoint x: 563, endPoint y: 263, distance: 85.7
click at [563, 263] on span "T0441291515" at bounding box center [673, 264] width 223 height 17
drag, startPoint x: 563, startPoint y: 263, endPoint x: 571, endPoint y: 265, distance: 7.9
copy span "T0441291515"
click at [175, 49] on button "< Back to public search results" at bounding box center [181, 48] width 198 height 35
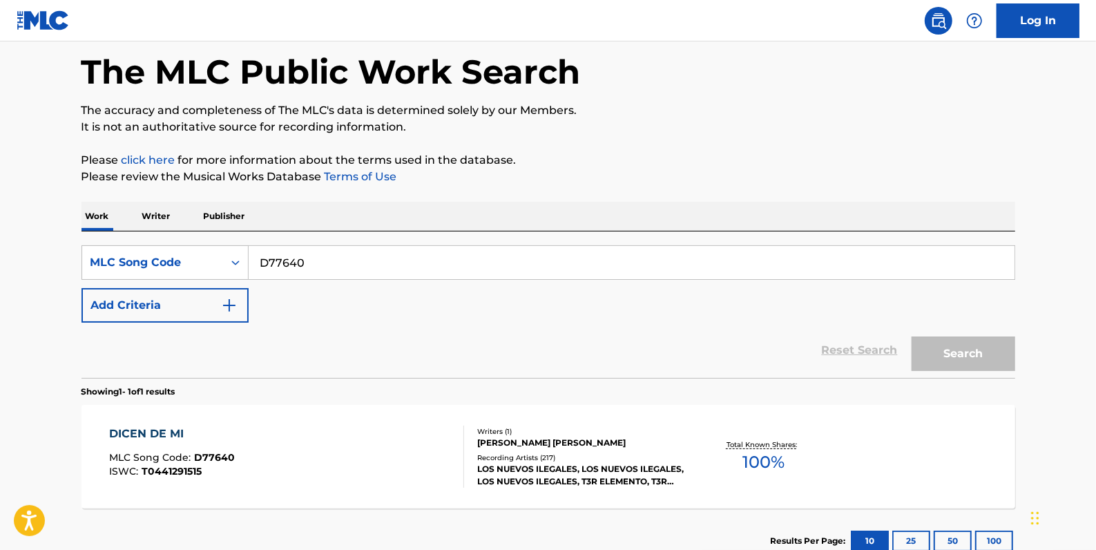
scroll to position [122, 0]
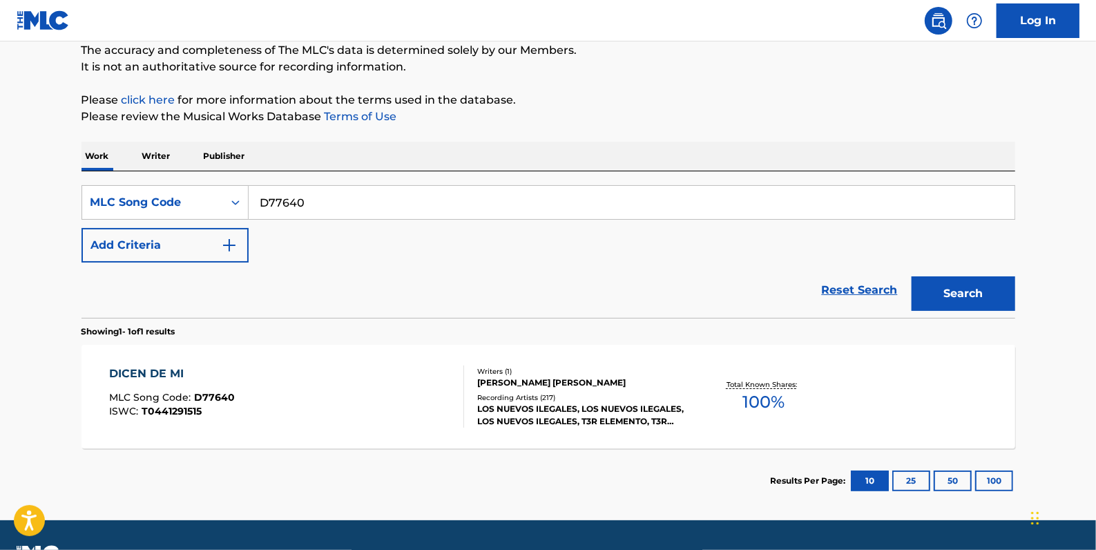
click at [856, 290] on link "Reset Search" at bounding box center [860, 290] width 90 height 30
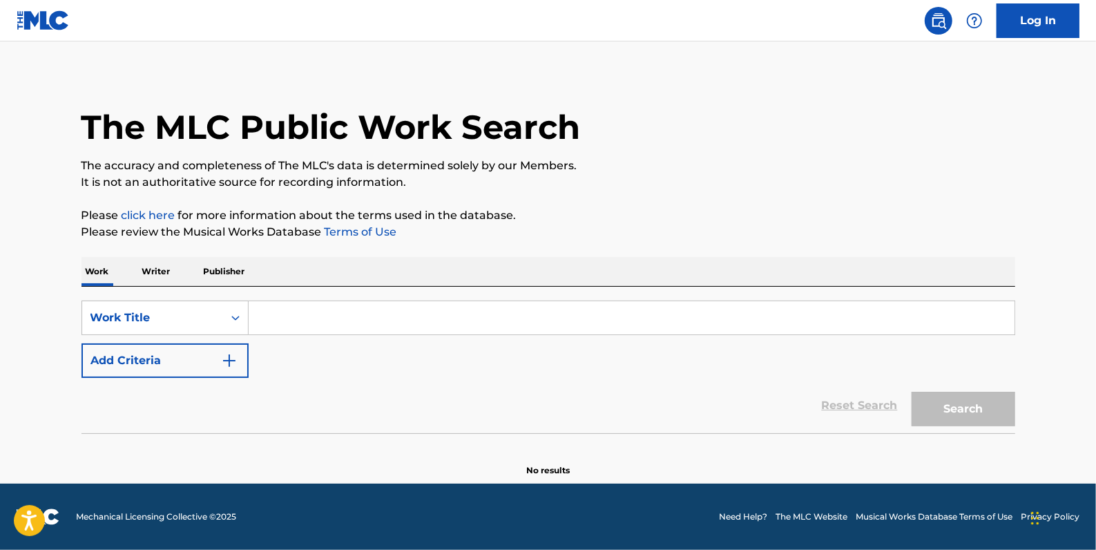
scroll to position [0, 0]
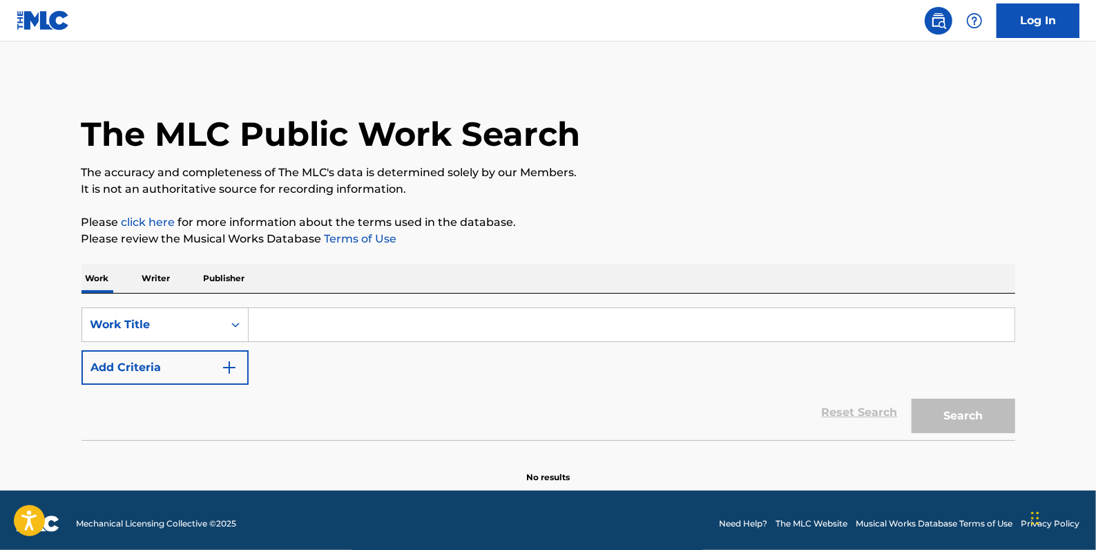
click at [171, 359] on button "Add Criteria" at bounding box center [165, 367] width 167 height 35
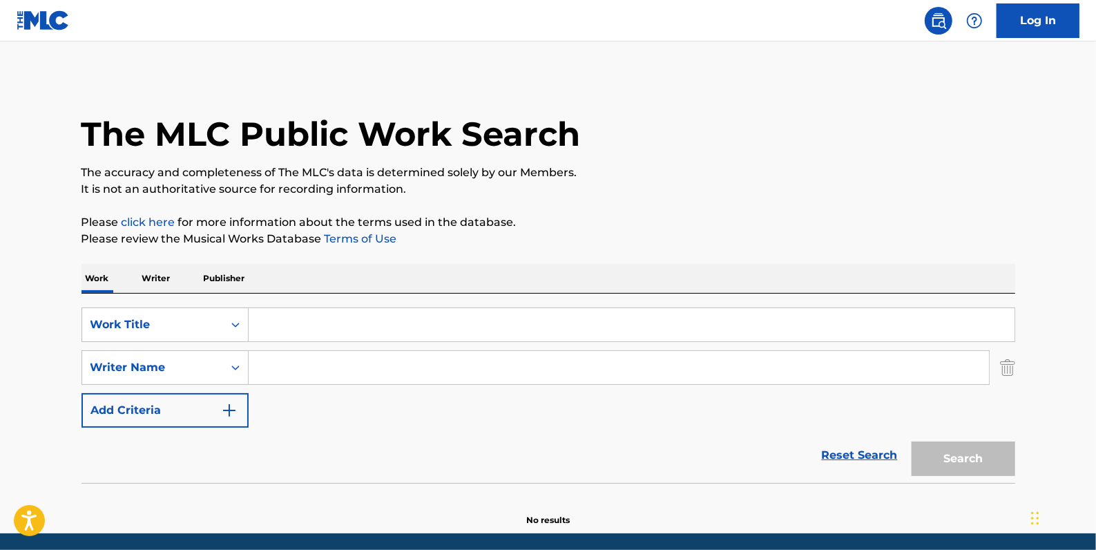
paste input ""[PERSON_NAME]""
click at [267, 361] on input ""[PERSON_NAME]" at bounding box center [619, 367] width 740 height 33
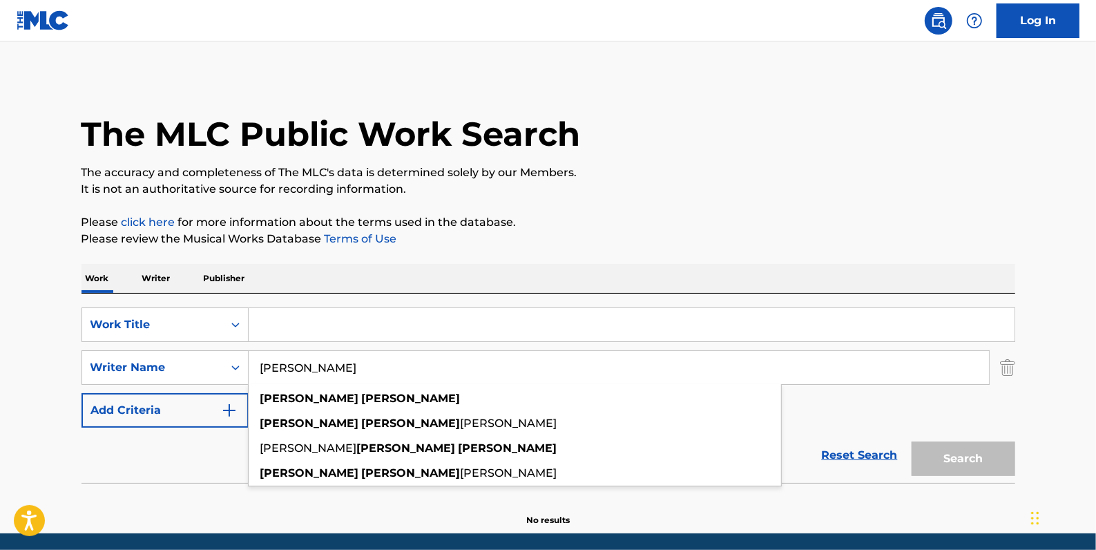
type input "[PERSON_NAME]"
click at [358, 323] on input "Search Form" at bounding box center [632, 324] width 766 height 33
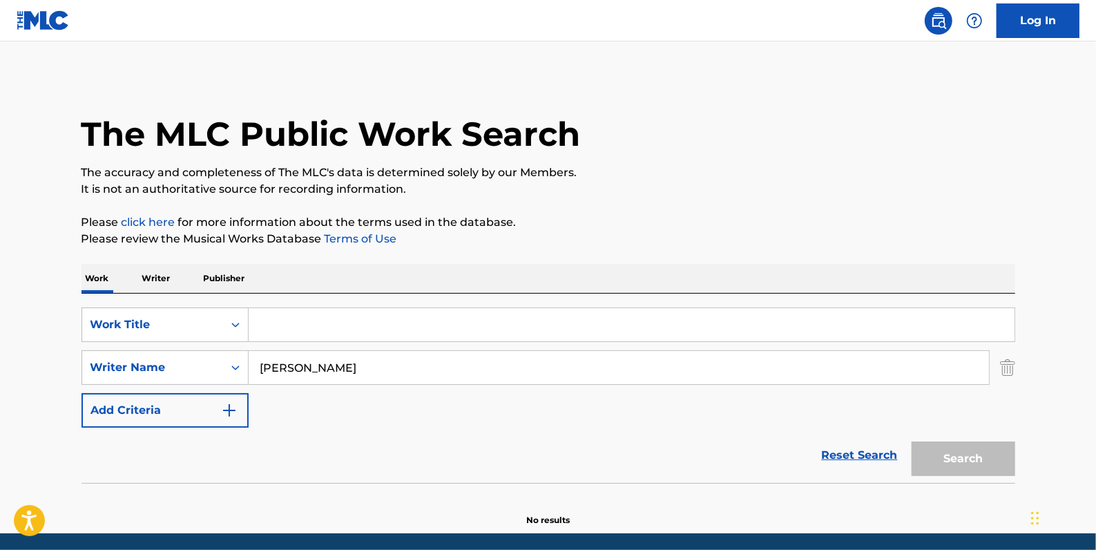
paste input "Maldito Amor"
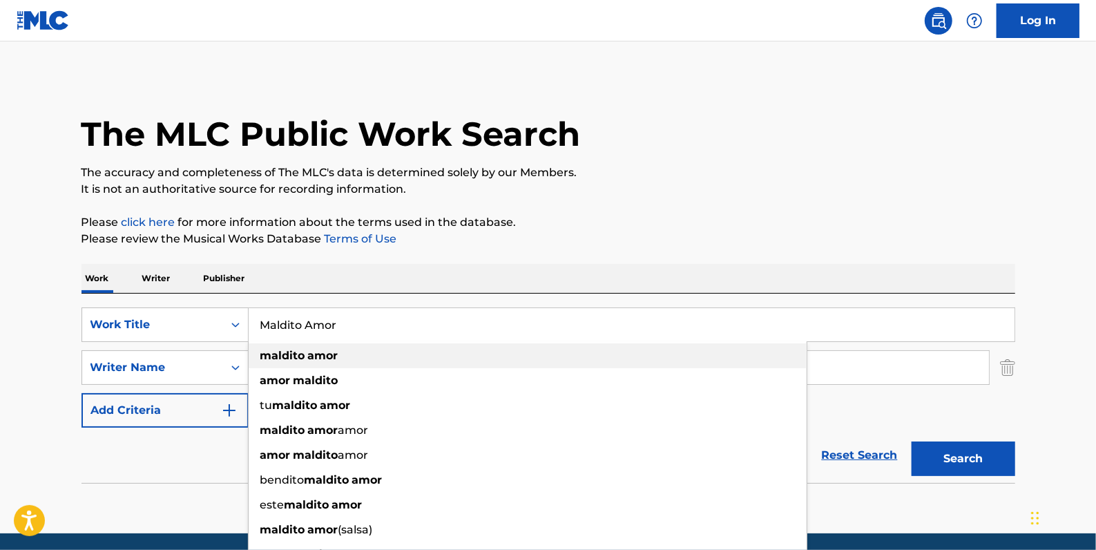
click at [345, 359] on div "maldito amor" at bounding box center [528, 355] width 558 height 25
type input "maldito amor"
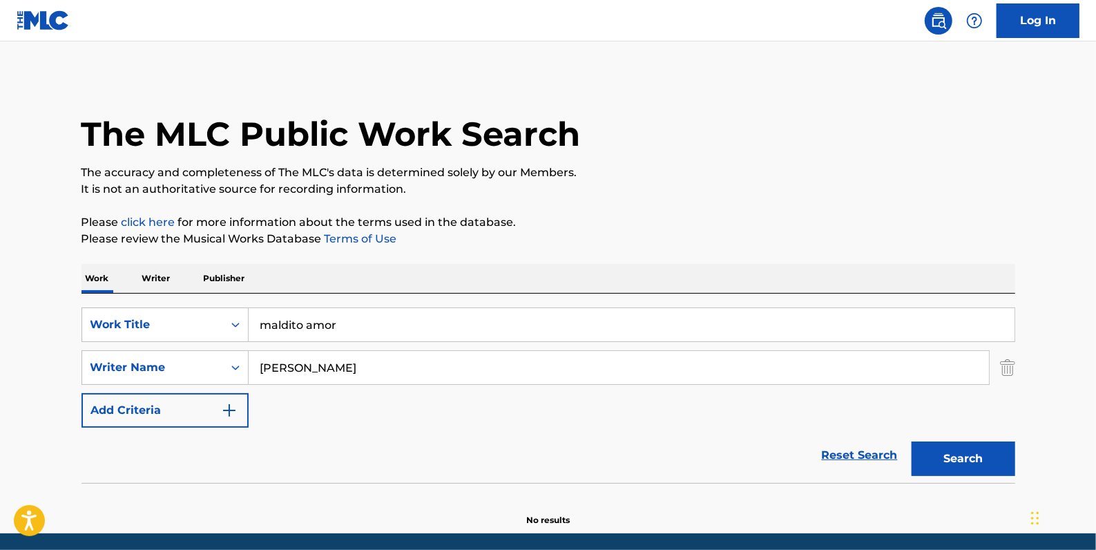
click at [938, 450] on button "Search" at bounding box center [964, 458] width 104 height 35
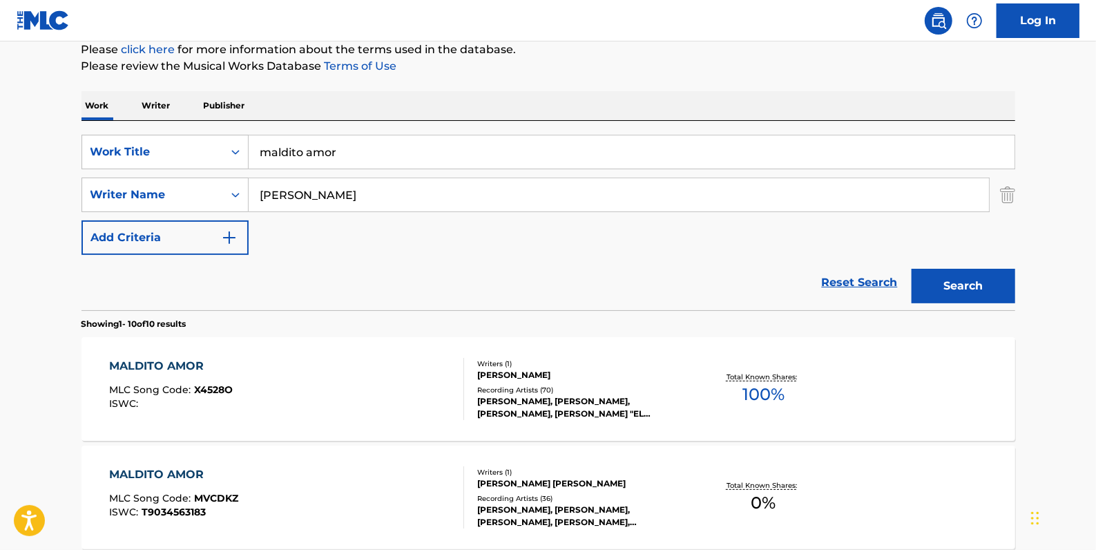
scroll to position [173, 0]
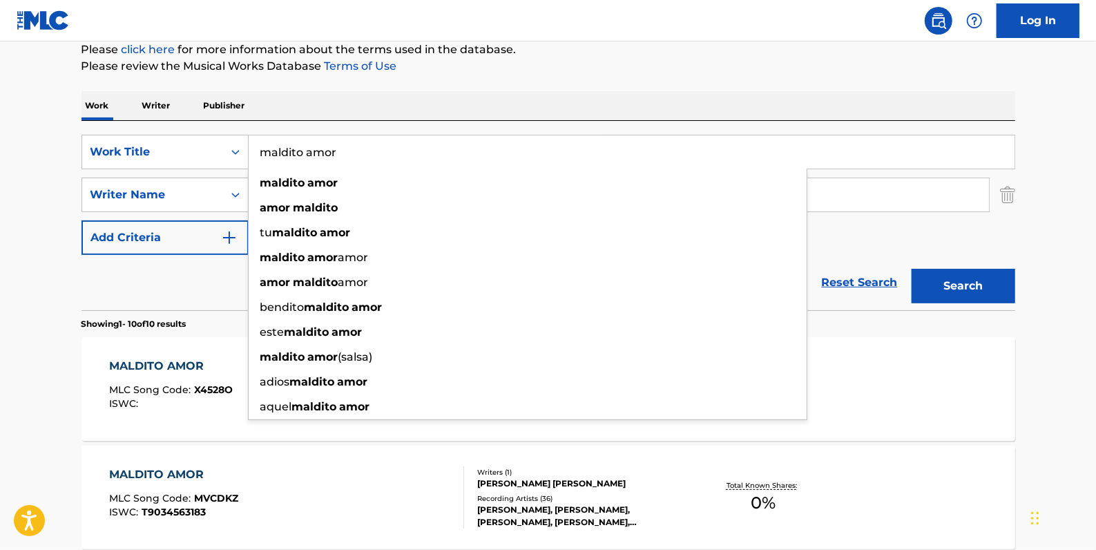
drag, startPoint x: 369, startPoint y: 157, endPoint x: 253, endPoint y: 147, distance: 115.8
click at [253, 147] on input "maldito amor" at bounding box center [632, 151] width 766 height 33
click at [905, 237] on div "SearchWithCriteria06c3e48b-bede-4753-a9b3-72113a5c158e Work Title maldito amor …" at bounding box center [549, 195] width 934 height 120
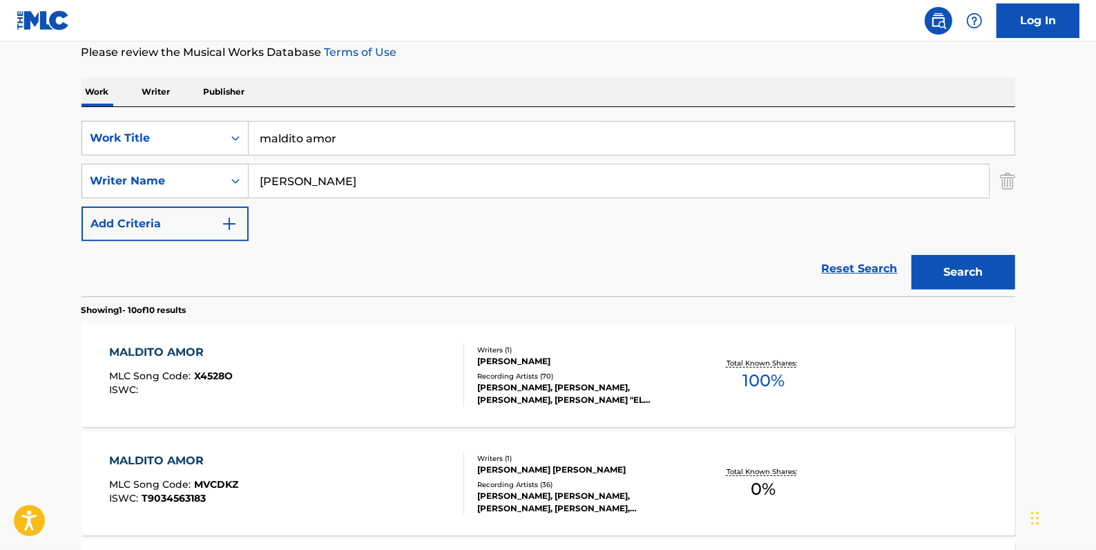
scroll to position [298, 0]
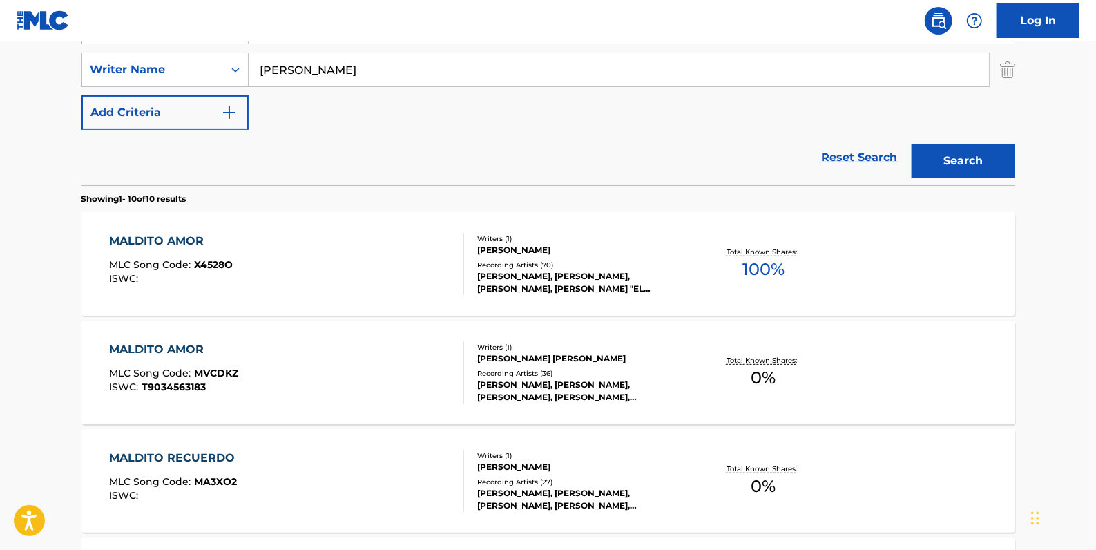
click at [381, 376] on div "MALDITO AMOR MLC Song Code : MVCDKZ ISWC : T9034563183" at bounding box center [286, 372] width 355 height 62
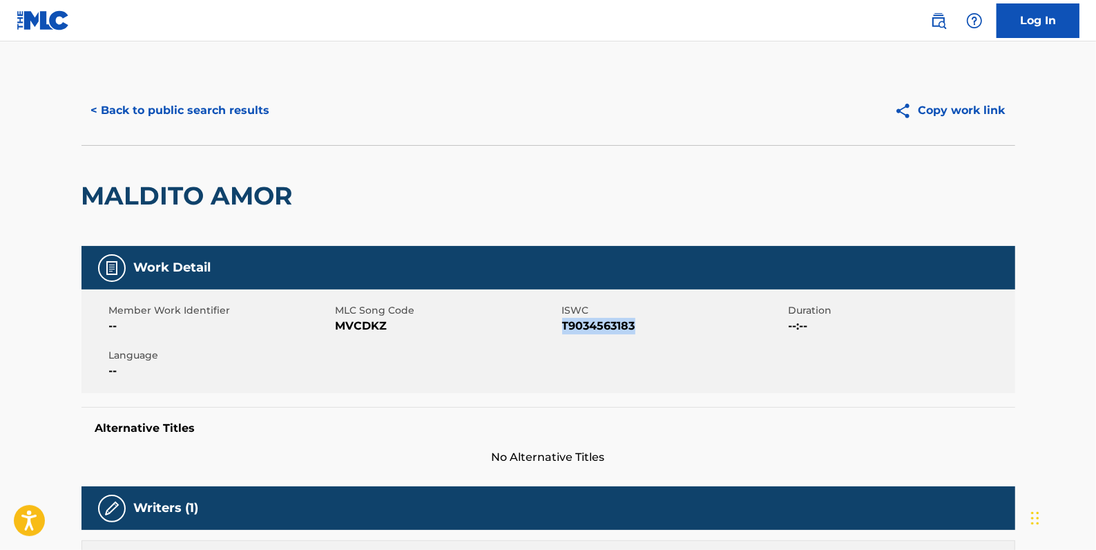
drag, startPoint x: 649, startPoint y: 323, endPoint x: 562, endPoint y: 324, distance: 87.0
click at [562, 324] on span "T9034563183" at bounding box center [673, 326] width 223 height 17
drag, startPoint x: 562, startPoint y: 324, endPoint x: 575, endPoint y: 329, distance: 14.9
copy span "T9034563183"
click at [227, 110] on button "< Back to public search results" at bounding box center [181, 110] width 198 height 35
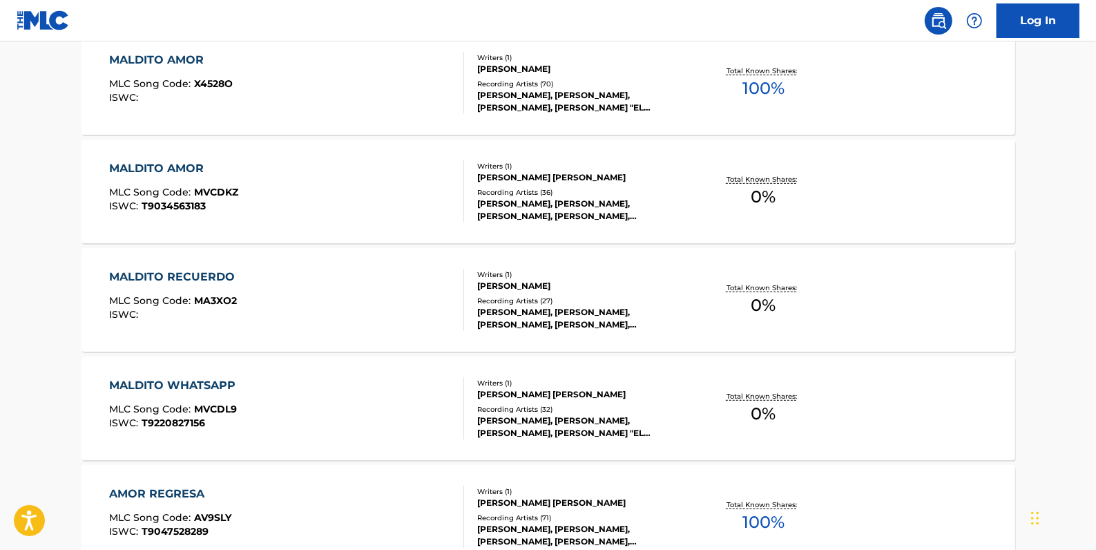
scroll to position [298, 0]
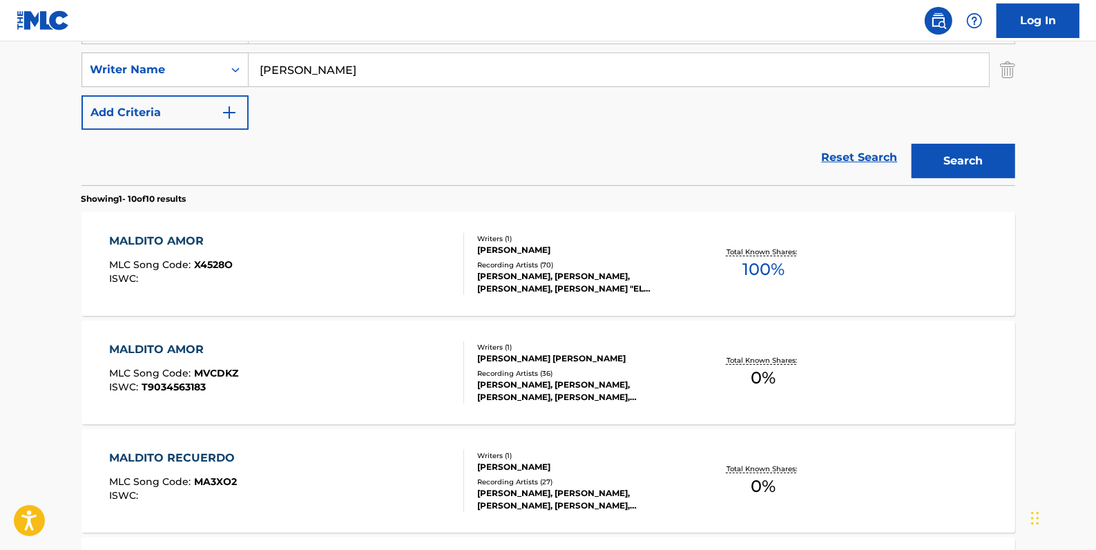
click at [372, 256] on div "MALDITO AMOR MLC Song Code : X4528O ISWC :" at bounding box center [286, 264] width 355 height 62
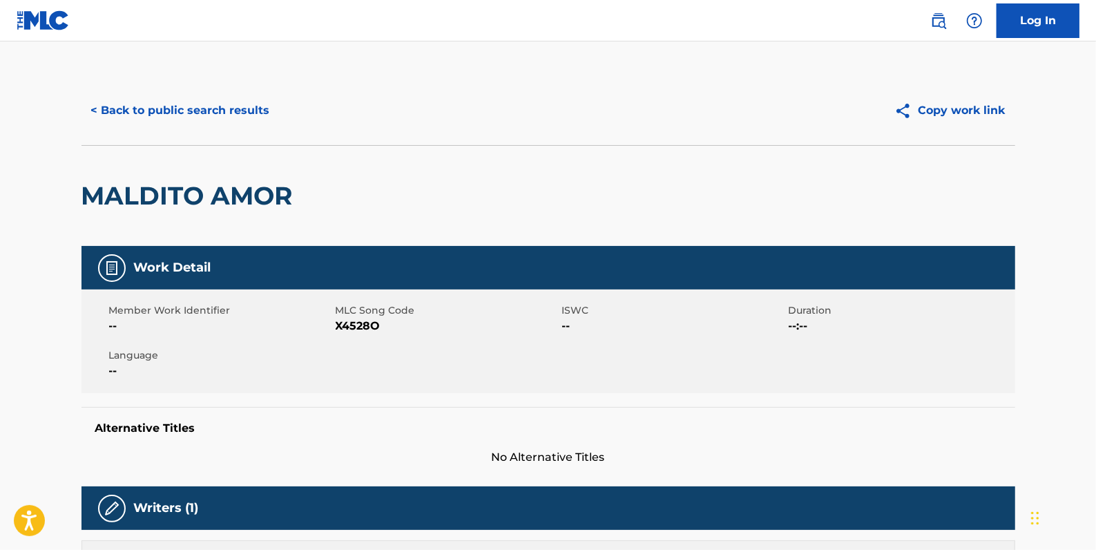
click at [193, 114] on button "< Back to public search results" at bounding box center [181, 110] width 198 height 35
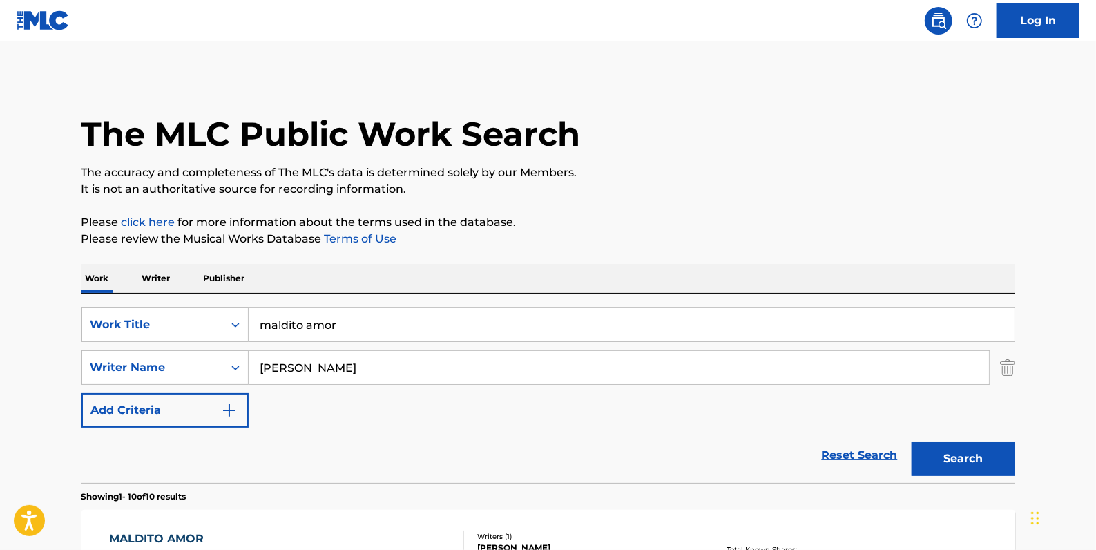
scroll to position [298, 0]
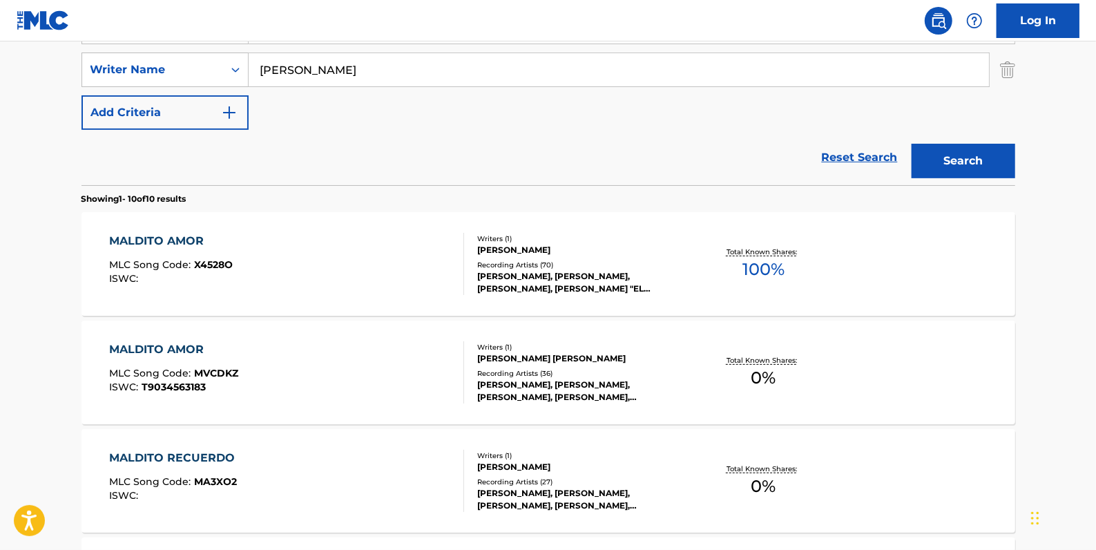
click at [380, 346] on div "MALDITO AMOR MLC Song Code : MVCDKZ ISWC : T9034563183" at bounding box center [286, 372] width 355 height 62
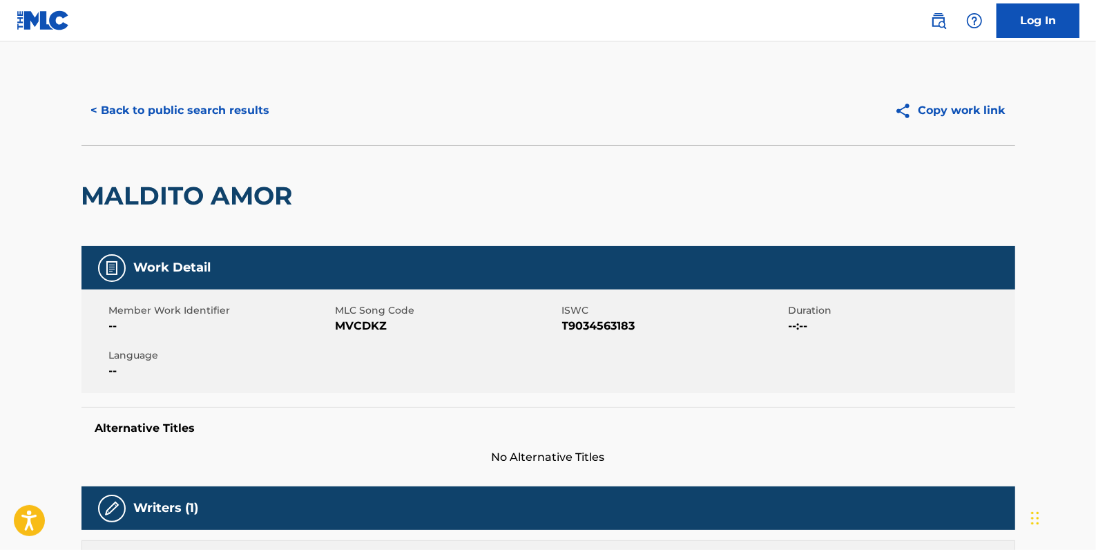
click at [207, 111] on button "< Back to public search results" at bounding box center [181, 110] width 198 height 35
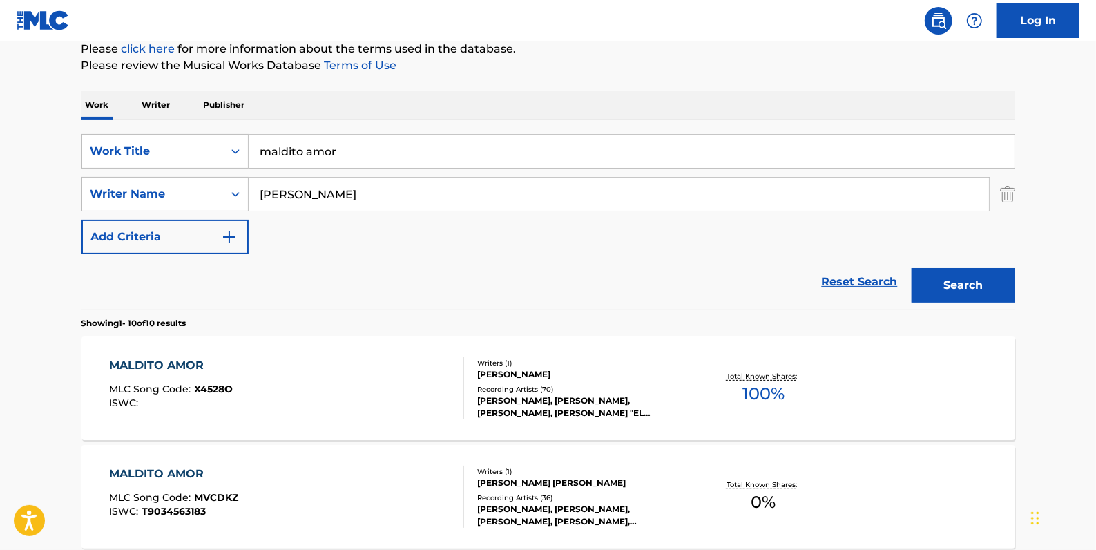
scroll to position [173, 0]
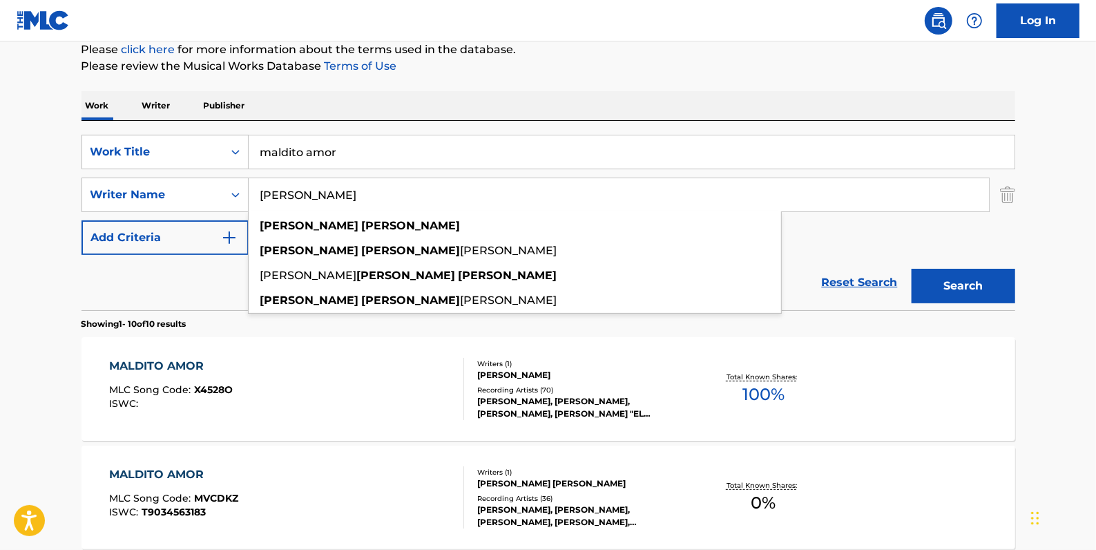
drag, startPoint x: 394, startPoint y: 198, endPoint x: 296, endPoint y: 186, distance: 98.1
click at [247, 190] on div "SearchWithCriteriaa6e068bd-12e3-4c8e-b814-4e472d16a12c Writer Name [PERSON_NAME…" at bounding box center [549, 195] width 934 height 35
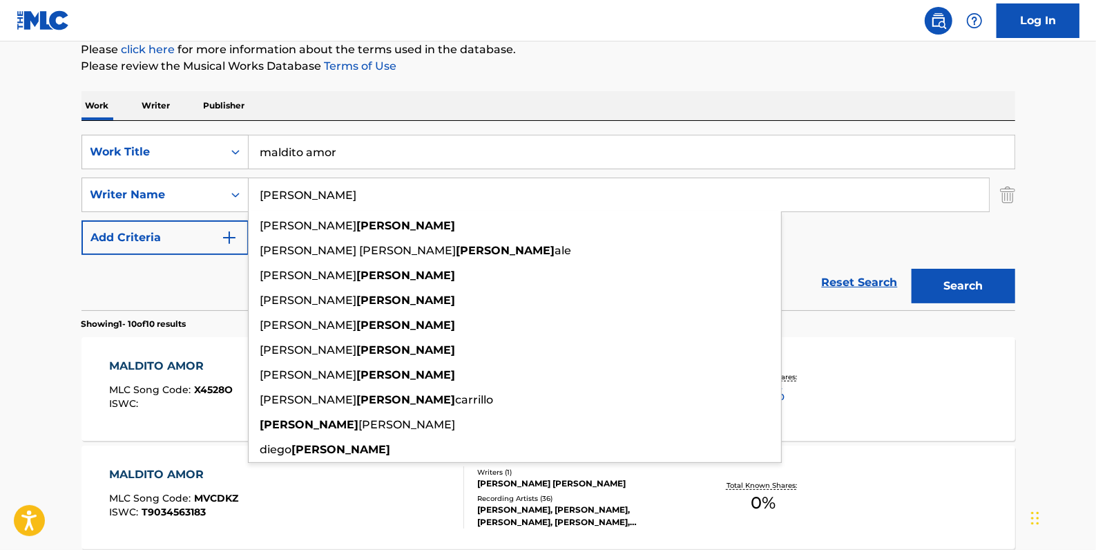
type input "[PERSON_NAME]"
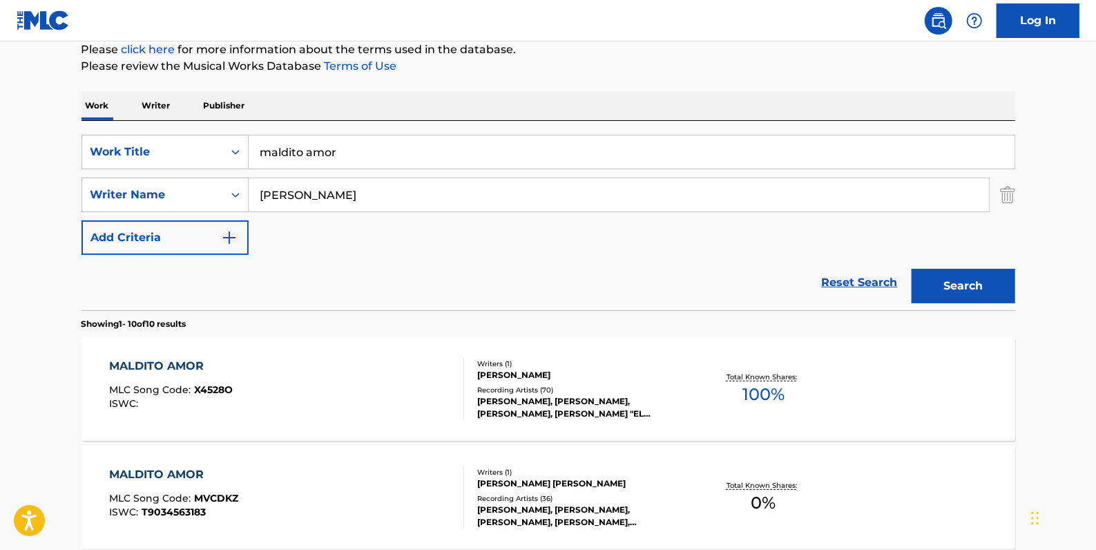
click at [978, 285] on button "Search" at bounding box center [964, 286] width 104 height 35
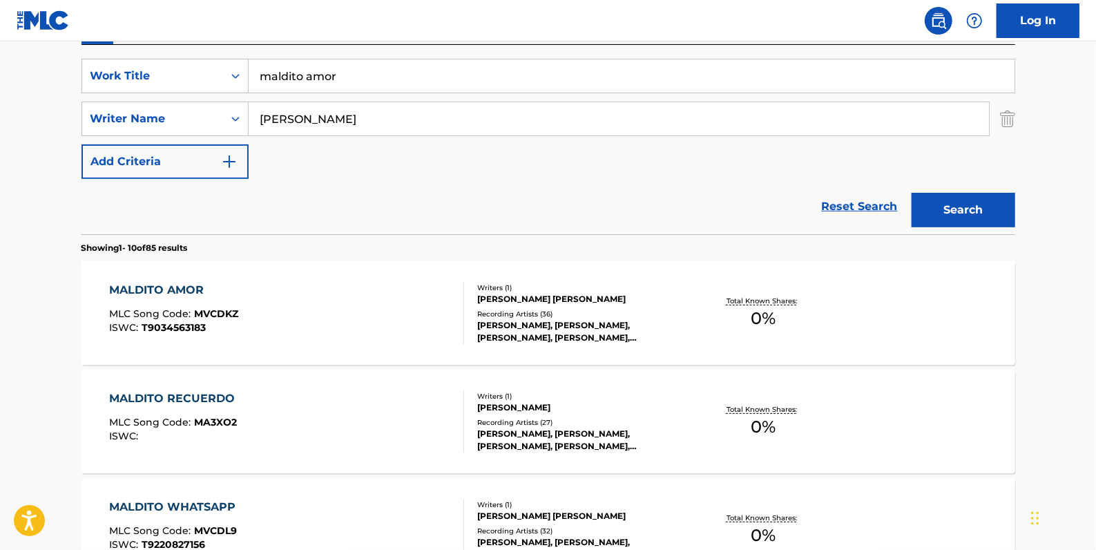
scroll to position [235, 0]
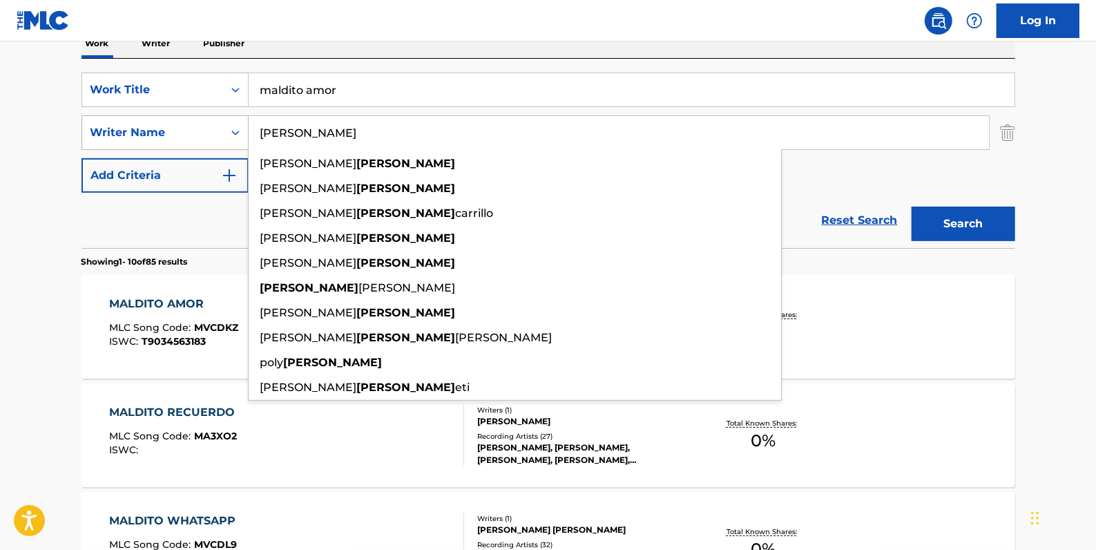
drag, startPoint x: 301, startPoint y: 135, endPoint x: 242, endPoint y: 138, distance: 59.5
click at [242, 138] on div "SearchWithCriteriaa6e068bd-12e3-4c8e-b814-4e472d16a12c Writer Name [PERSON_NAME…" at bounding box center [549, 132] width 934 height 35
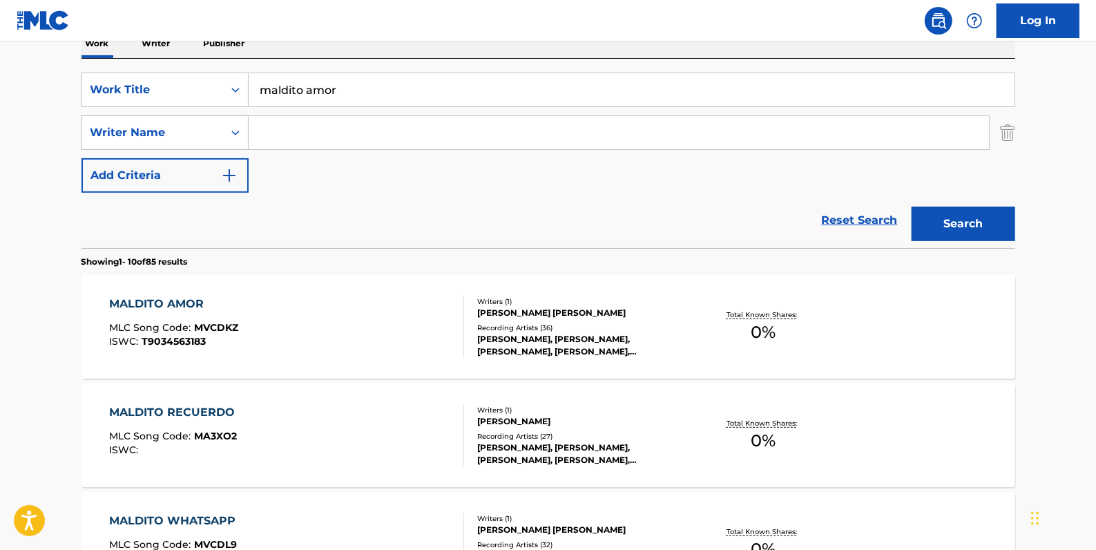
paste input "[PERSON_NAME]"
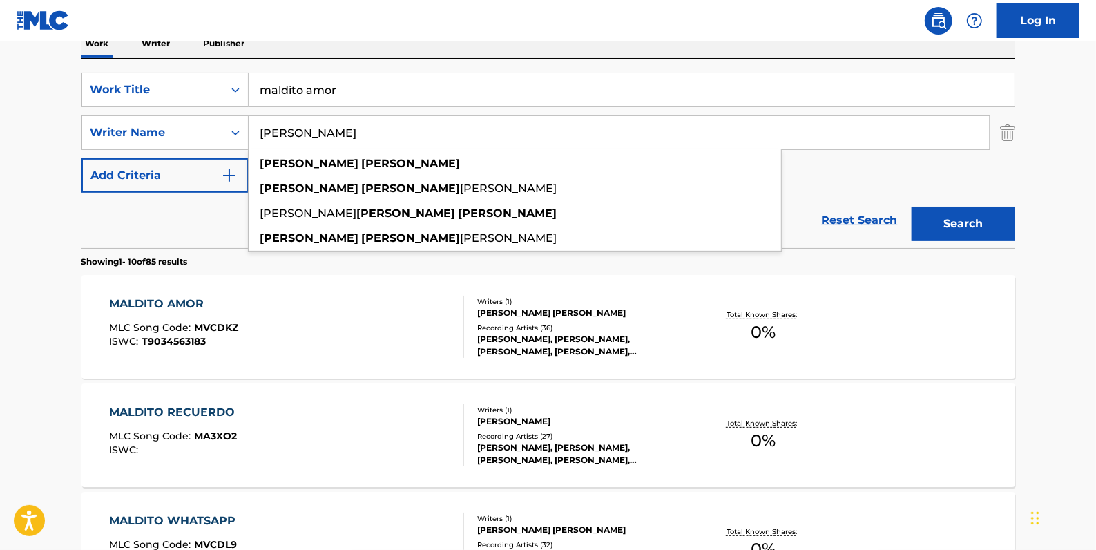
type input "[PERSON_NAME]"
click at [945, 218] on button "Search" at bounding box center [964, 224] width 104 height 35
